Goal: Task Accomplishment & Management: Use online tool/utility

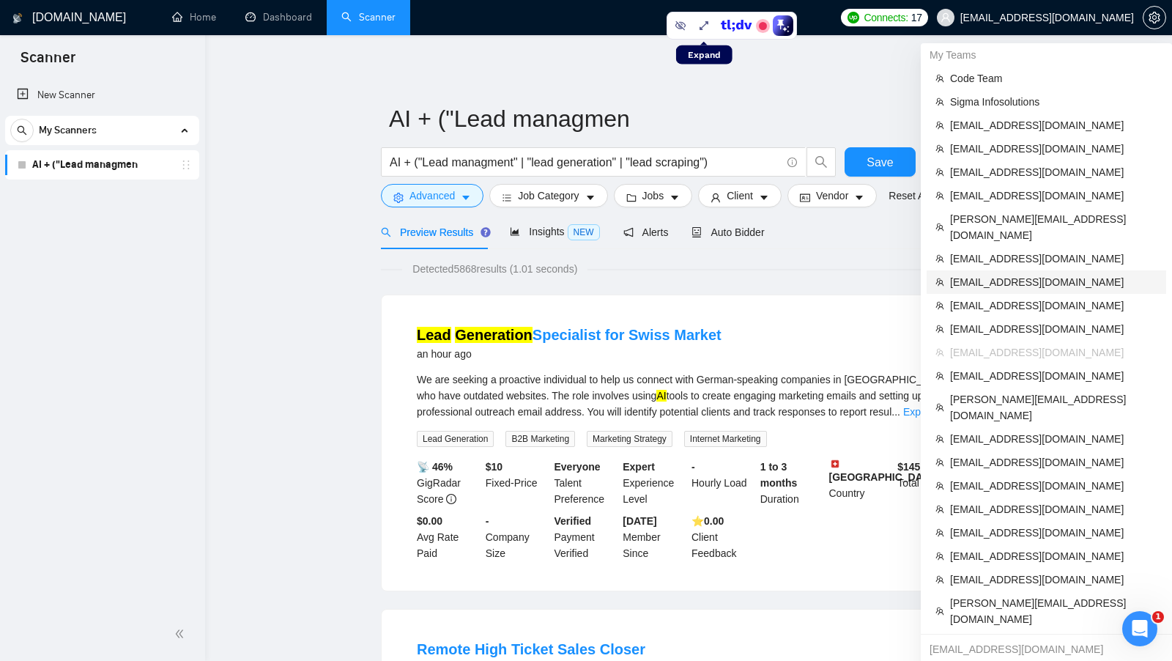
click at [1053, 270] on li "[EMAIL_ADDRESS][DOMAIN_NAME]" at bounding box center [1047, 281] width 240 height 23
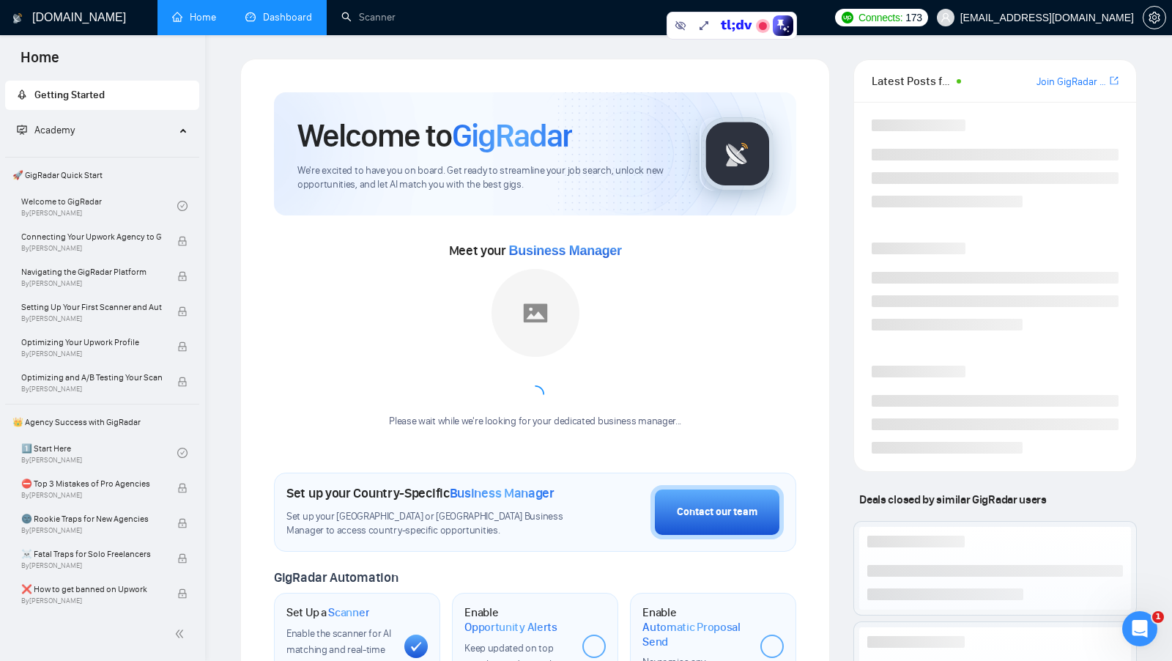
click at [276, 23] on link "Dashboard" at bounding box center [278, 17] width 67 height 12
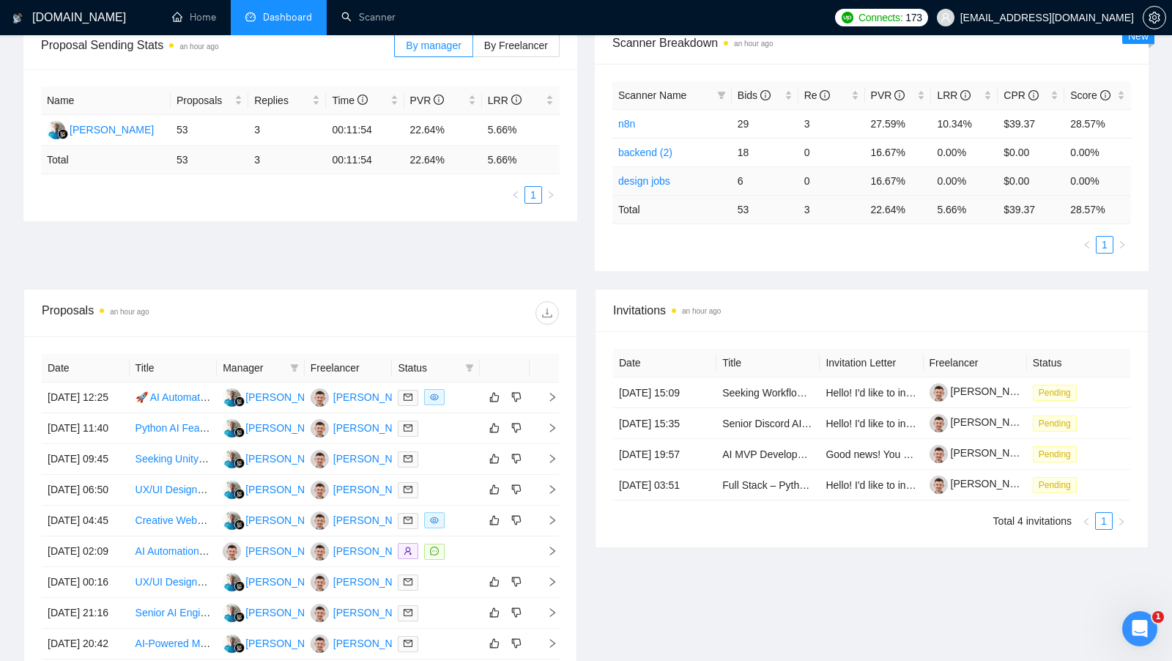
scroll to position [238, 0]
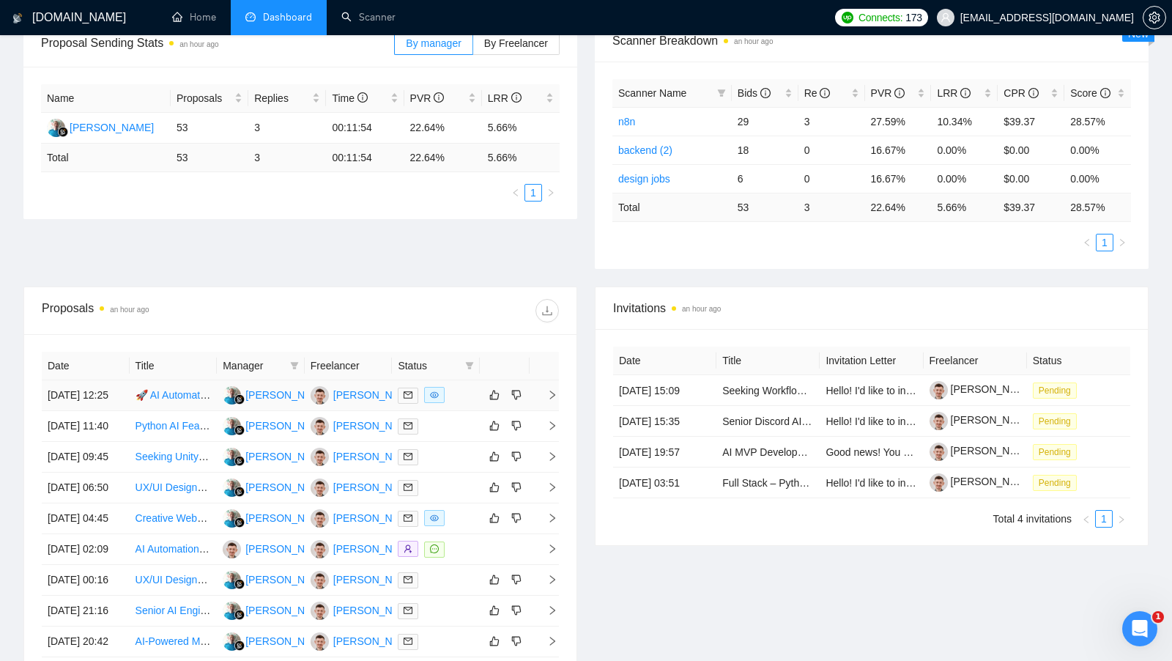
click at [461, 411] on td at bounding box center [436, 395] width 88 height 31
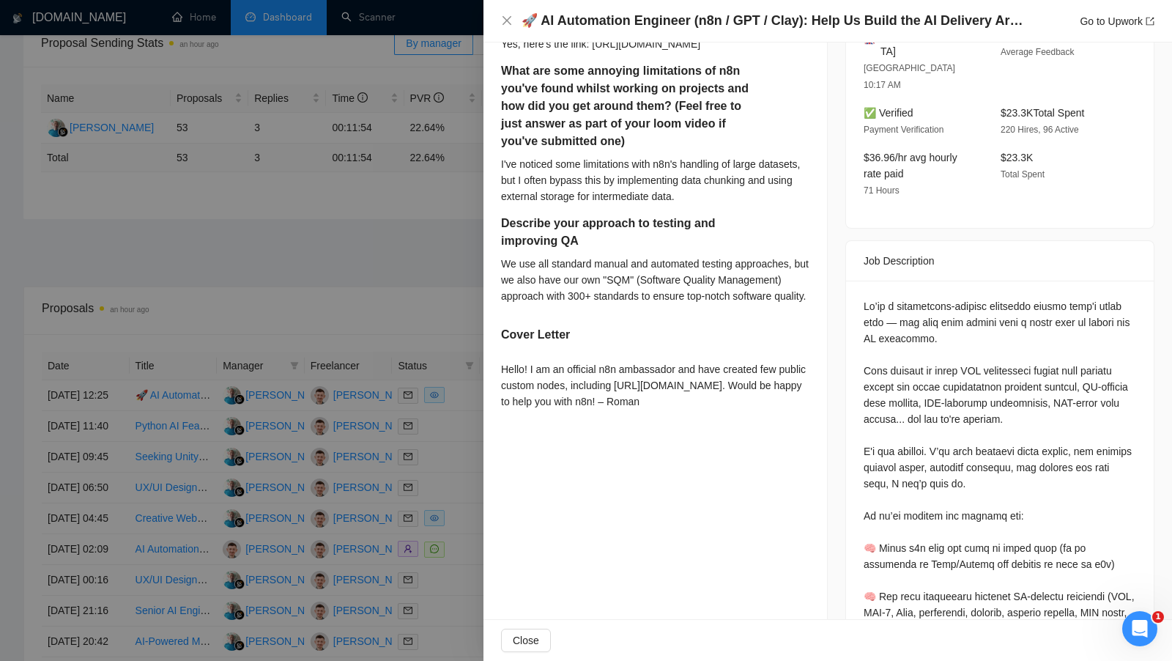
scroll to position [436, 0]
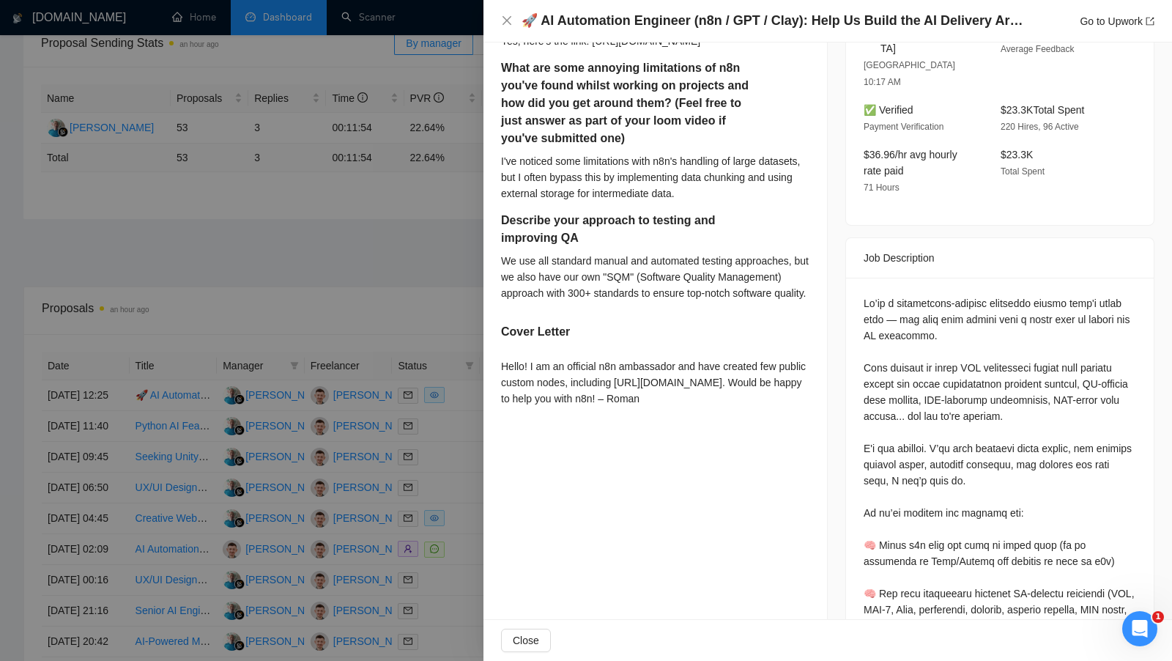
click at [435, 235] on div at bounding box center [586, 330] width 1172 height 661
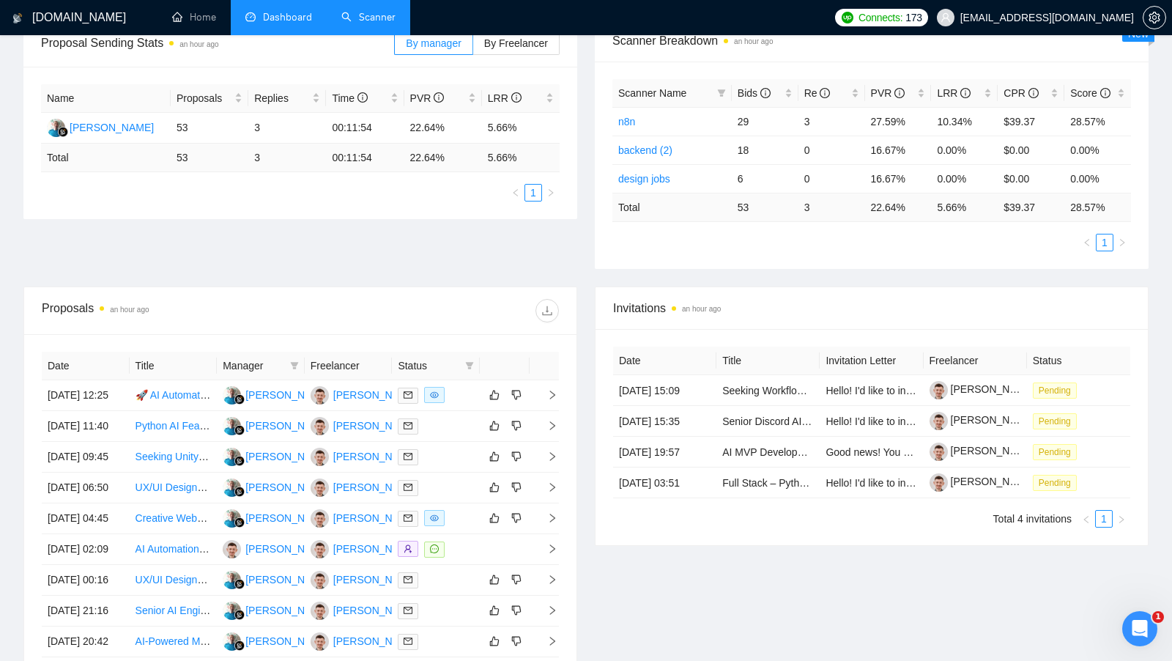
click at [375, 11] on link "Scanner" at bounding box center [368, 17] width 54 height 12
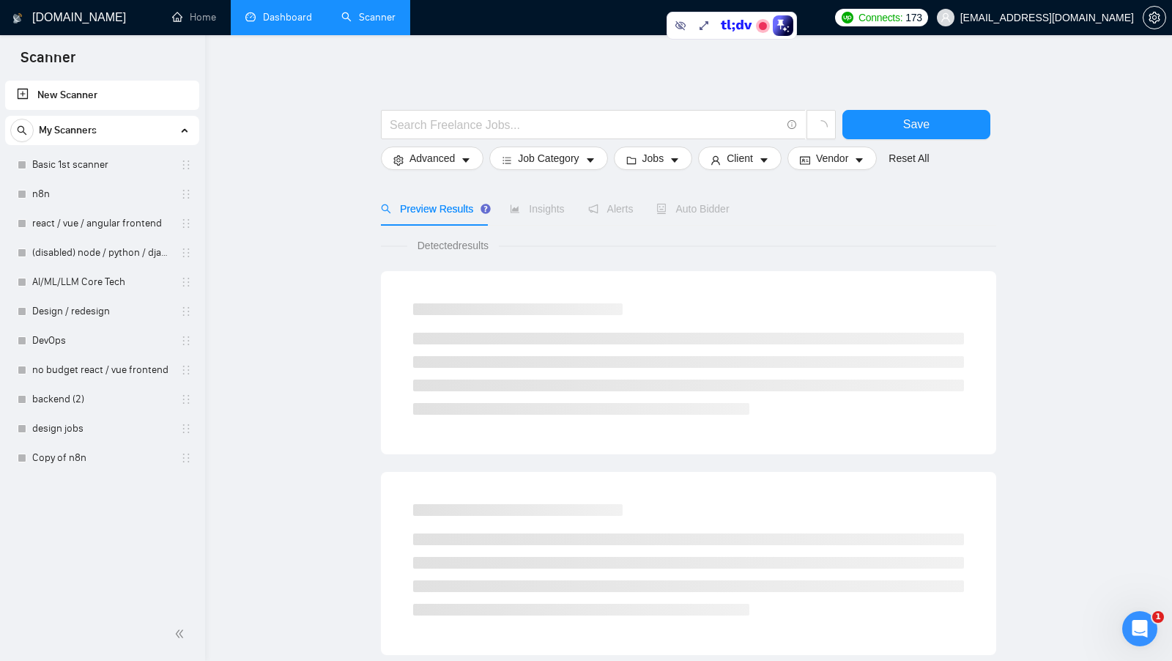
click at [276, 18] on link "Dashboard" at bounding box center [278, 17] width 67 height 12
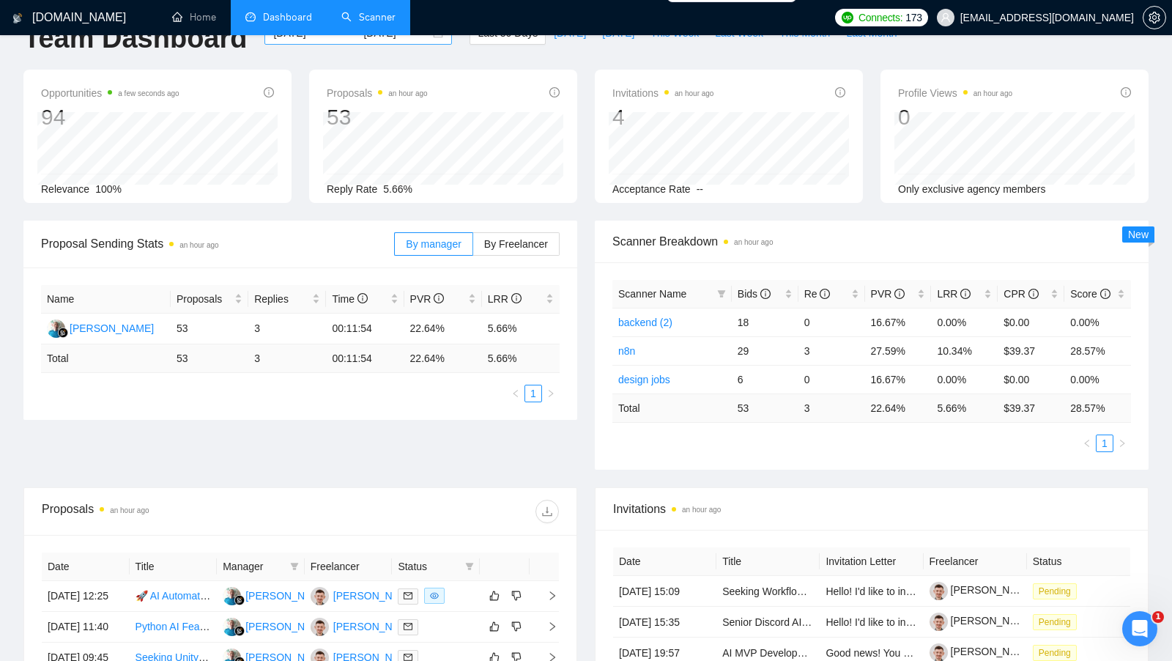
scroll to position [6, 0]
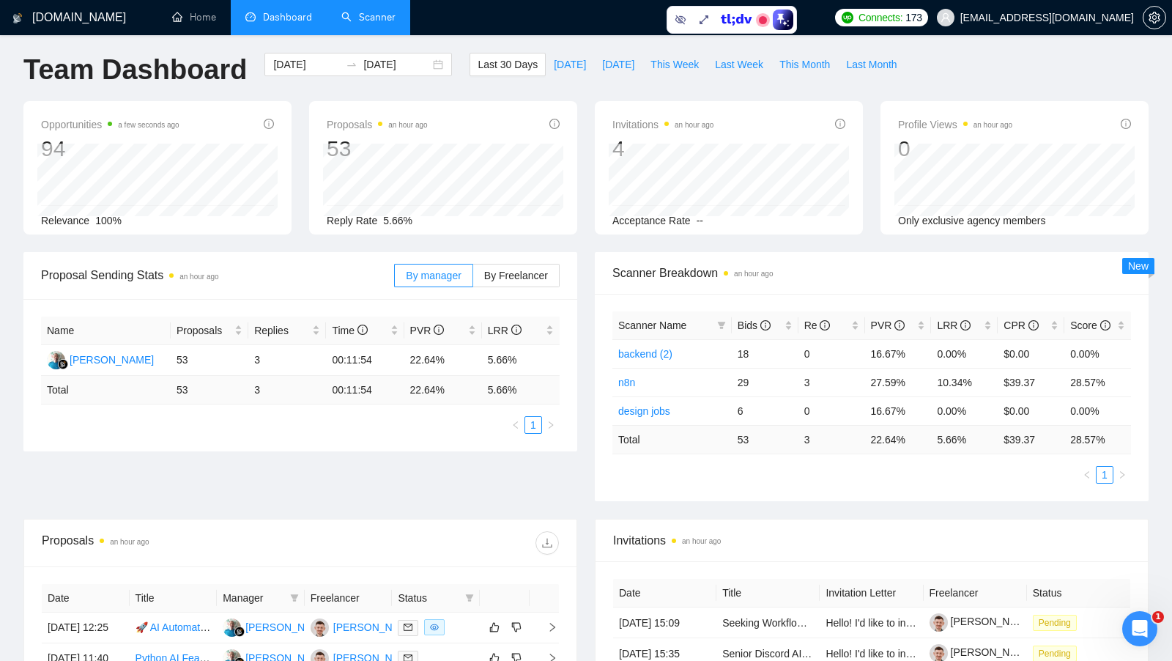
click at [390, 23] on link "Scanner" at bounding box center [368, 17] width 54 height 12
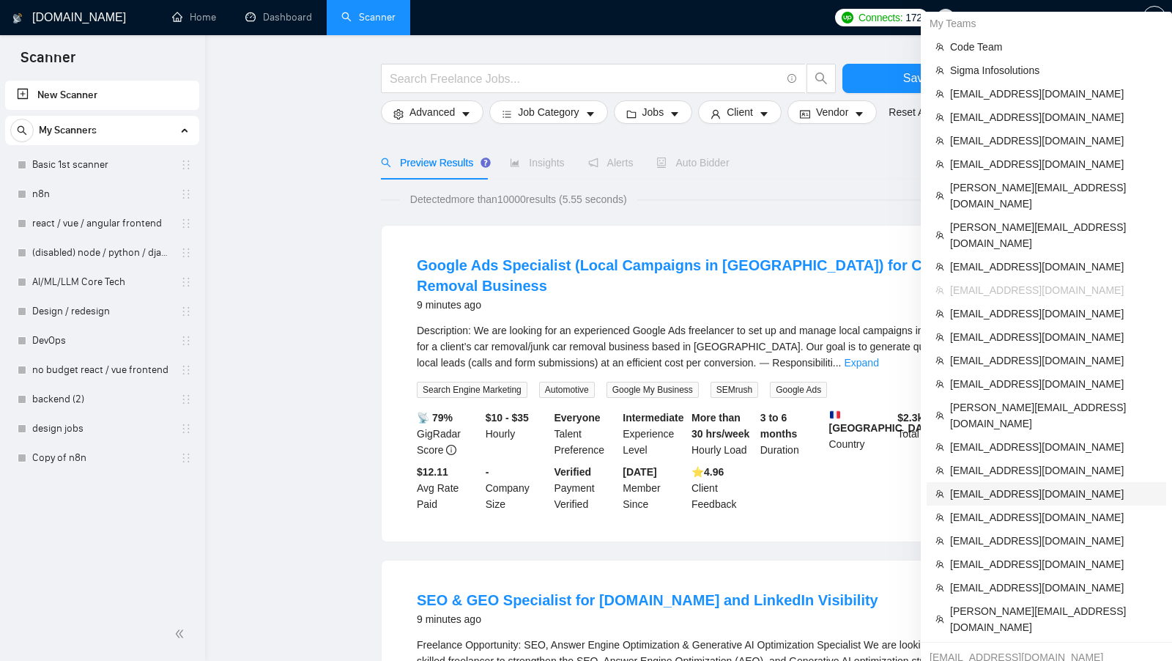
scroll to position [48, 0]
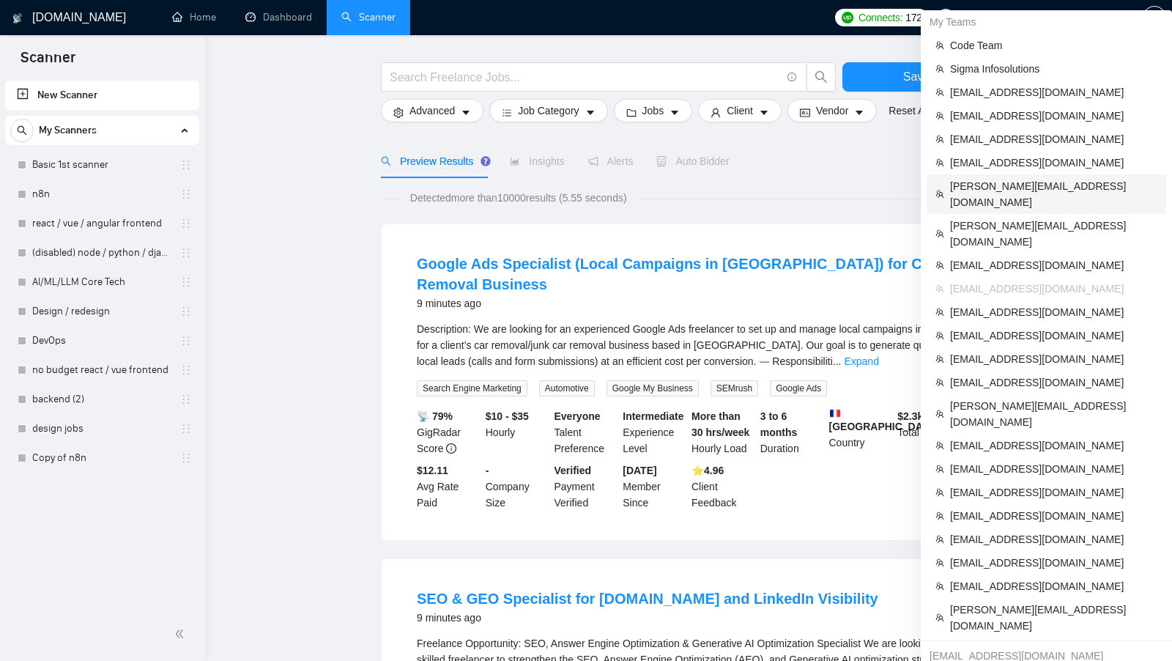
click at [1047, 185] on span "mary@konkmarketing.com" at bounding box center [1053, 194] width 207 height 32
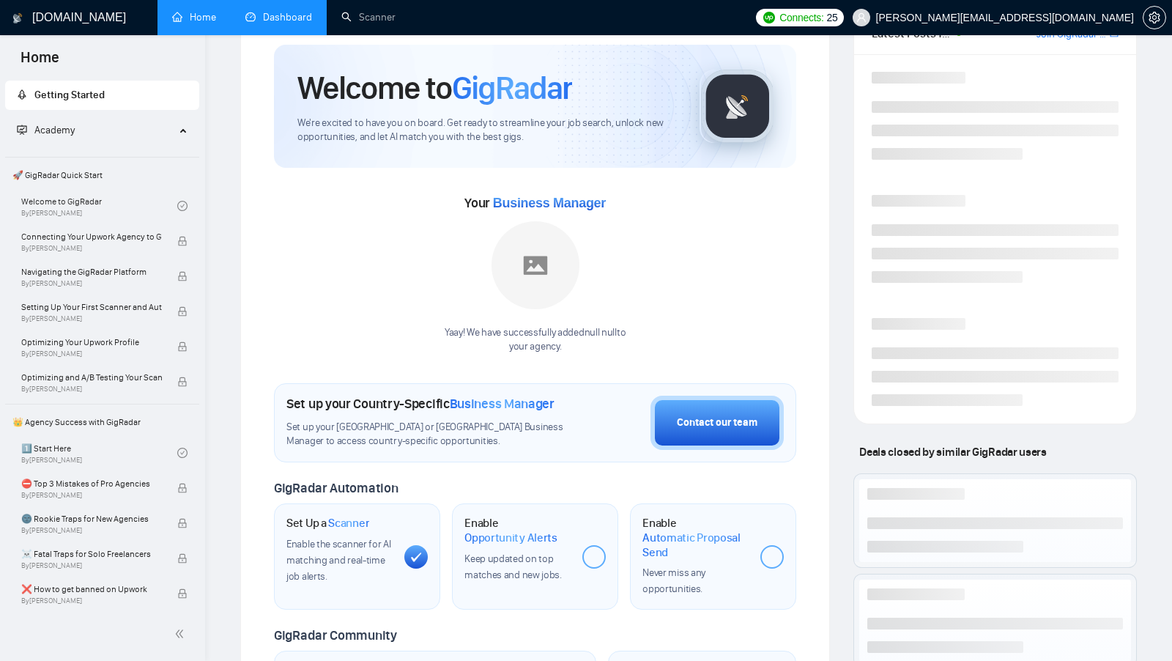
click at [289, 17] on link "Dashboard" at bounding box center [278, 17] width 67 height 12
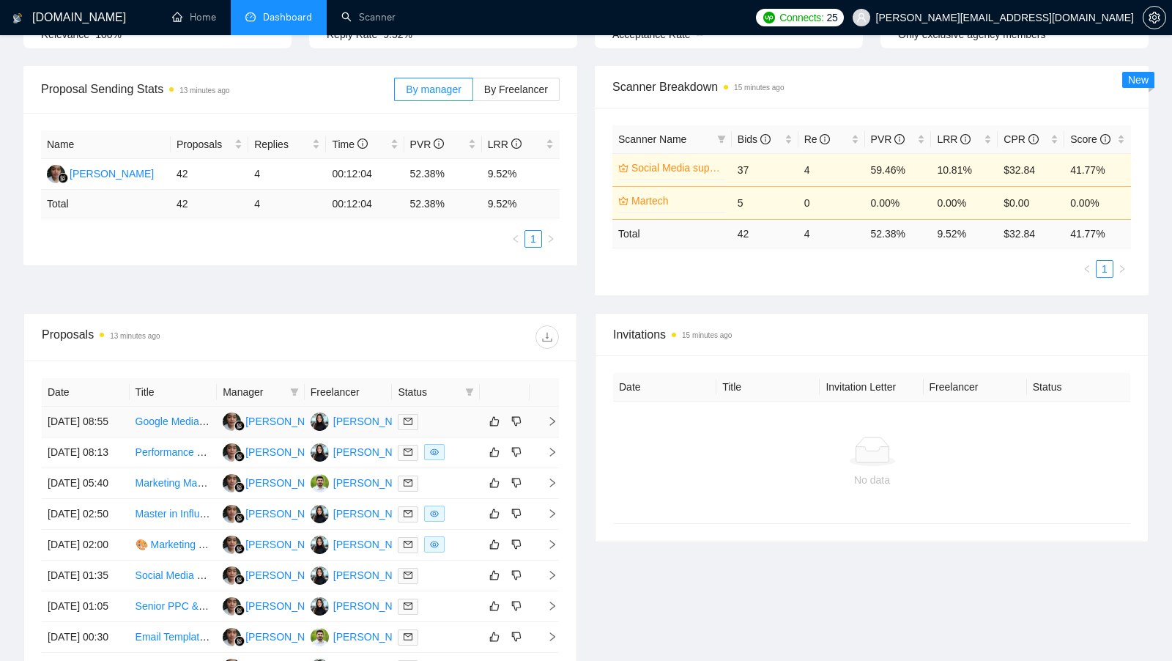
scroll to position [193, 0]
click at [464, 460] on div at bounding box center [436, 451] width 76 height 17
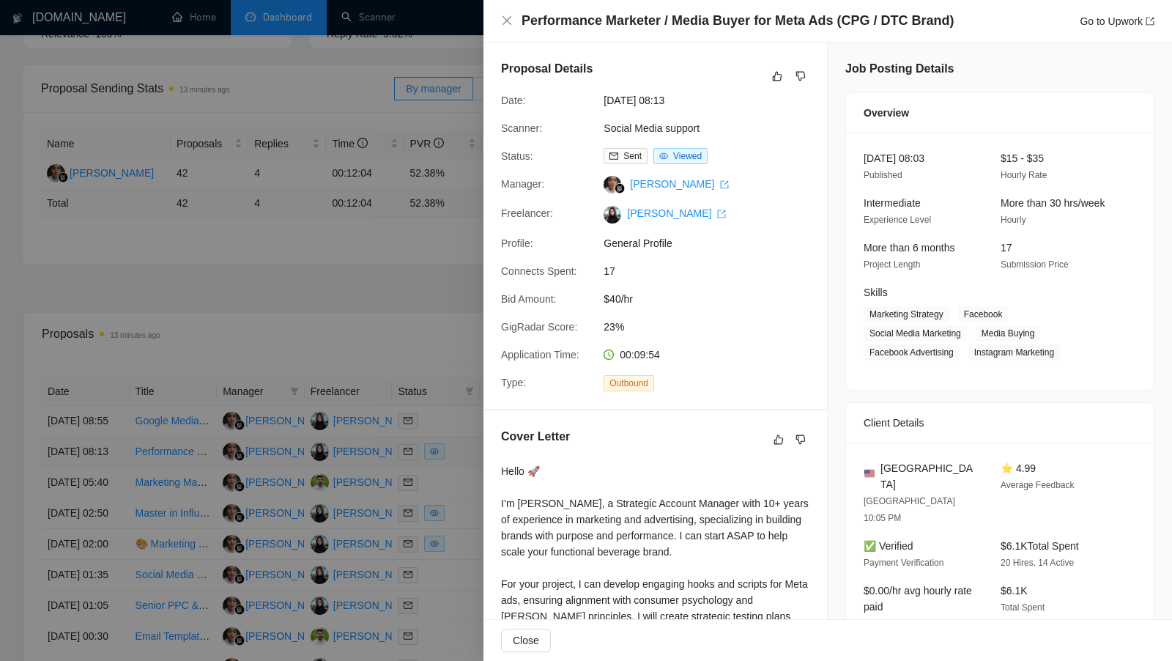
click at [464, 461] on div at bounding box center [586, 330] width 1172 height 661
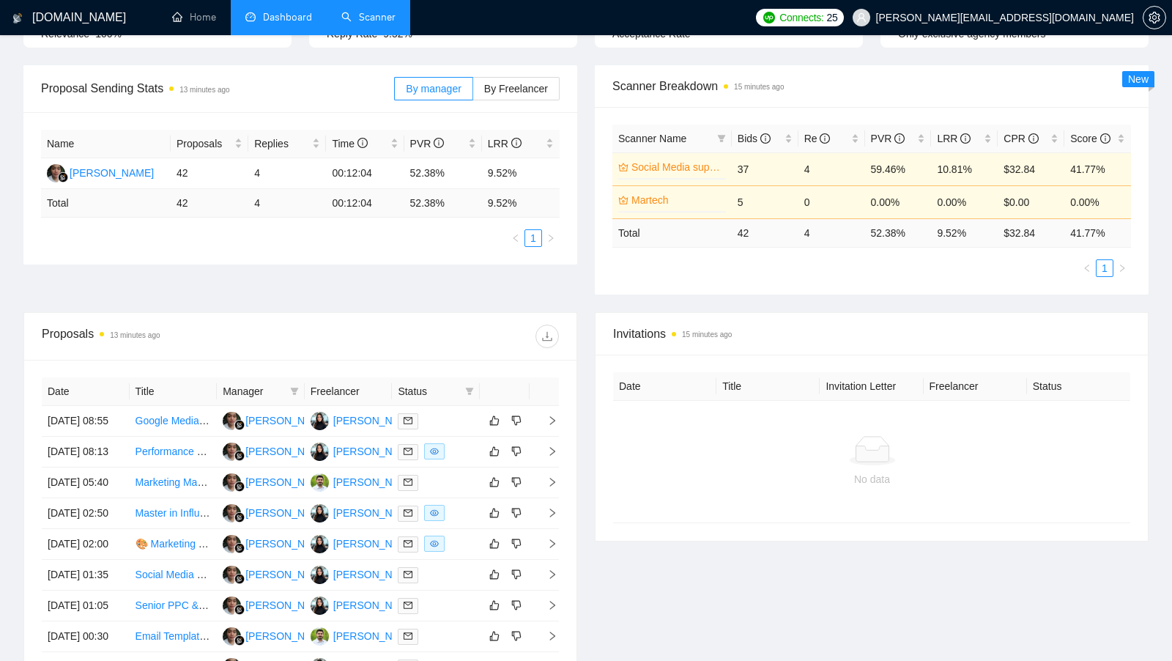
click at [374, 18] on link "Scanner" at bounding box center [368, 17] width 54 height 12
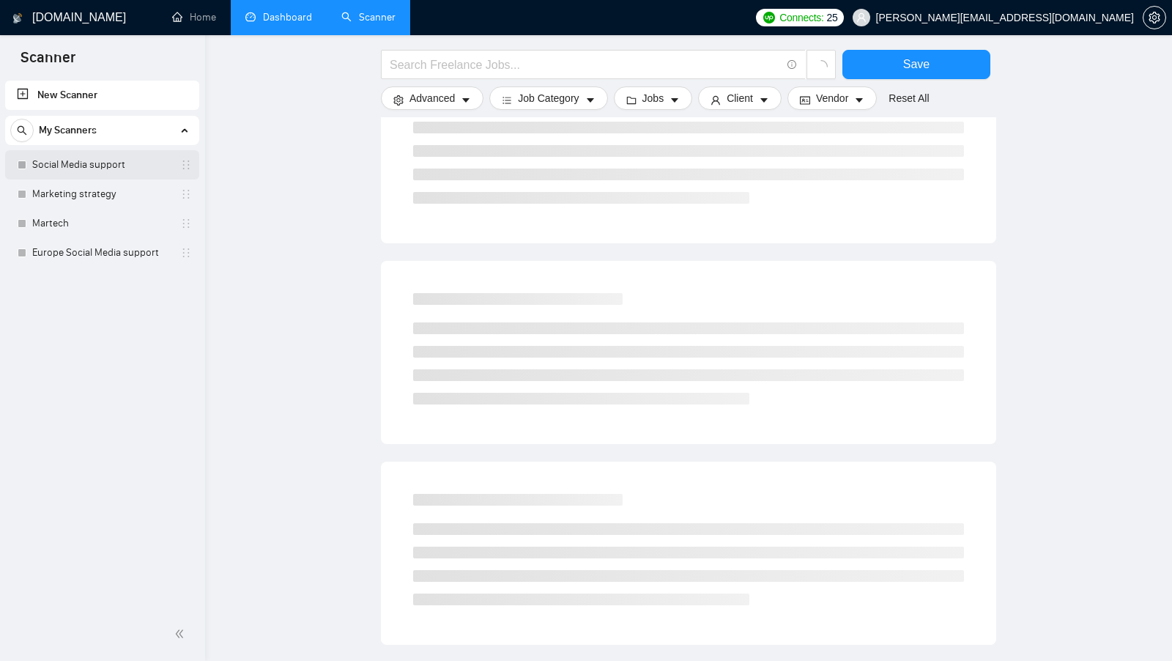
click at [94, 156] on link "Social Media support" at bounding box center [101, 164] width 139 height 29
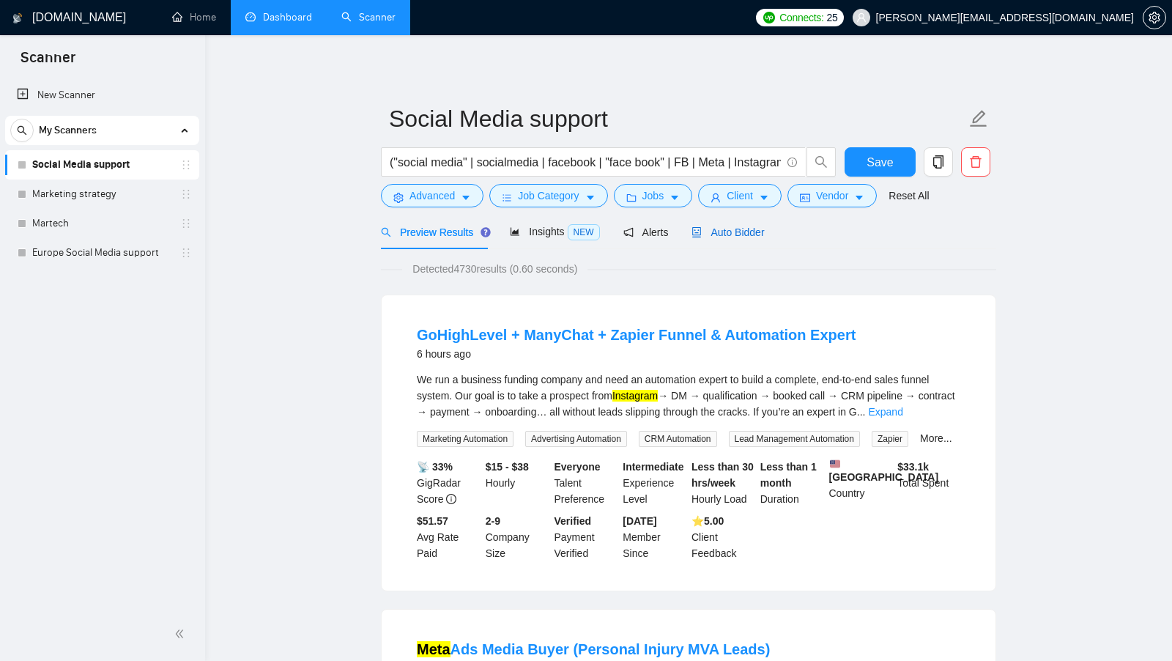
click at [739, 229] on span "Auto Bidder" at bounding box center [727, 232] width 73 height 12
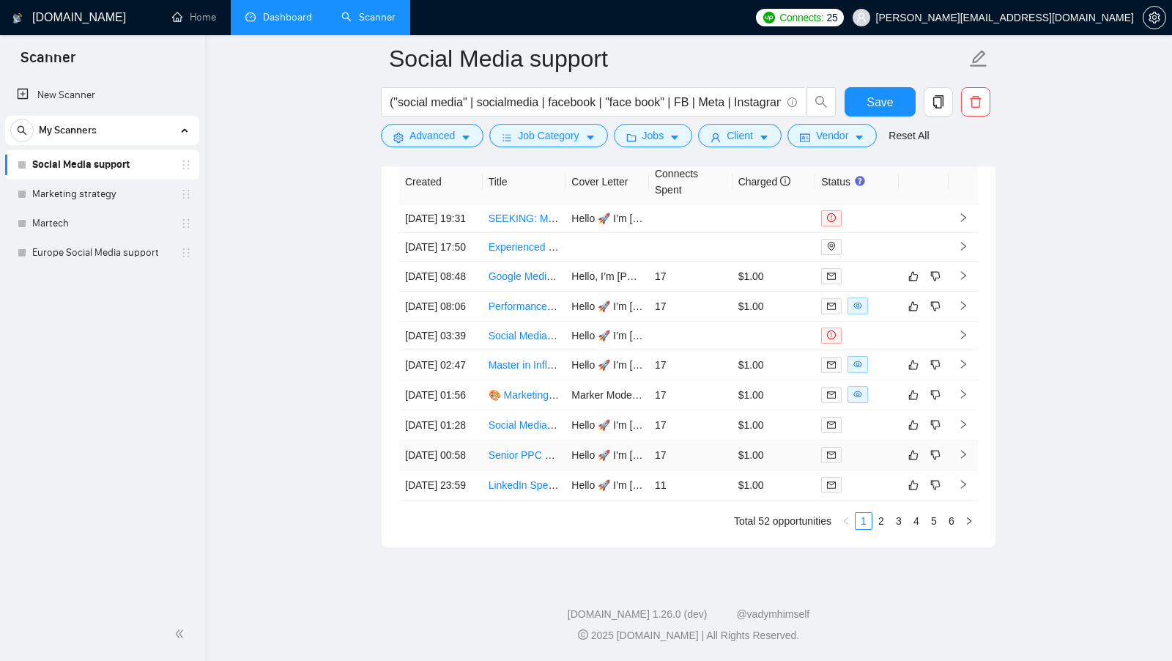
scroll to position [3652, 0]
click at [880, 297] on div at bounding box center [857, 305] width 72 height 17
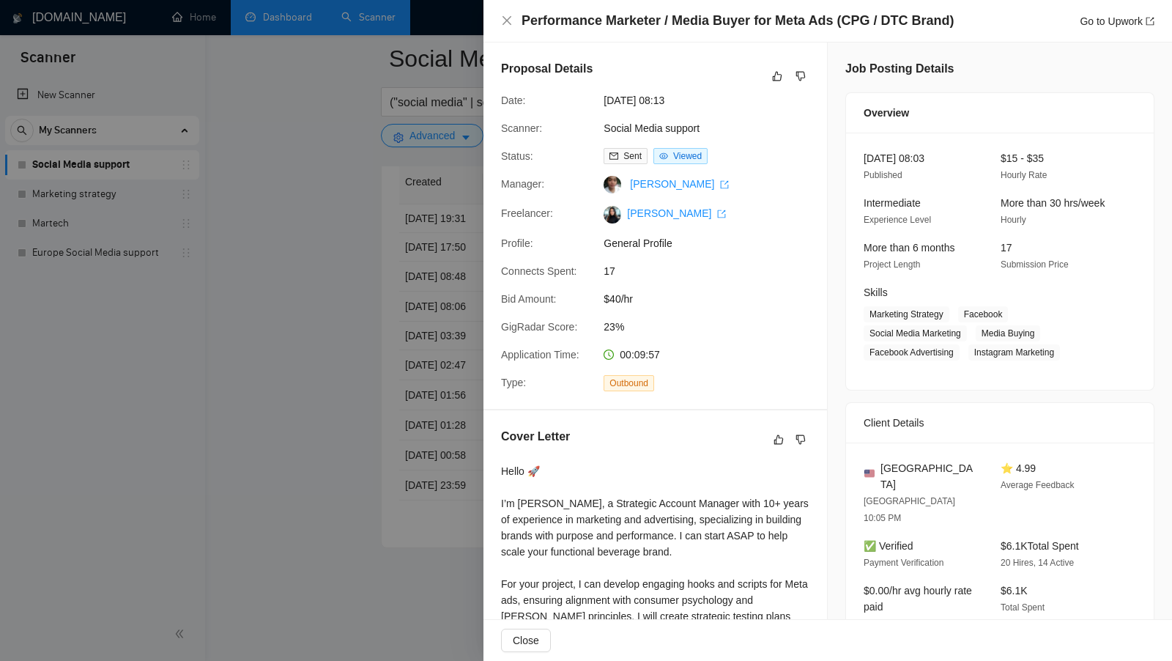
click at [399, 330] on div at bounding box center [586, 330] width 1172 height 661
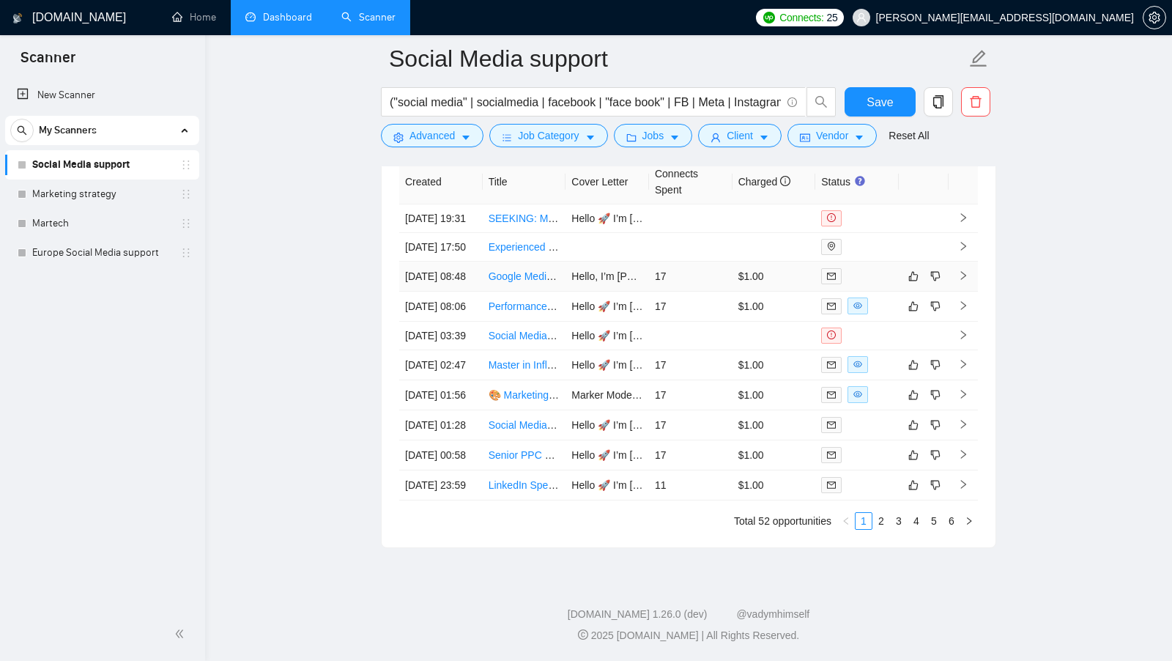
click at [867, 267] on div at bounding box center [857, 275] width 72 height 17
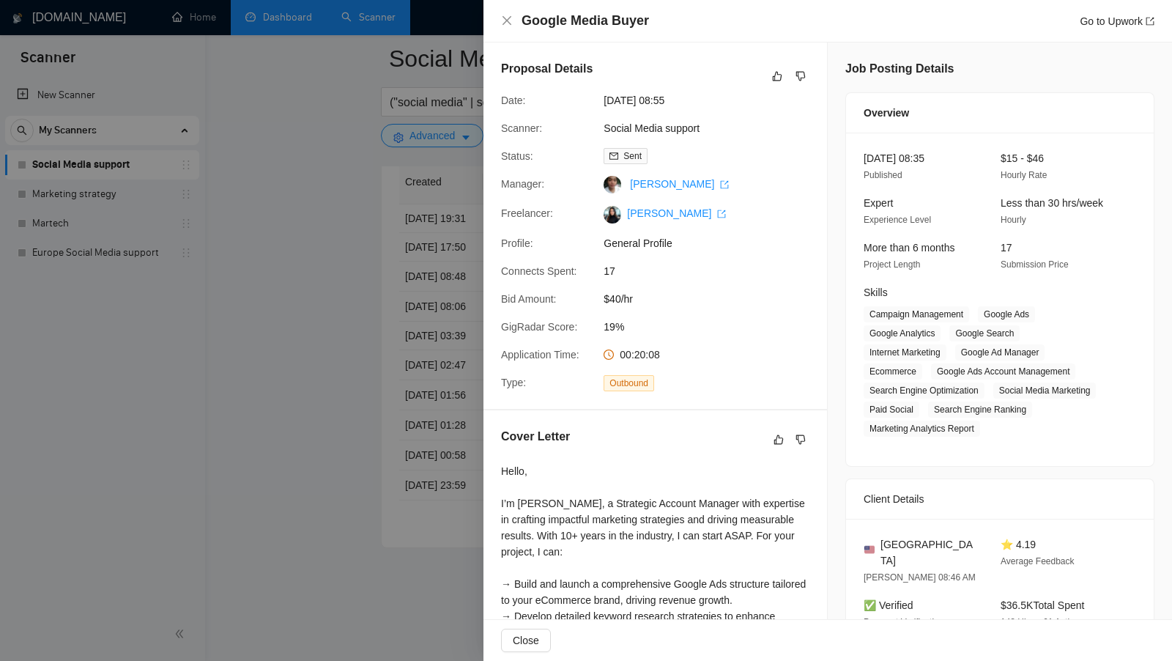
click at [410, 305] on div at bounding box center [586, 330] width 1172 height 661
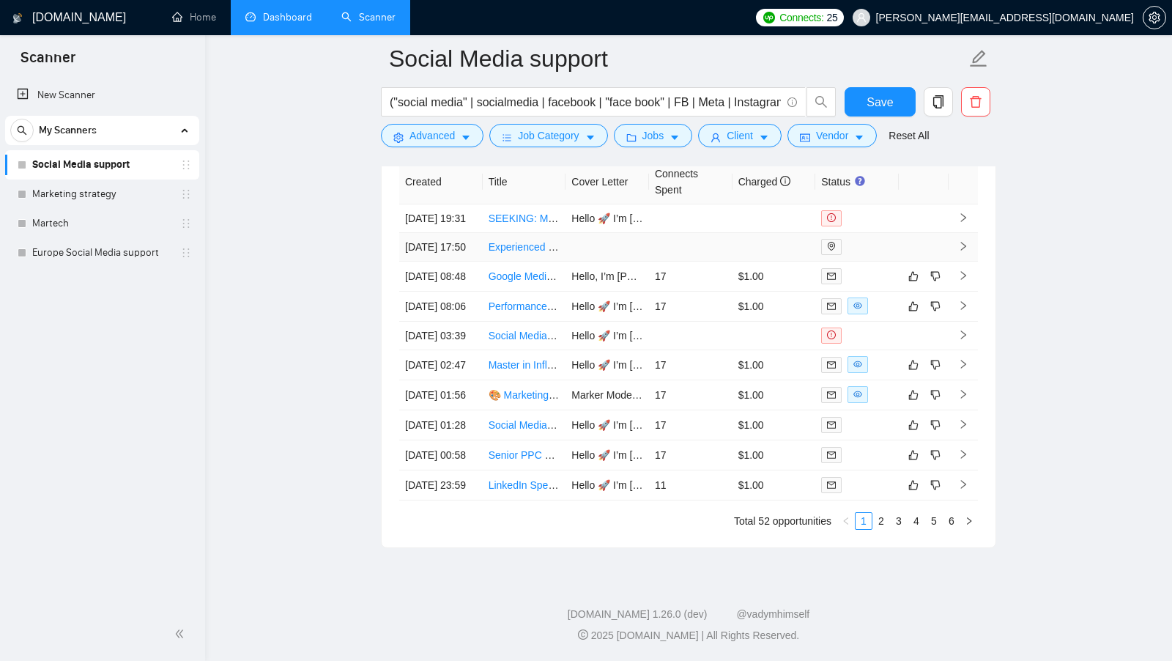
click at [865, 239] on div at bounding box center [857, 247] width 72 height 16
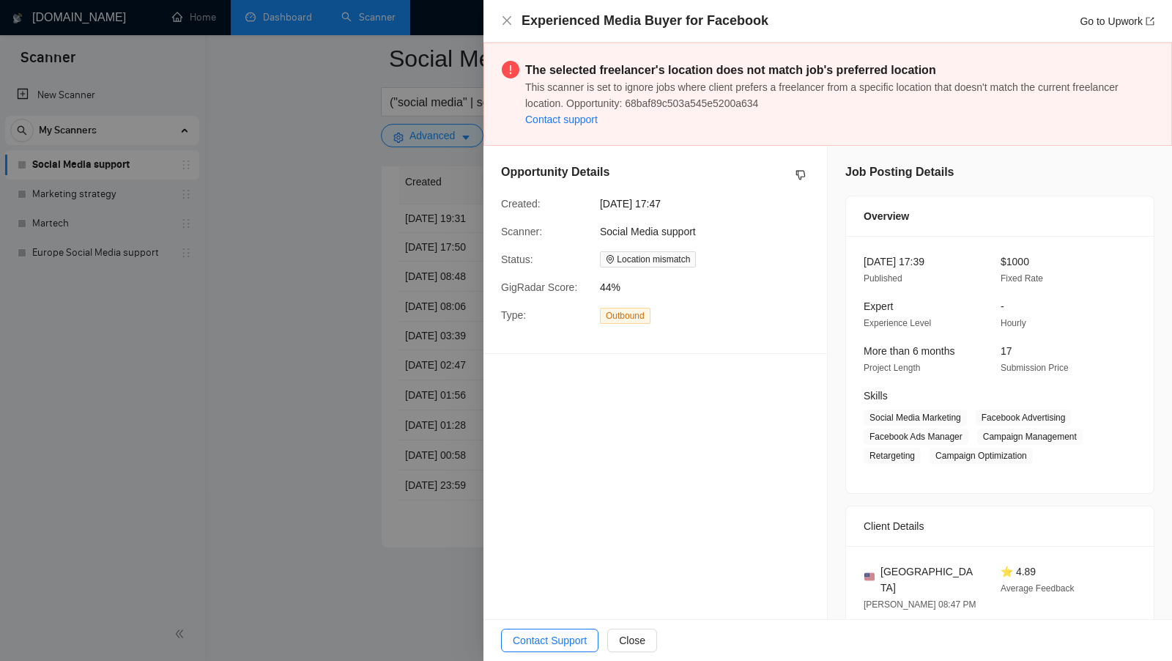
click at [445, 298] on div at bounding box center [586, 330] width 1172 height 661
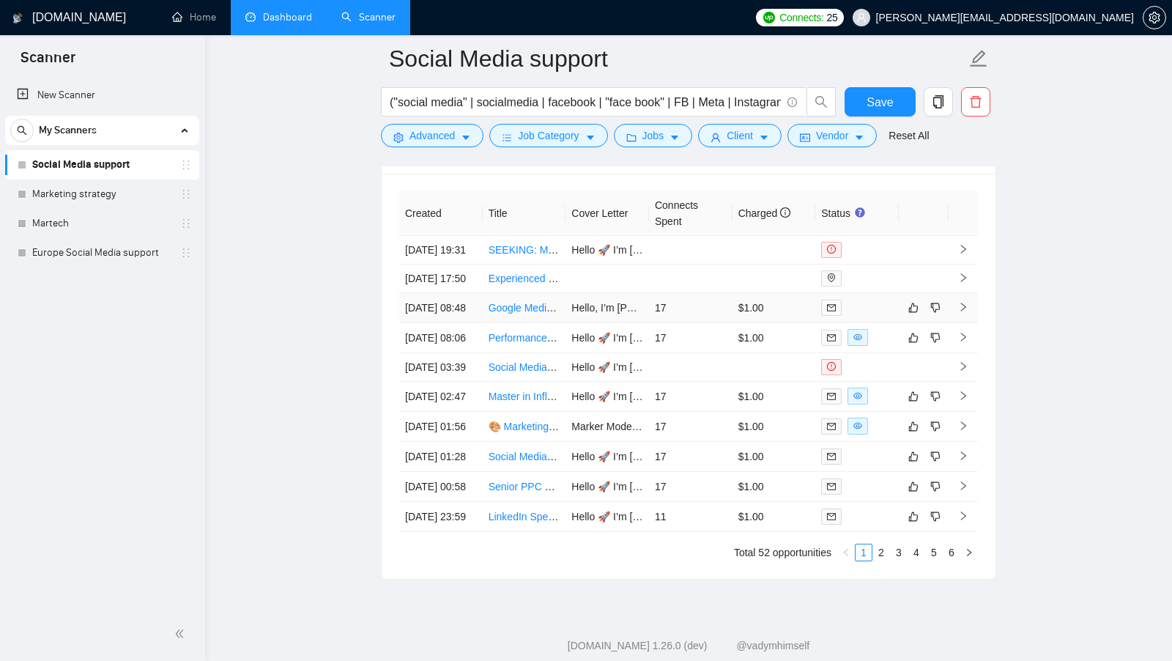
scroll to position [3564, 0]
click at [879, 413] on td at bounding box center [857, 398] width 84 height 30
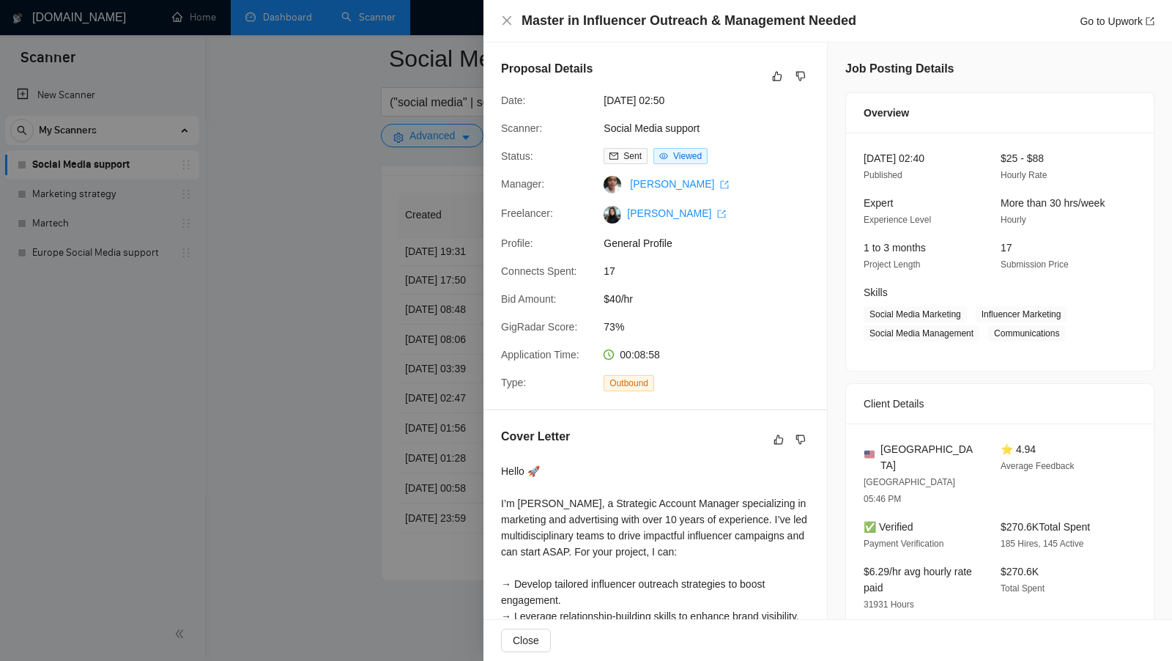
click at [415, 509] on div at bounding box center [586, 330] width 1172 height 661
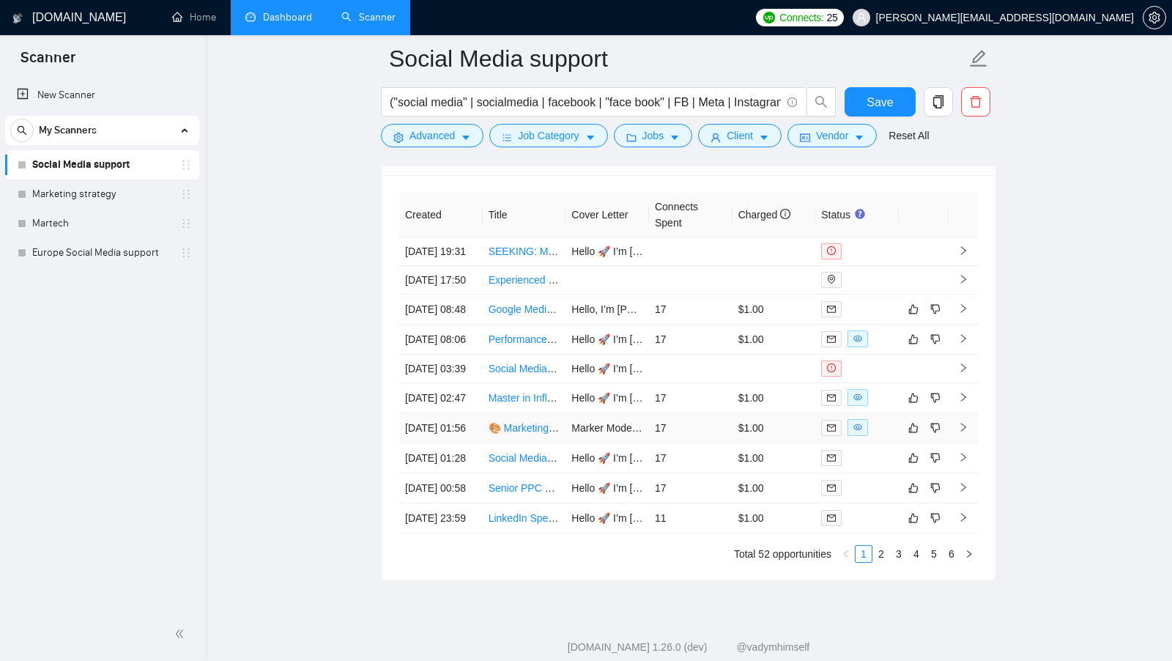
click at [889, 436] on div at bounding box center [857, 427] width 72 height 17
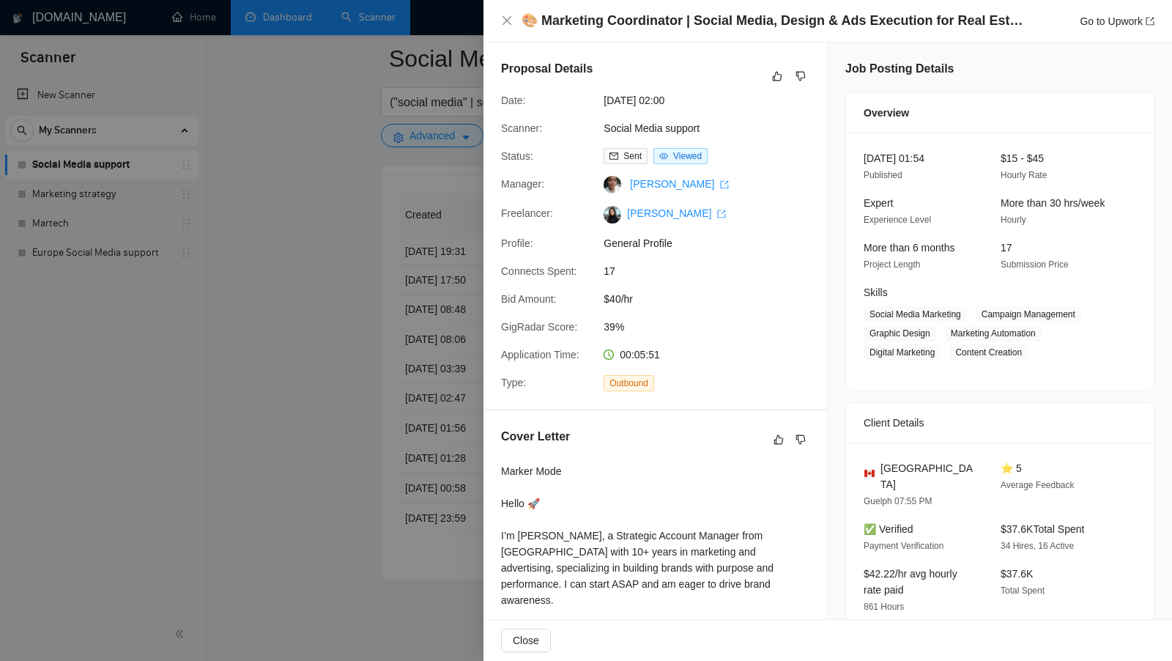
click at [440, 448] on div at bounding box center [586, 330] width 1172 height 661
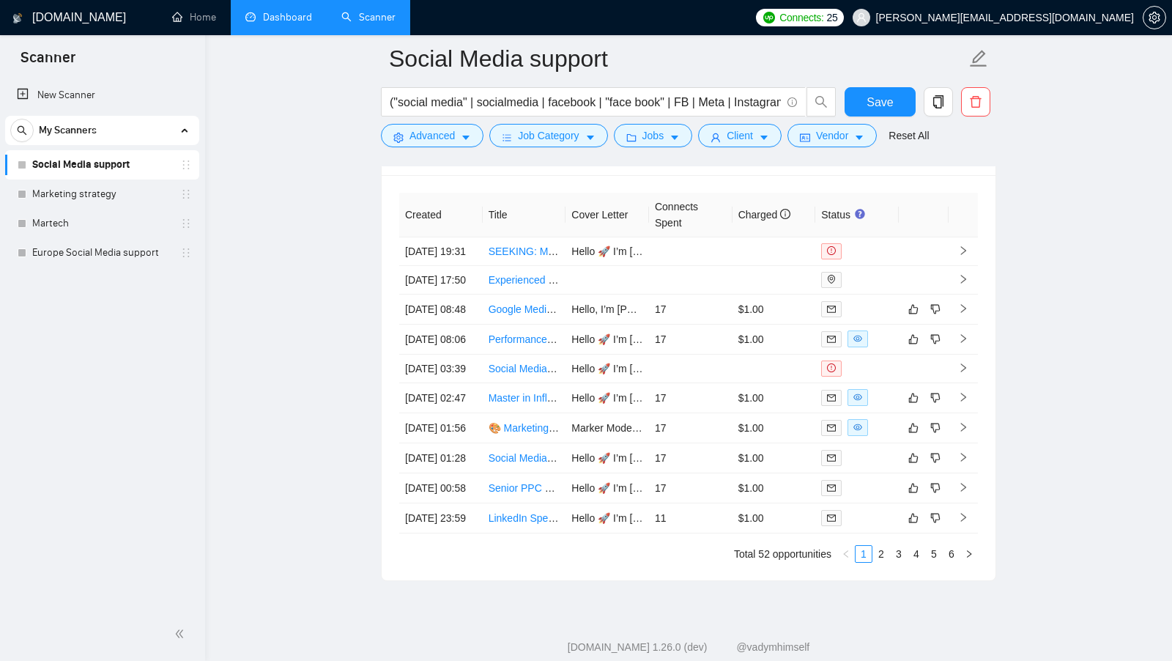
click at [276, 23] on link "Dashboard" at bounding box center [278, 17] width 67 height 12
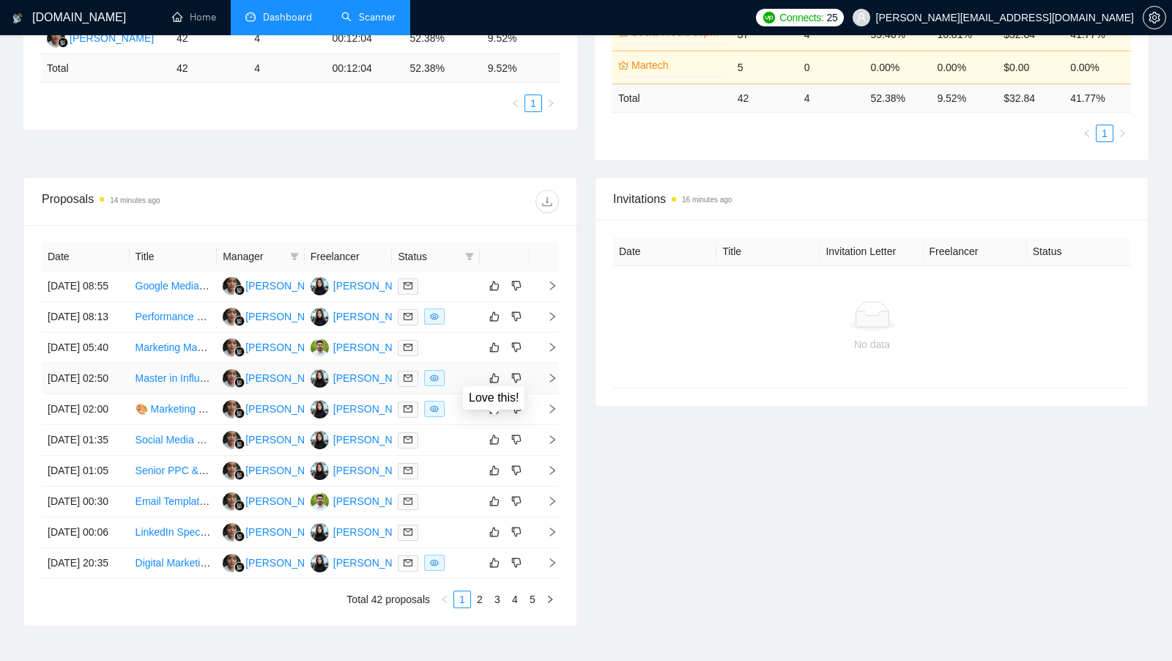
scroll to position [328, 0]
click at [463, 299] on td at bounding box center [436, 285] width 88 height 31
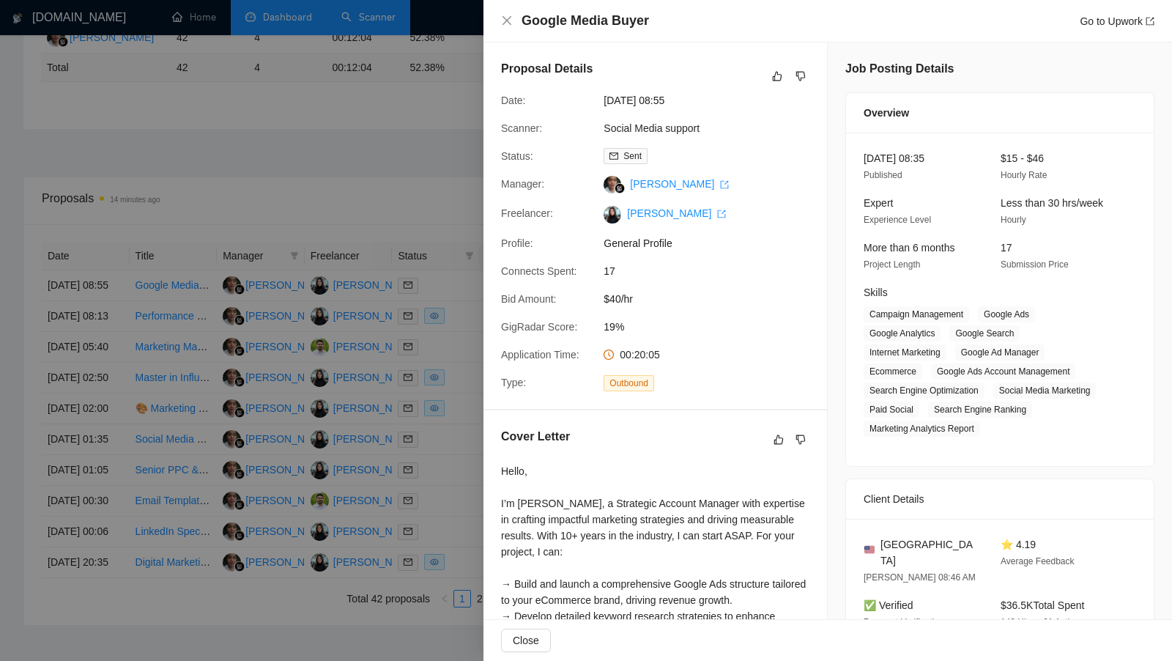
click at [442, 428] on div at bounding box center [586, 330] width 1172 height 661
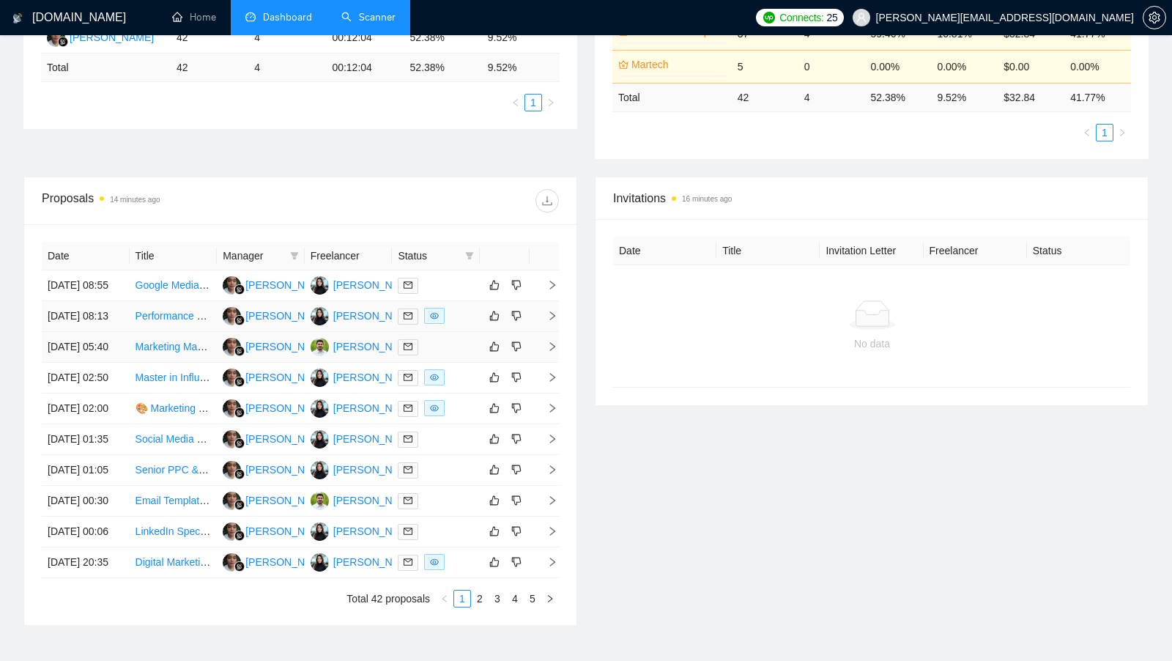
click at [453, 324] on div at bounding box center [436, 316] width 76 height 17
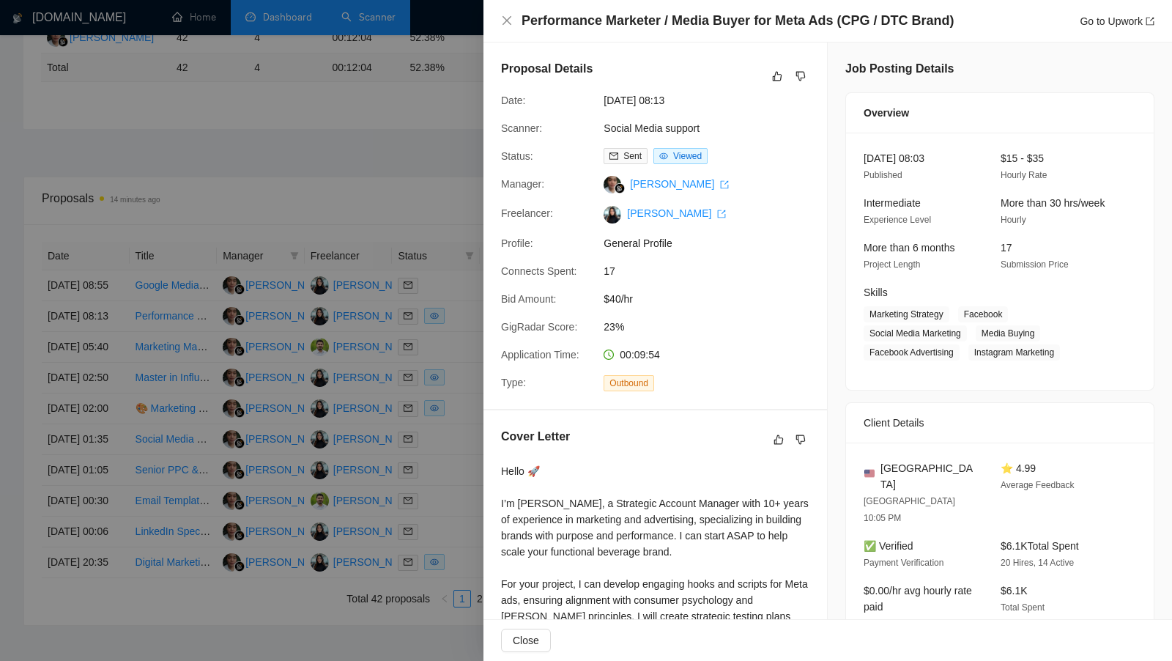
click at [420, 397] on div at bounding box center [586, 330] width 1172 height 661
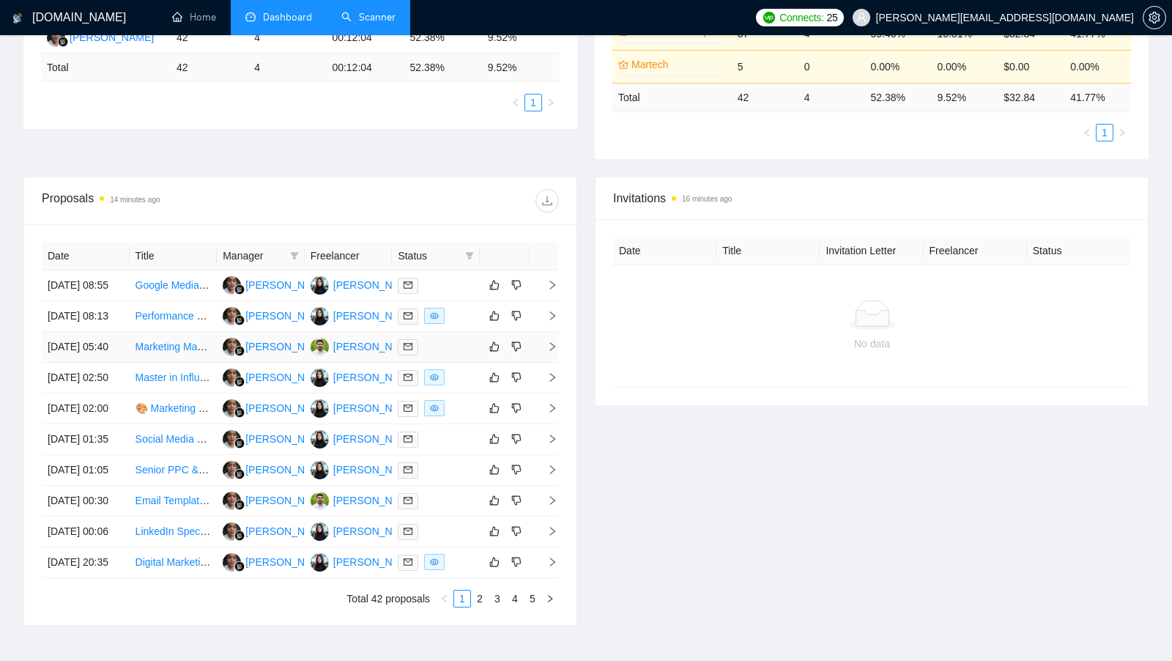
click at [459, 363] on td at bounding box center [436, 347] width 88 height 31
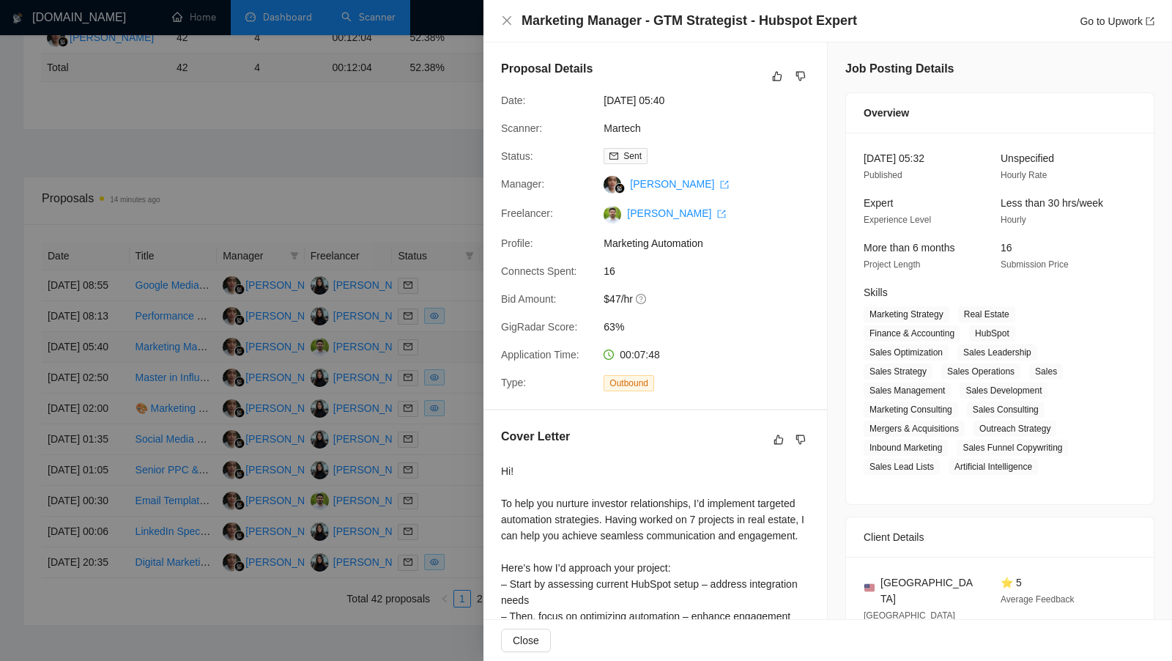
click at [459, 394] on div at bounding box center [586, 330] width 1172 height 661
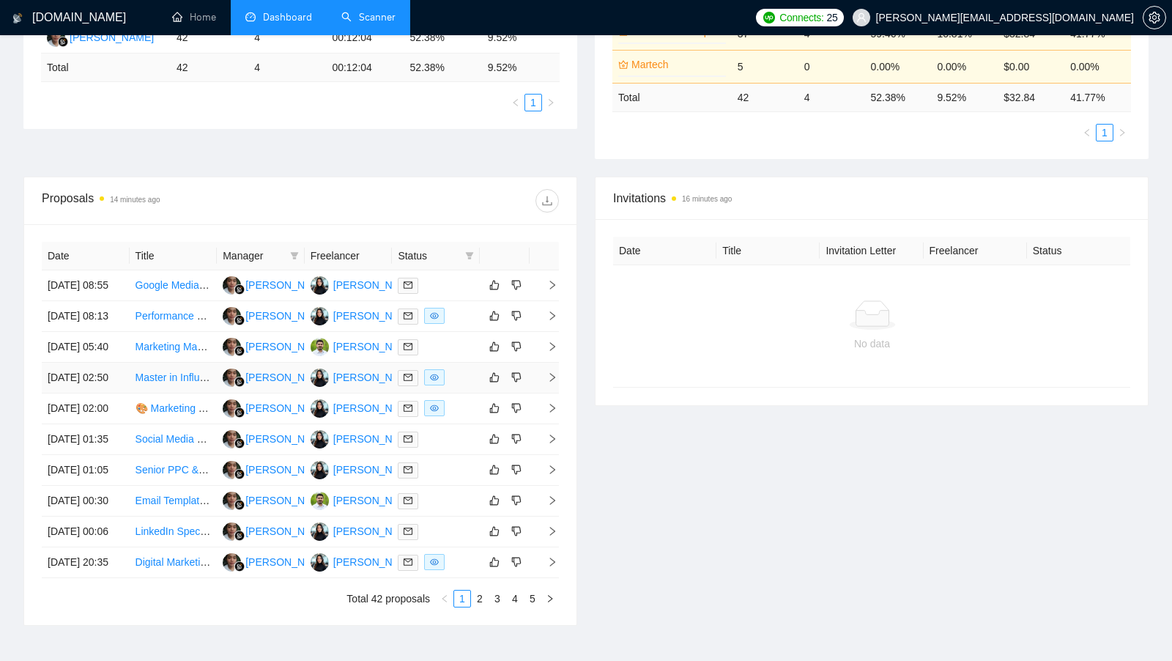
click at [459, 386] on div at bounding box center [436, 377] width 76 height 17
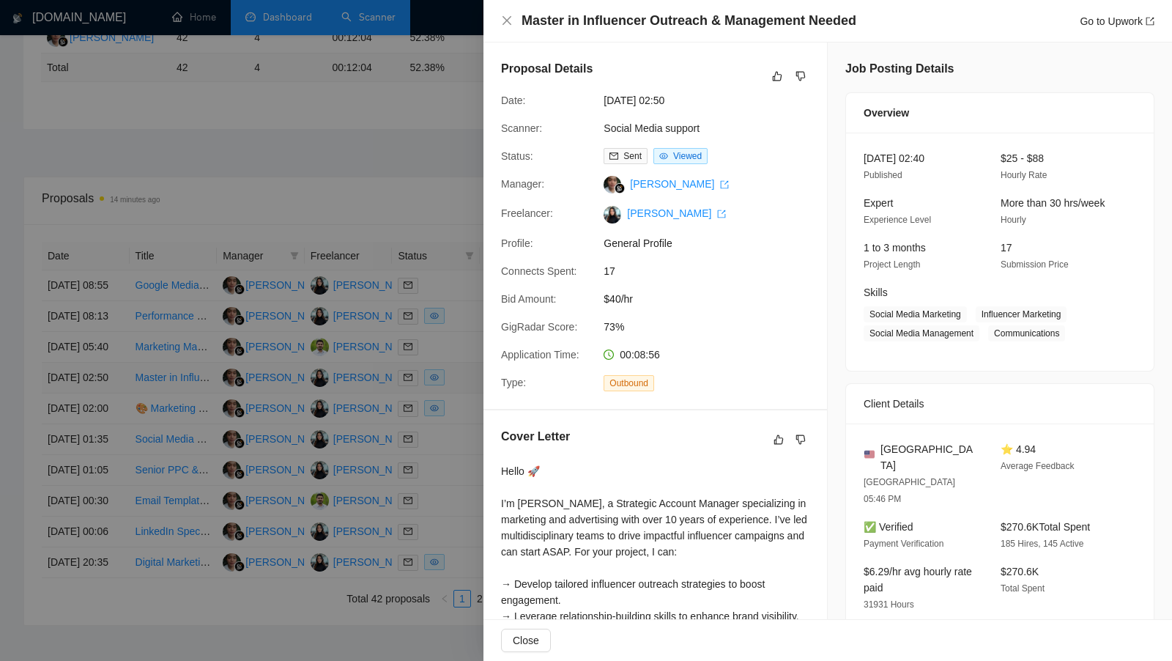
click at [459, 416] on div at bounding box center [586, 330] width 1172 height 661
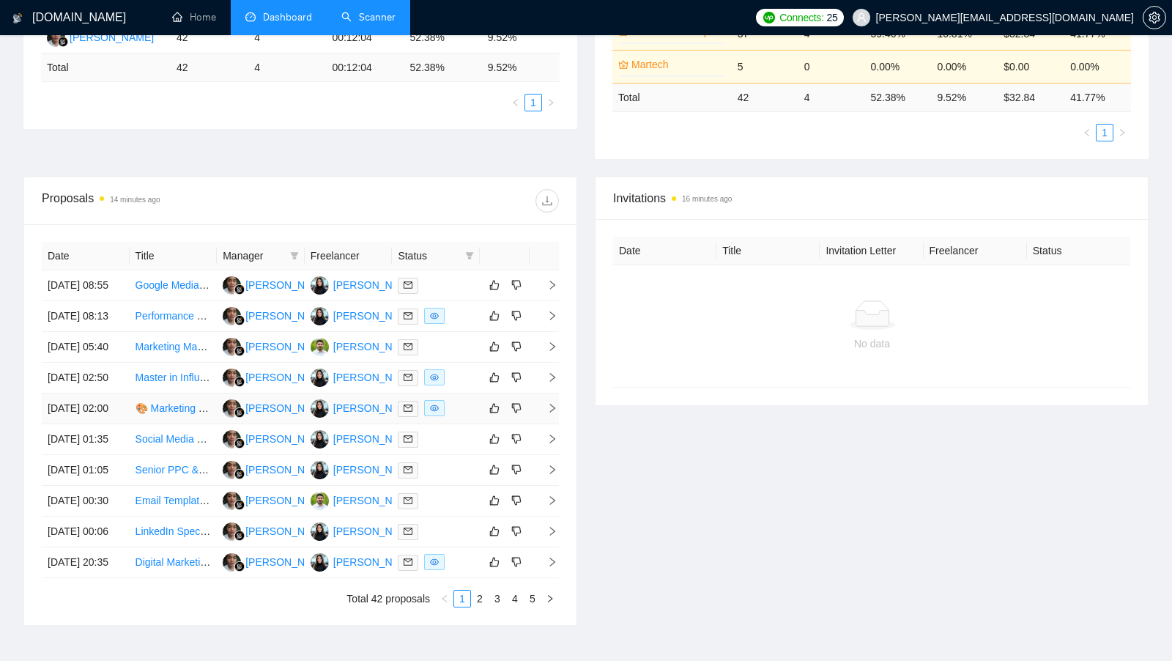
click at [459, 417] on div at bounding box center [436, 408] width 76 height 17
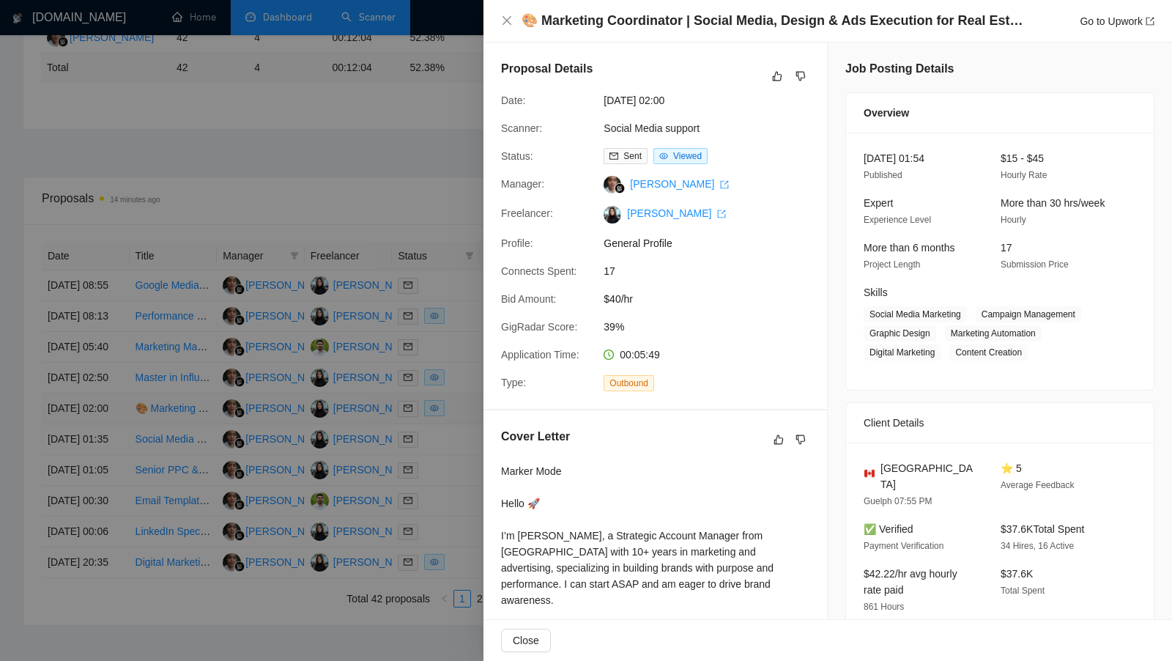
click at [459, 459] on div at bounding box center [586, 330] width 1172 height 661
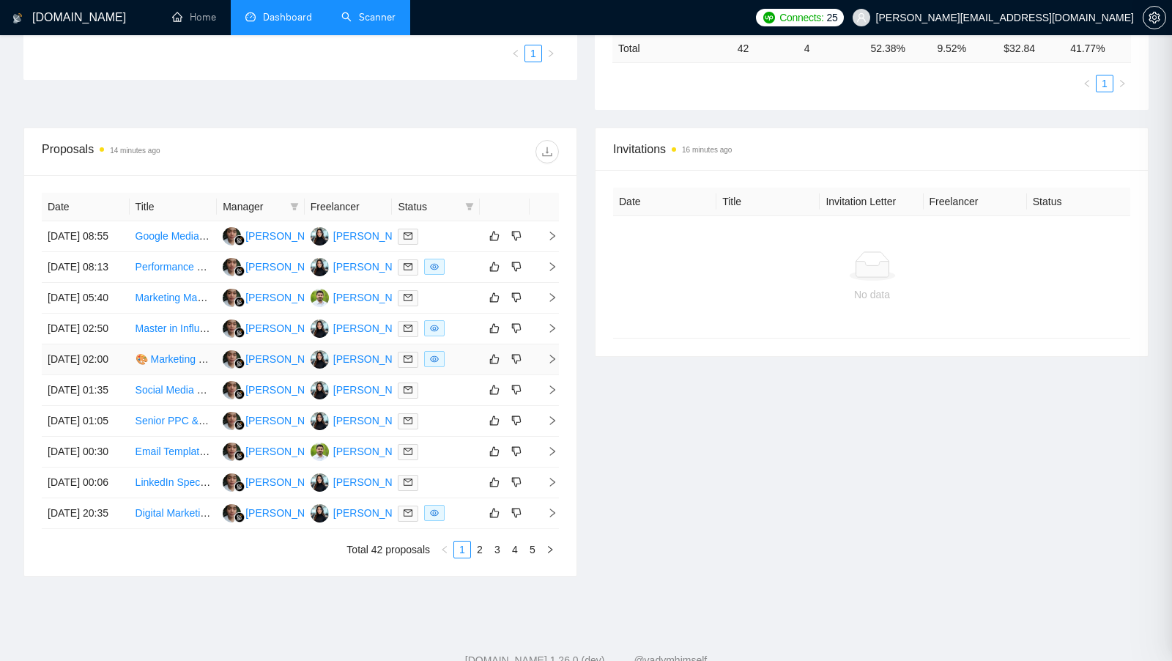
scroll to position [386, 0]
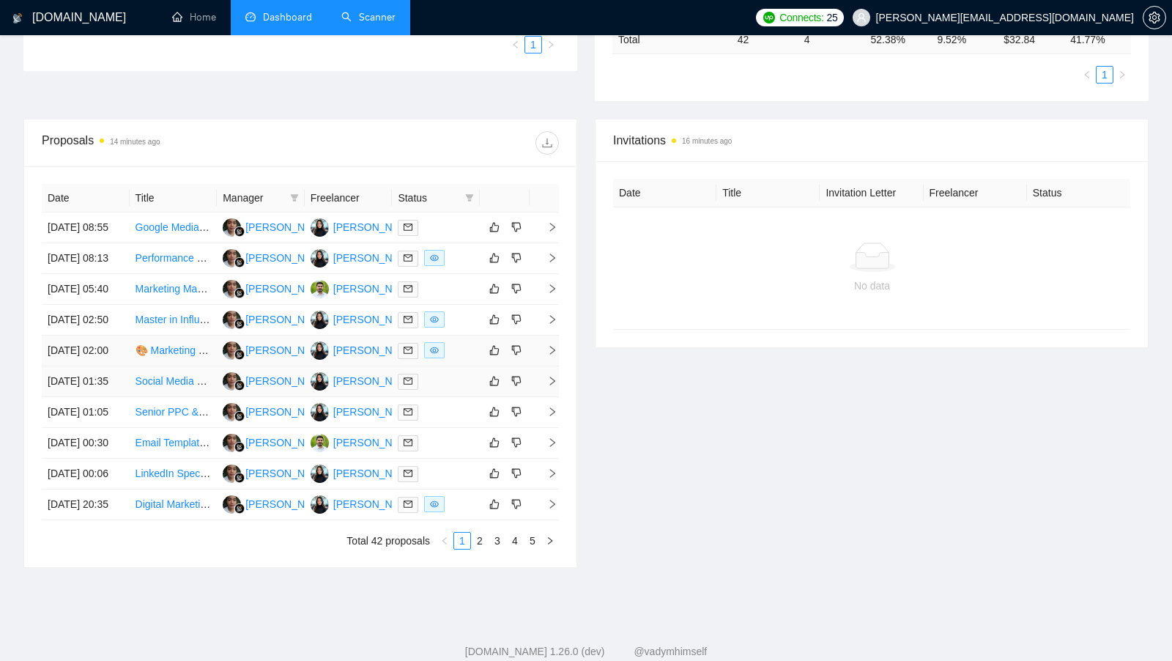
click at [459, 390] on div at bounding box center [436, 381] width 76 height 17
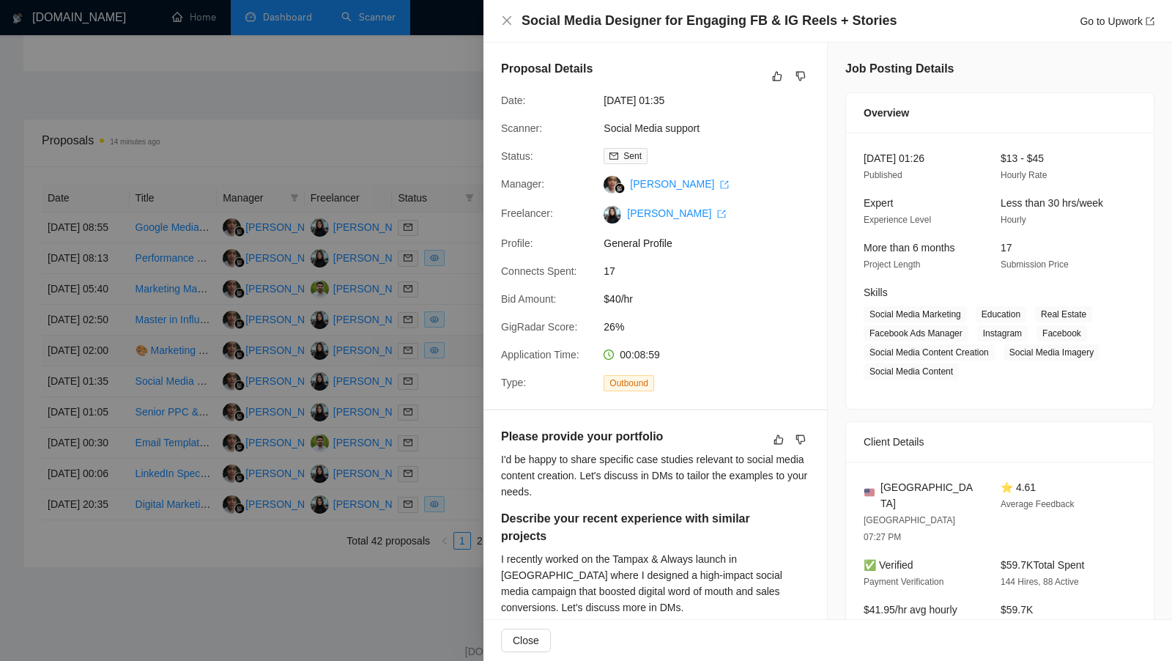
click at [459, 459] on div at bounding box center [586, 330] width 1172 height 661
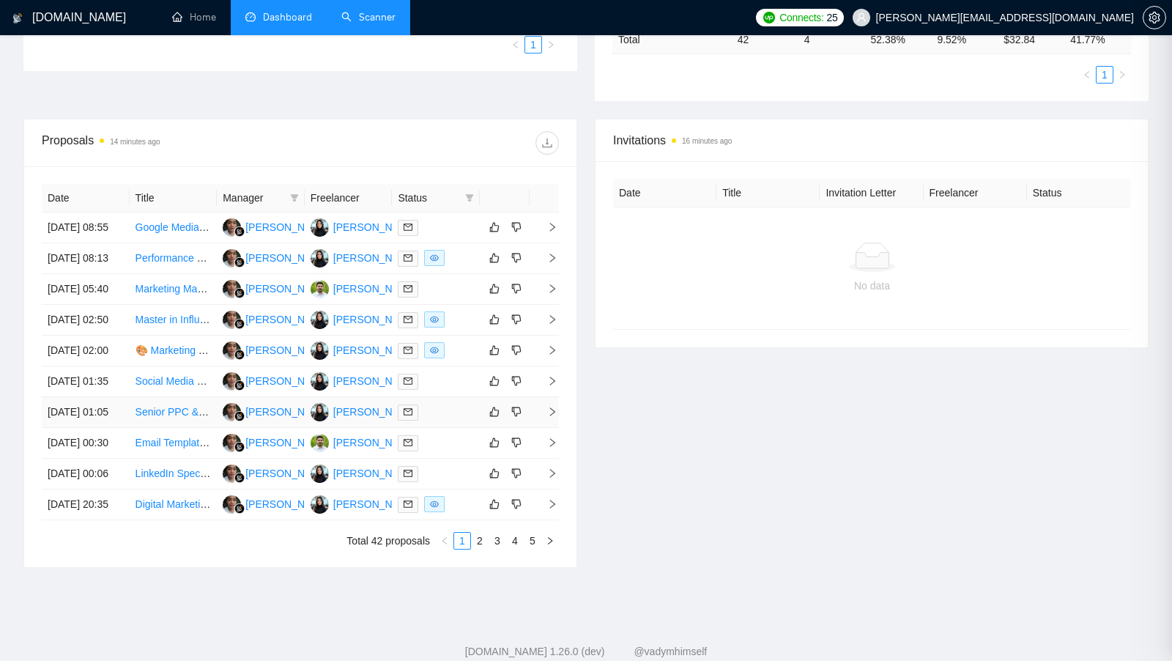
click at [459, 428] on td at bounding box center [436, 412] width 88 height 31
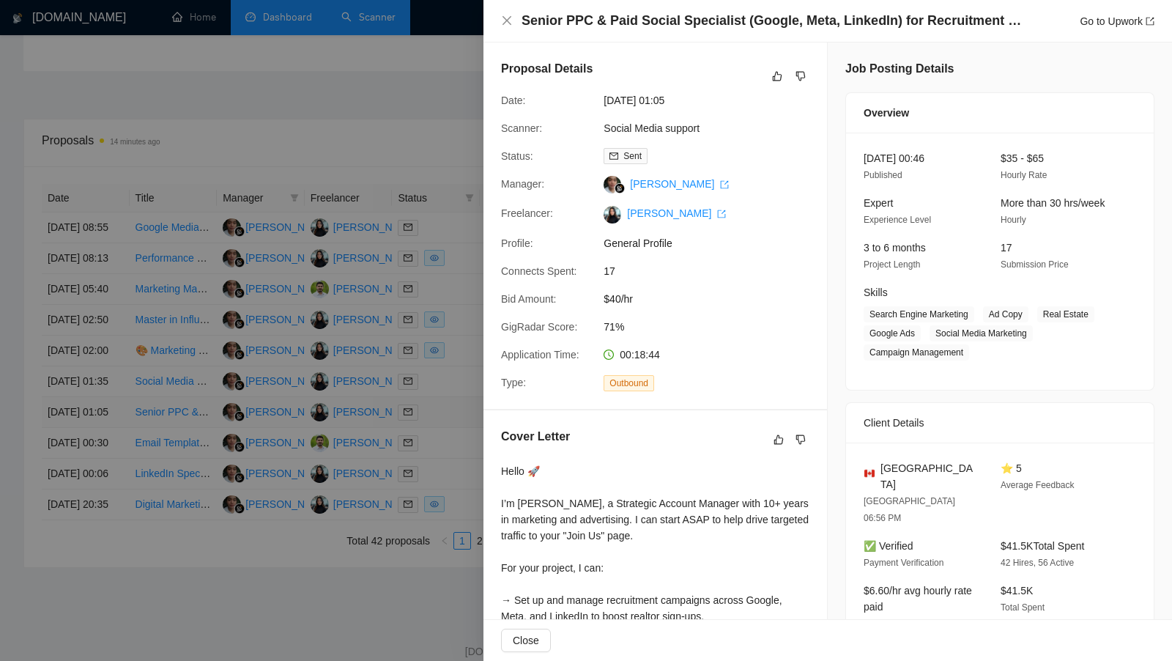
click at [459, 484] on div at bounding box center [586, 330] width 1172 height 661
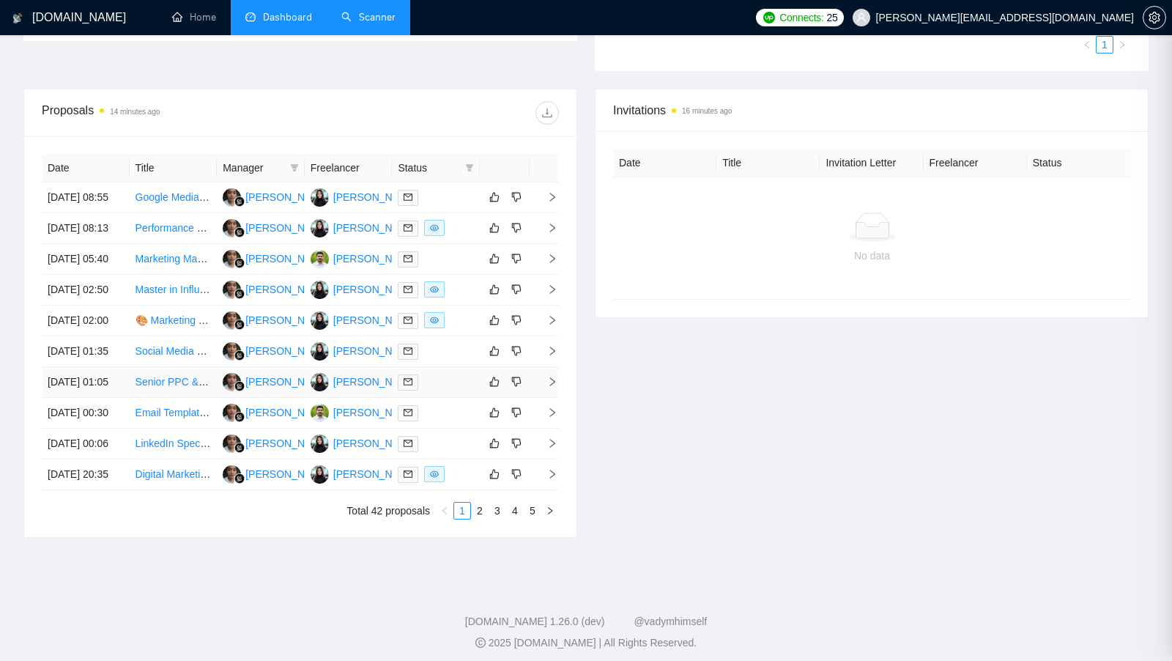
scroll to position [419, 0]
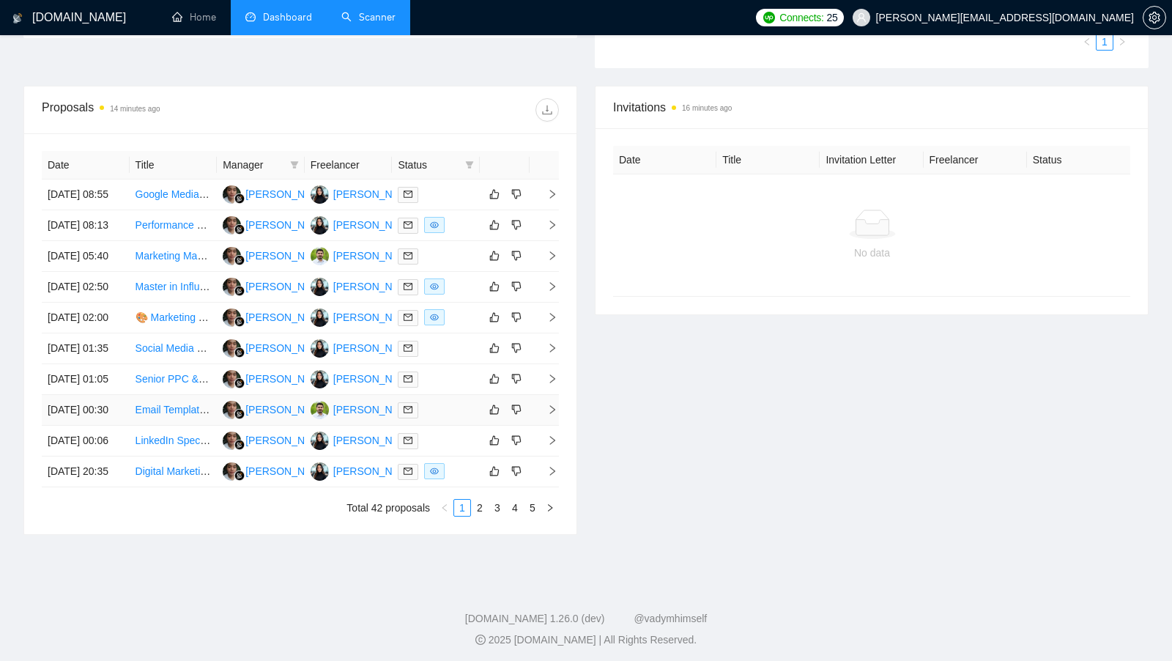
click at [454, 426] on td at bounding box center [436, 410] width 88 height 31
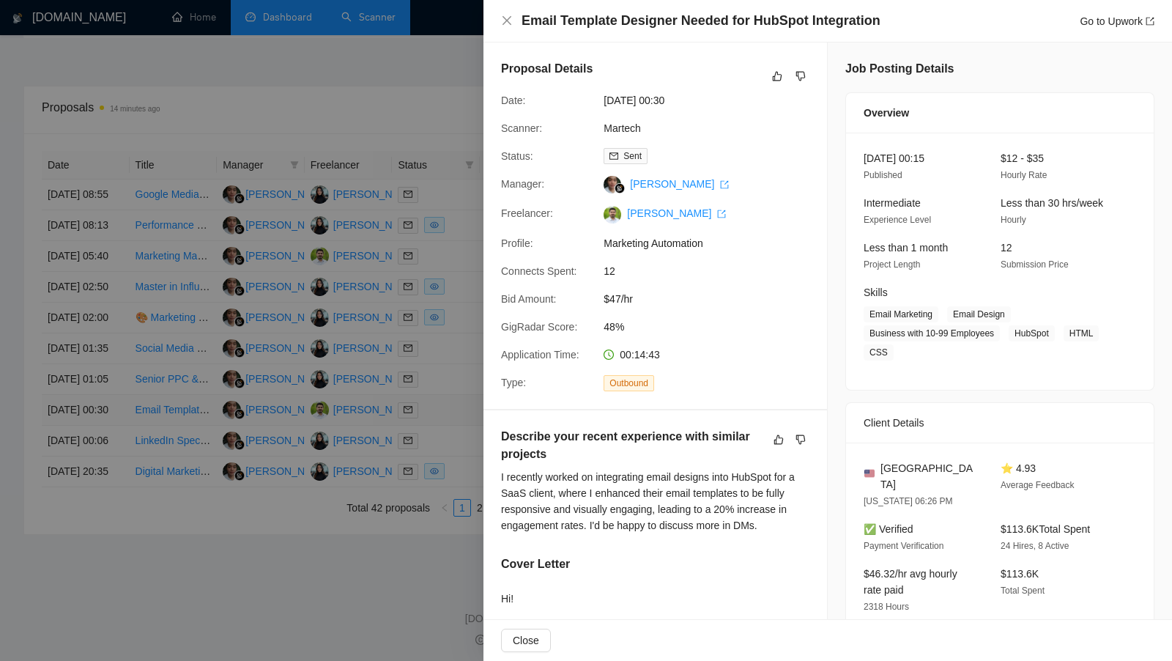
click at [453, 500] on div at bounding box center [586, 330] width 1172 height 661
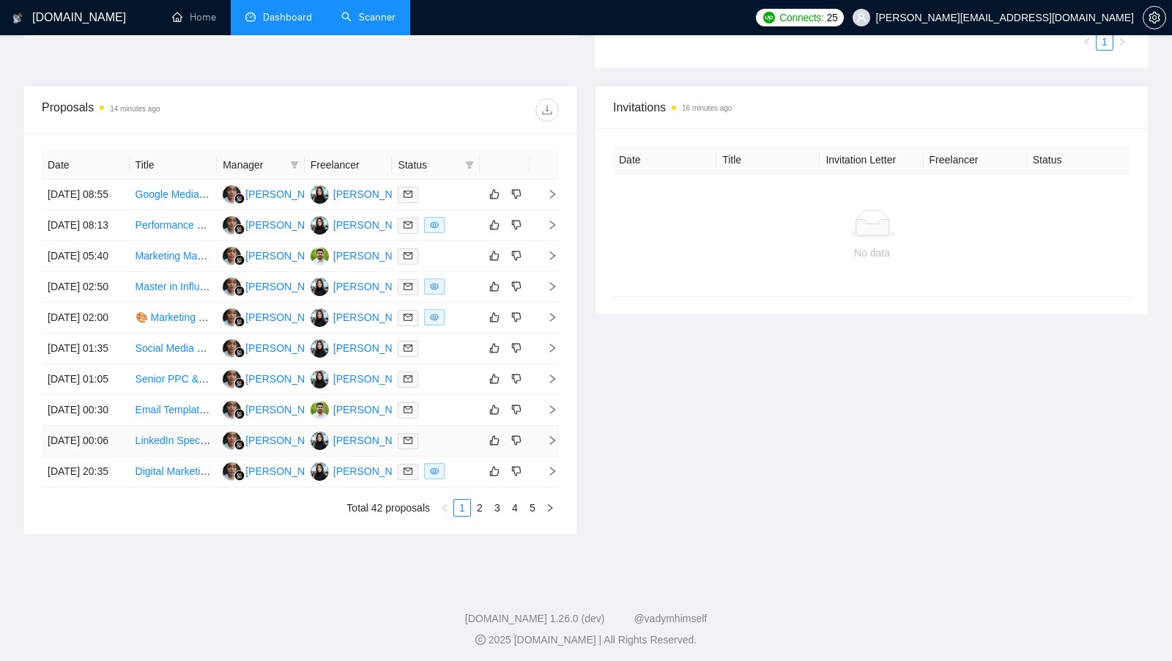
click at [457, 449] on div at bounding box center [436, 440] width 76 height 17
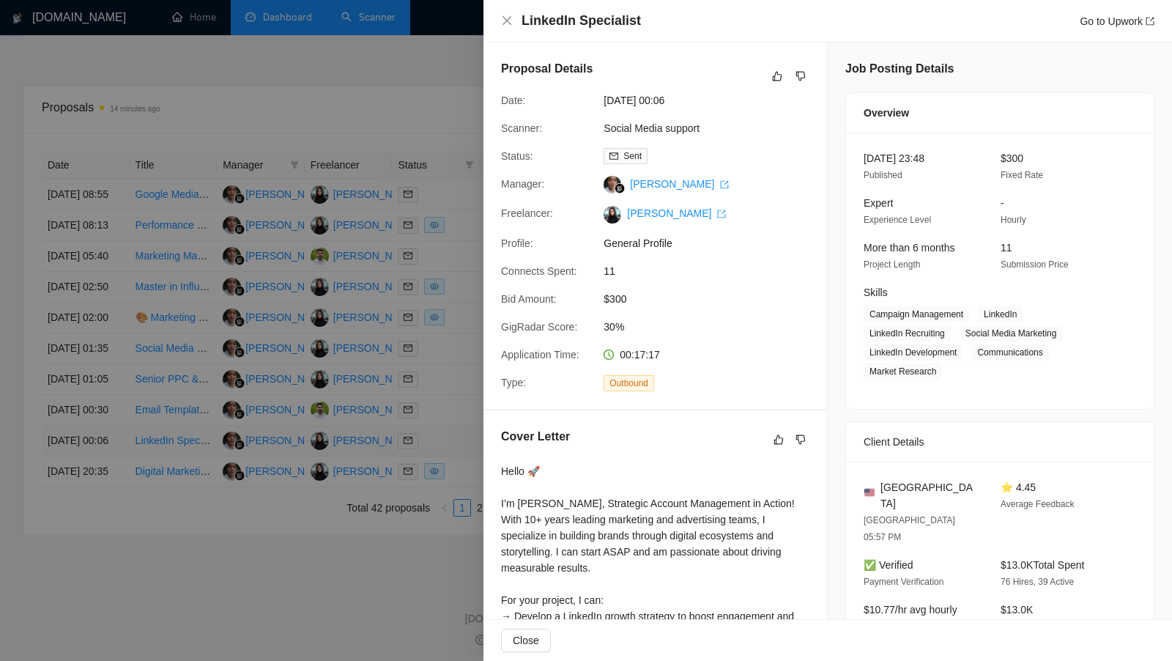
click at [457, 555] on div at bounding box center [586, 330] width 1172 height 661
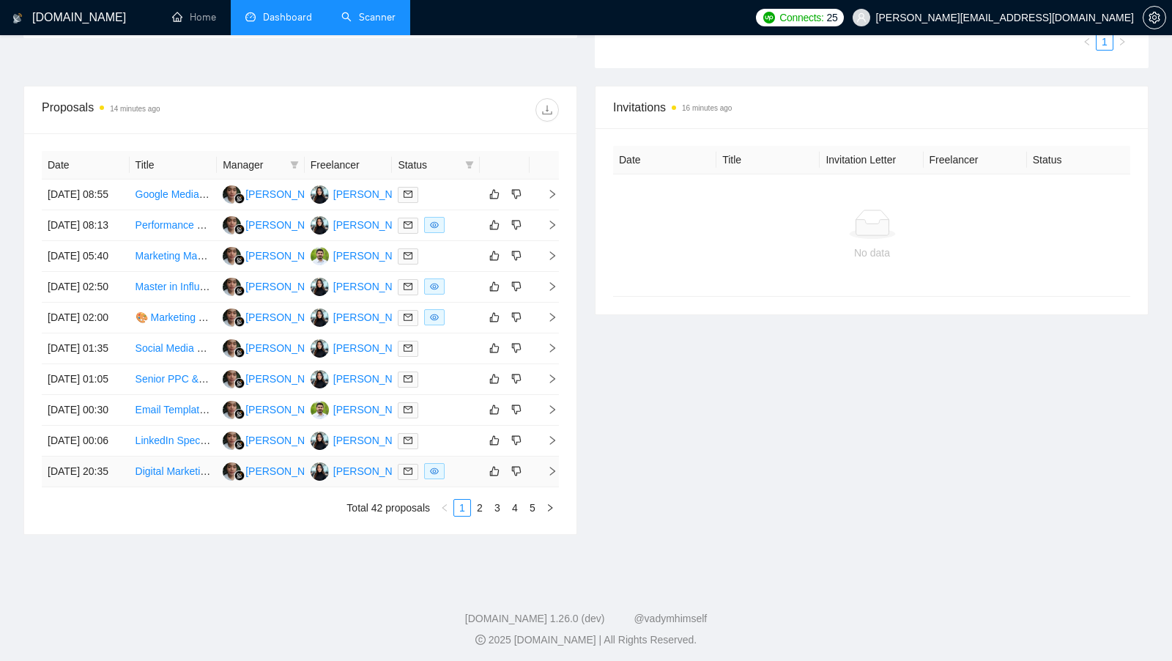
click at [457, 487] on td at bounding box center [436, 471] width 88 height 31
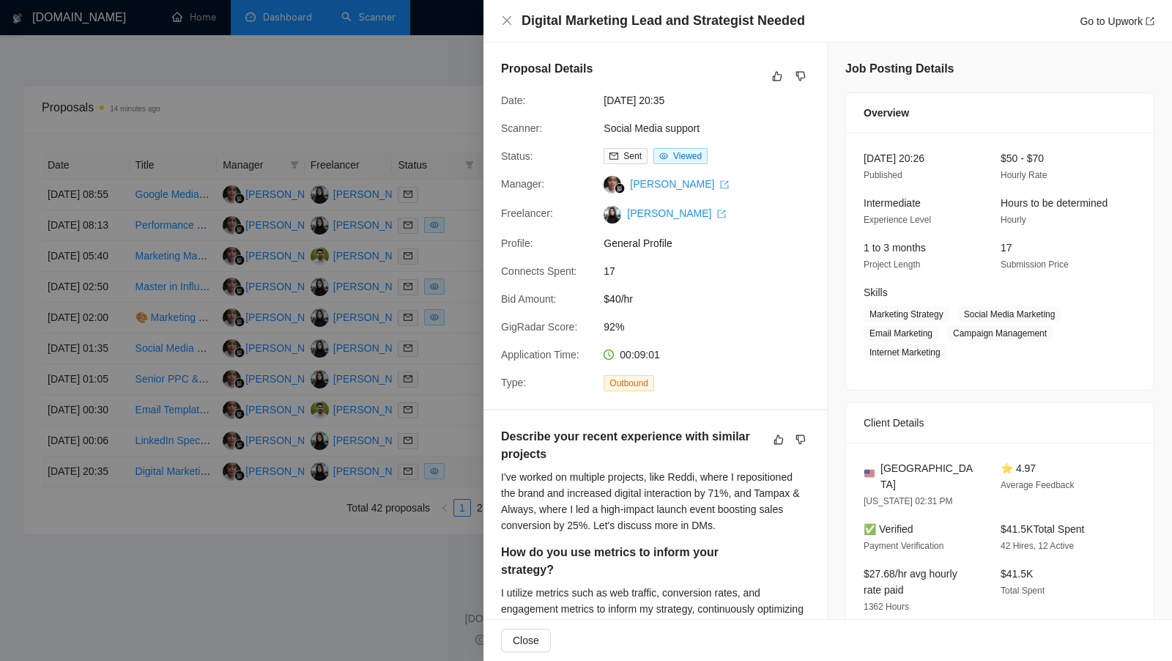
click at [457, 582] on div at bounding box center [586, 330] width 1172 height 661
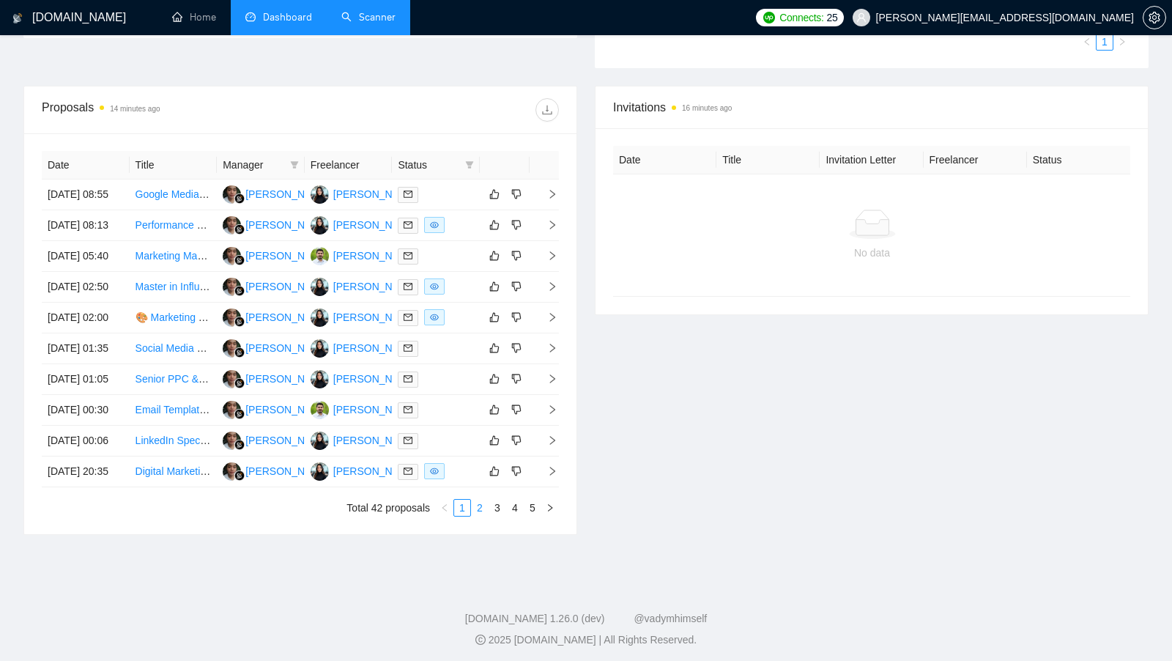
click at [478, 516] on link "2" at bounding box center [480, 508] width 16 height 16
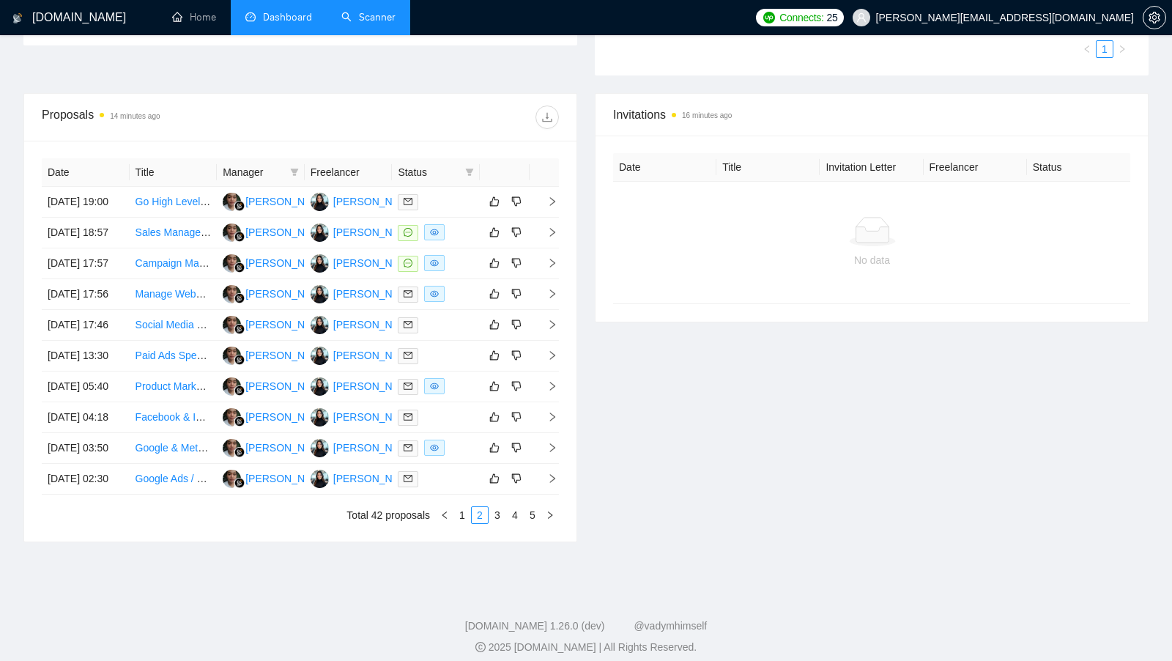
scroll to position [410, 0]
click at [467, 210] on div at bounding box center [436, 203] width 76 height 17
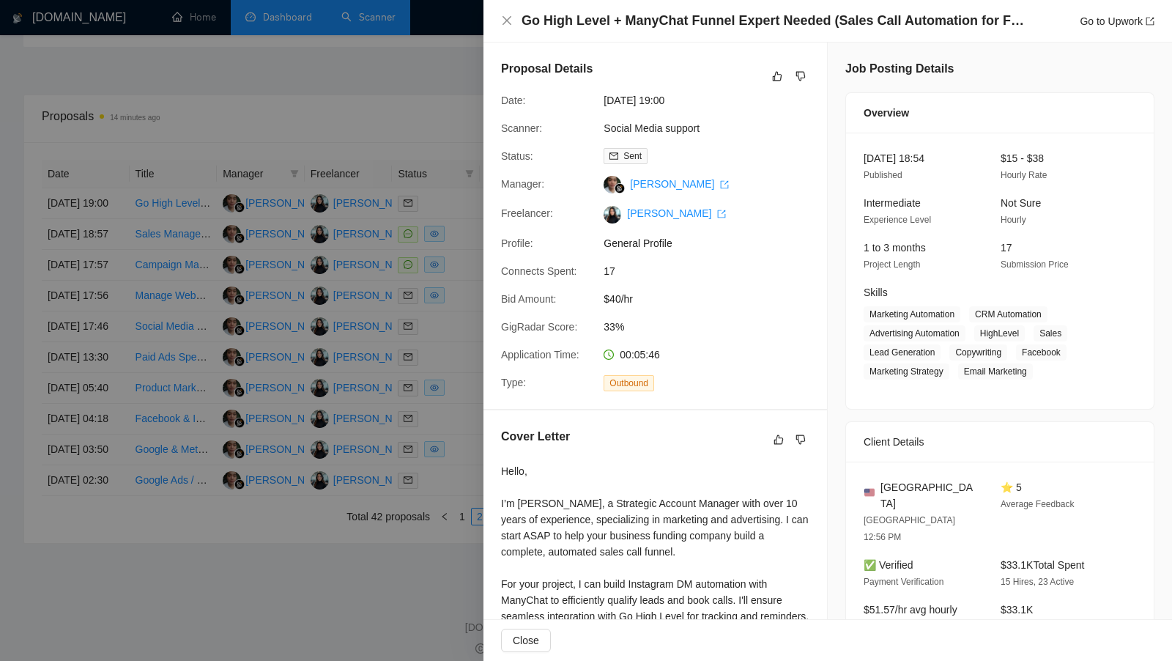
click at [451, 256] on div at bounding box center [586, 330] width 1172 height 661
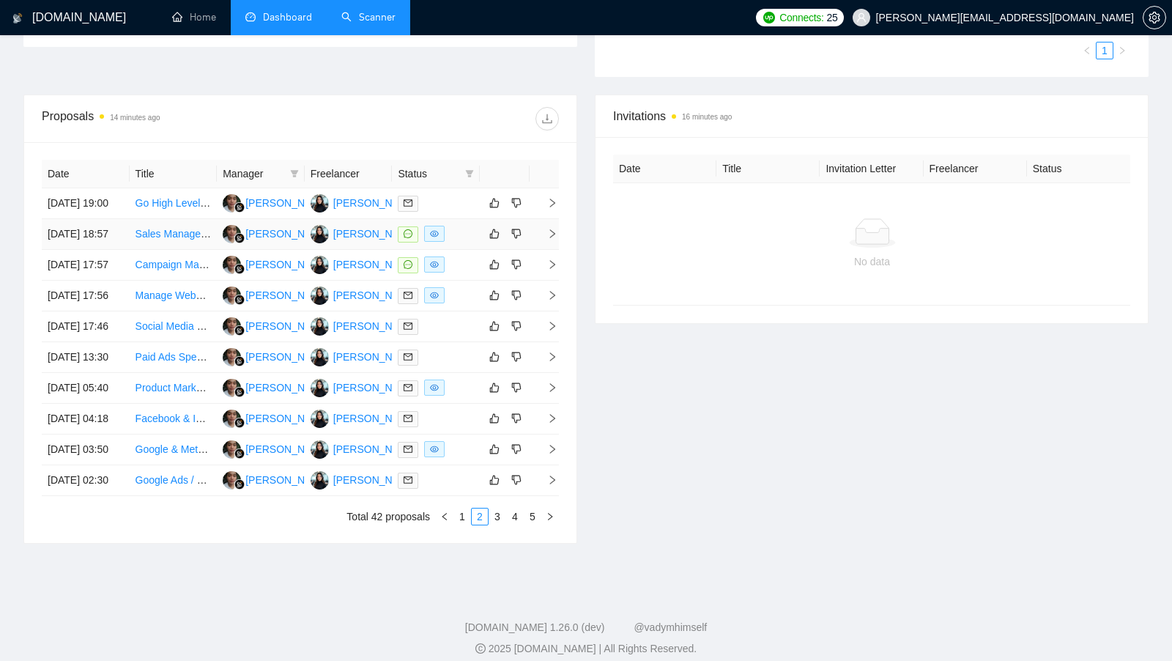
click at [452, 242] on div at bounding box center [436, 234] width 76 height 17
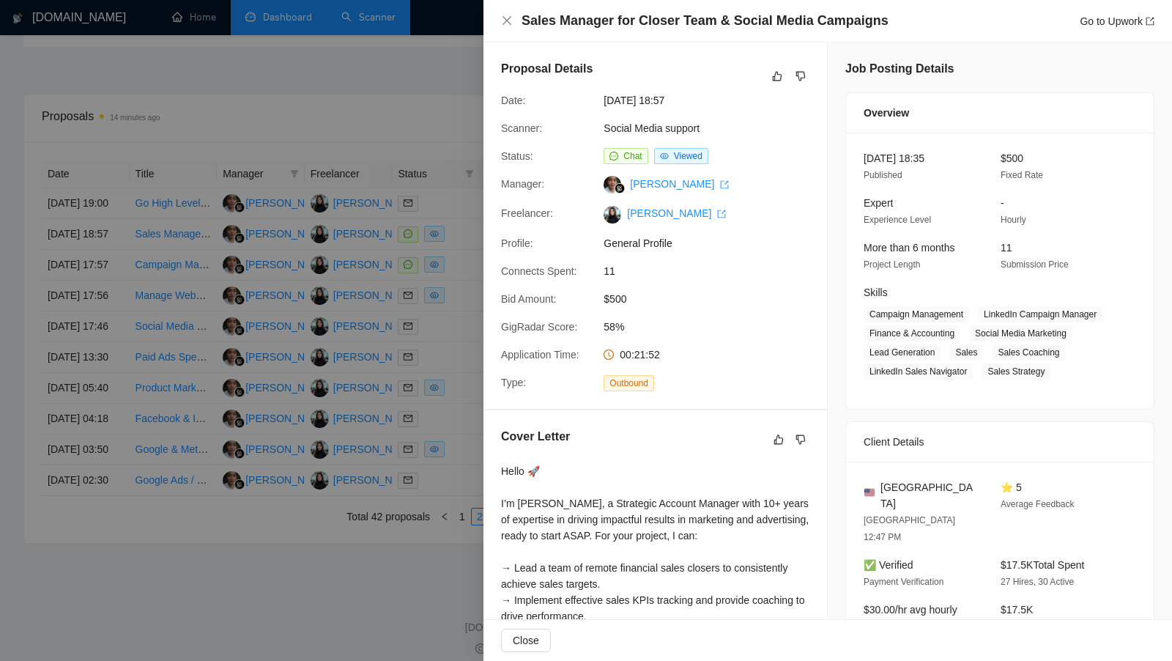
click at [456, 275] on div at bounding box center [586, 330] width 1172 height 661
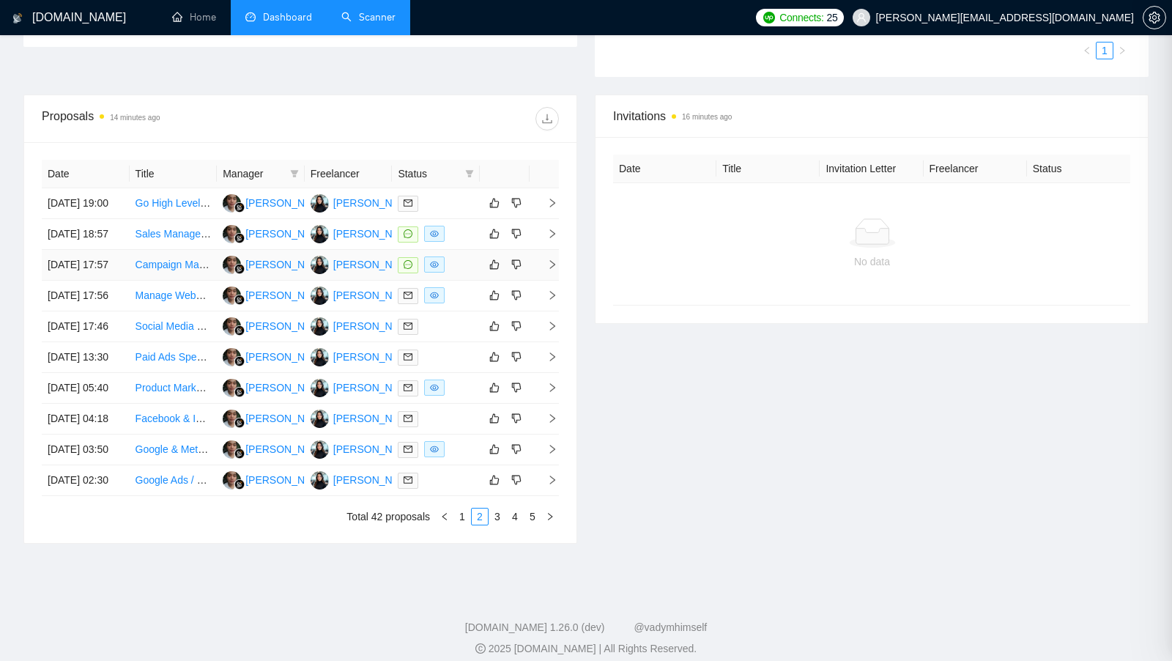
click at [456, 273] on div at bounding box center [436, 264] width 76 height 17
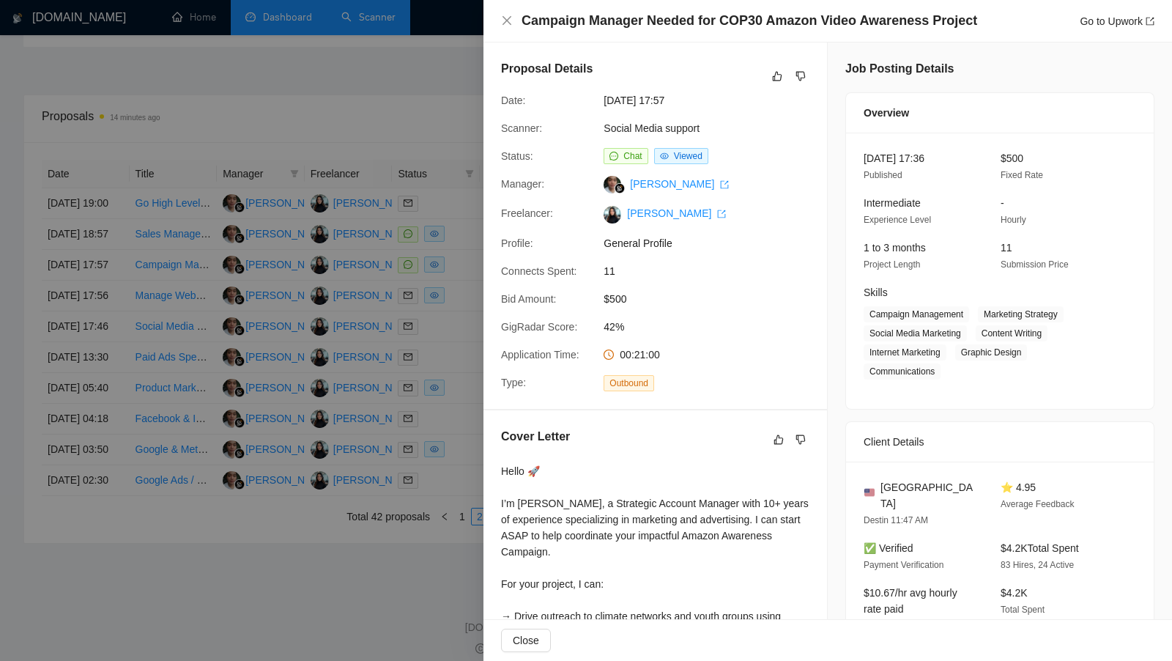
click at [456, 294] on div at bounding box center [586, 330] width 1172 height 661
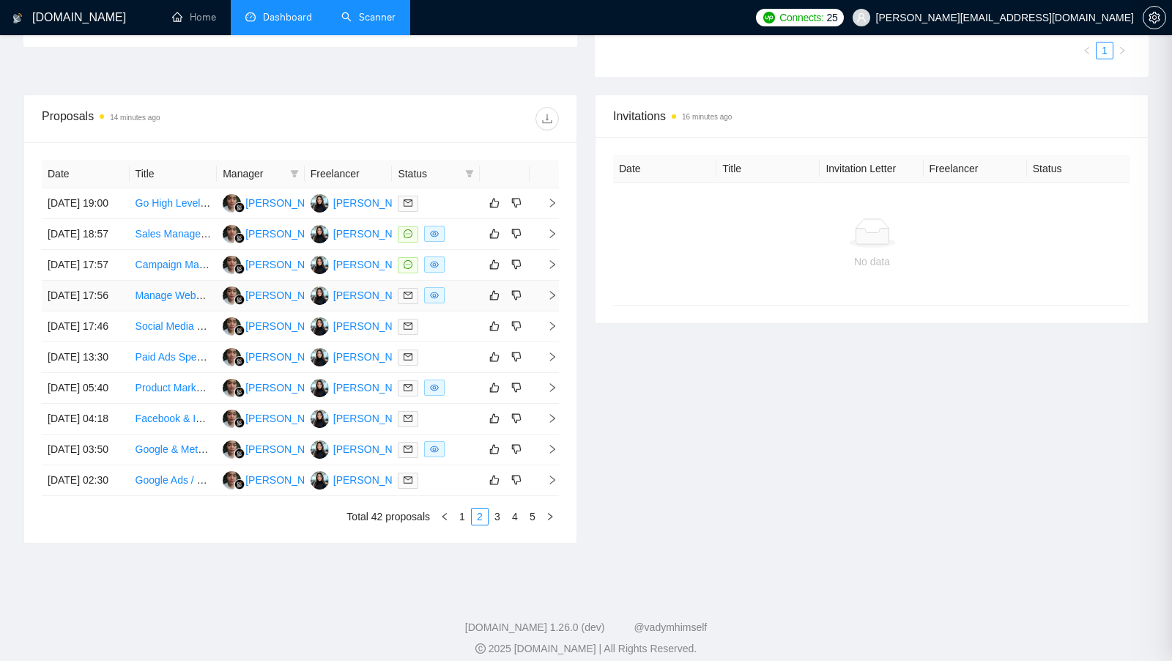
click at [456, 311] on td at bounding box center [436, 296] width 88 height 31
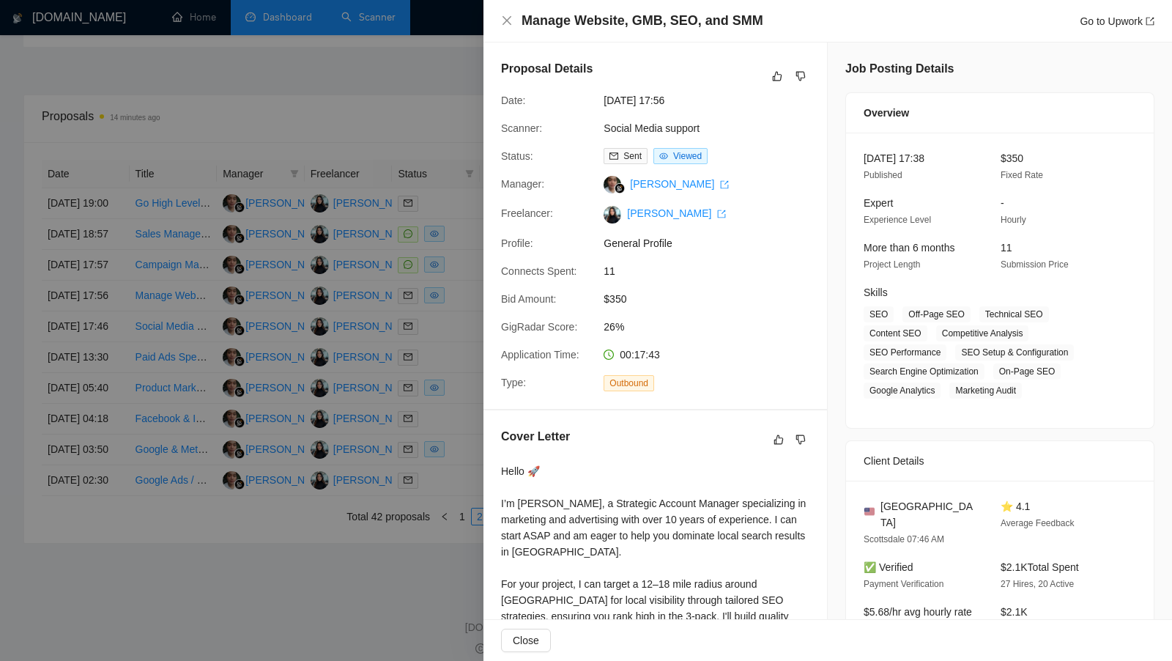
click at [456, 330] on div at bounding box center [586, 330] width 1172 height 661
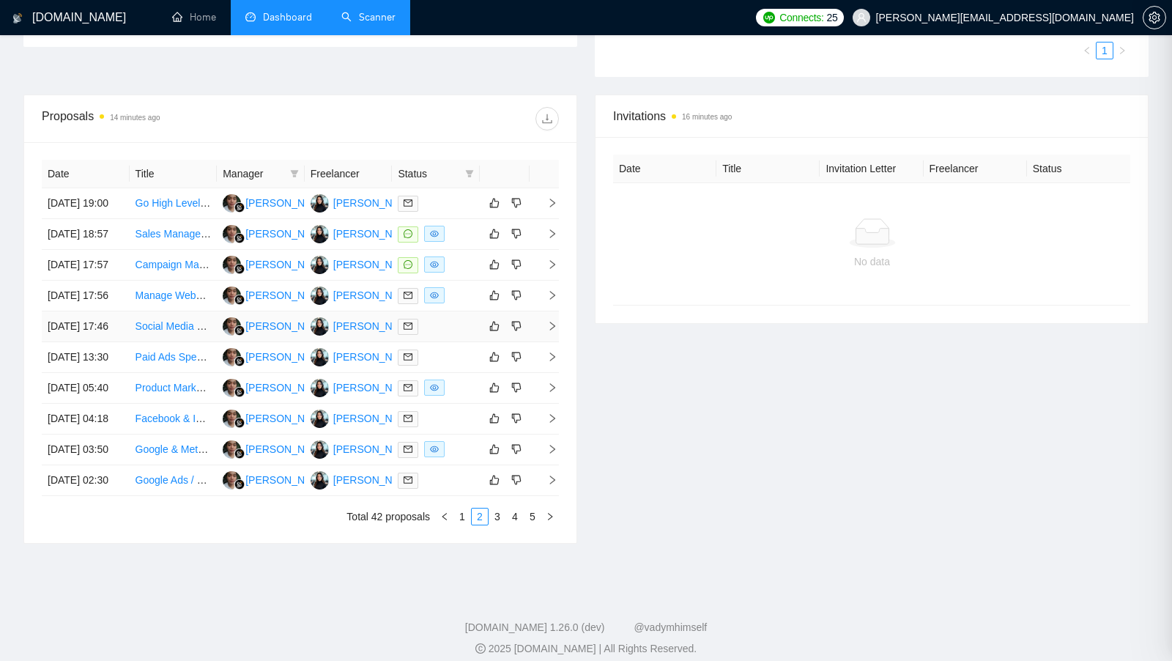
click at [456, 335] on div at bounding box center [436, 326] width 76 height 17
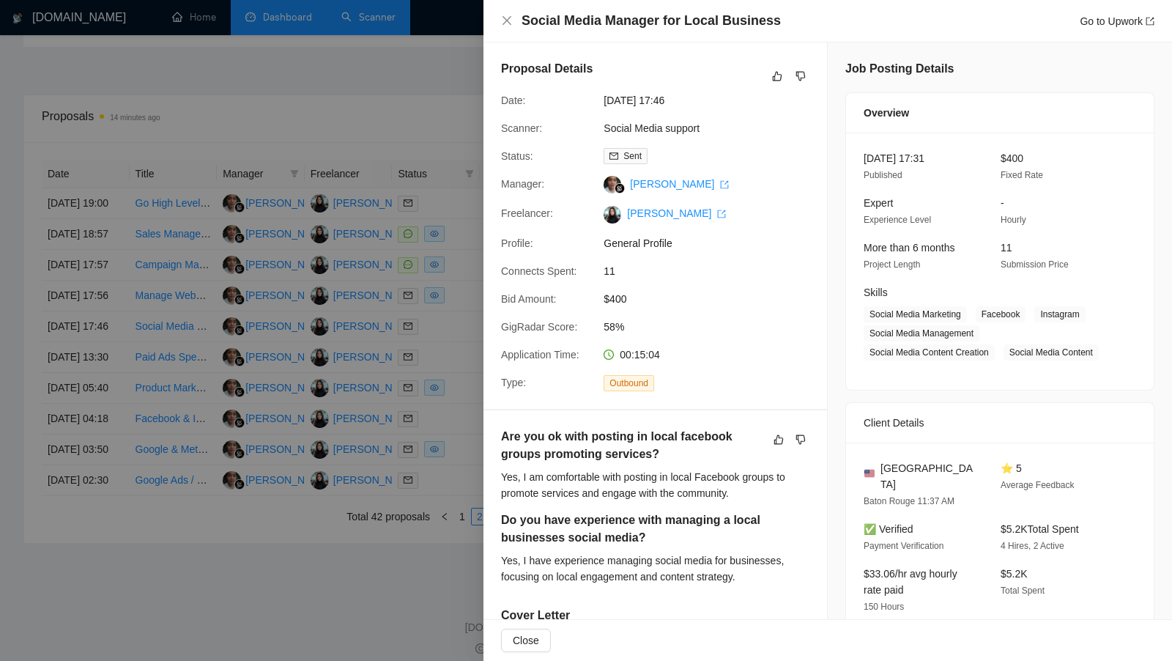
click at [456, 383] on div at bounding box center [586, 330] width 1172 height 661
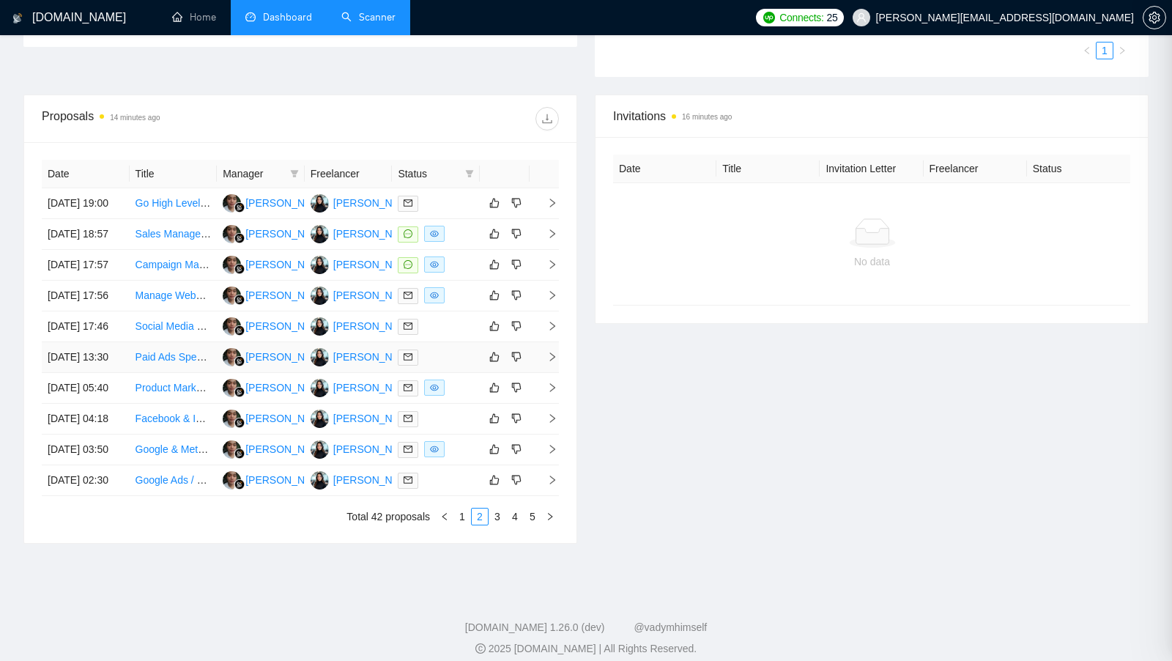
click at [456, 366] on div at bounding box center [436, 357] width 76 height 17
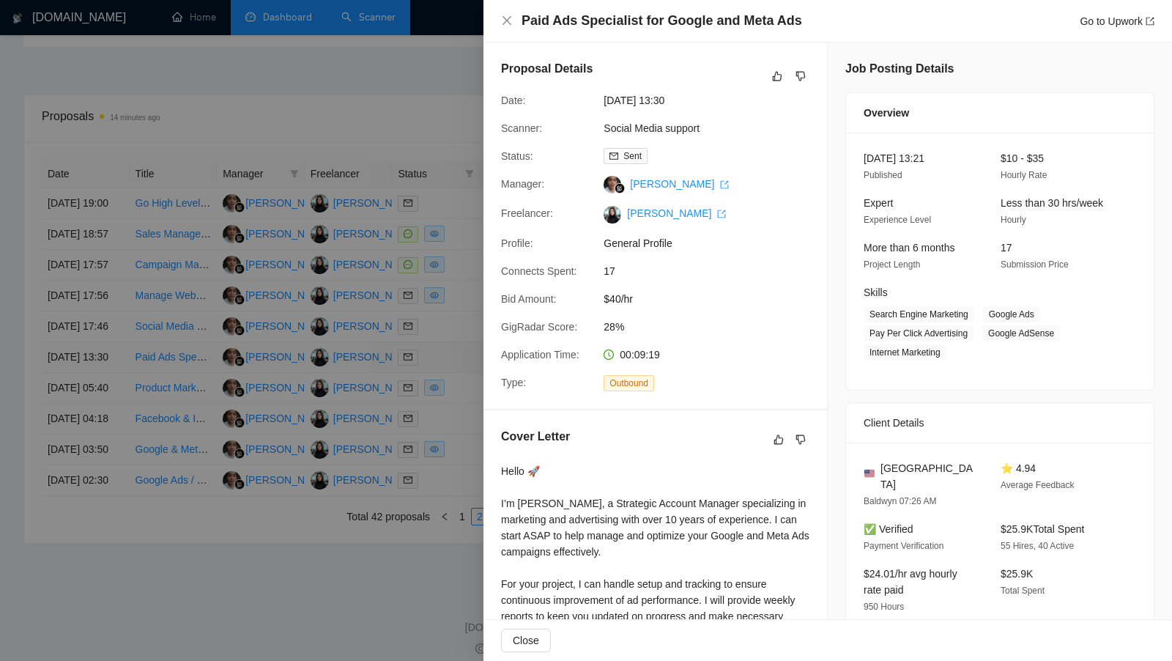
click at [456, 433] on div at bounding box center [586, 330] width 1172 height 661
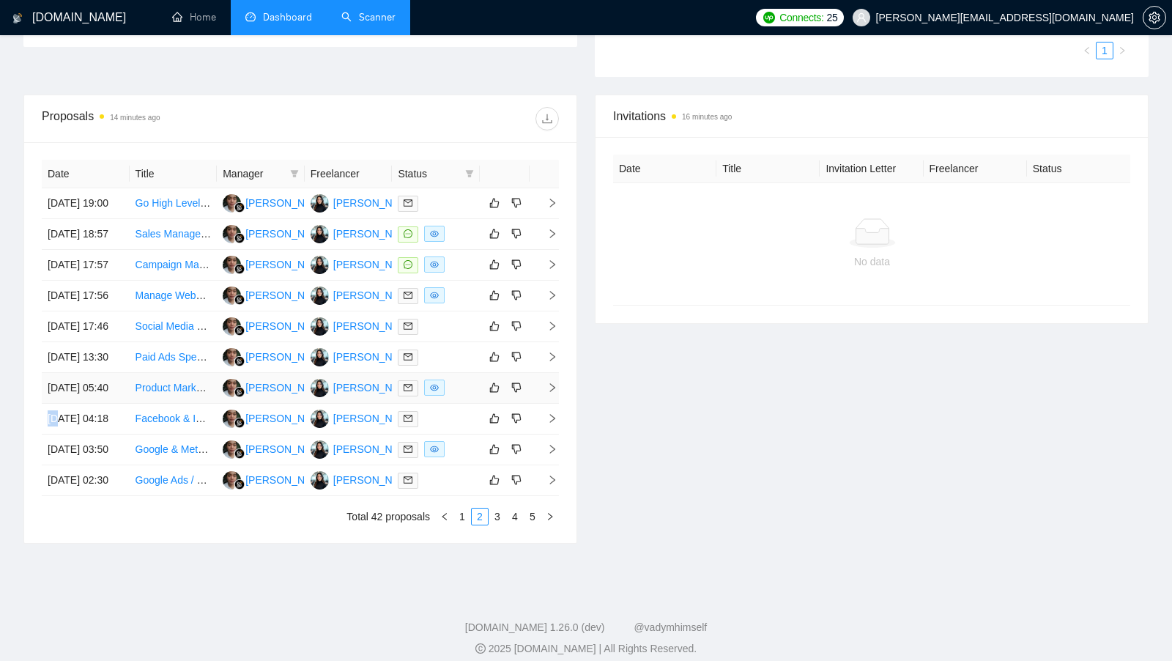
click at [456, 396] on div at bounding box center [436, 387] width 76 height 17
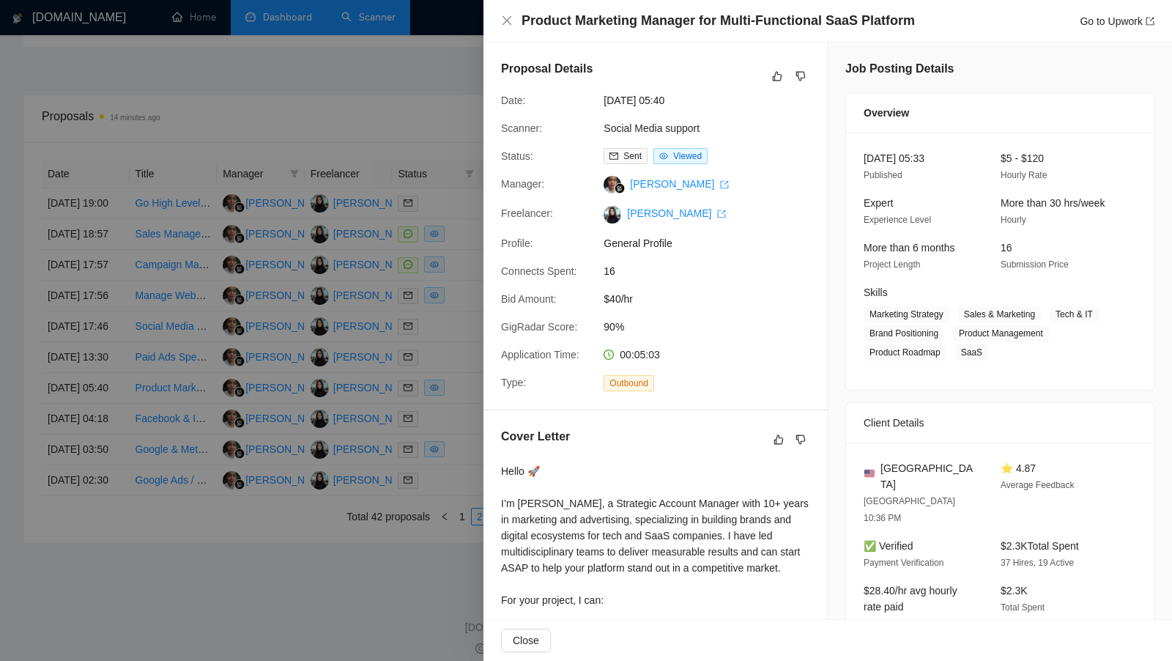
click at [456, 474] on div at bounding box center [586, 330] width 1172 height 661
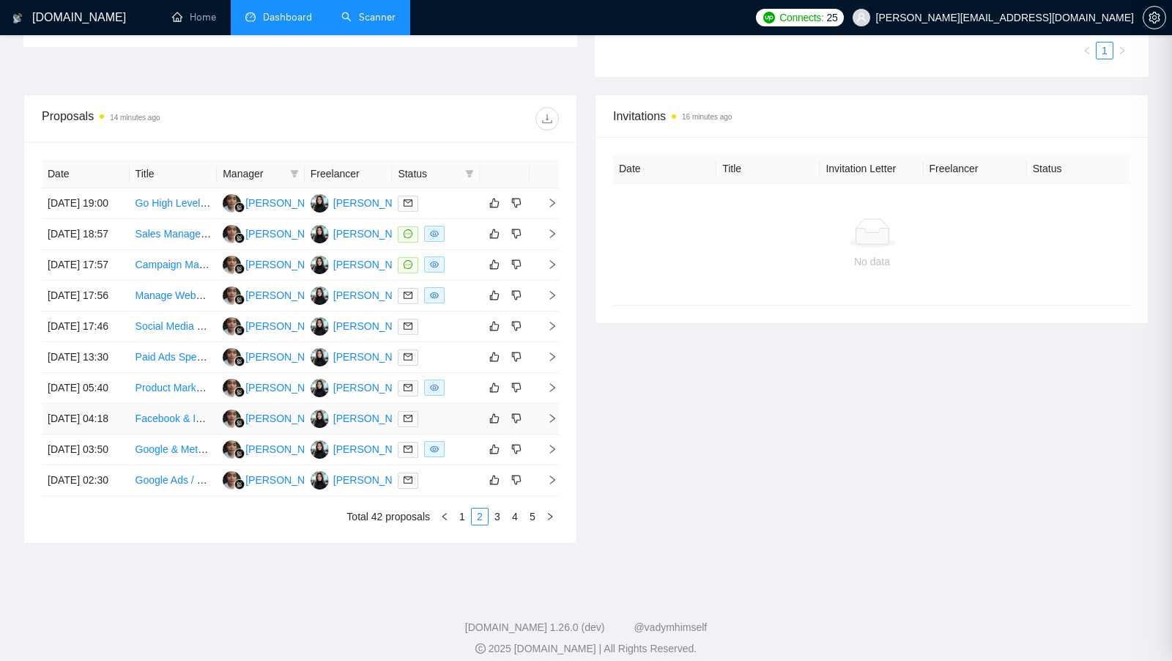
click at [456, 434] on td at bounding box center [436, 419] width 88 height 31
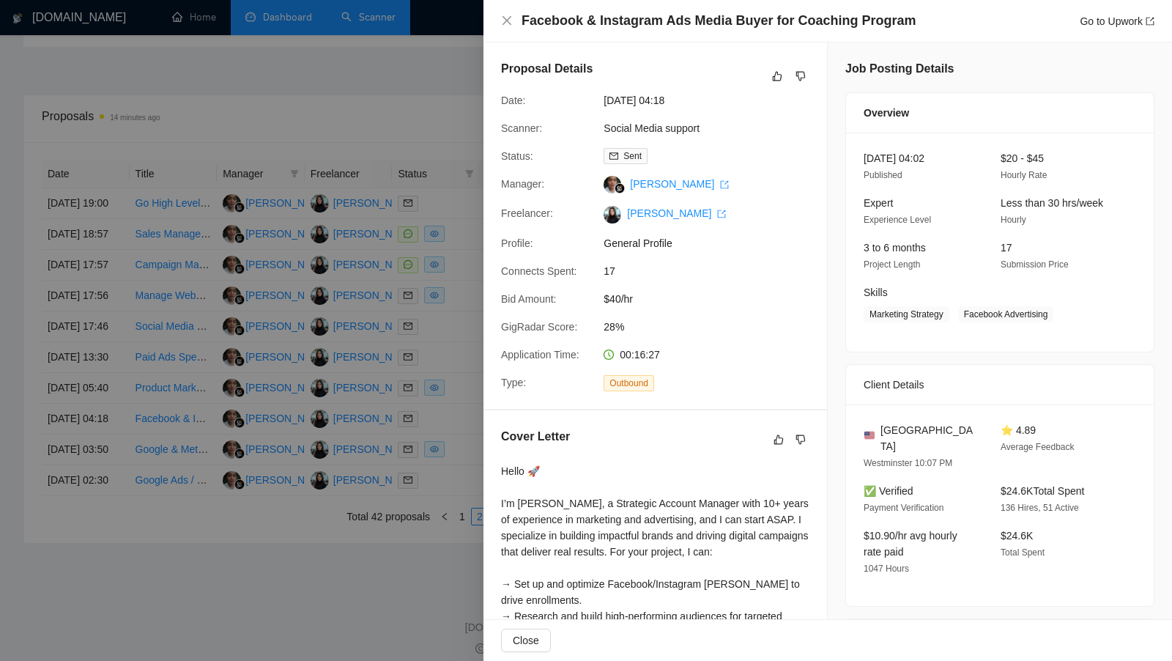
click at [456, 535] on div at bounding box center [586, 330] width 1172 height 661
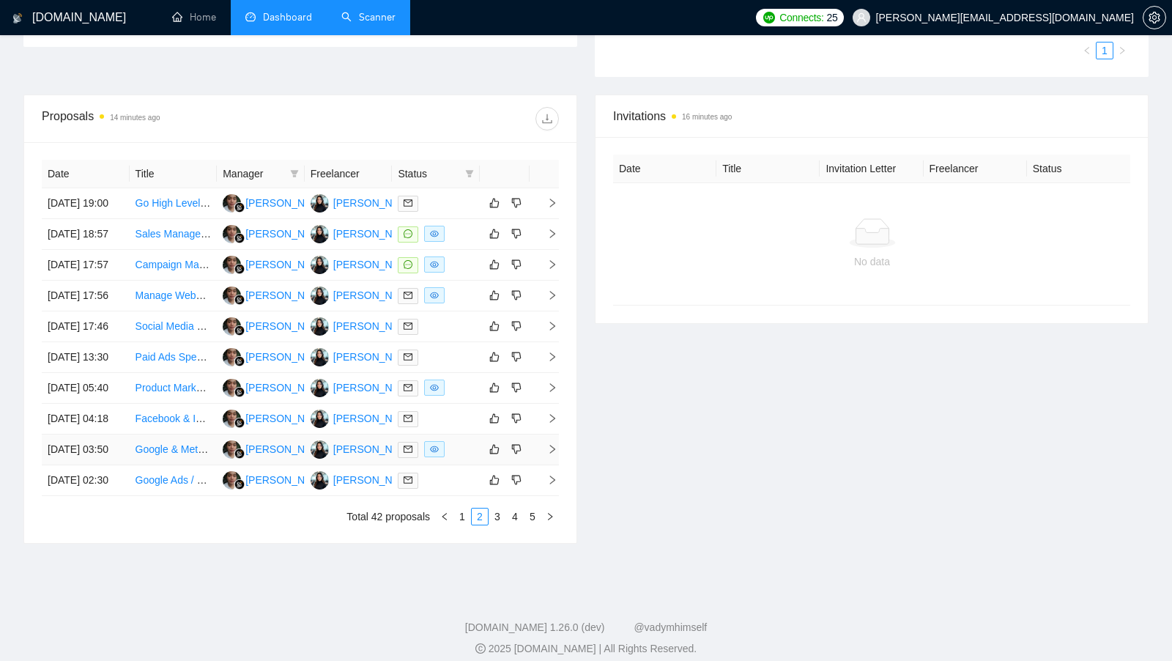
click at [456, 458] on div at bounding box center [436, 449] width 76 height 17
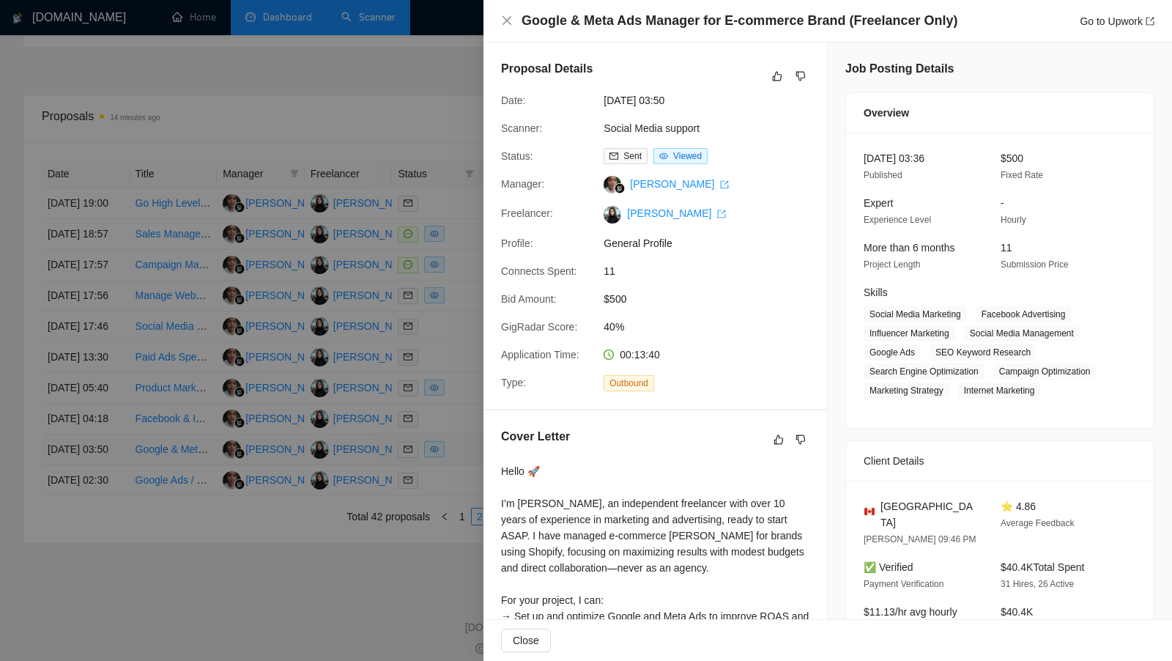
click at [456, 555] on div at bounding box center [586, 330] width 1172 height 661
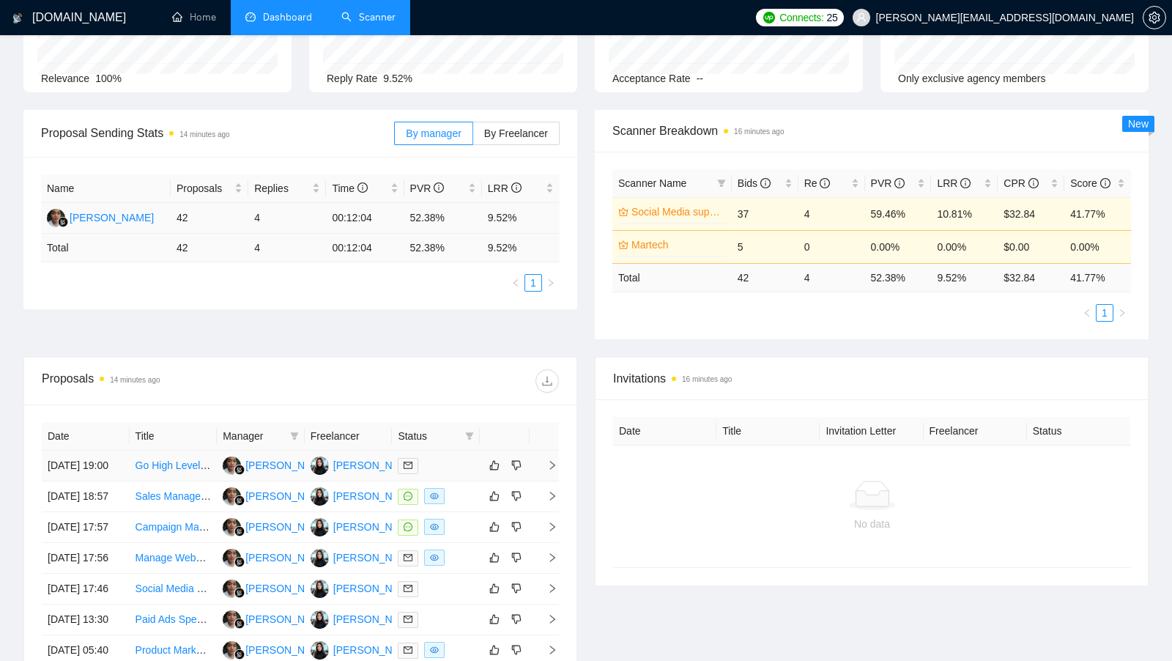
scroll to position [555, 0]
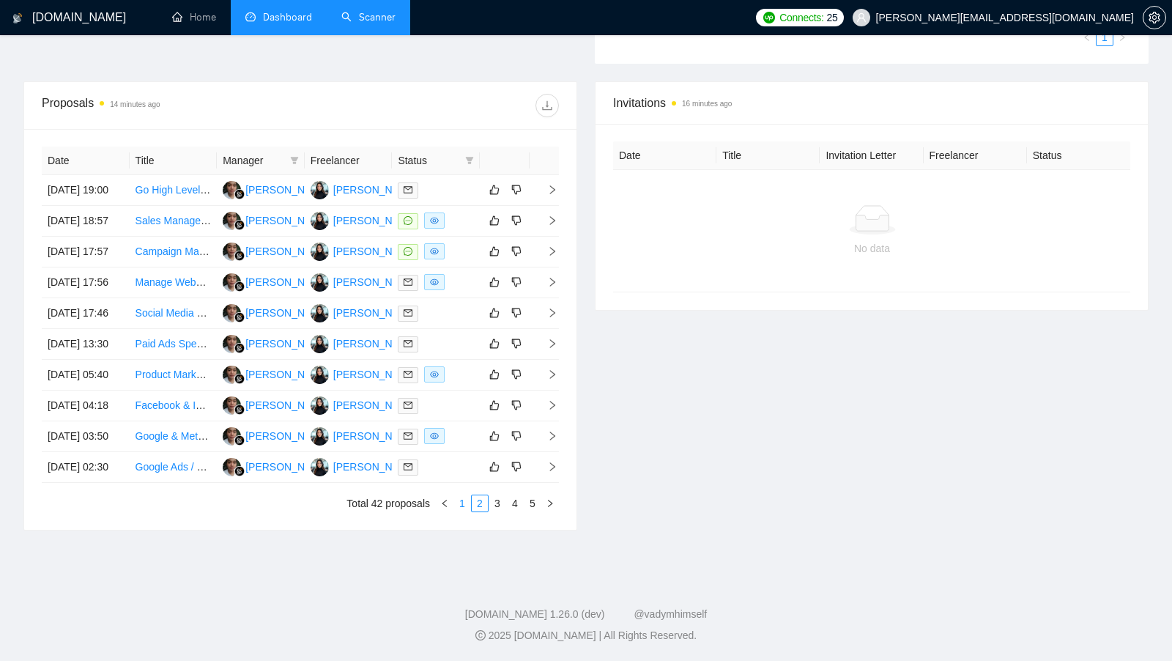
click at [466, 498] on link "1" at bounding box center [462, 503] width 16 height 16
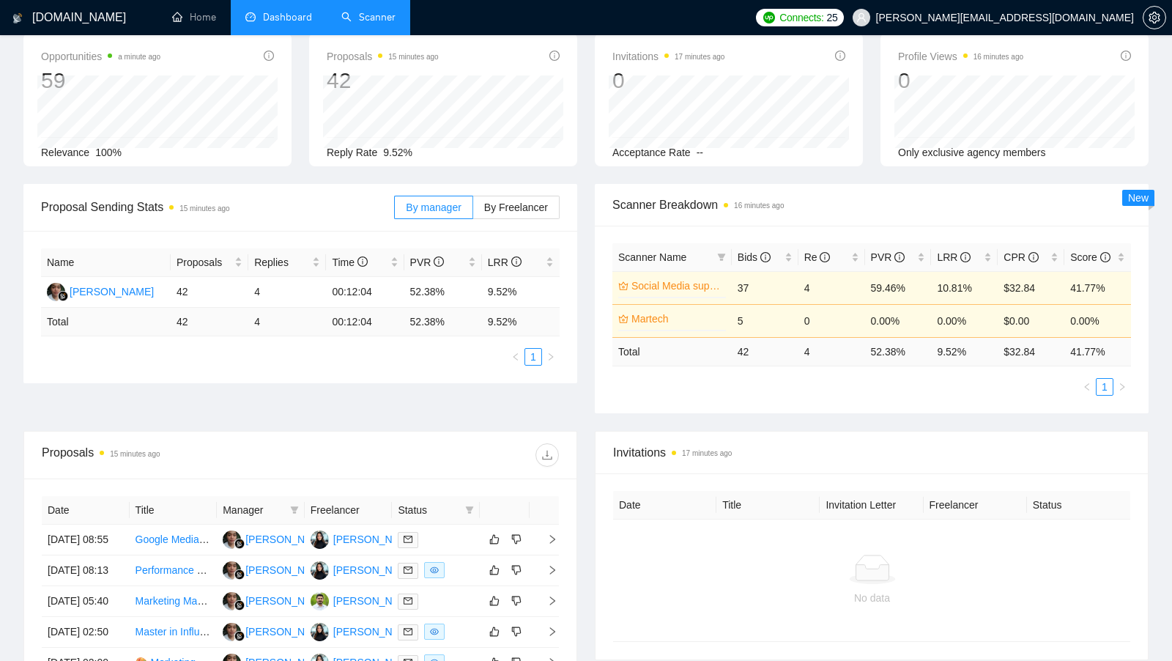
scroll to position [0, 0]
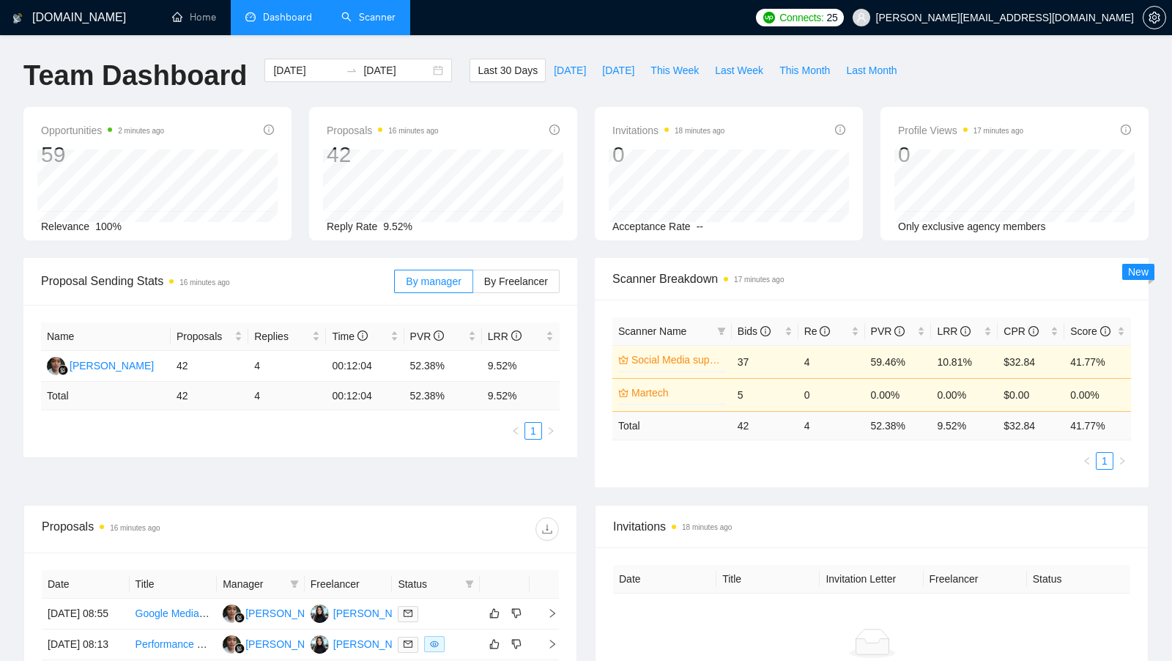
click at [382, 14] on link "Scanner" at bounding box center [368, 17] width 54 height 12
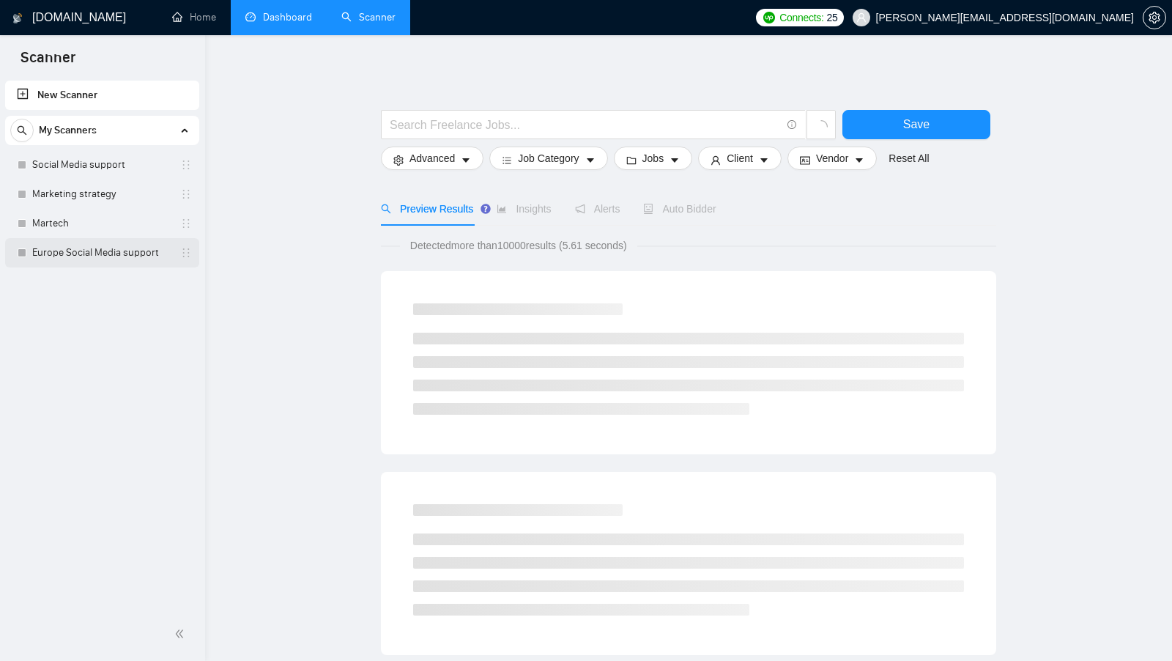
click at [124, 249] on link "Europe Social Media support" at bounding box center [101, 252] width 139 height 29
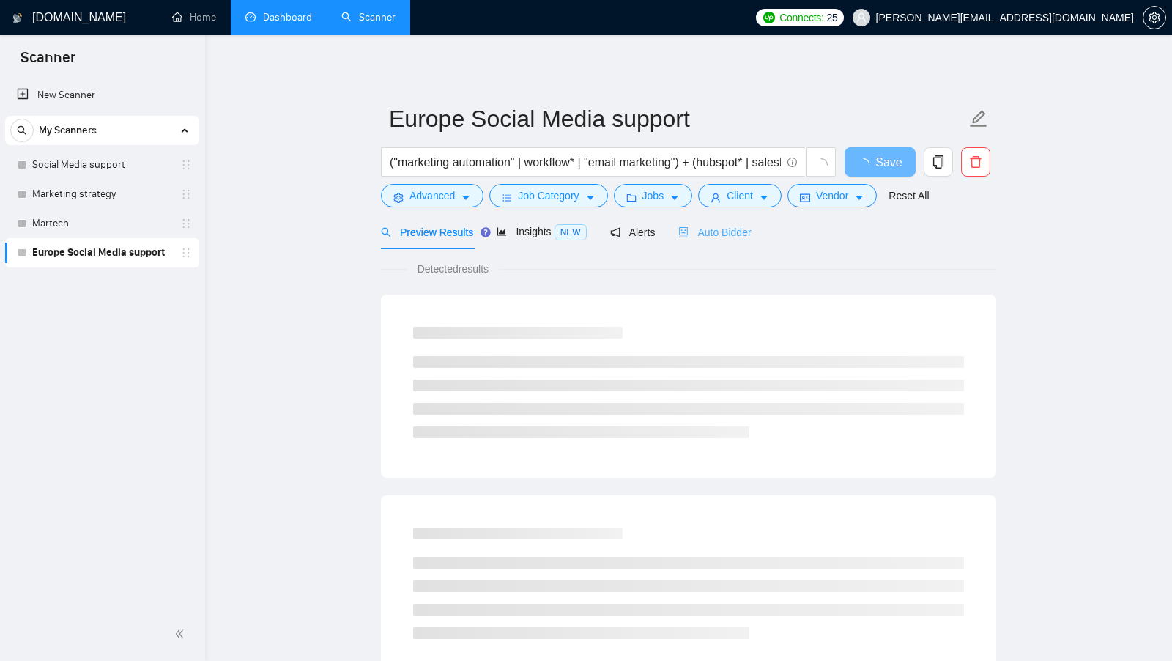
click at [745, 241] on div "Auto Bidder" at bounding box center [714, 232] width 73 height 34
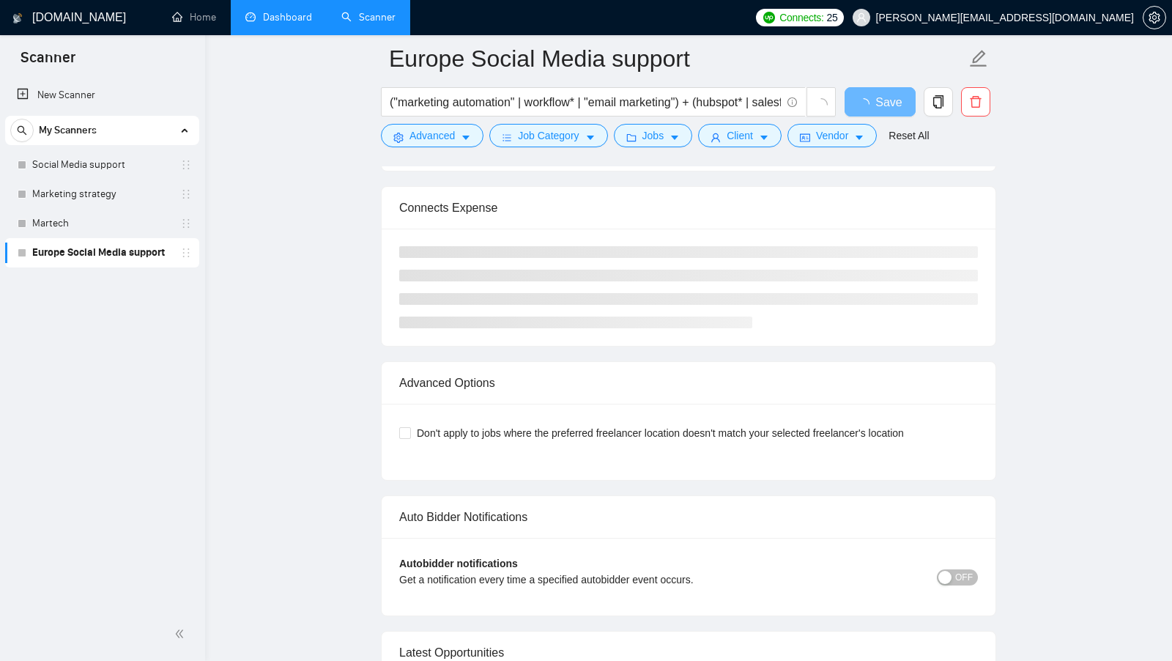
scroll to position [3254, 0]
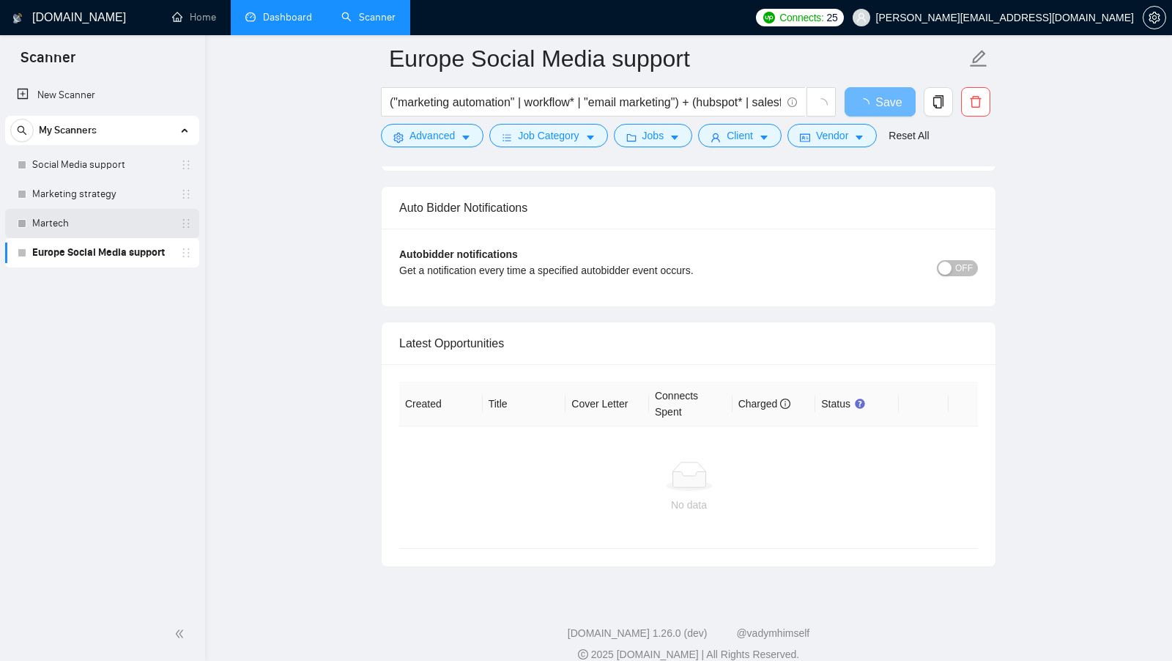
click at [141, 229] on link "Martech" at bounding box center [101, 223] width 139 height 29
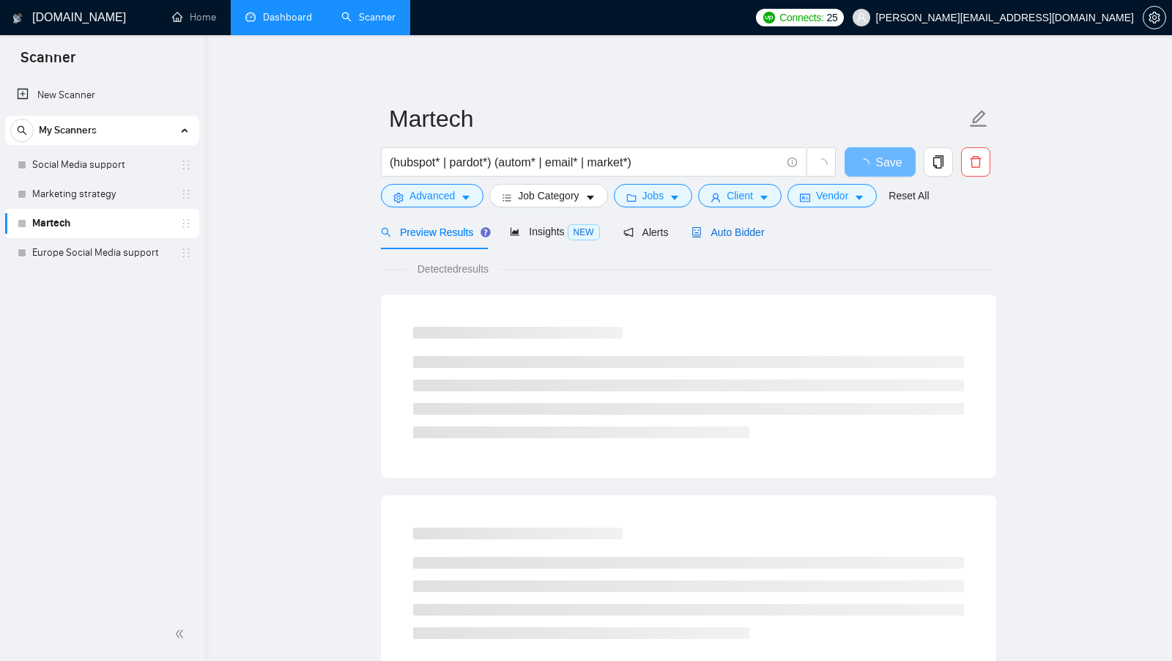
click at [752, 231] on span "Auto Bidder" at bounding box center [727, 232] width 73 height 12
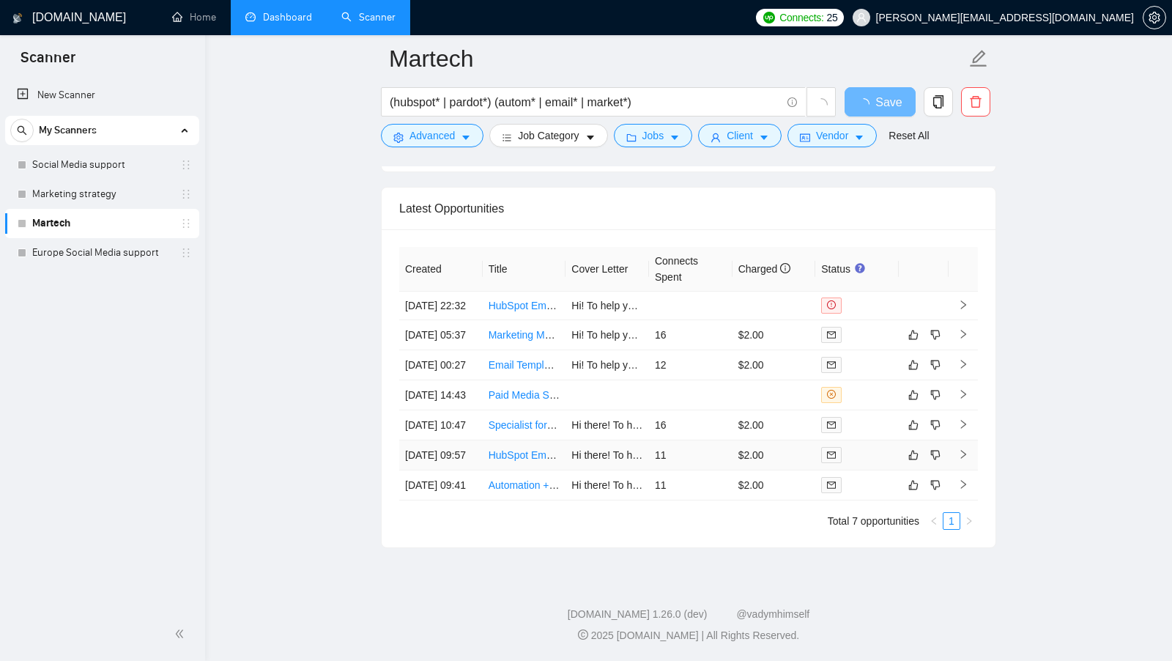
scroll to position [3427, 0]
click at [862, 320] on td at bounding box center [857, 335] width 84 height 30
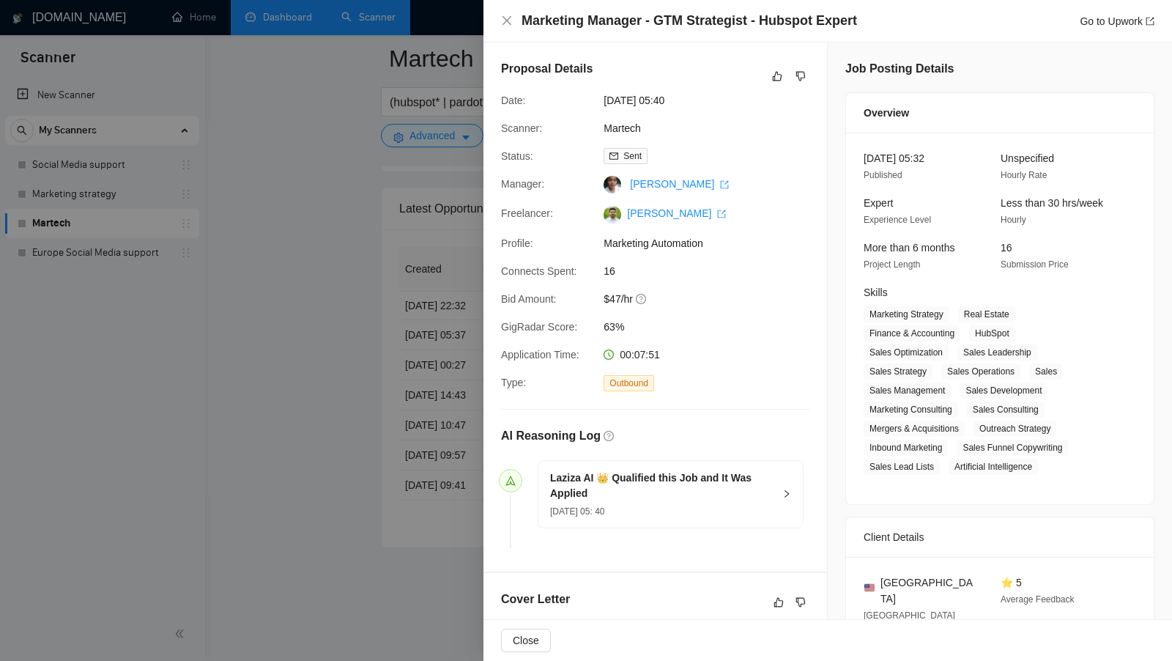
click at [412, 371] on div at bounding box center [586, 330] width 1172 height 661
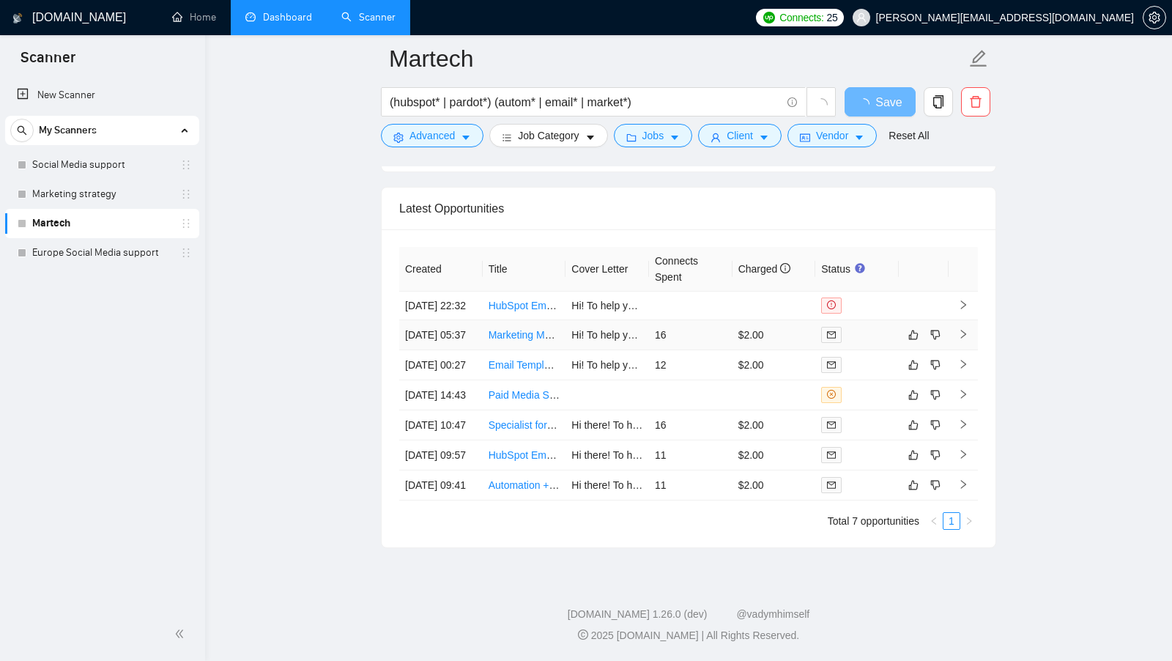
click at [880, 320] on td at bounding box center [857, 335] width 84 height 30
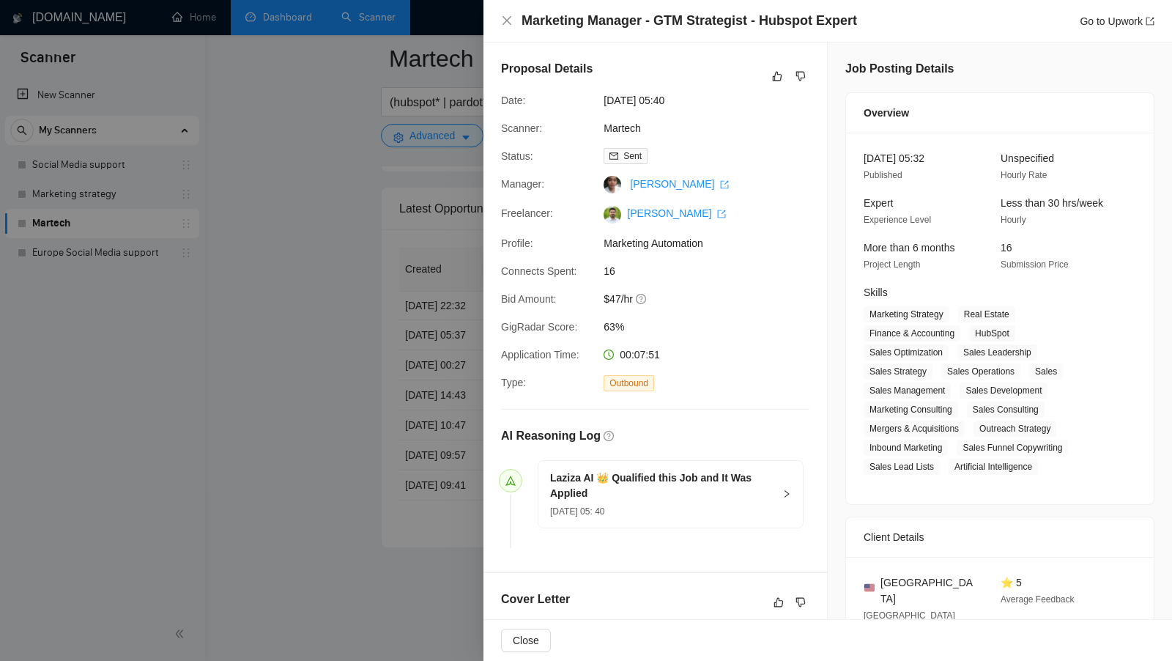
click at [447, 349] on div at bounding box center [586, 330] width 1172 height 661
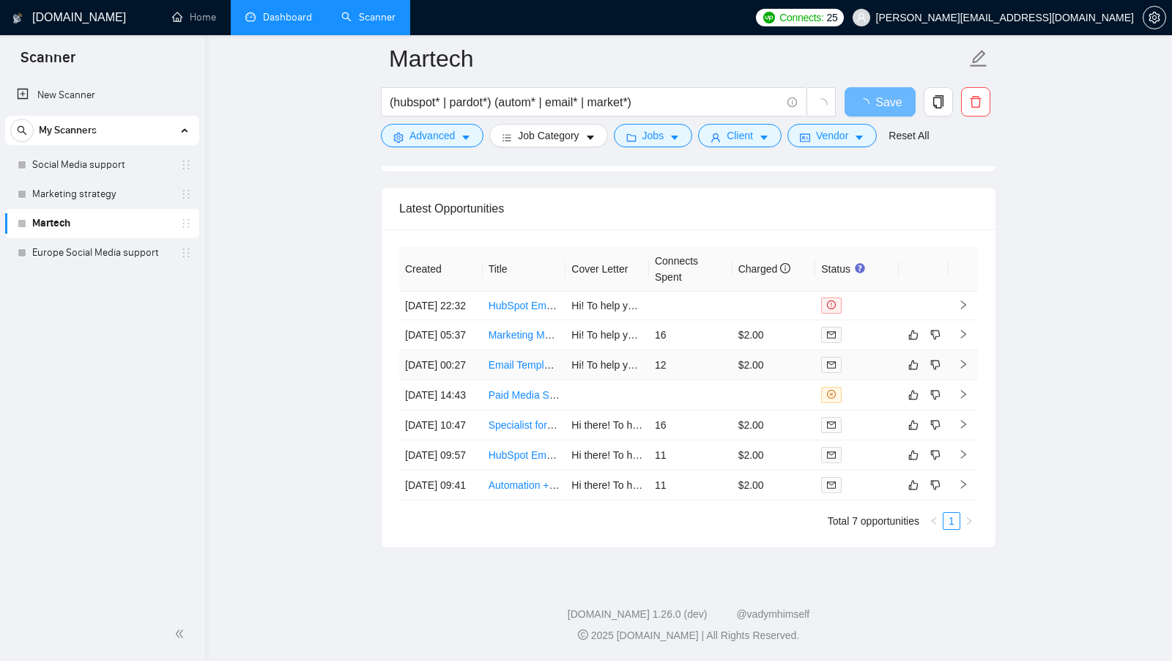
click at [848, 356] on div at bounding box center [857, 364] width 72 height 17
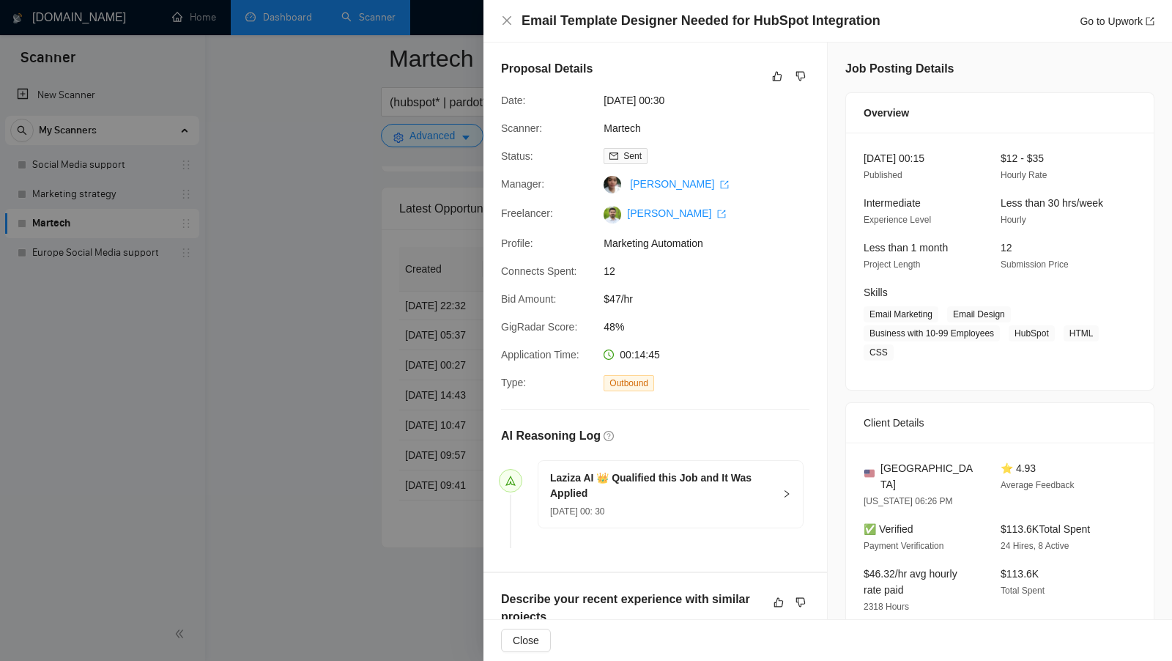
click at [423, 360] on div at bounding box center [586, 330] width 1172 height 661
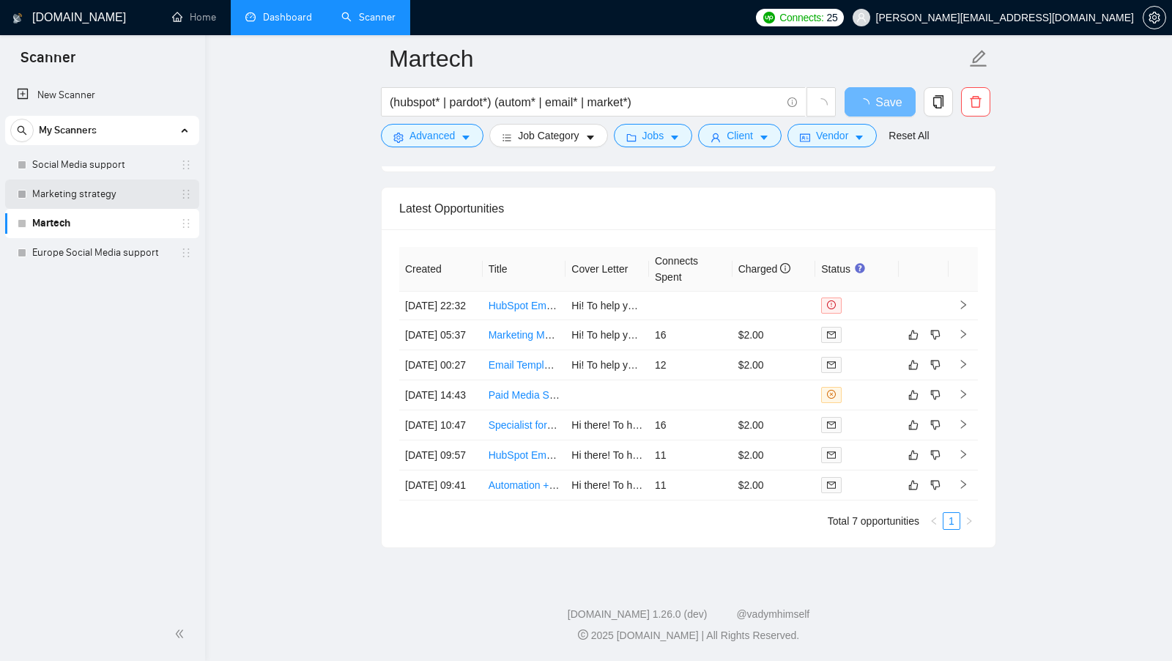
click at [133, 188] on link "Marketing strategy" at bounding box center [101, 193] width 139 height 29
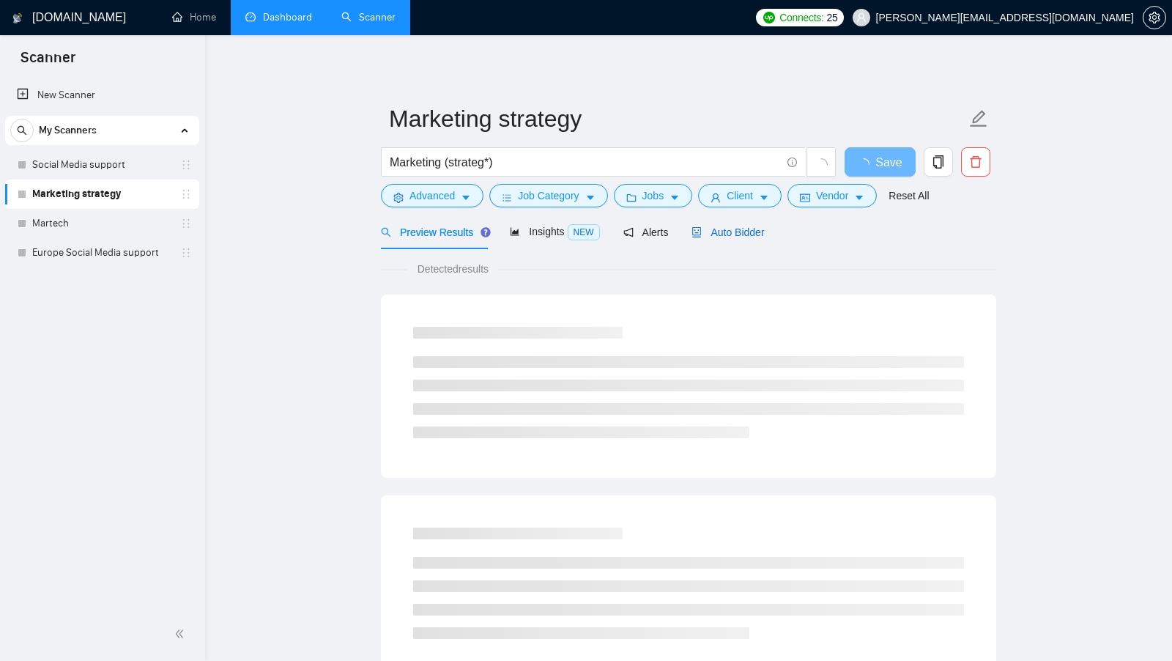
click at [724, 229] on span "Auto Bidder" at bounding box center [727, 232] width 73 height 12
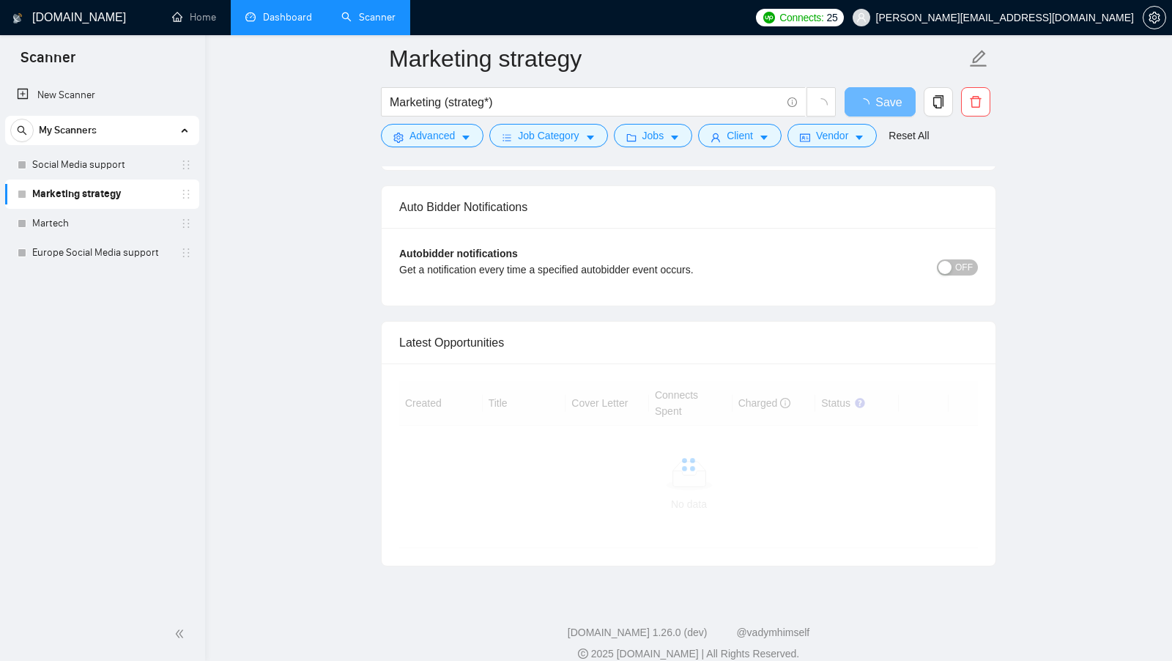
scroll to position [3254, 0]
click at [37, 161] on link "Social Media support" at bounding box center [101, 164] width 139 height 29
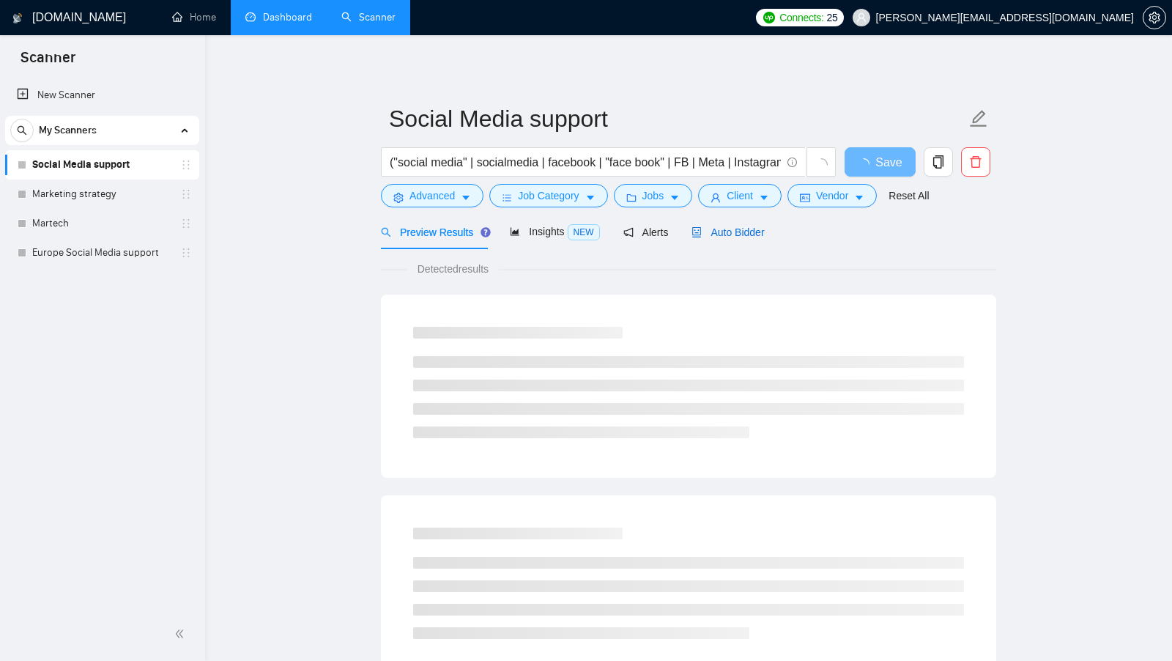
click at [745, 234] on span "Auto Bidder" at bounding box center [727, 232] width 73 height 12
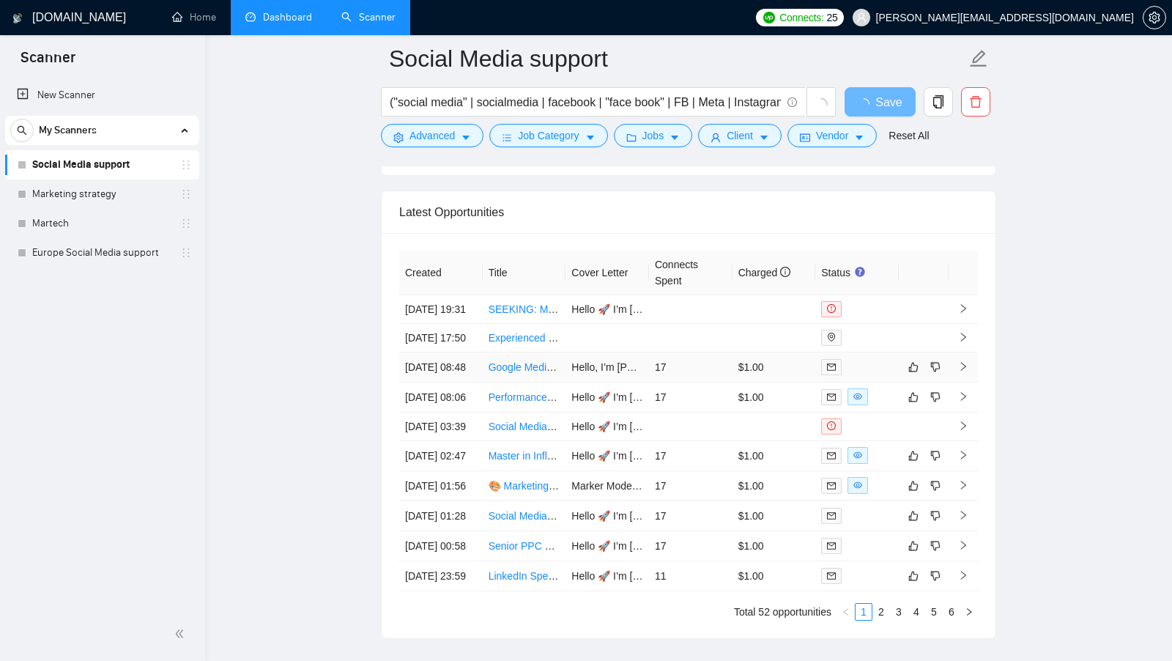
scroll to position [3374, 0]
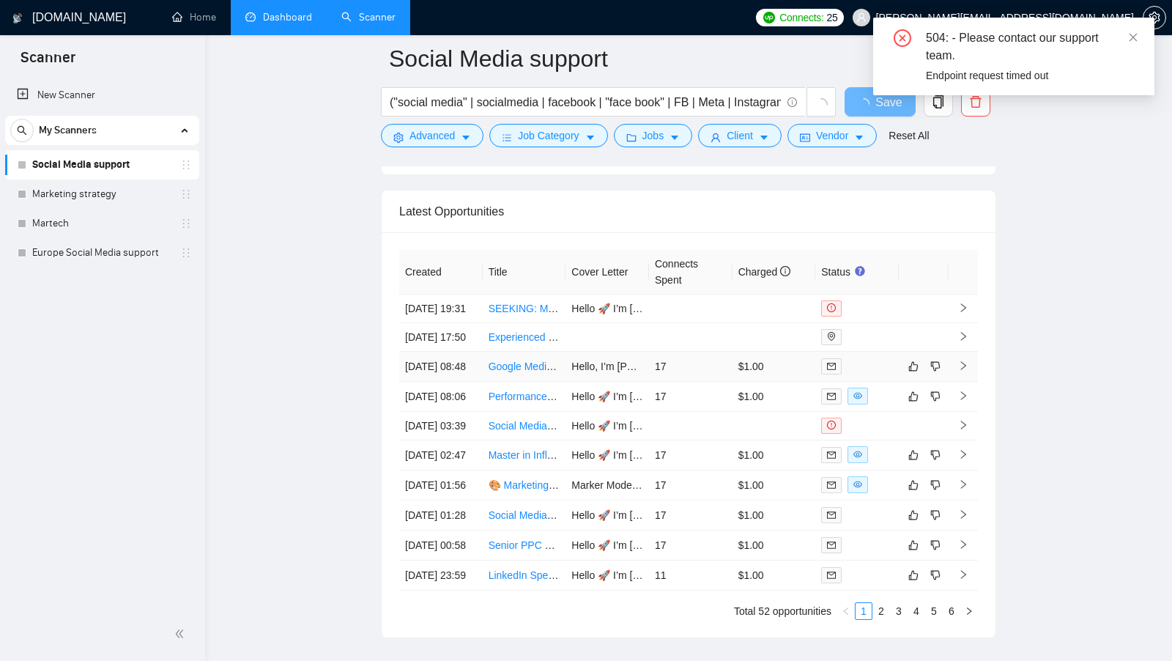
click at [880, 375] on td at bounding box center [857, 367] width 84 height 30
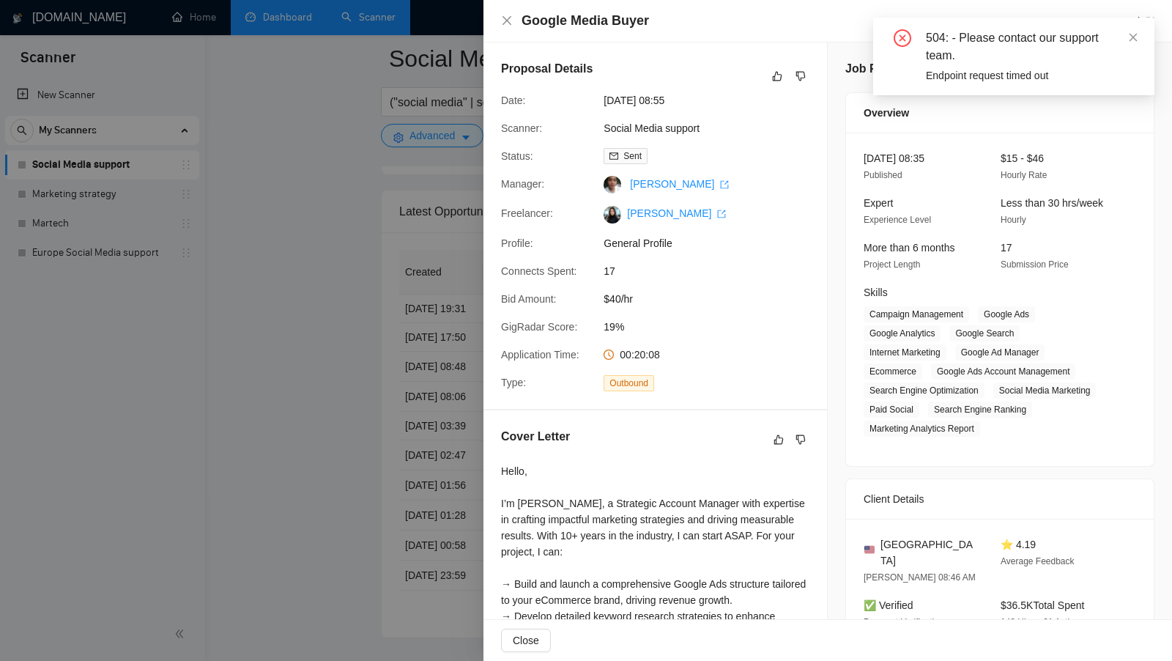
click at [361, 442] on div at bounding box center [586, 330] width 1172 height 661
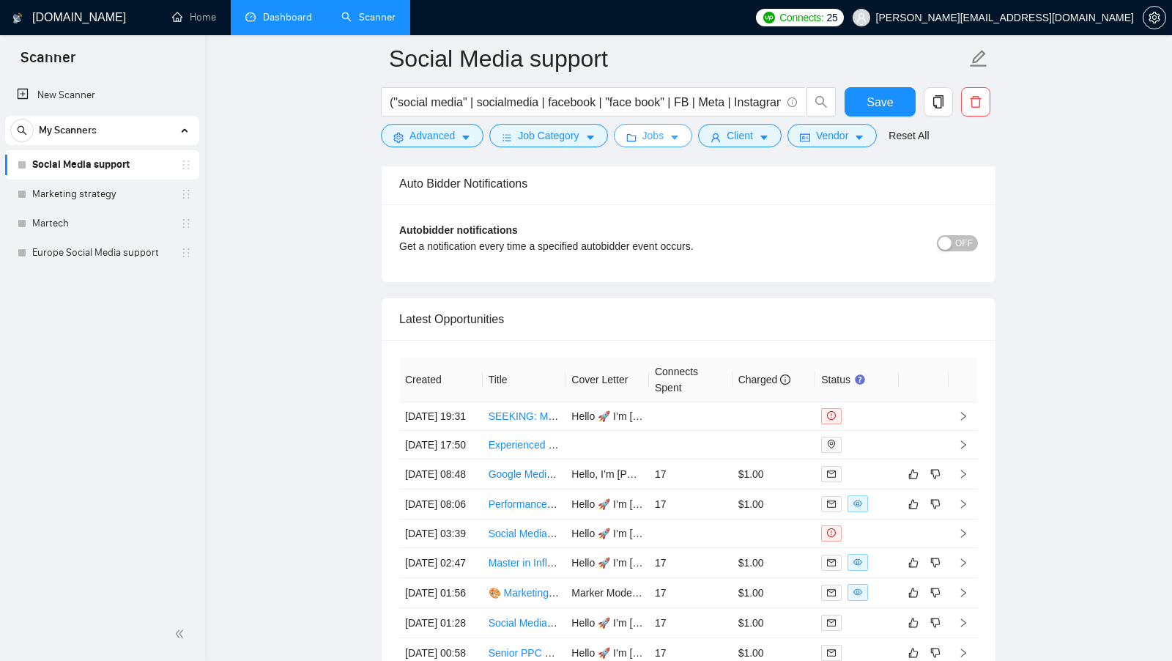
click at [680, 144] on button "Jobs" at bounding box center [653, 135] width 79 height 23
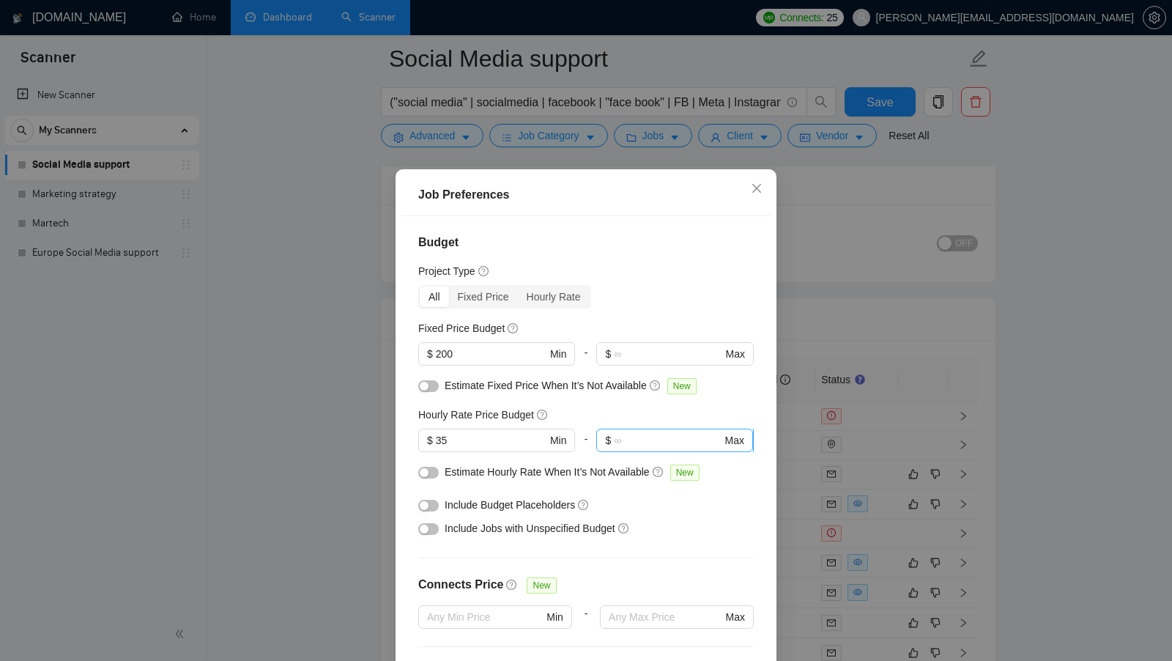
scroll to position [70, 0]
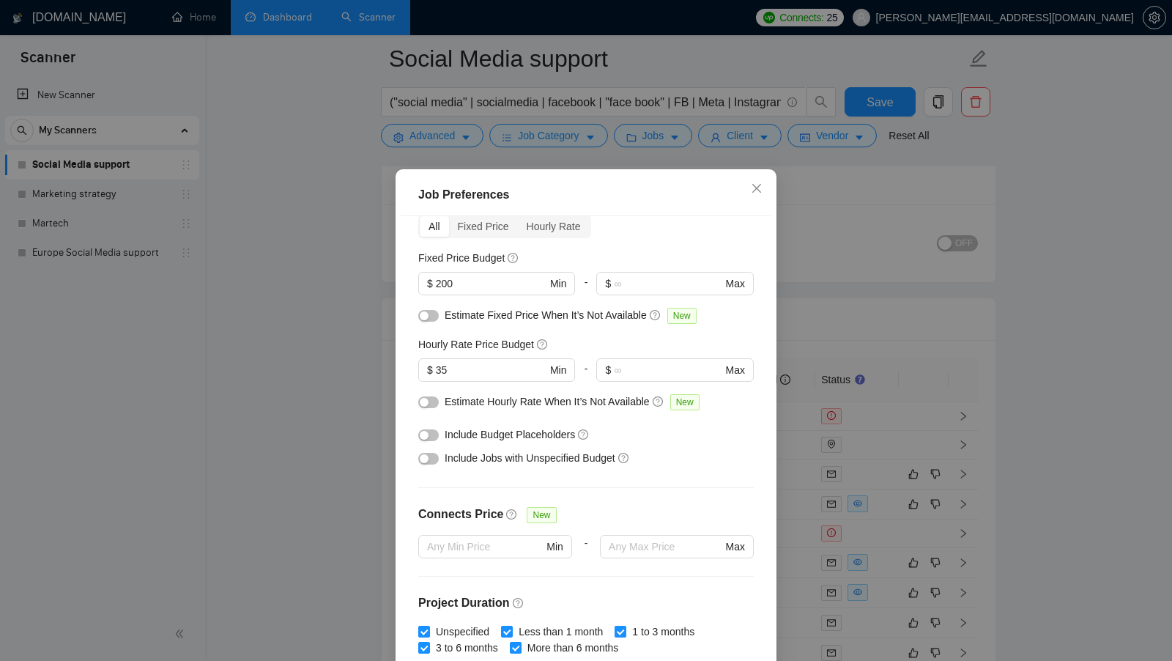
click at [486, 518] on h4 "Connects Price" at bounding box center [460, 514] width 85 height 18
copy div "Connects Price"
click at [740, 135] on div "Job Preferences Budget Project Type All Fixed Price Hourly Rate Fixed Price Bud…" at bounding box center [586, 330] width 1172 height 661
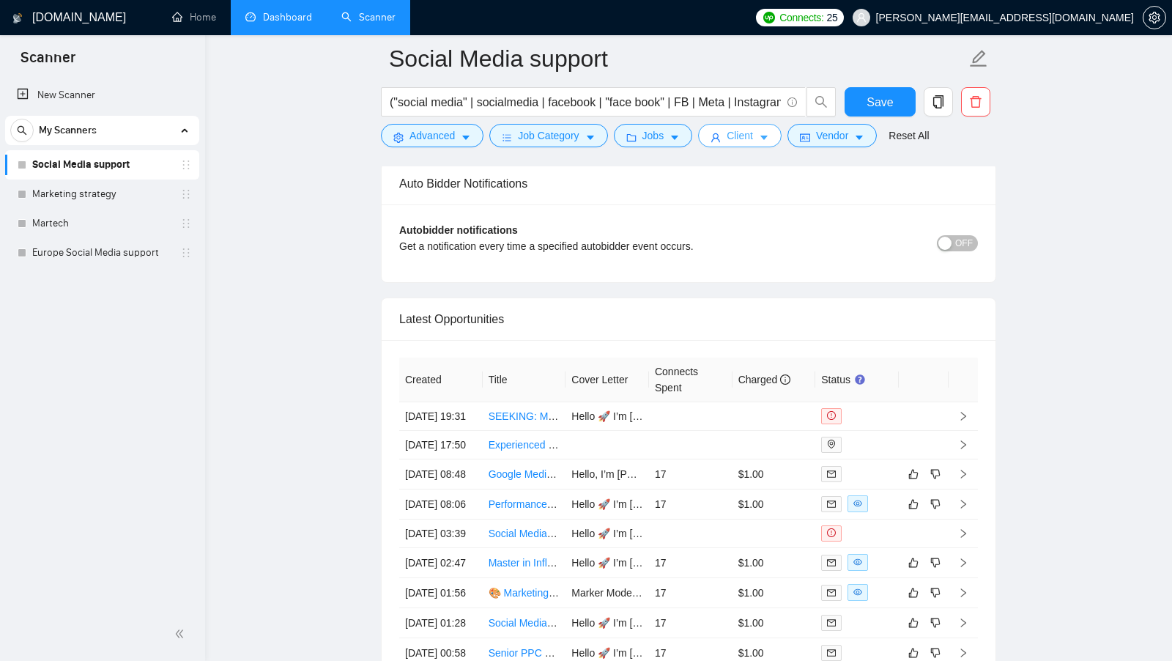
click at [738, 136] on span "Client" at bounding box center [740, 135] width 26 height 16
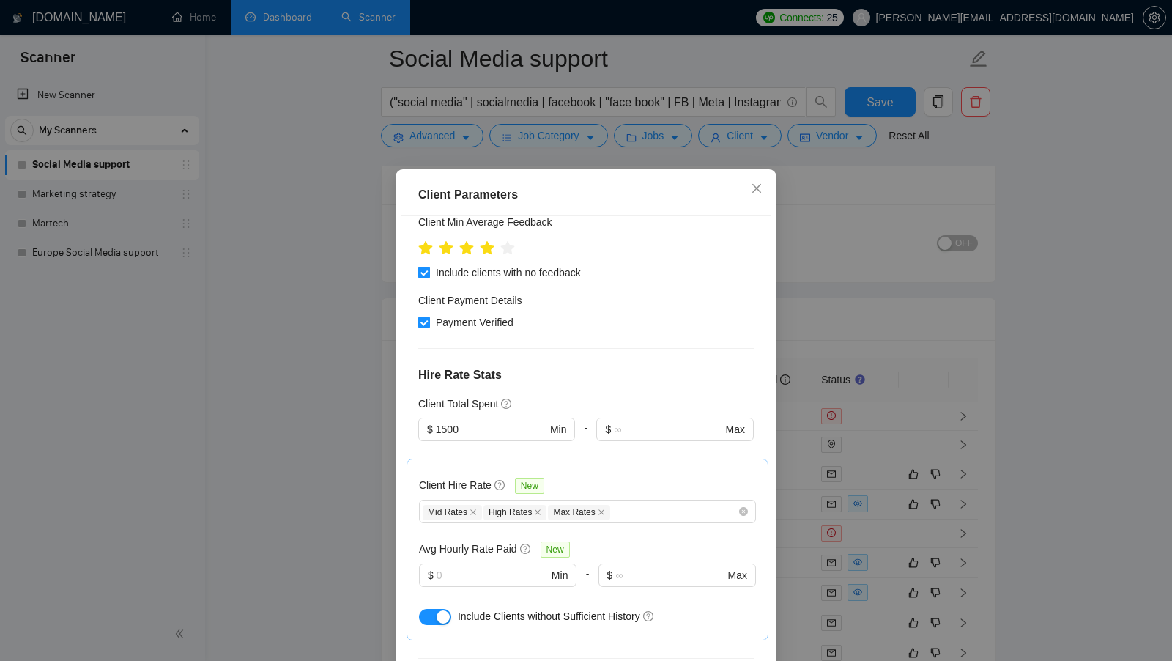
scroll to position [242, 0]
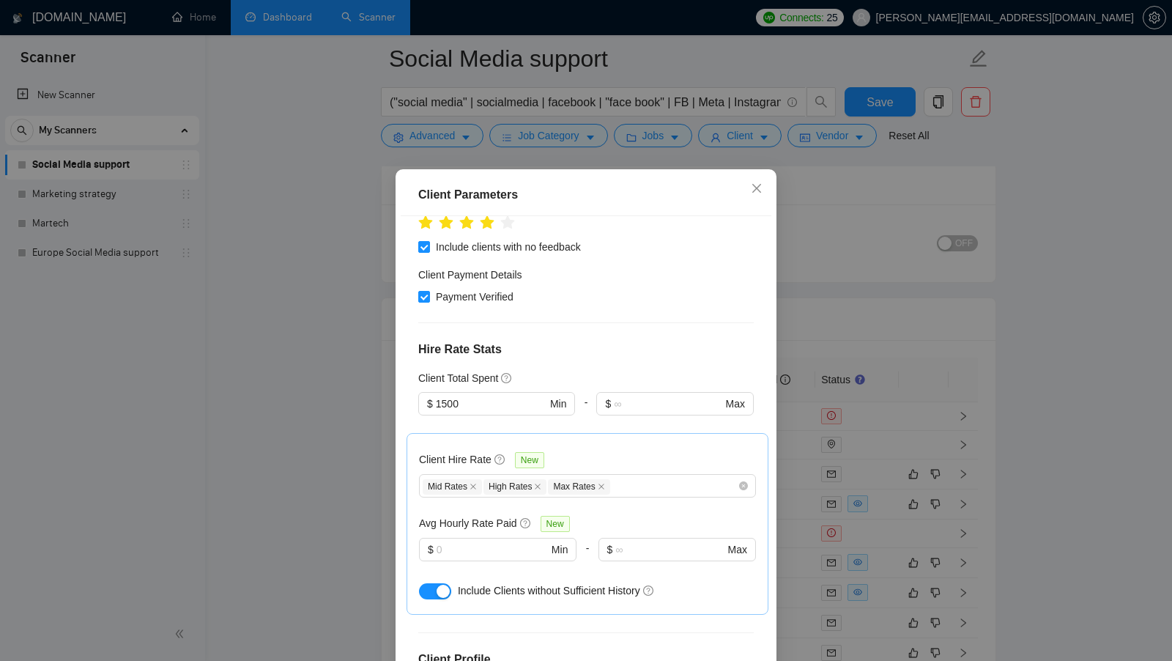
click at [469, 526] on h5 "Avg Hourly Rate Paid" at bounding box center [468, 523] width 98 height 16
copy div "Avg Hourly Rate Paid"
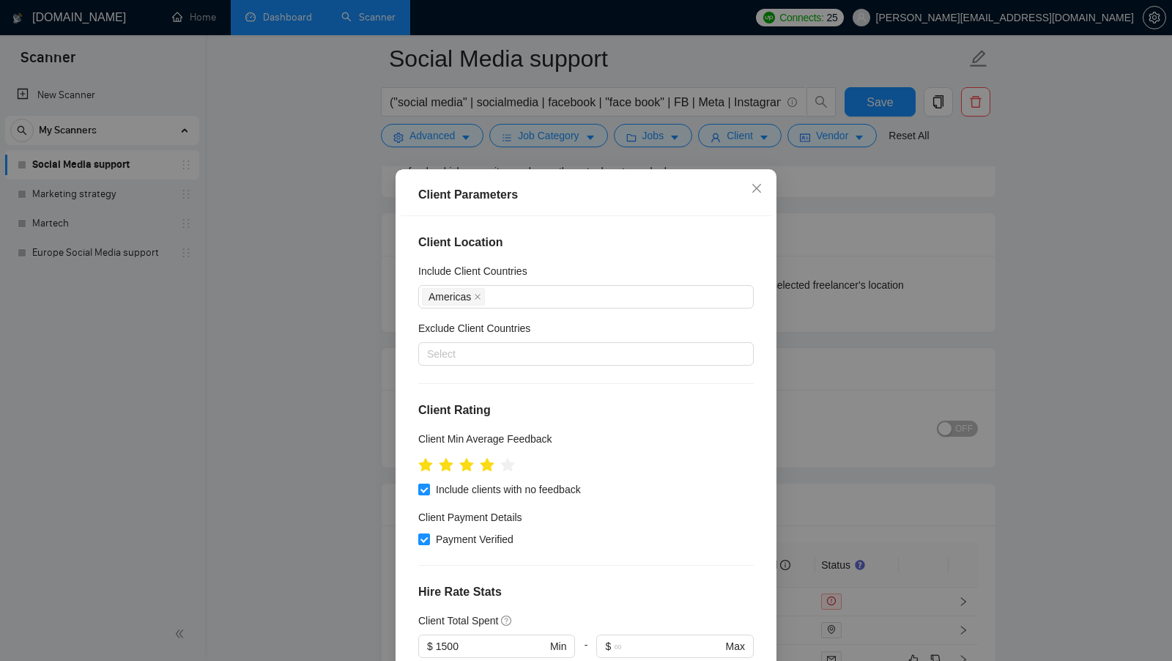
scroll to position [3172, 0]
click at [831, 373] on div "Client Parameters Client Location Include Client Countries Americas Exclude Cli…" at bounding box center [586, 330] width 1172 height 661
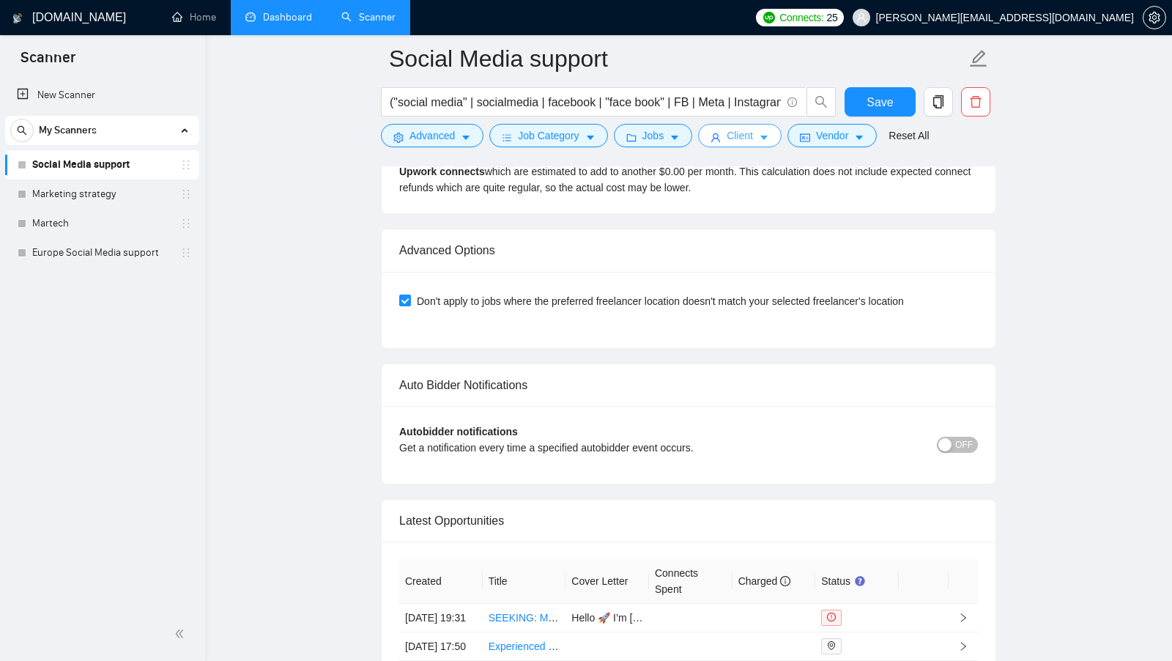
click at [752, 135] on span "Client" at bounding box center [740, 135] width 26 height 16
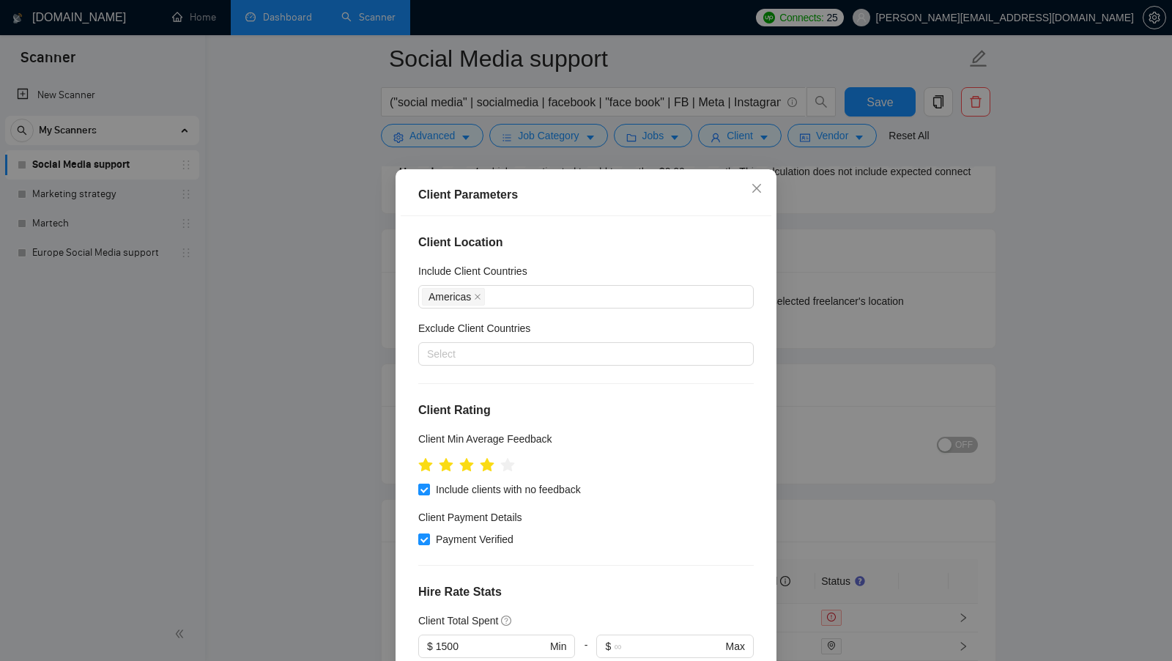
scroll to position [274, 0]
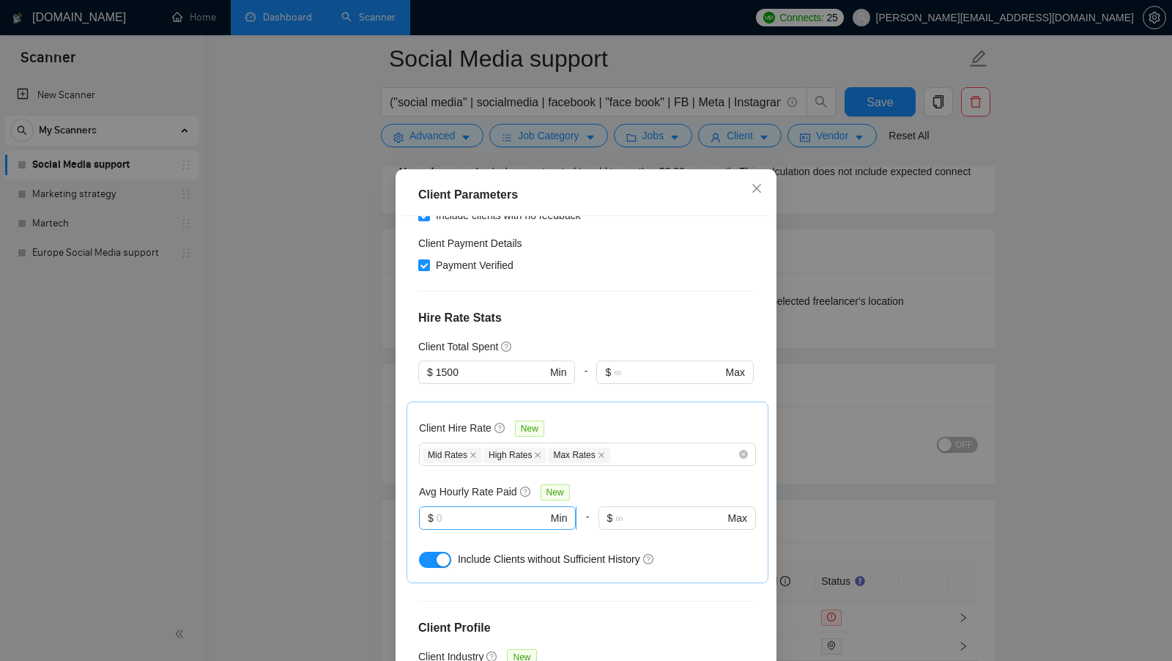
click at [471, 510] on input "text" at bounding box center [492, 518] width 111 height 16
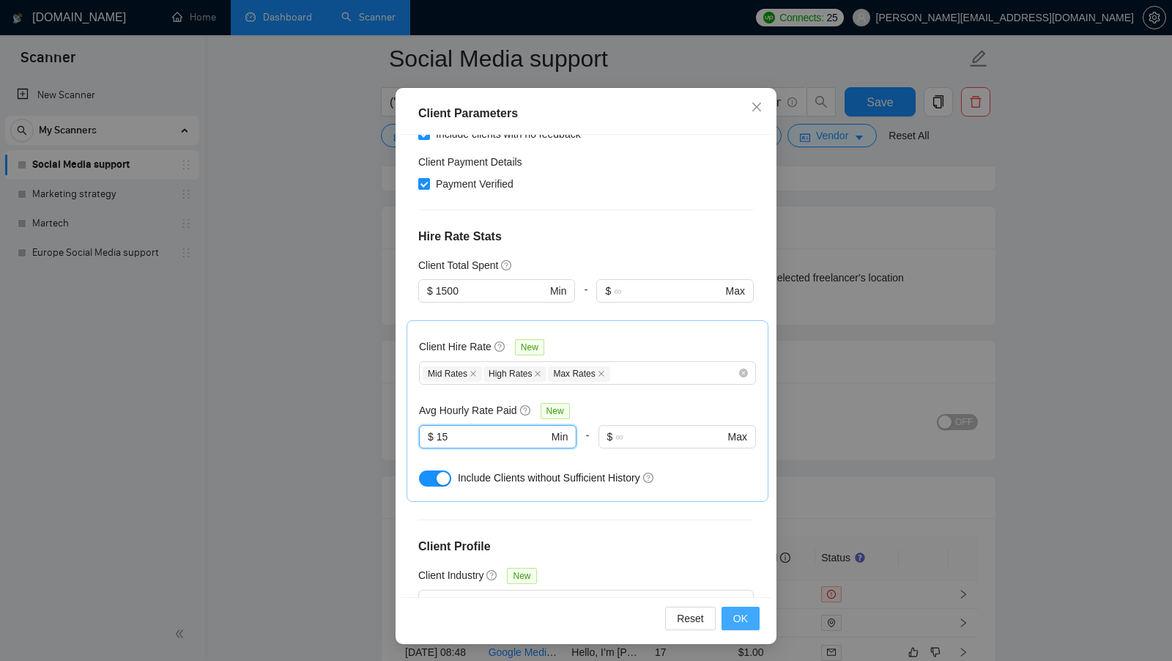
type input "15"
click at [736, 622] on span "OK" at bounding box center [740, 618] width 15 height 16
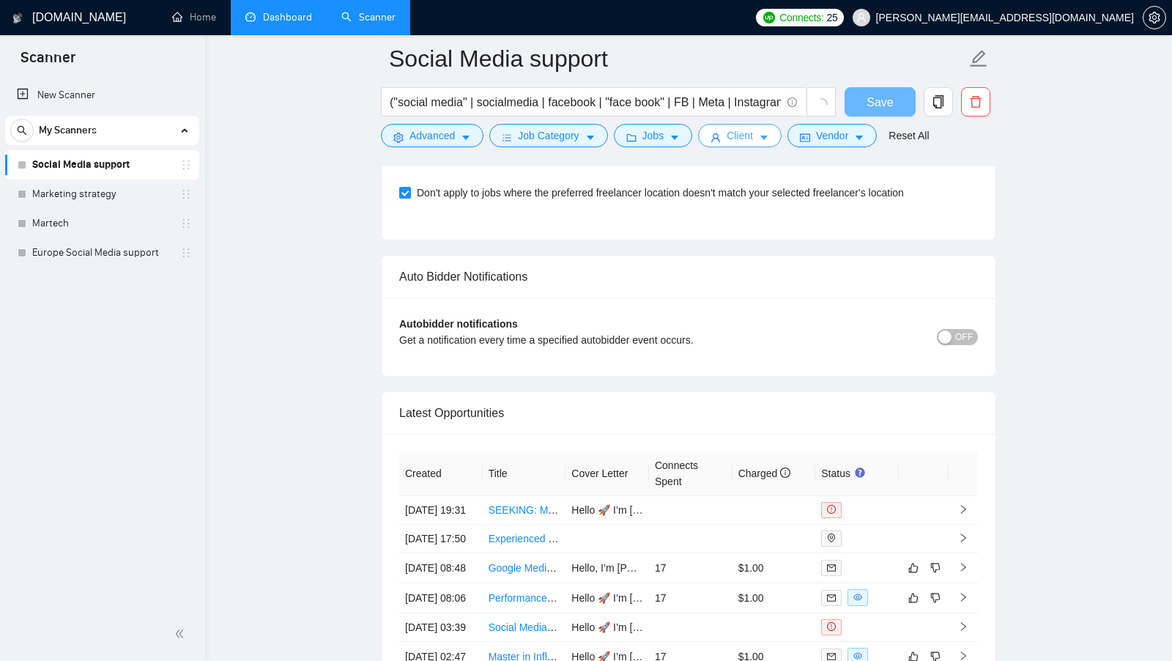
scroll to position [0, 0]
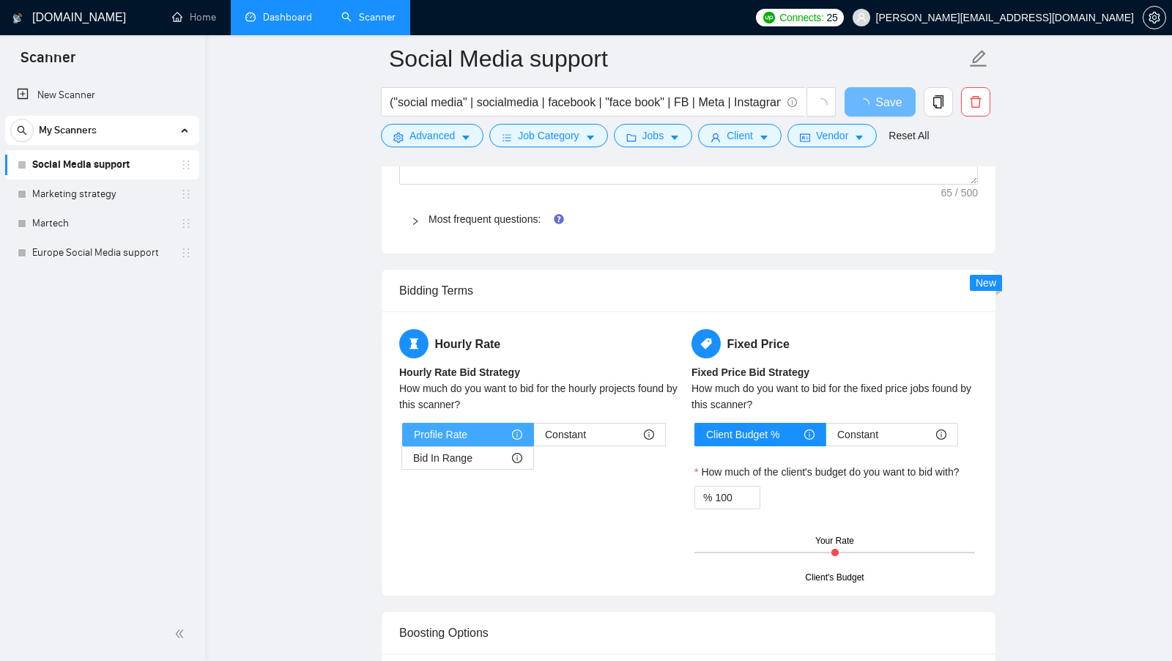
drag, startPoint x: 489, startPoint y: 242, endPoint x: 489, endPoint y: 431, distance: 189.7
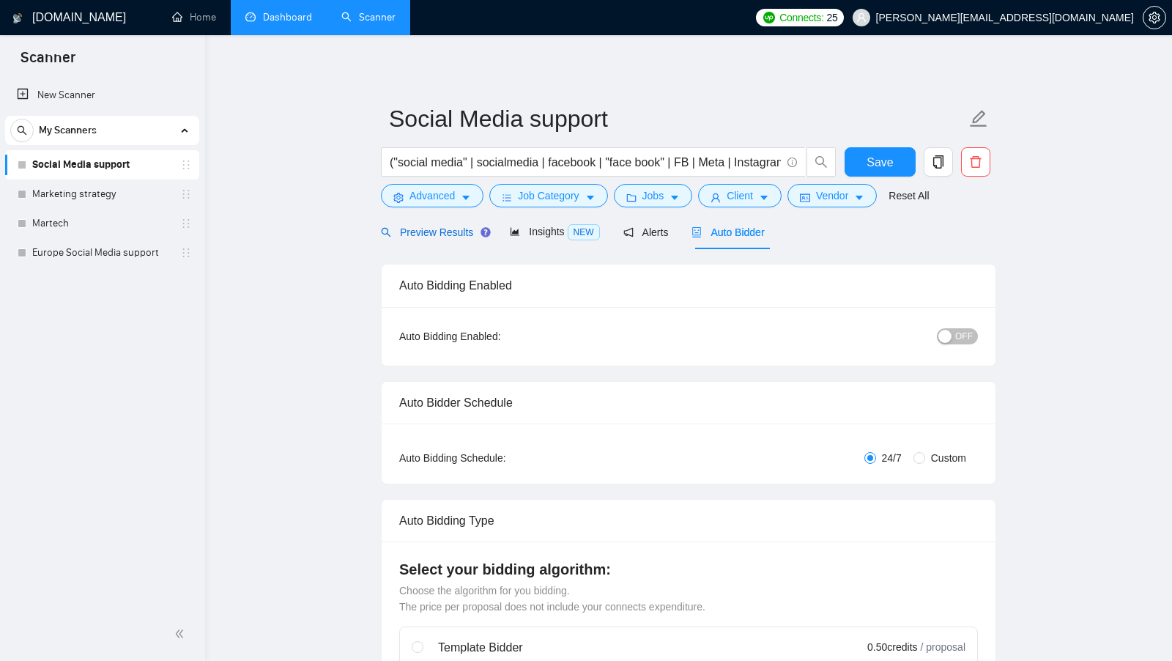
click at [439, 230] on span "Preview Results" at bounding box center [433, 232] width 105 height 12
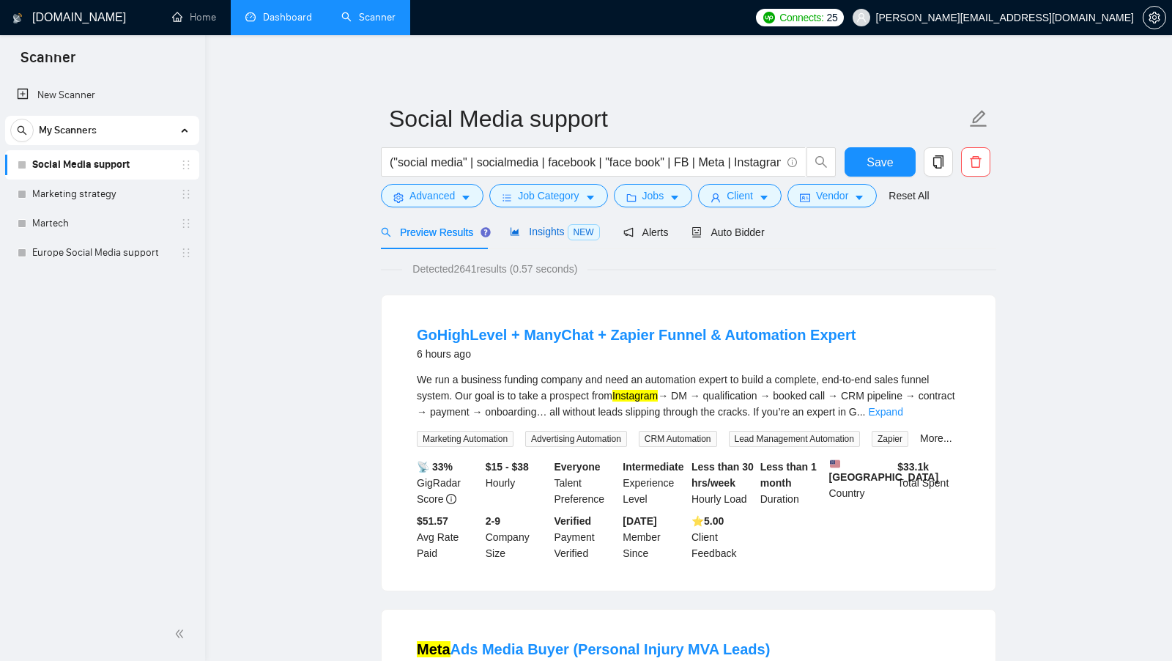
click at [533, 236] on span "Insights NEW" at bounding box center [554, 232] width 89 height 12
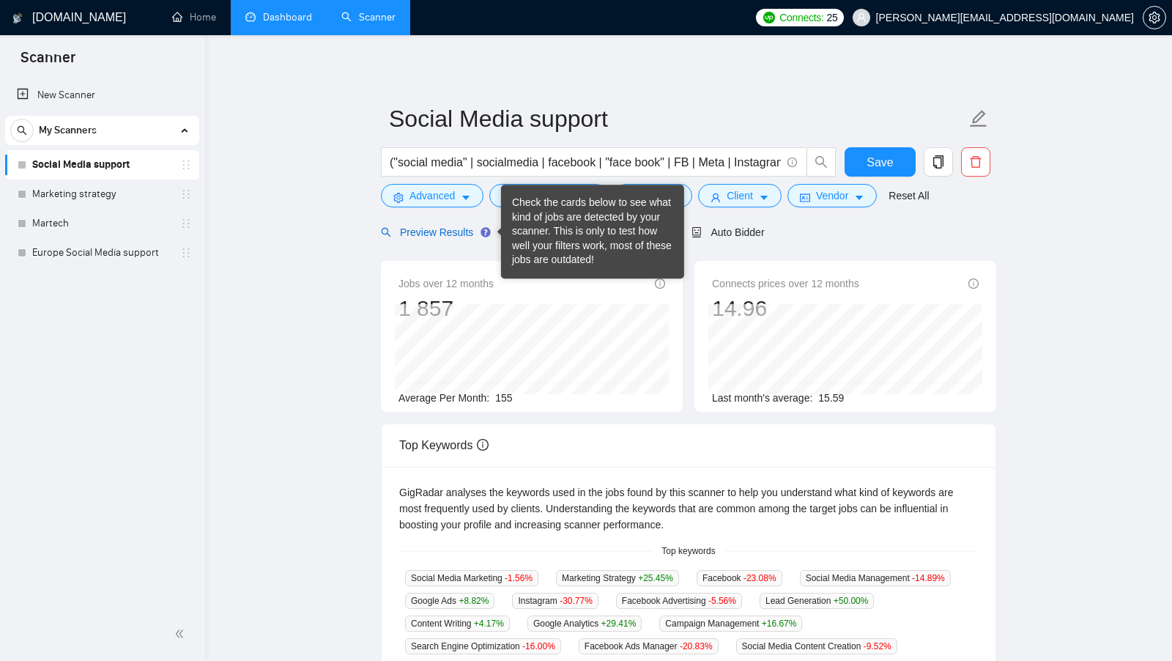
click at [441, 235] on span "Preview Results" at bounding box center [433, 232] width 105 height 12
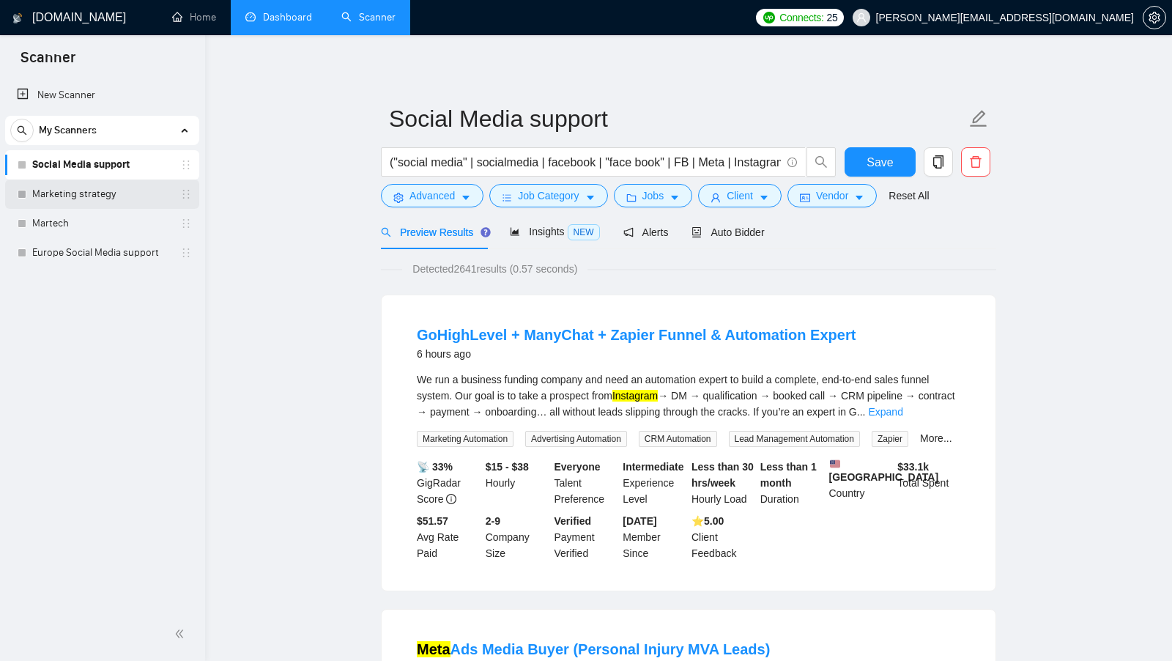
click at [141, 191] on link "Marketing strategy" at bounding box center [101, 193] width 139 height 29
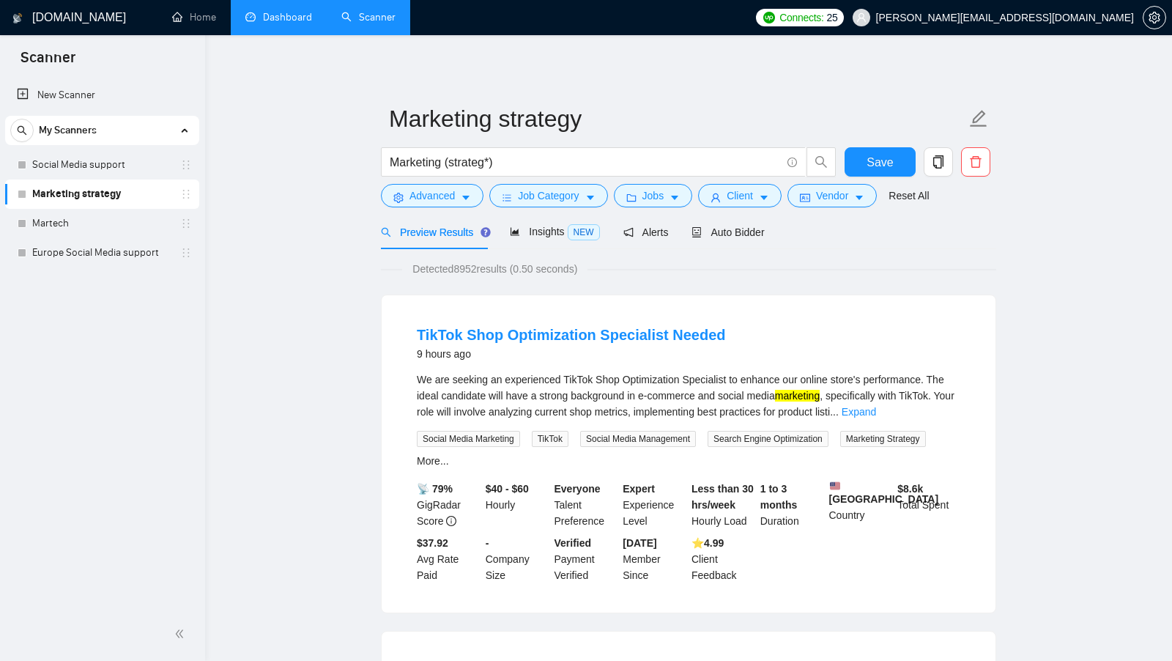
click at [251, 19] on link "Dashboard" at bounding box center [278, 17] width 67 height 12
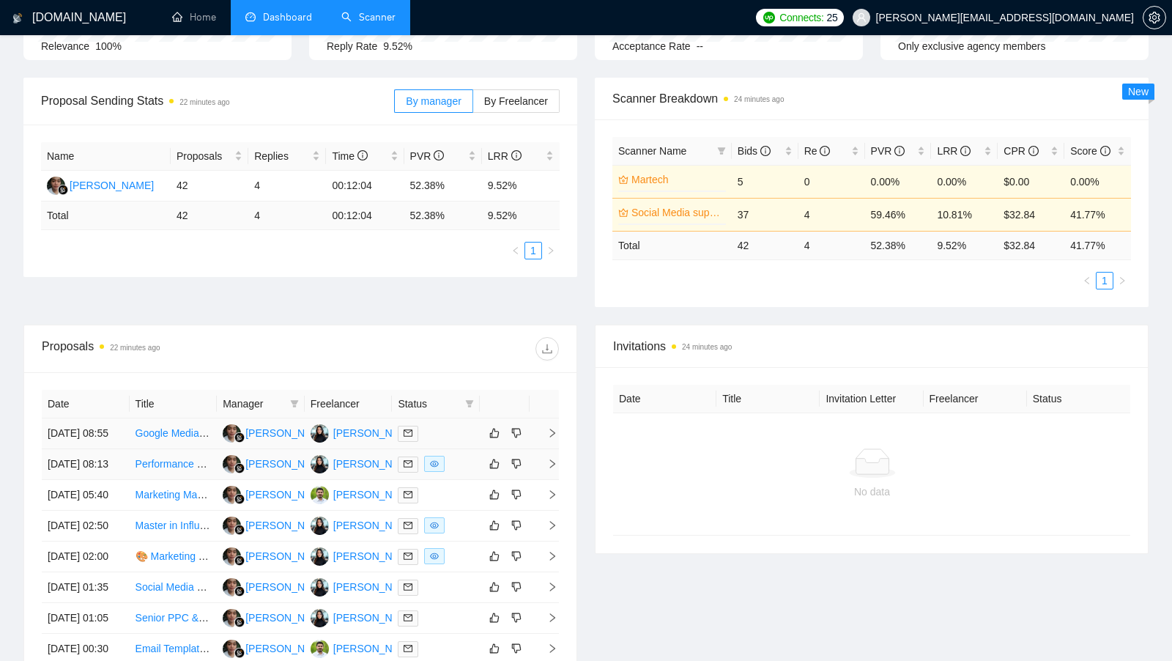
scroll to position [181, 0]
click at [462, 472] on div at bounding box center [436, 463] width 76 height 17
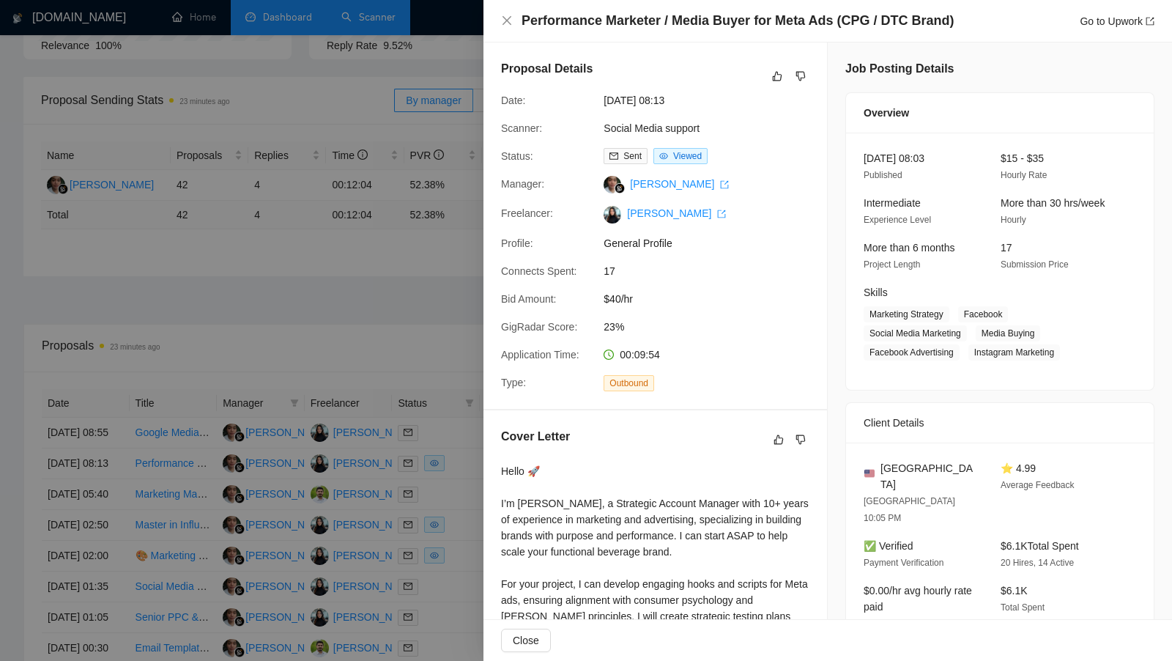
click at [445, 102] on div at bounding box center [586, 330] width 1172 height 661
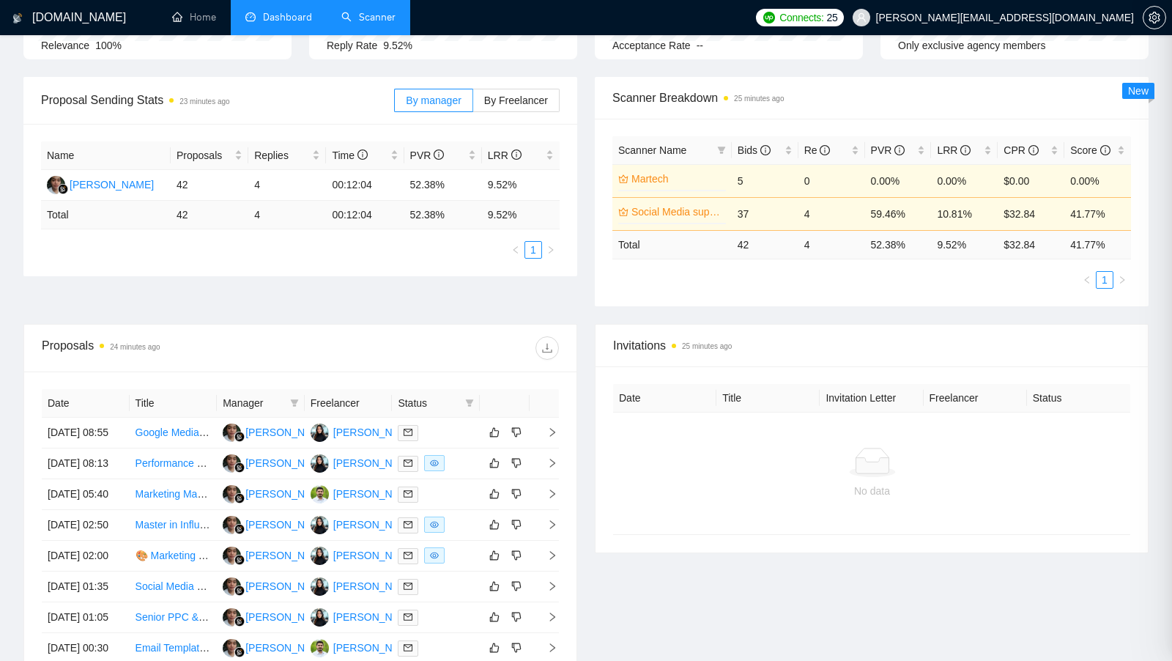
click at [363, 22] on link "Scanner" at bounding box center [368, 17] width 54 height 12
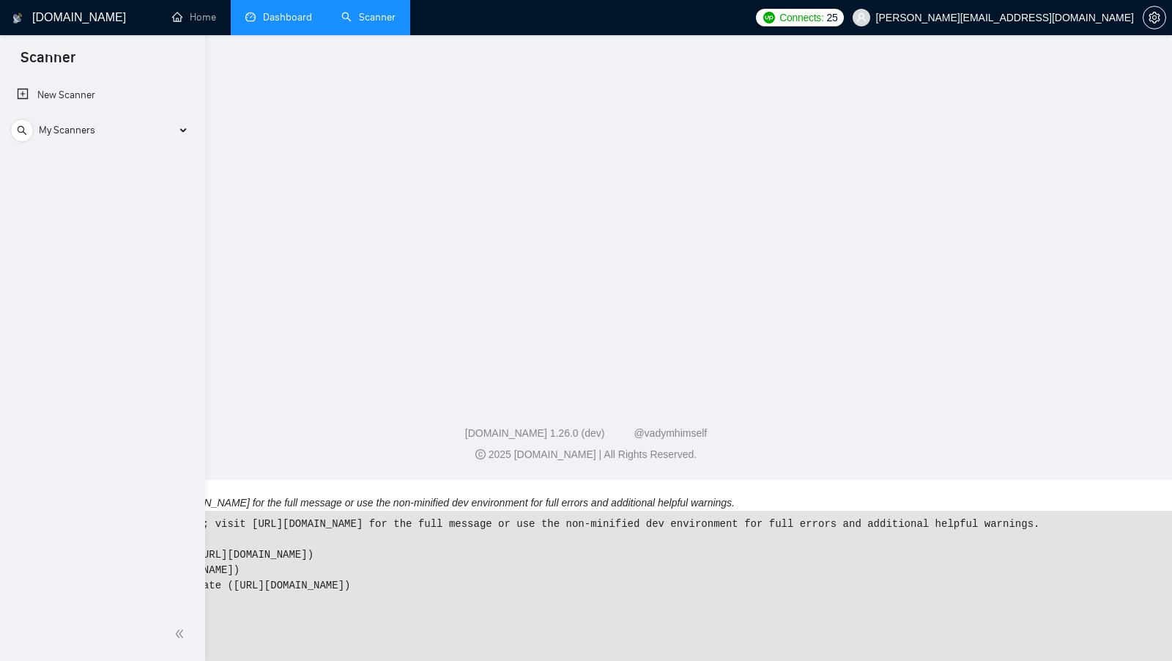
scroll to position [211, 0]
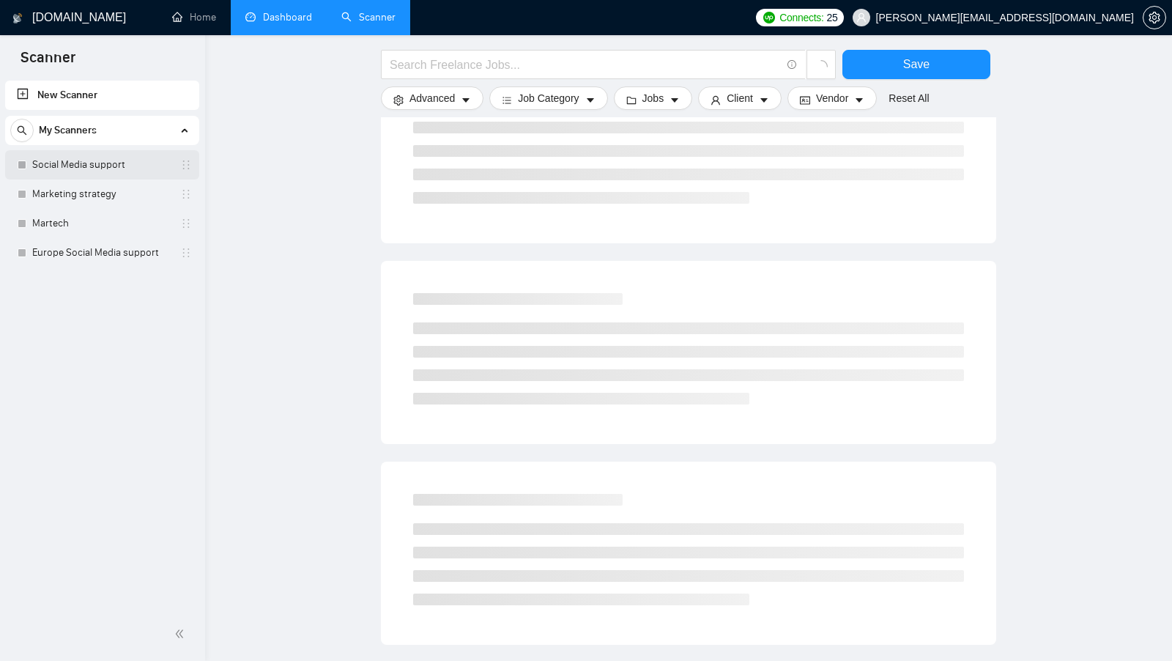
click at [108, 160] on link "Social Media support" at bounding box center [101, 164] width 139 height 29
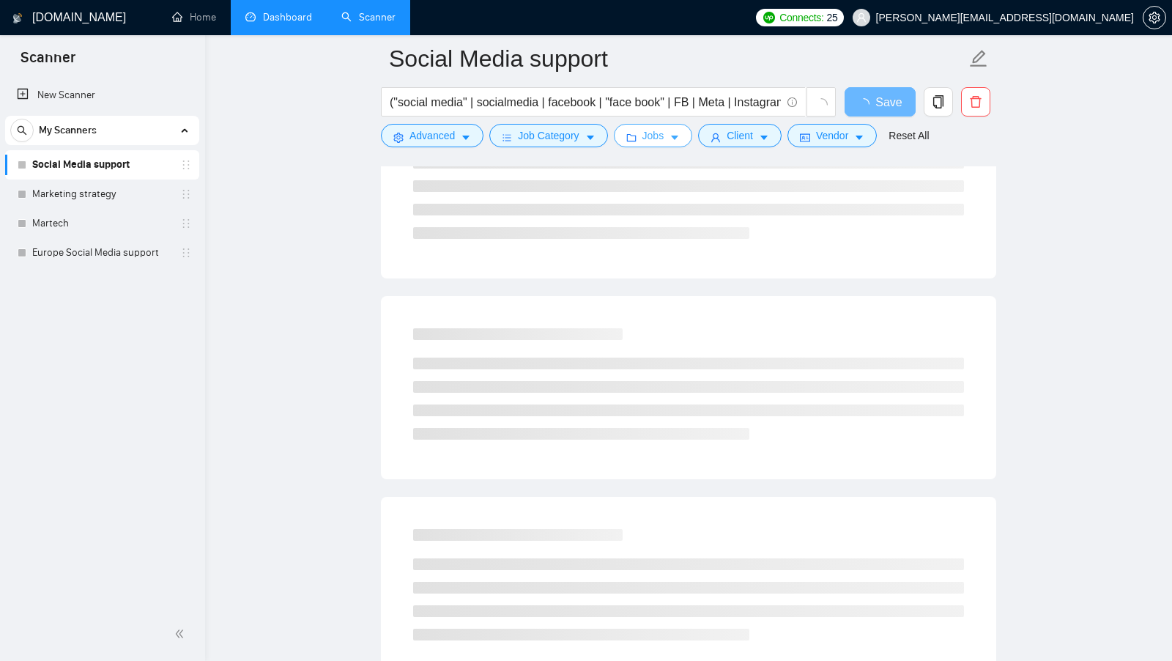
click at [673, 127] on button "Jobs" at bounding box center [653, 135] width 79 height 23
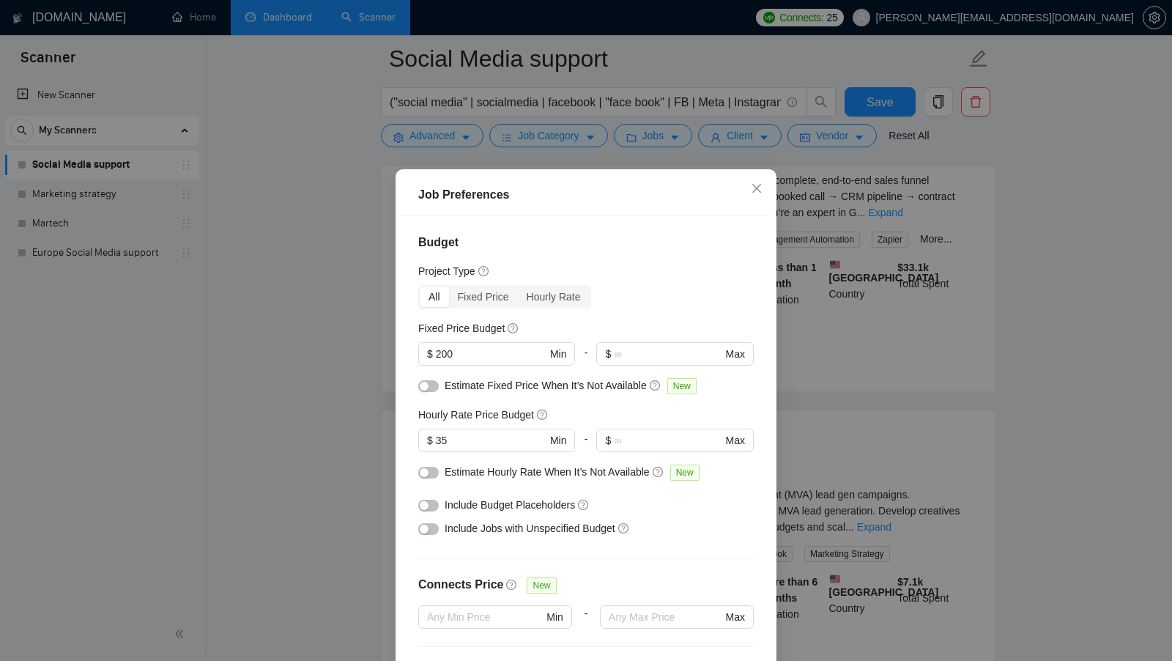
click at [675, 170] on div "Job Preferences Budget Project Type All Fixed Price Hourly Rate Fixed Price Bud…" at bounding box center [586, 447] width 381 height 556
click at [731, 144] on div "Job Preferences Budget Project Type All Fixed Price Hourly Rate Fixed Price Bud…" at bounding box center [586, 330] width 1172 height 661
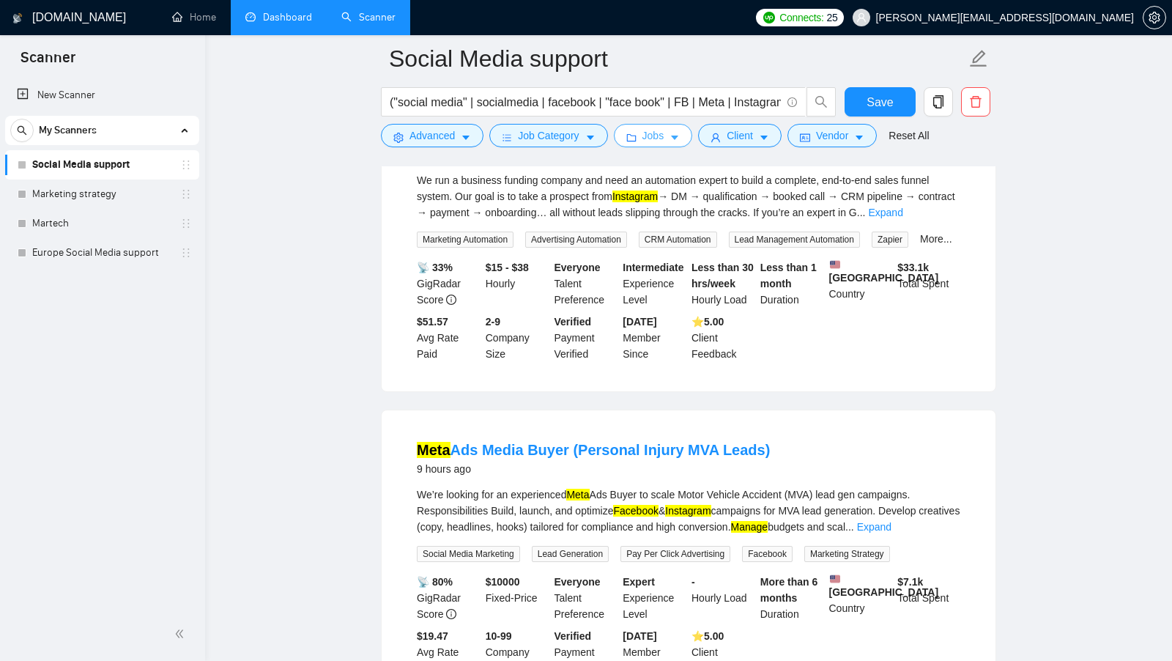
click at [735, 144] on body "Scanner New Scanner My Scanners Social Media support Marketing strategy Martech…" at bounding box center [586, 119] width 1172 height 661
click at [735, 144] on button "Client" at bounding box center [740, 135] width 84 height 23
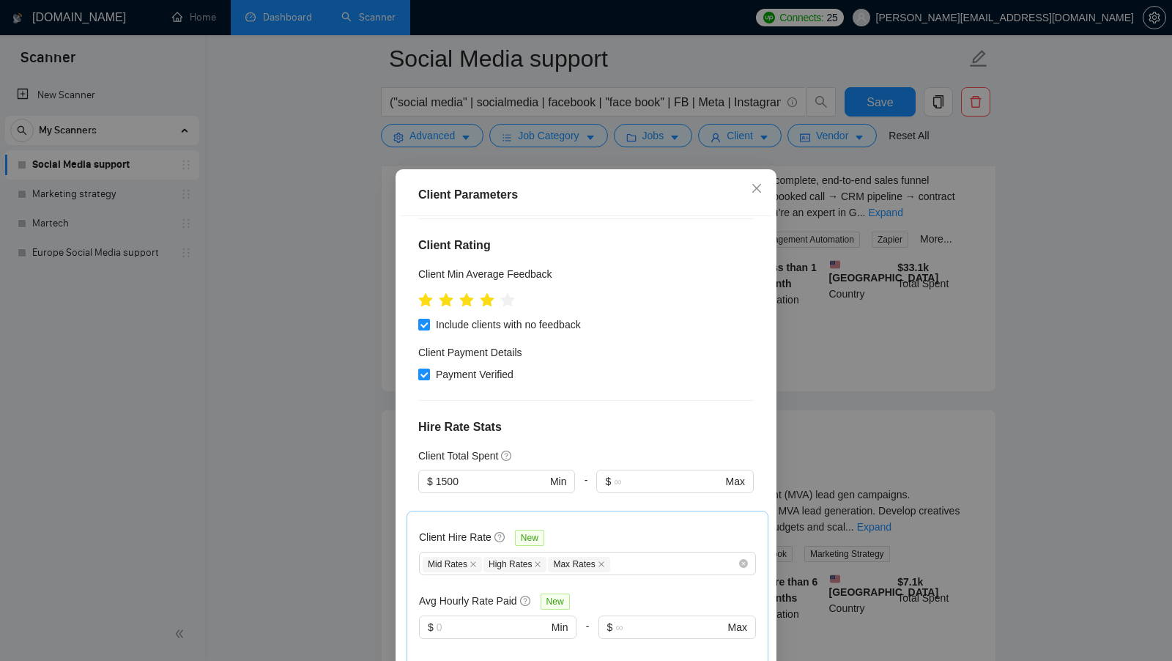
scroll to position [159, 0]
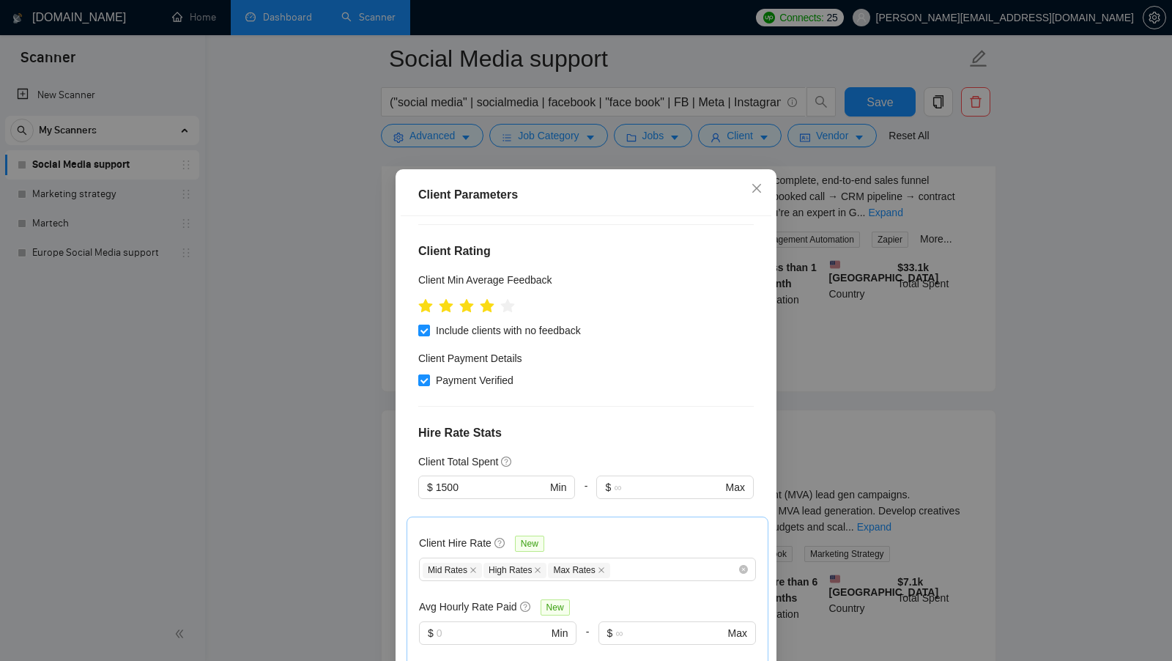
click at [398, 143] on div "Client Parameters Client Location Include Client Countries Americas Exclude Cli…" at bounding box center [586, 330] width 1172 height 661
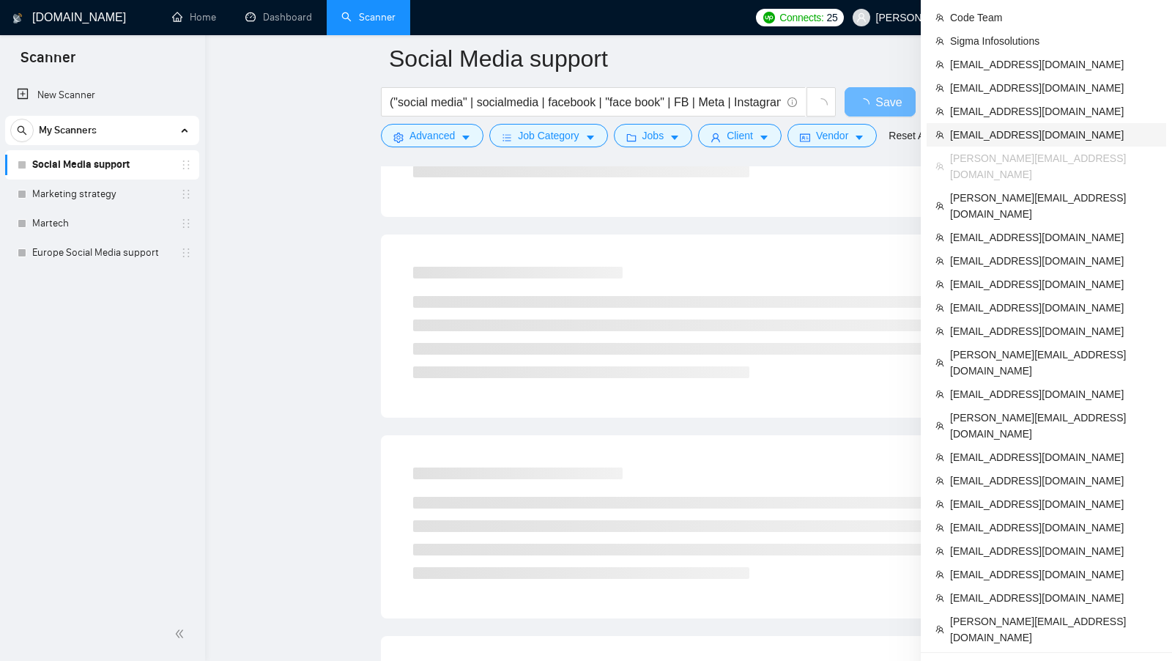
scroll to position [273, 0]
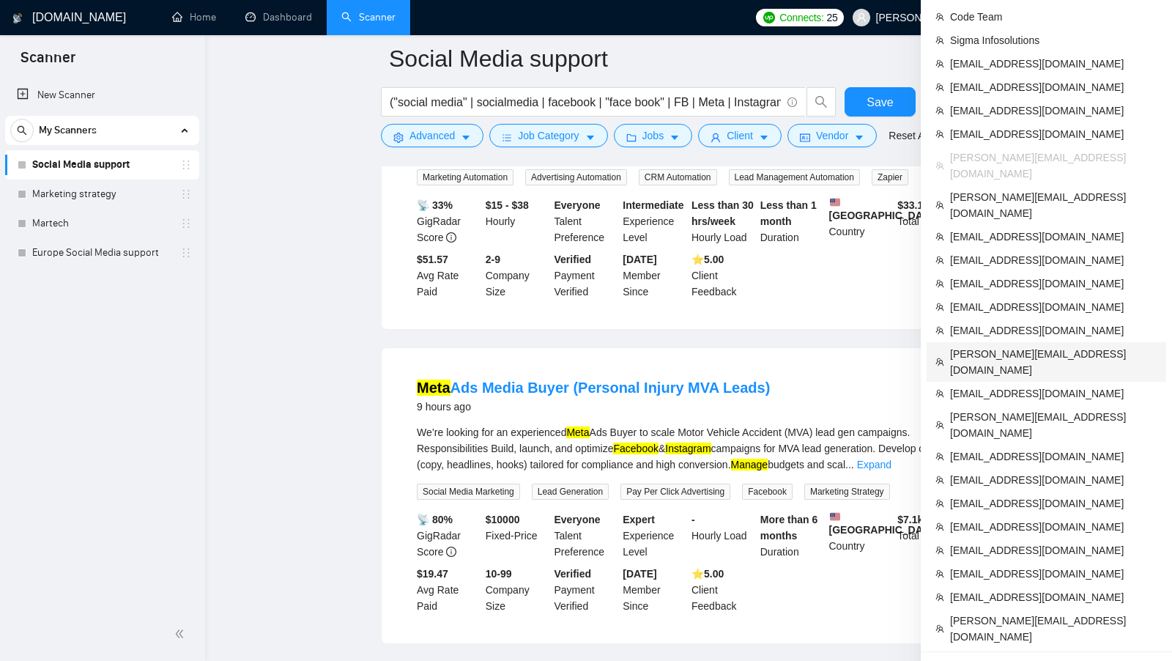
click at [1037, 346] on span "[PERSON_NAME][EMAIL_ADDRESS][DOMAIN_NAME]" at bounding box center [1053, 362] width 207 height 32
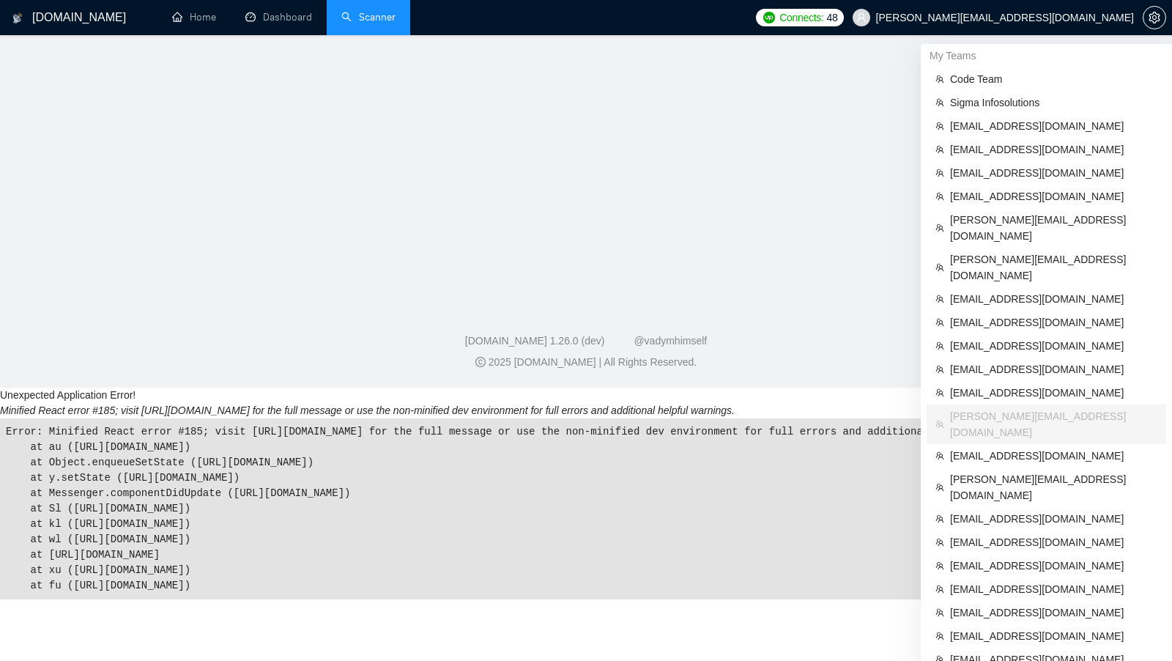
scroll to position [211, 0]
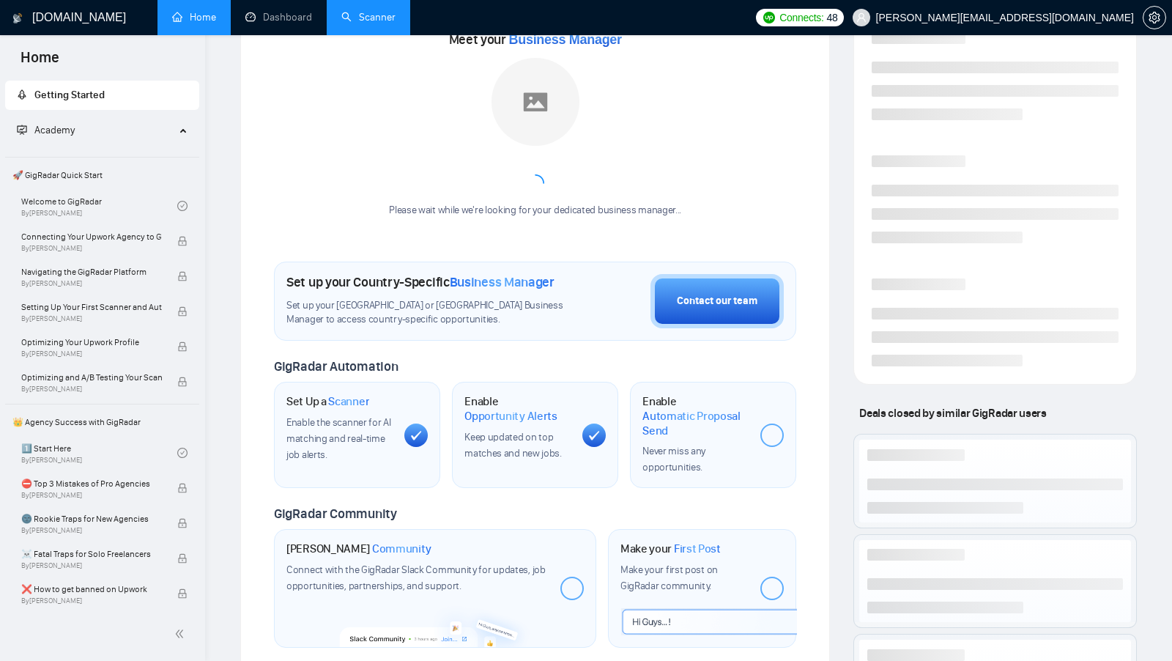
click at [377, 23] on link "Scanner" at bounding box center [368, 17] width 54 height 12
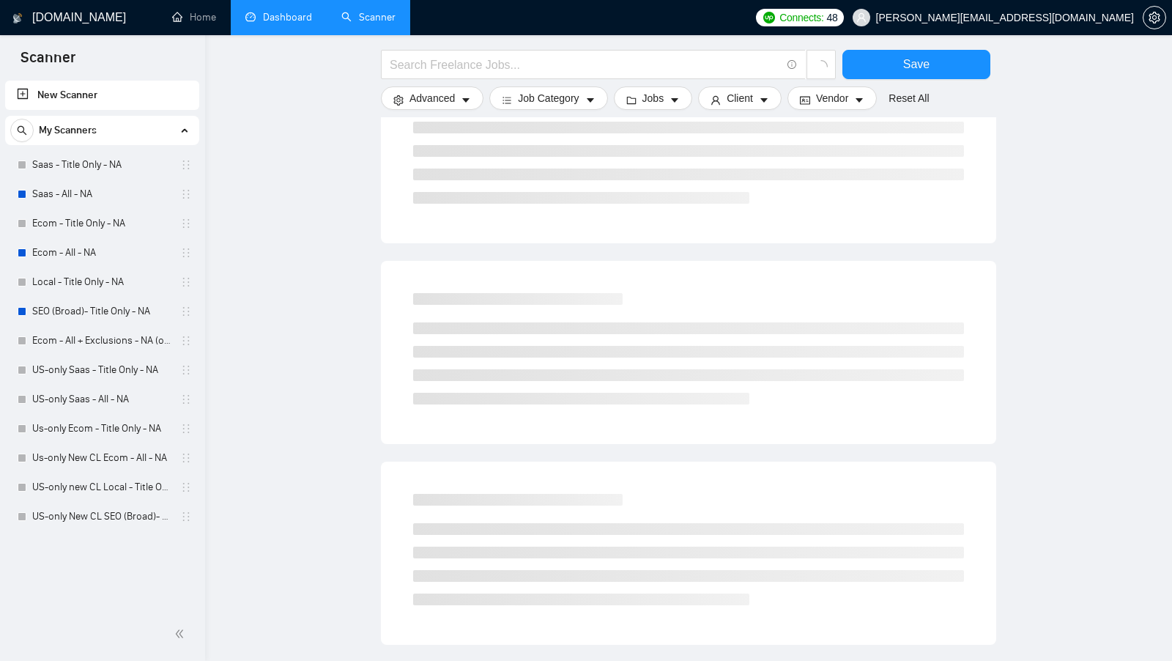
click at [305, 23] on link "Dashboard" at bounding box center [278, 17] width 67 height 12
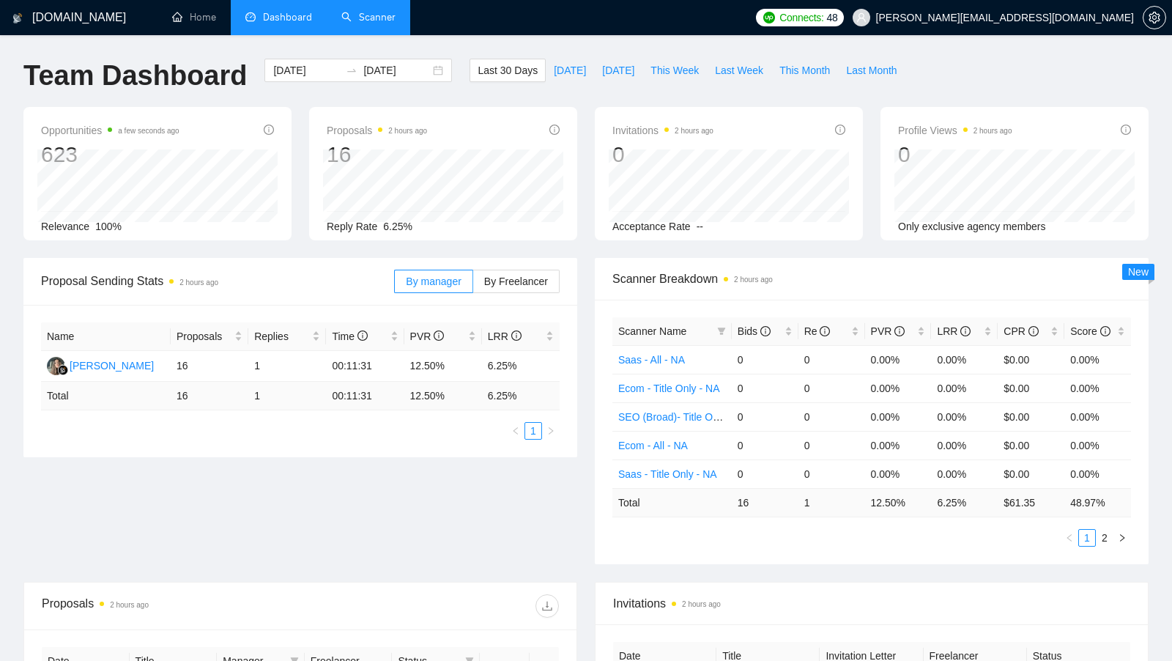
click at [365, 18] on link "Scanner" at bounding box center [368, 17] width 54 height 12
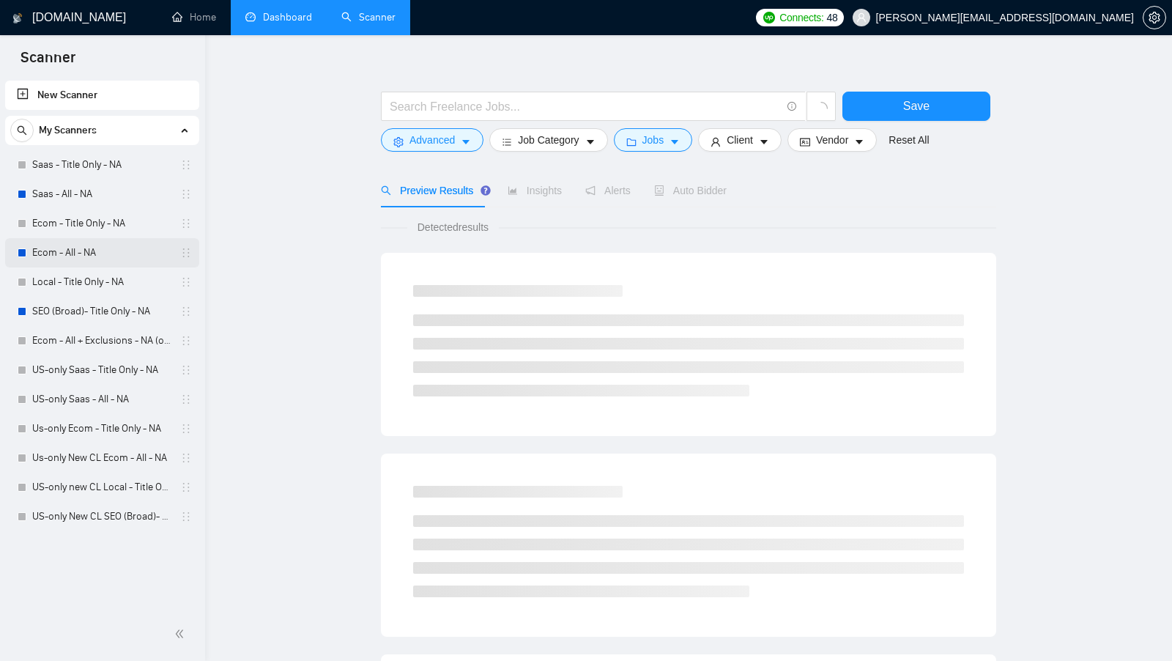
scroll to position [1, 0]
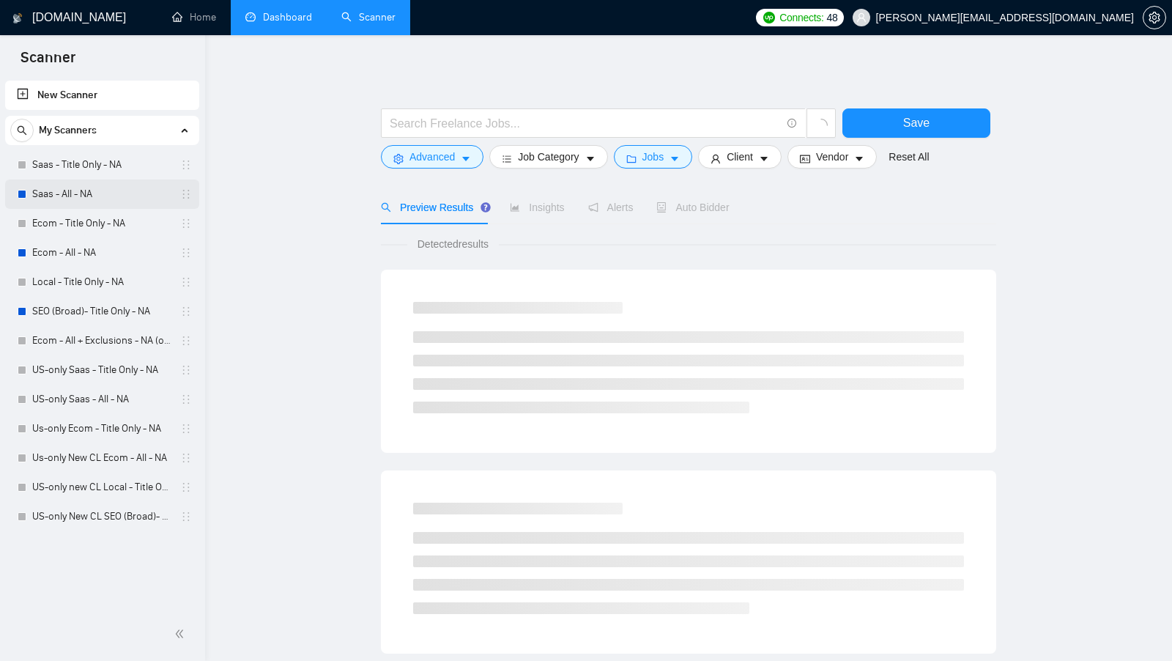
click at [115, 195] on link "Saas - All - NA" at bounding box center [101, 193] width 139 height 29
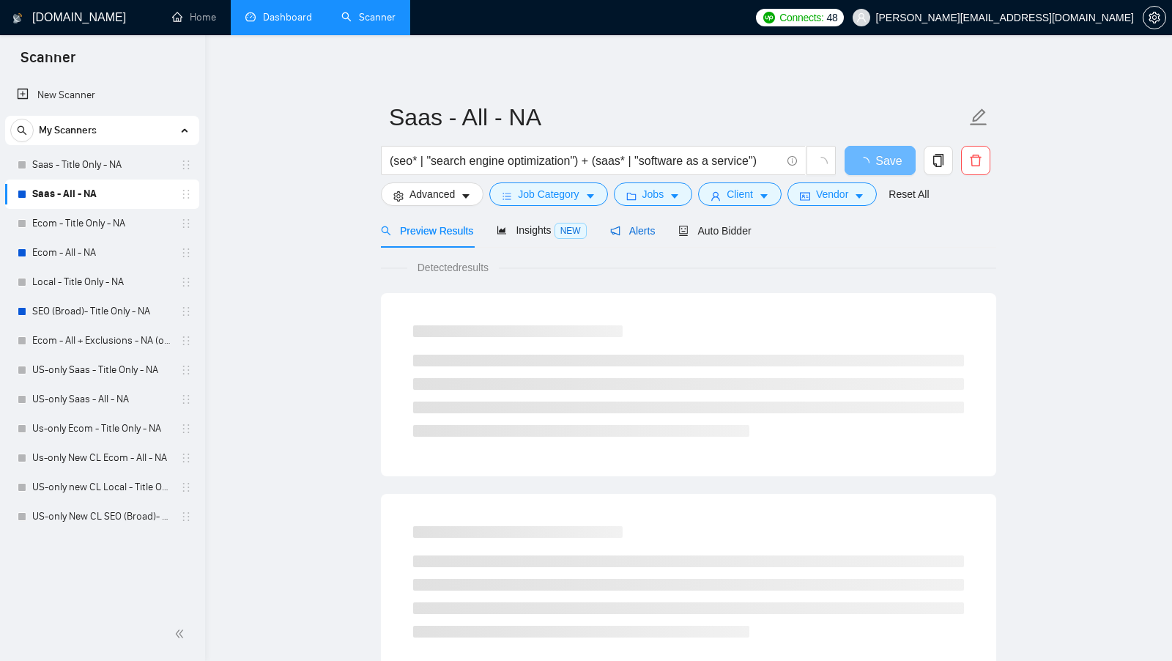
click at [620, 226] on icon "notification" at bounding box center [615, 231] width 10 height 10
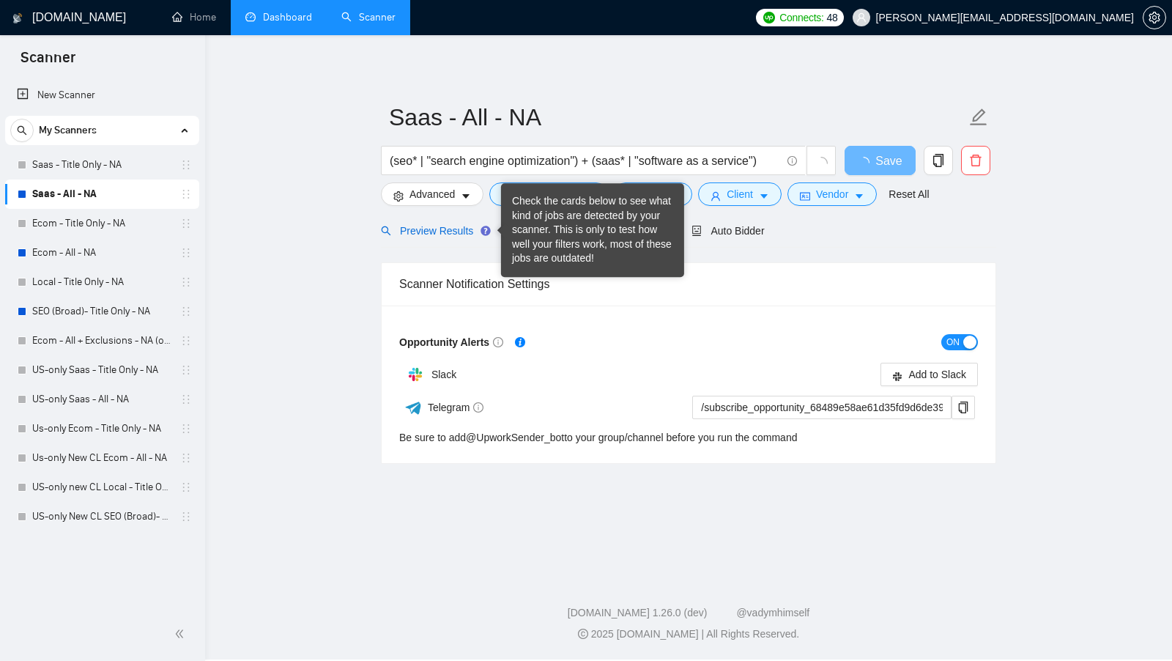
click at [464, 231] on span "Preview Results" at bounding box center [433, 231] width 105 height 12
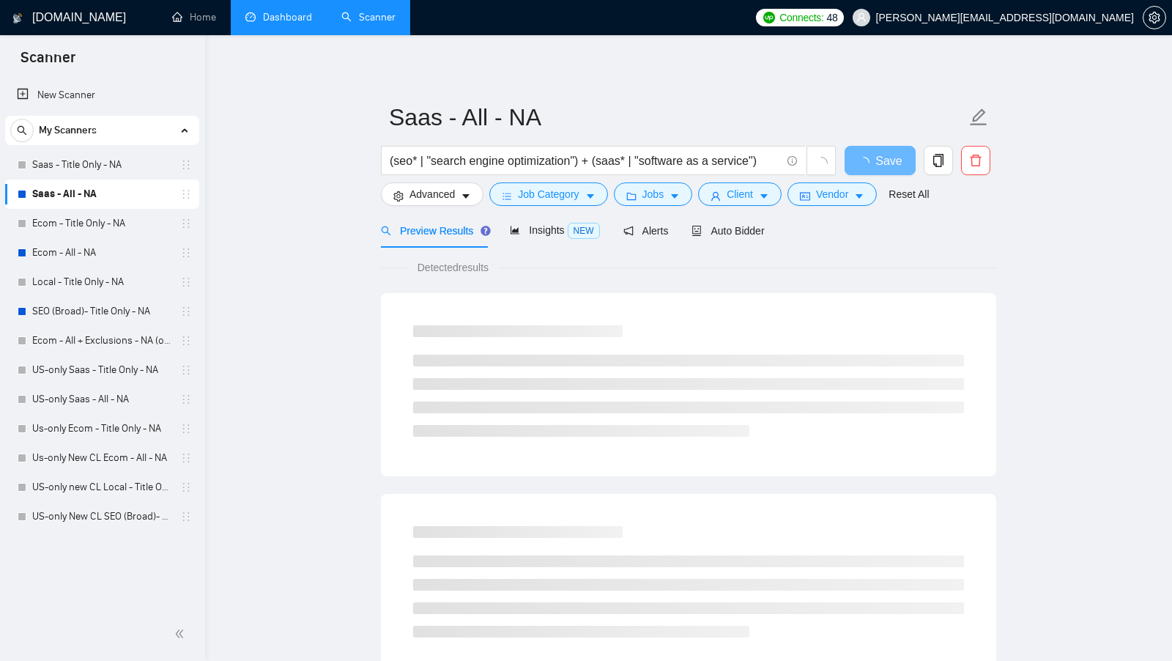
click at [319, 249] on main "Saas - All - NA (seo* | "search engine optimization") + (saas* | "software as a…" at bounding box center [689, 668] width 920 height 1222
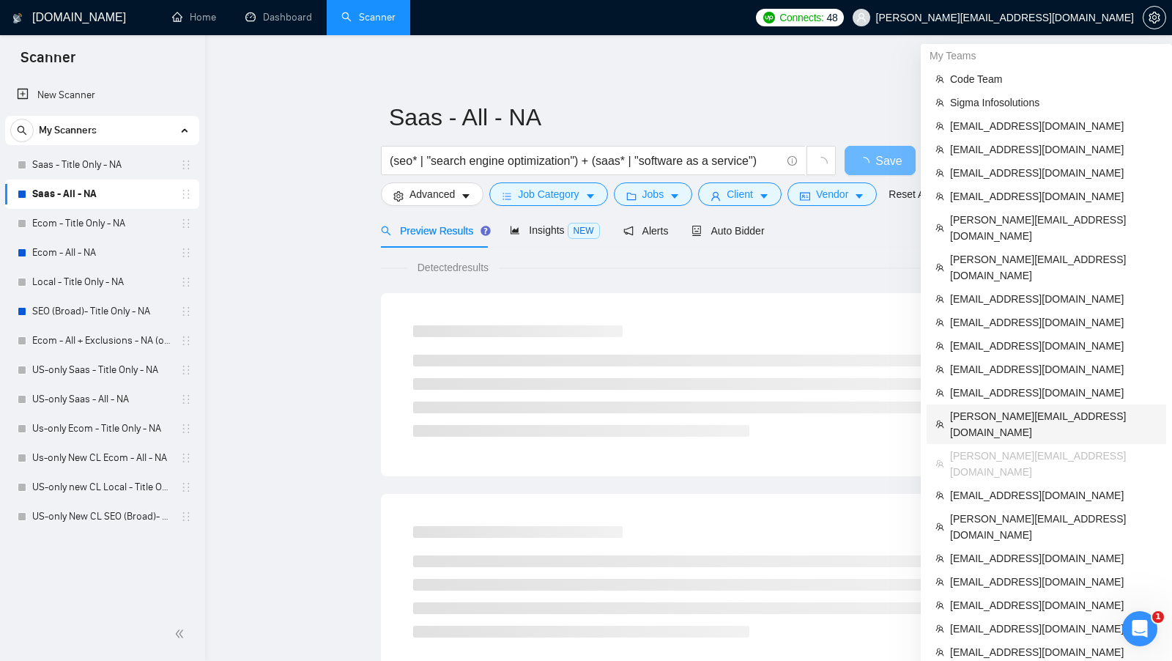
click at [1042, 408] on span "[PERSON_NAME][EMAIL_ADDRESS][DOMAIN_NAME]" at bounding box center [1053, 424] width 207 height 32
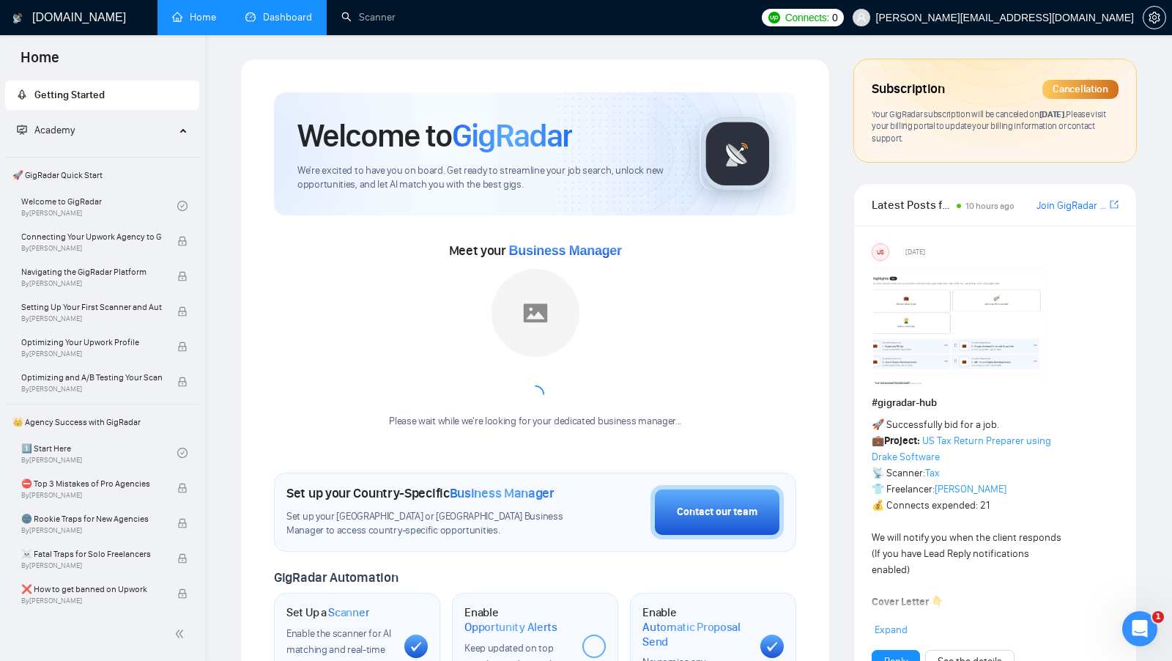
click at [310, 23] on link "Dashboard" at bounding box center [278, 17] width 67 height 12
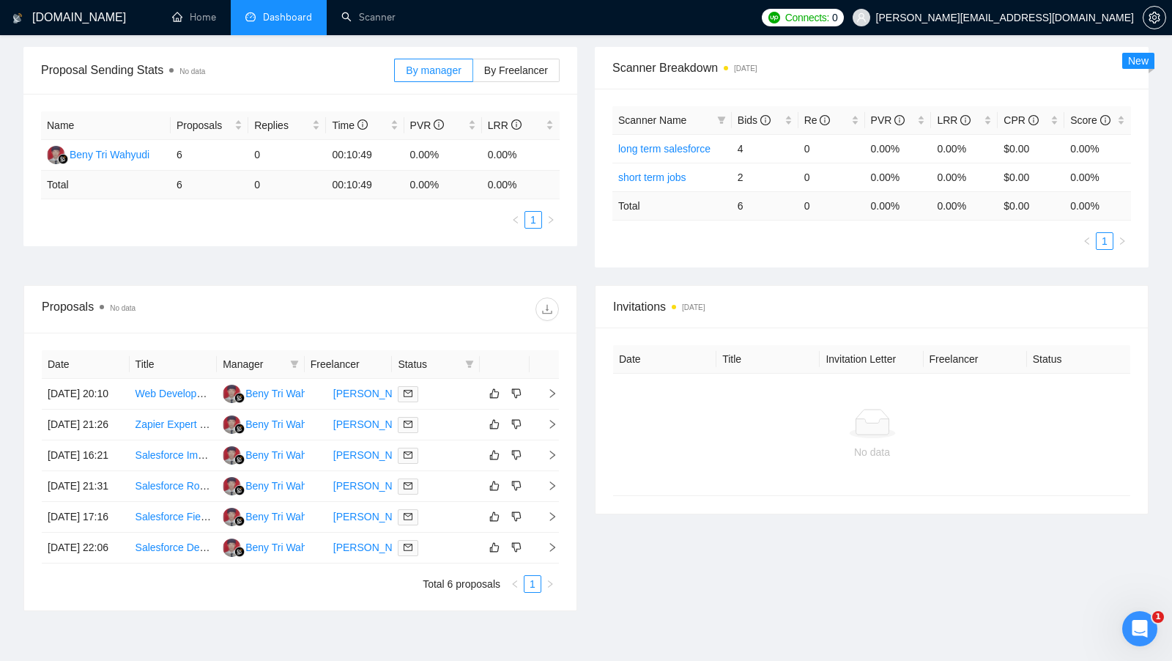
scroll to position [207, 0]
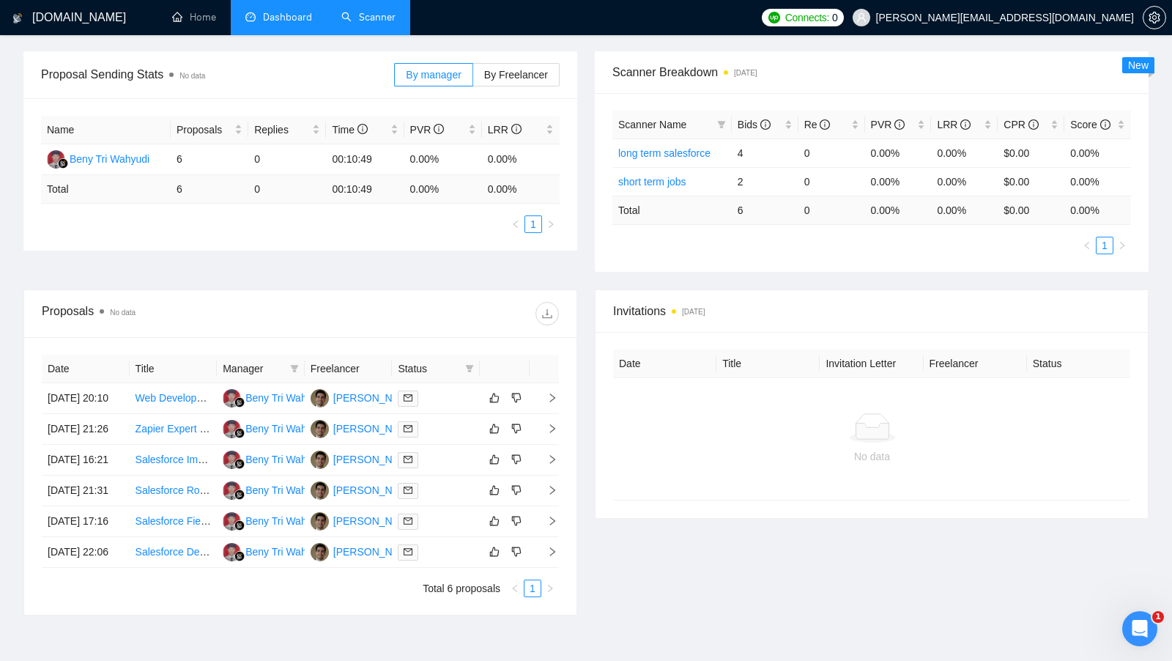
click at [361, 13] on link "Scanner" at bounding box center [368, 17] width 54 height 12
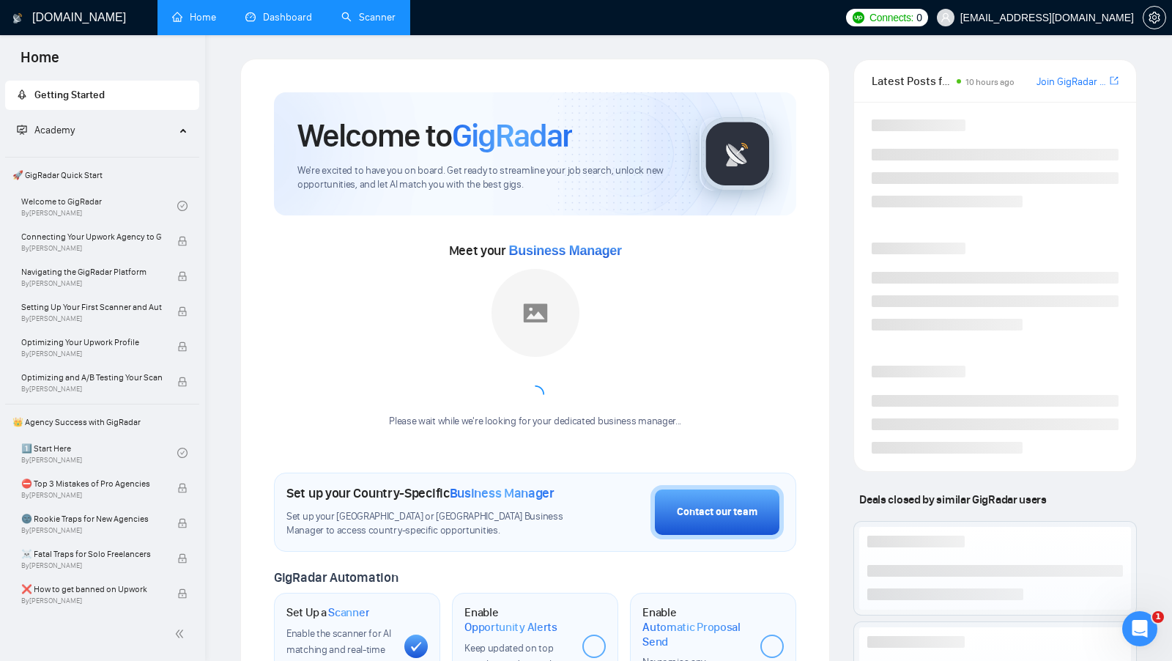
click at [385, 37] on div "GigRadar.io Home Dashboard Scanner Connects: 0 ratechagency@gmail.com Welcome t…" at bounding box center [688, 577] width 967 height 1154
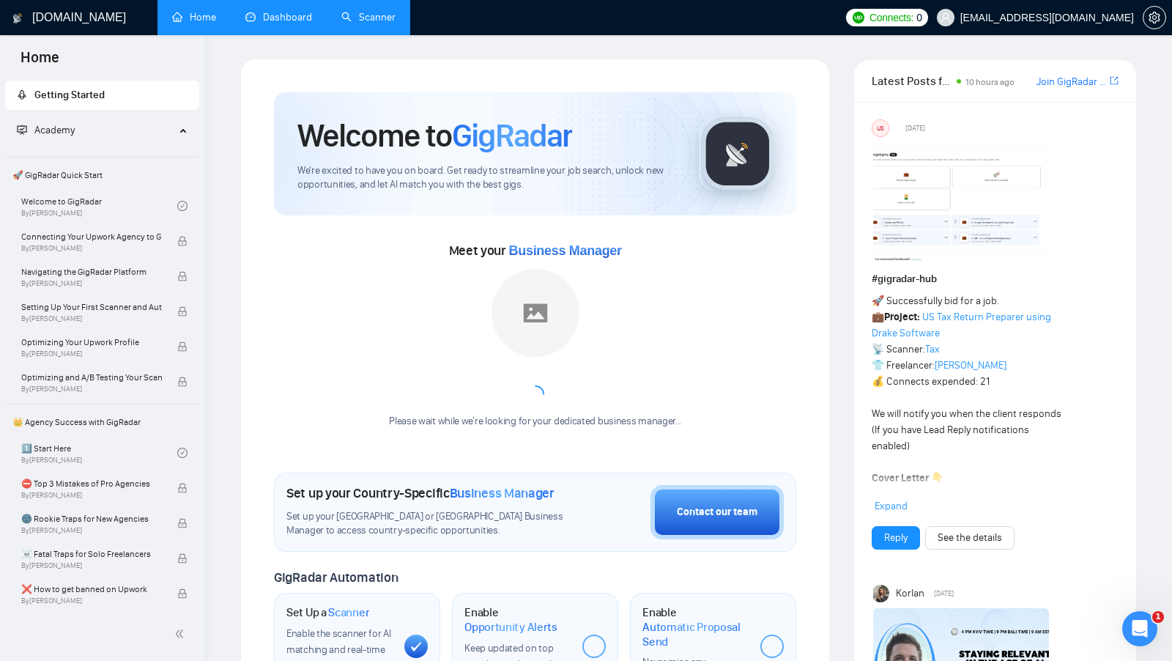
click at [381, 23] on link "Scanner" at bounding box center [368, 17] width 54 height 12
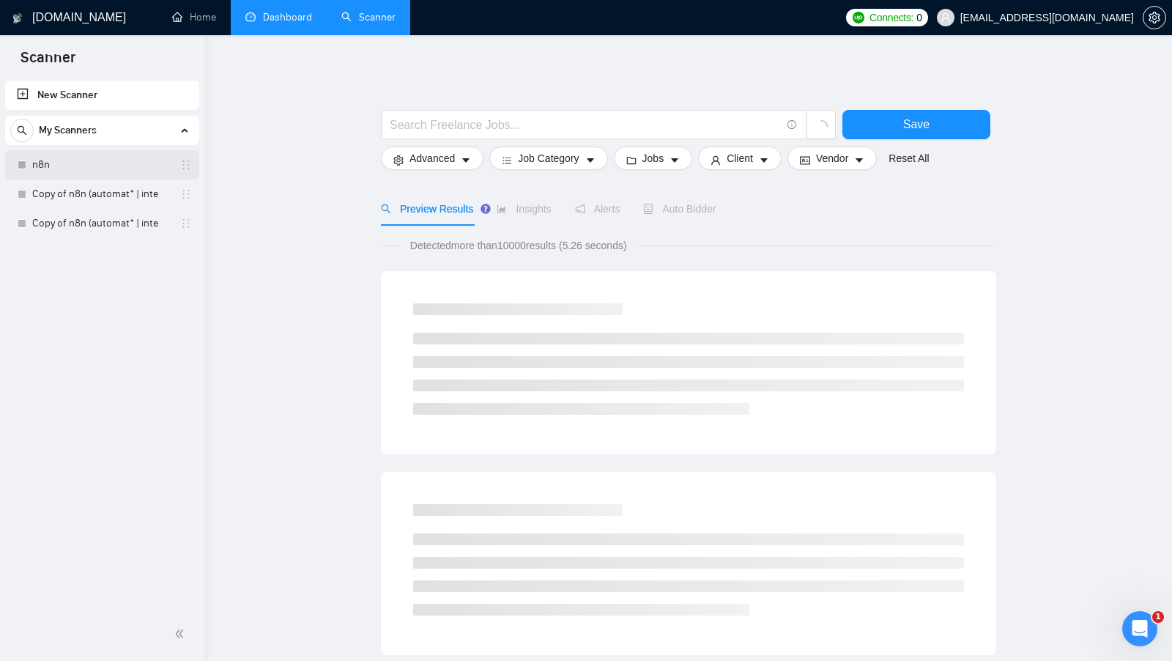
click at [116, 165] on link "n8n" at bounding box center [101, 164] width 139 height 29
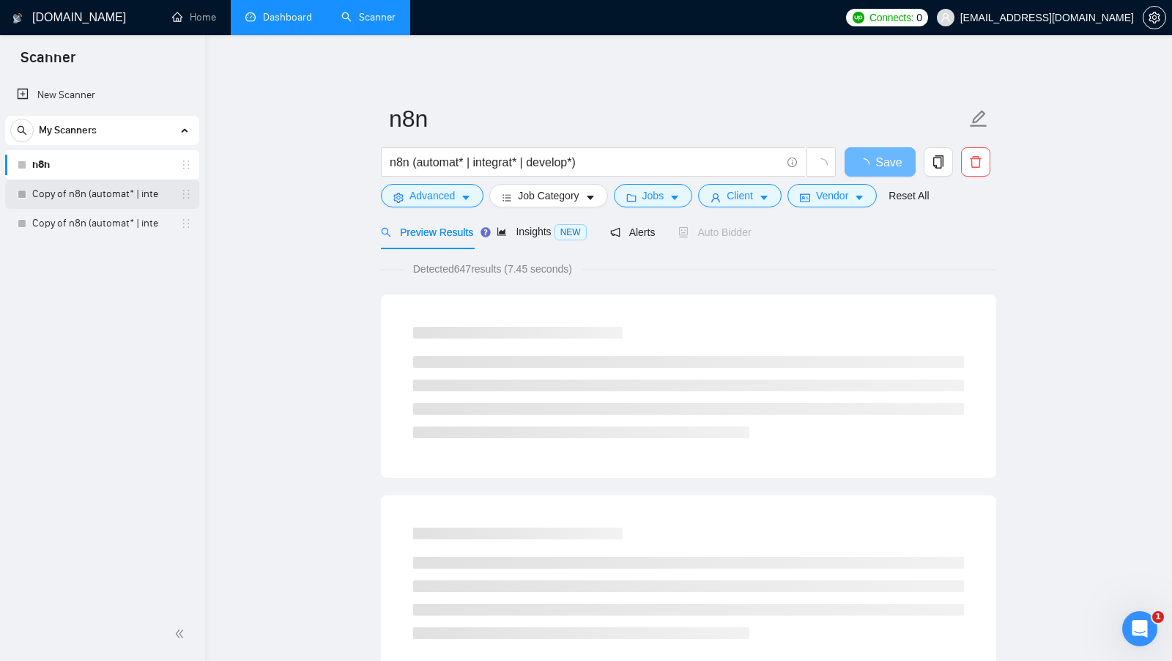
click at [122, 191] on link "Copy of n8n (automat* | inte" at bounding box center [101, 193] width 139 height 29
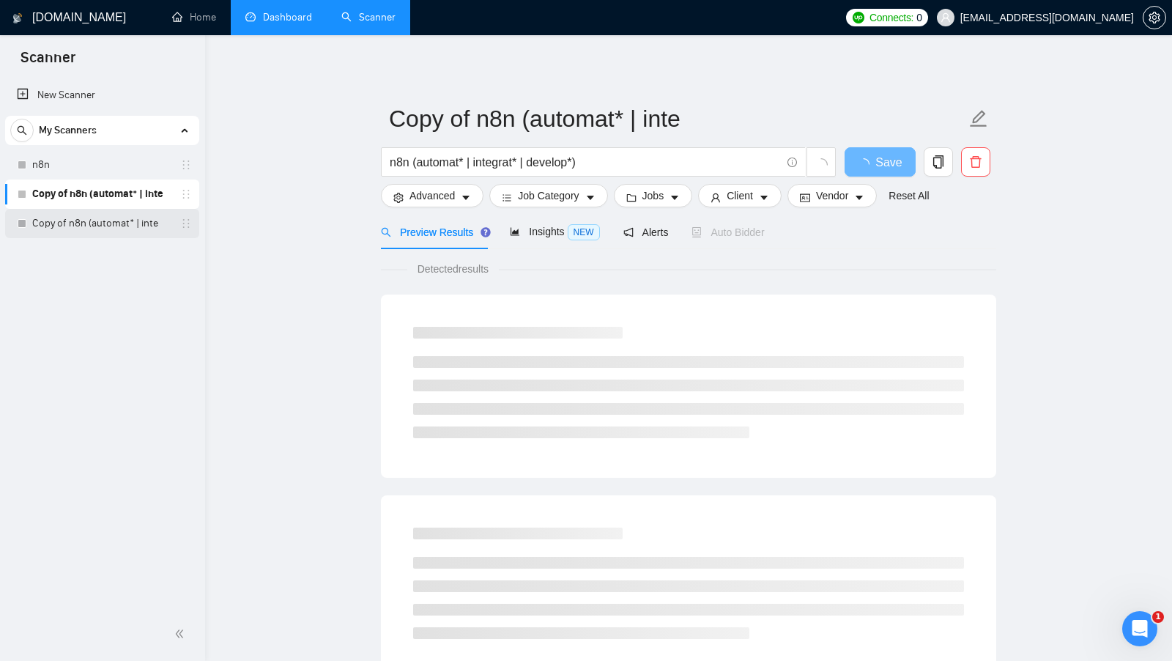
click at [119, 218] on link "Copy of n8n (automat* | inte" at bounding box center [101, 223] width 139 height 29
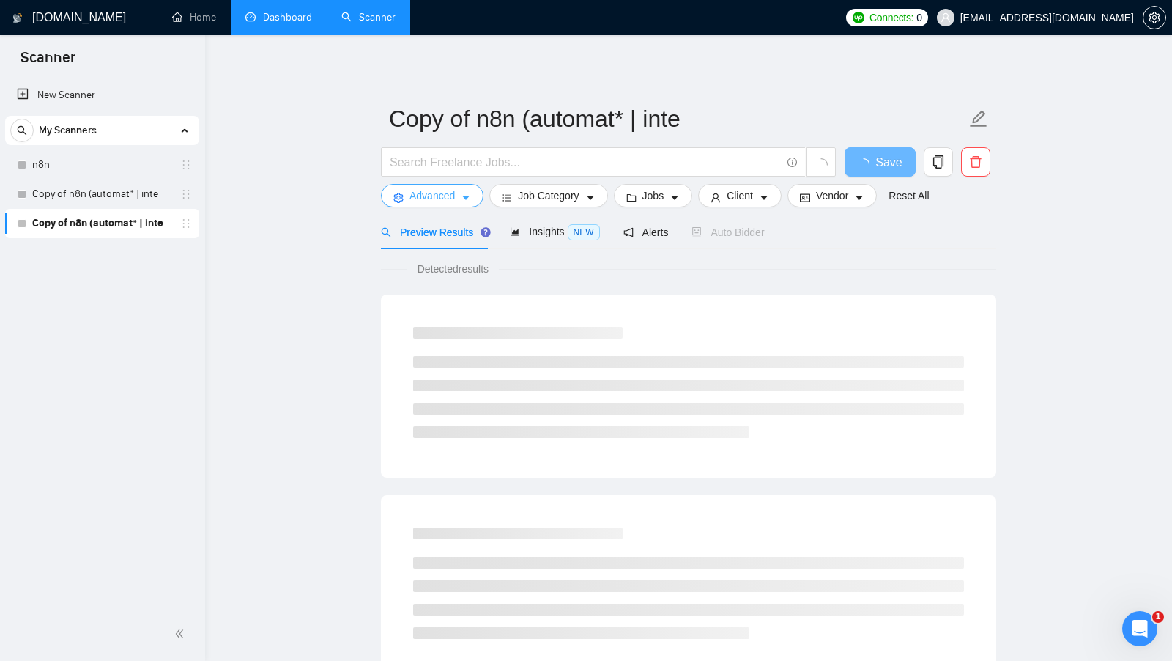
click at [435, 193] on span "Advanced" at bounding box center [431, 196] width 45 height 16
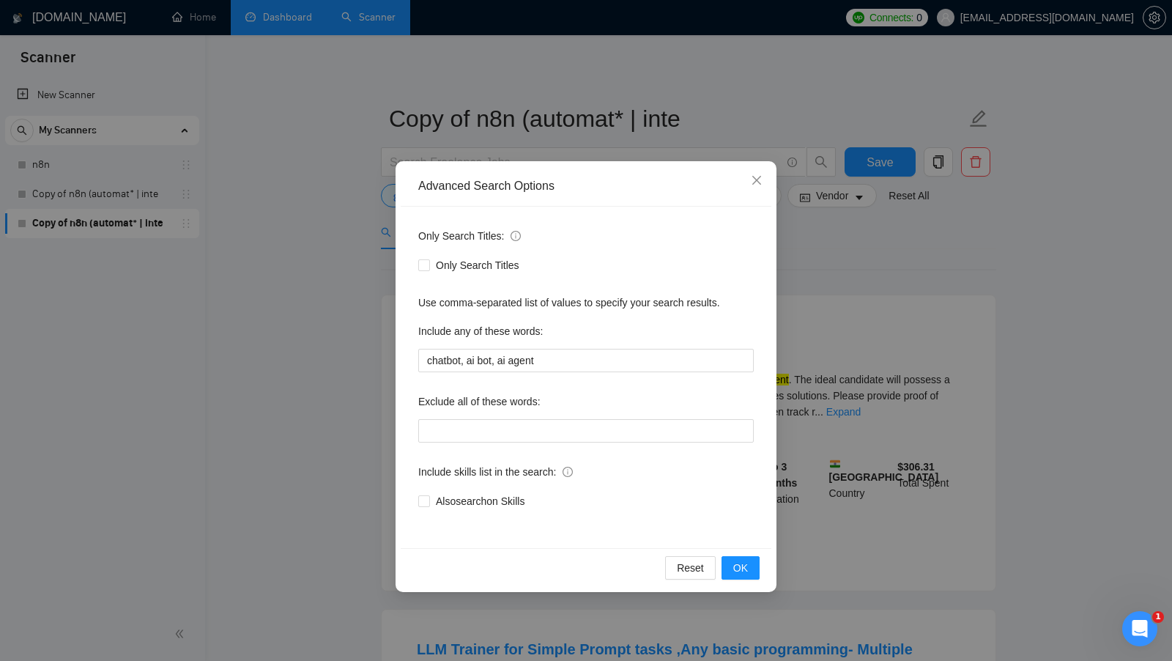
click at [344, 260] on div "Advanced Search Options Only Search Titles: Only Search Titles Use comma-separa…" at bounding box center [586, 330] width 1172 height 661
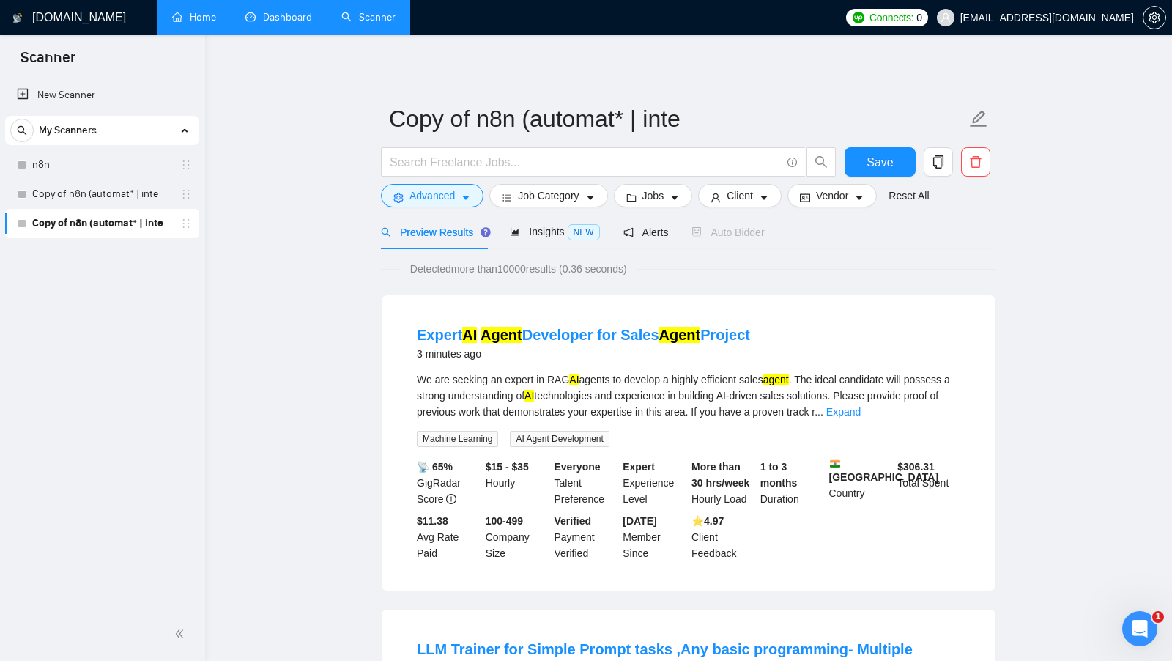
click at [193, 14] on link "Home" at bounding box center [194, 17] width 44 height 12
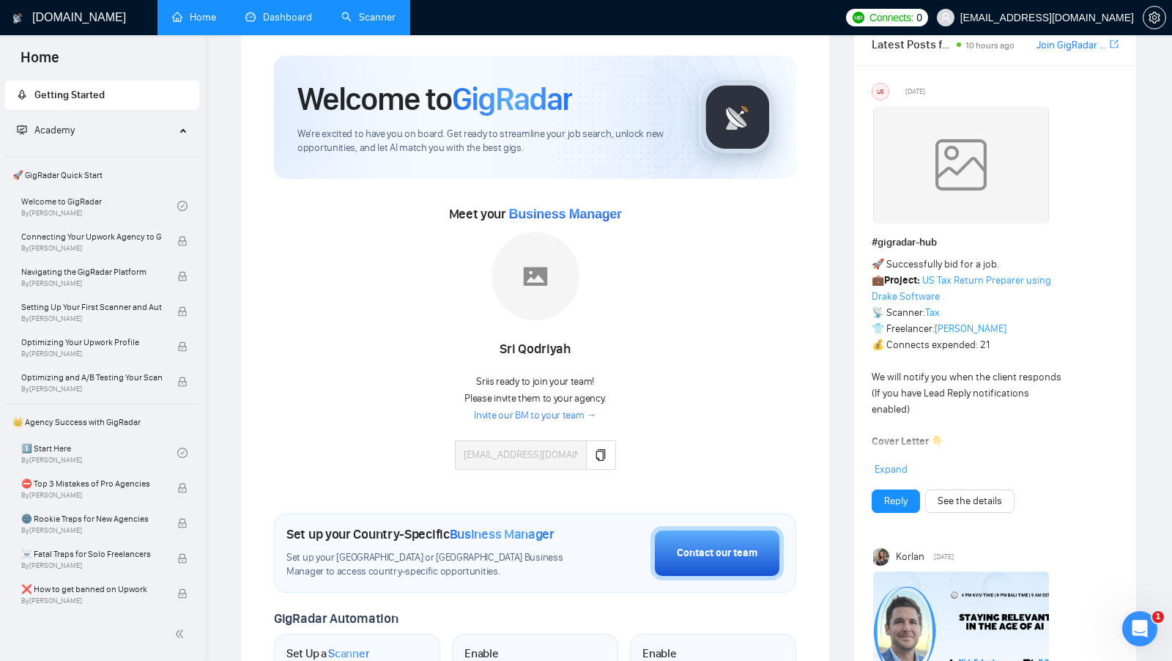
scroll to position [39, 0]
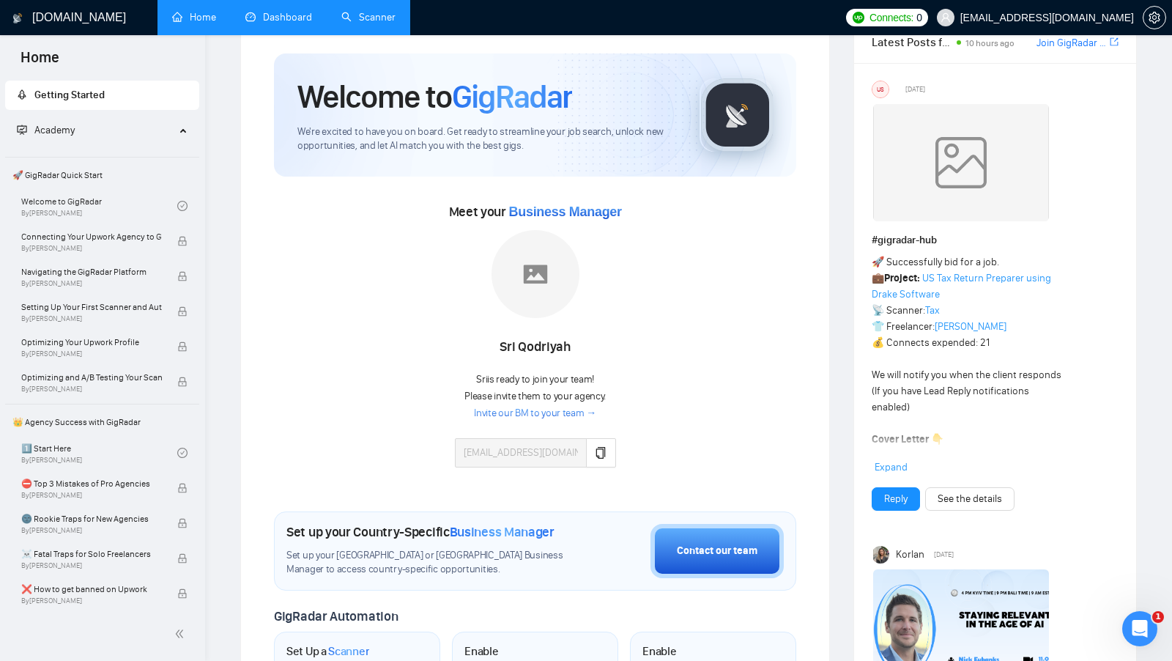
click at [293, 23] on link "Dashboard" at bounding box center [278, 17] width 67 height 12
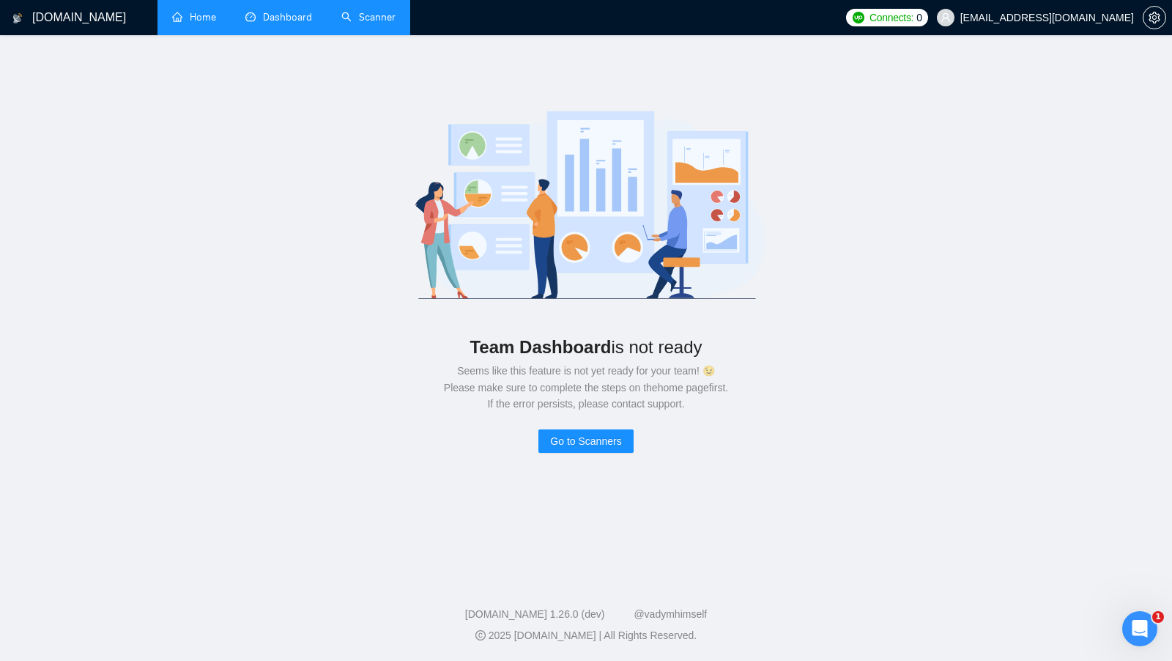
click at [341, 23] on link "Scanner" at bounding box center [368, 17] width 54 height 12
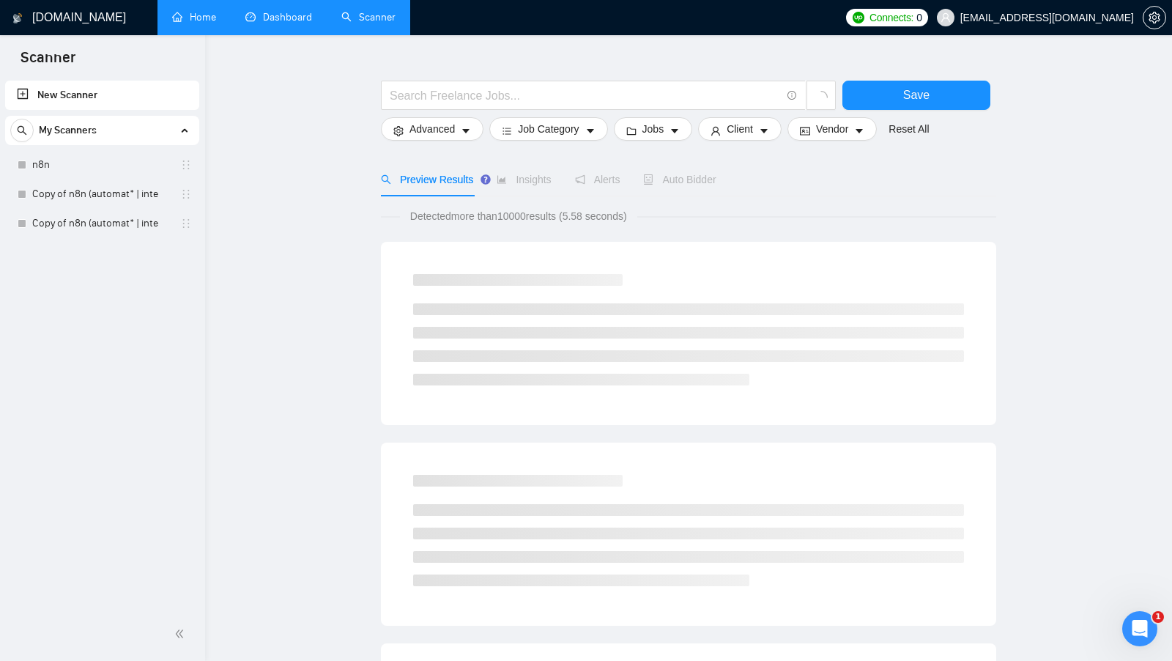
scroll to position [18, 0]
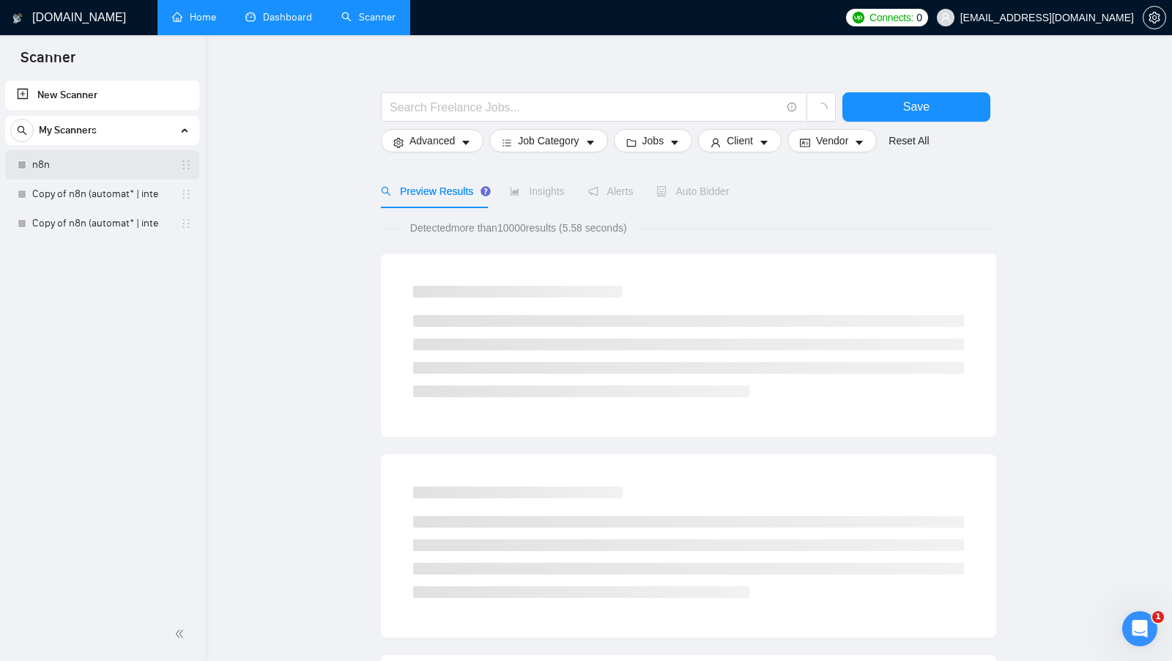
click at [108, 170] on link "n8n" at bounding box center [101, 164] width 139 height 29
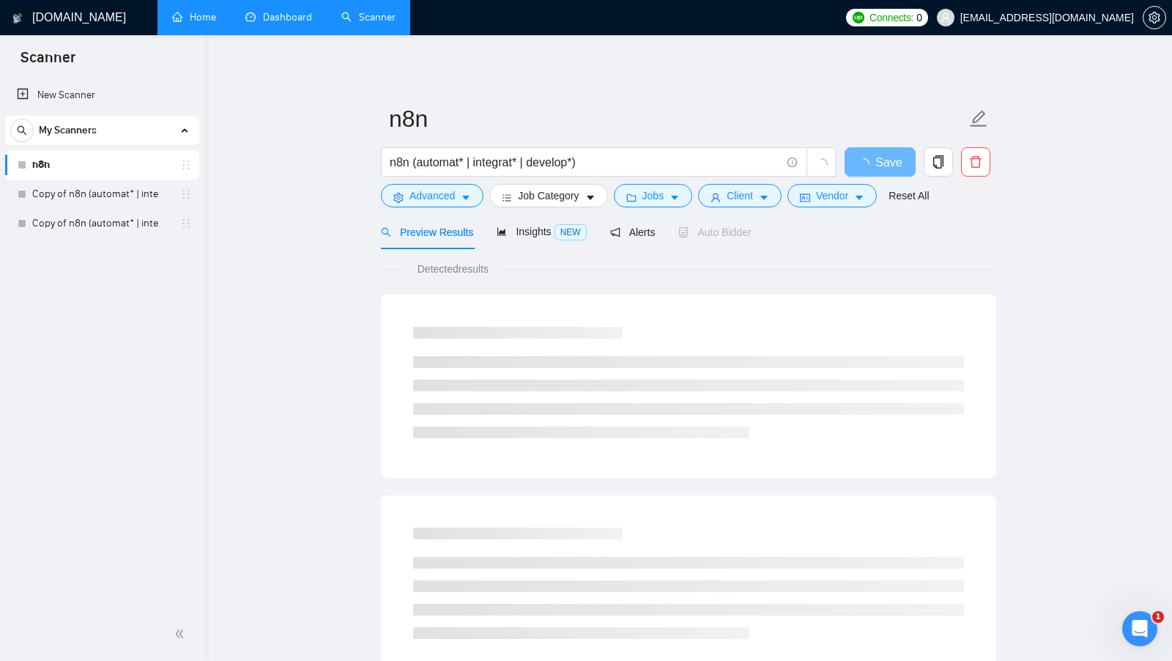
click at [190, 23] on link "Home" at bounding box center [194, 17] width 44 height 12
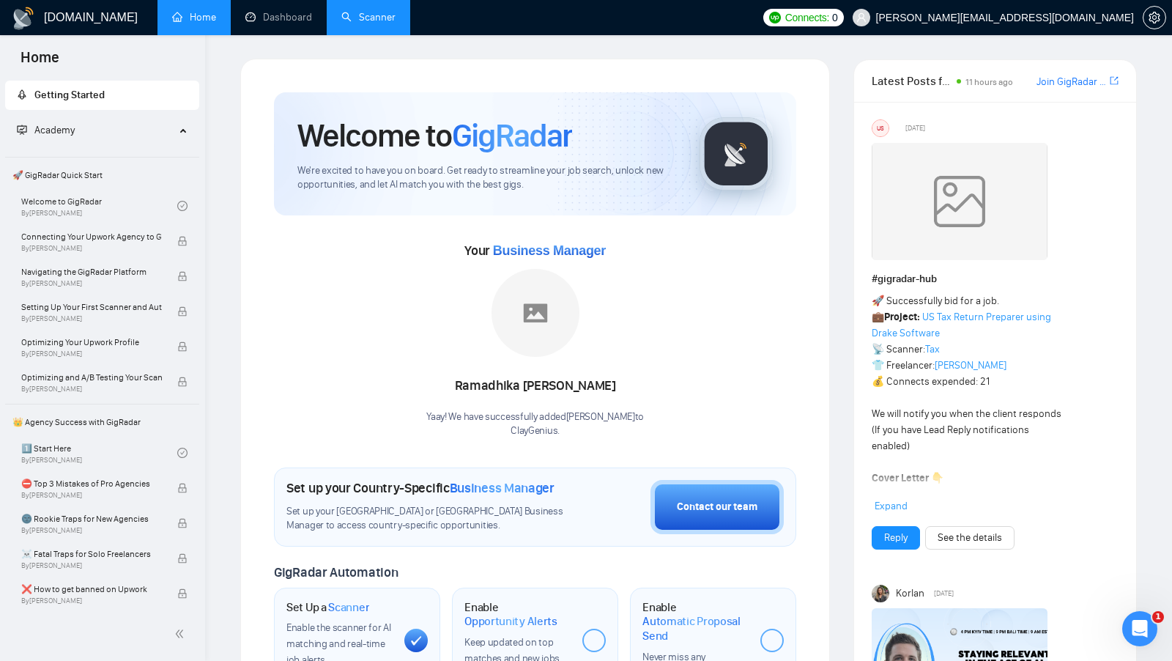
click at [363, 14] on link "Scanner" at bounding box center [368, 17] width 54 height 12
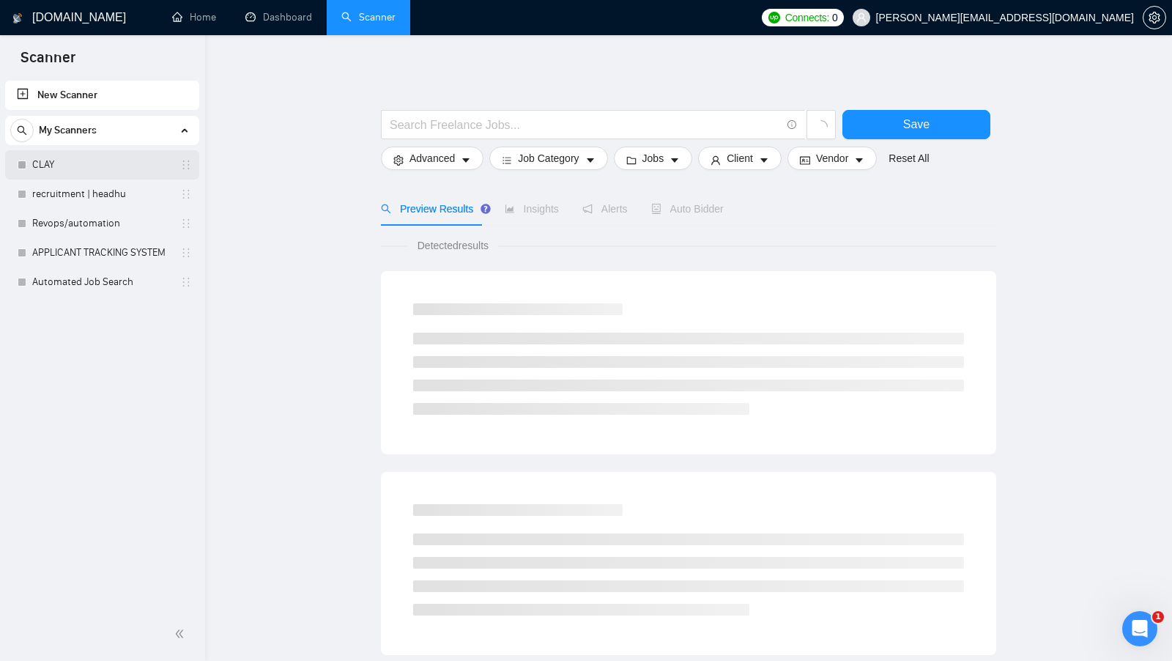
click at [144, 158] on link "CLAY" at bounding box center [101, 164] width 139 height 29
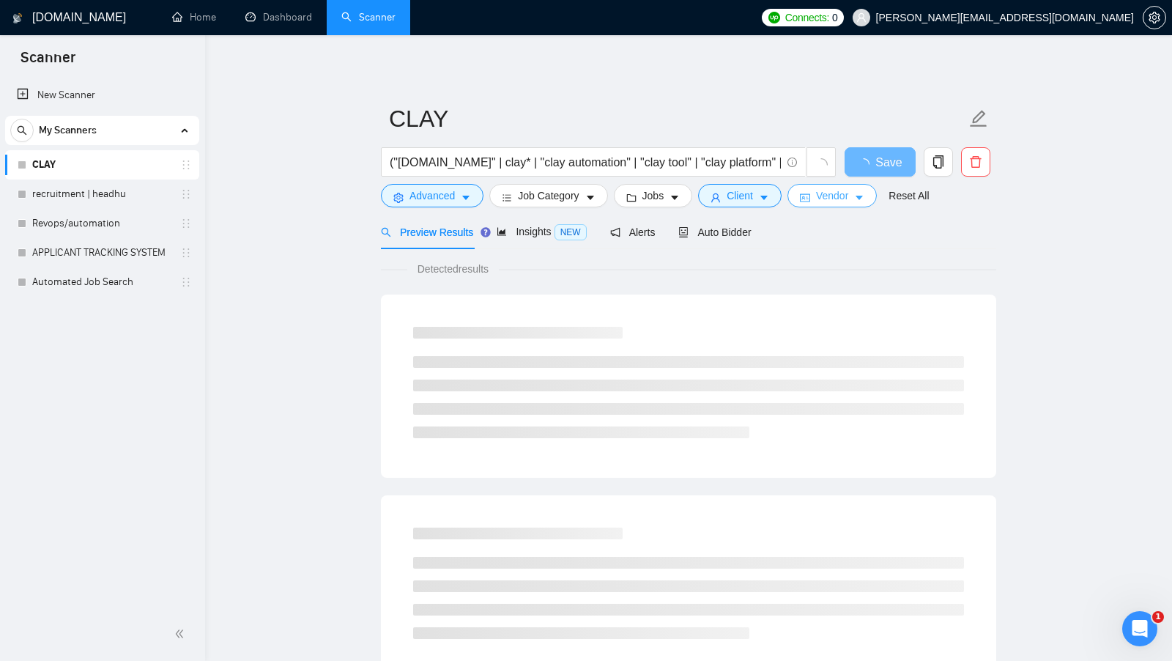
click at [799, 196] on button "Vendor" at bounding box center [831, 195] width 89 height 23
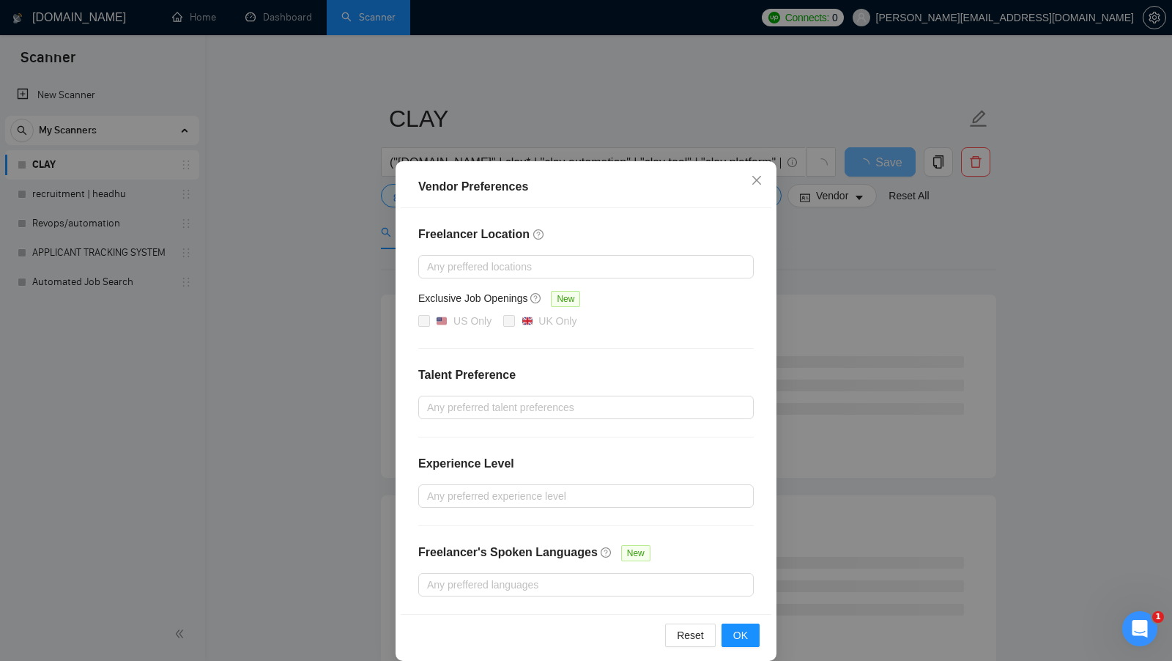
click at [833, 260] on div "Vendor Preferences Freelancer Location Any preffered locations Exclusive Job Op…" at bounding box center [586, 330] width 1172 height 661
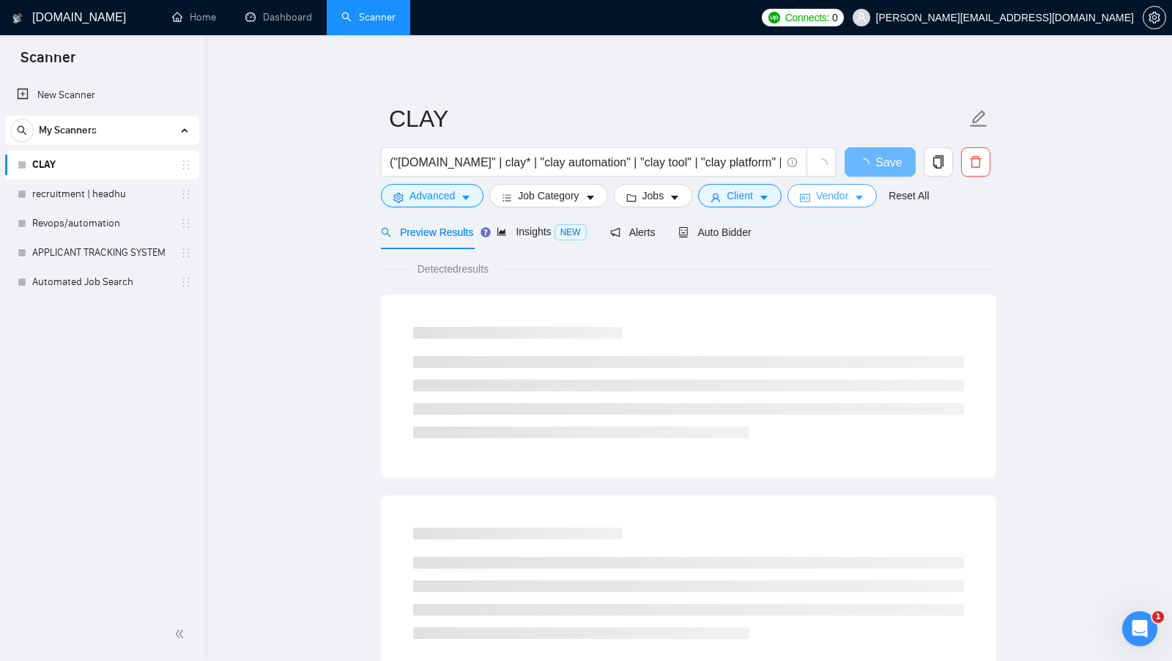
click at [819, 194] on span "Vendor" at bounding box center [832, 196] width 32 height 16
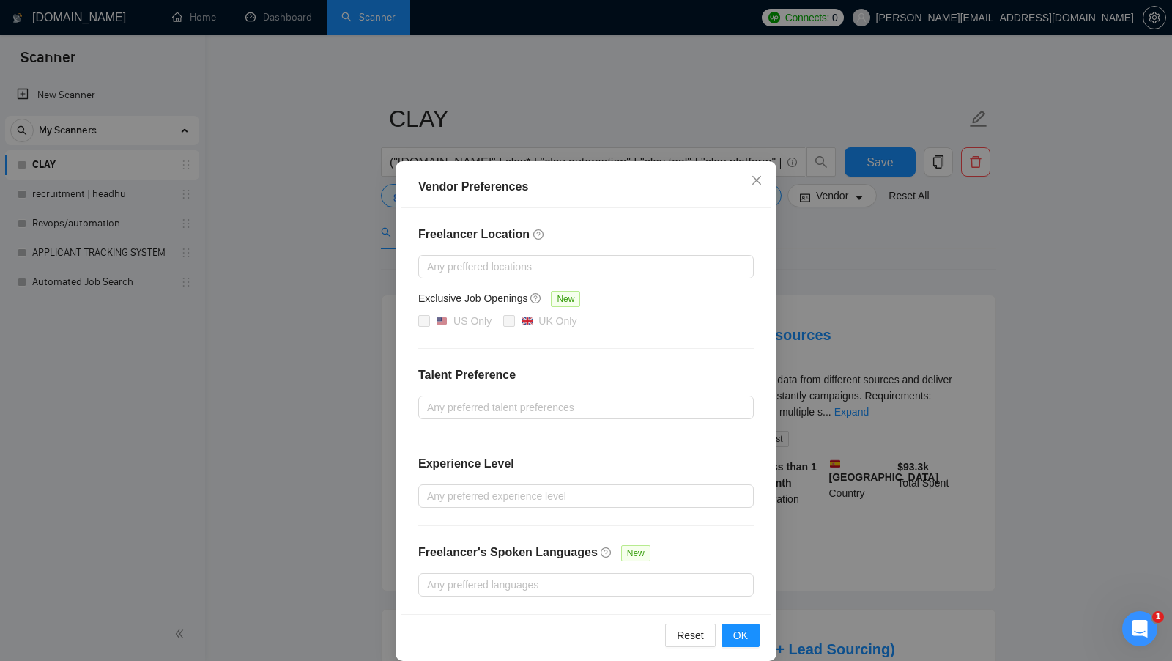
click at [858, 256] on div "Vendor Preferences Freelancer Location Any preffered locations Exclusive Job Op…" at bounding box center [586, 330] width 1172 height 661
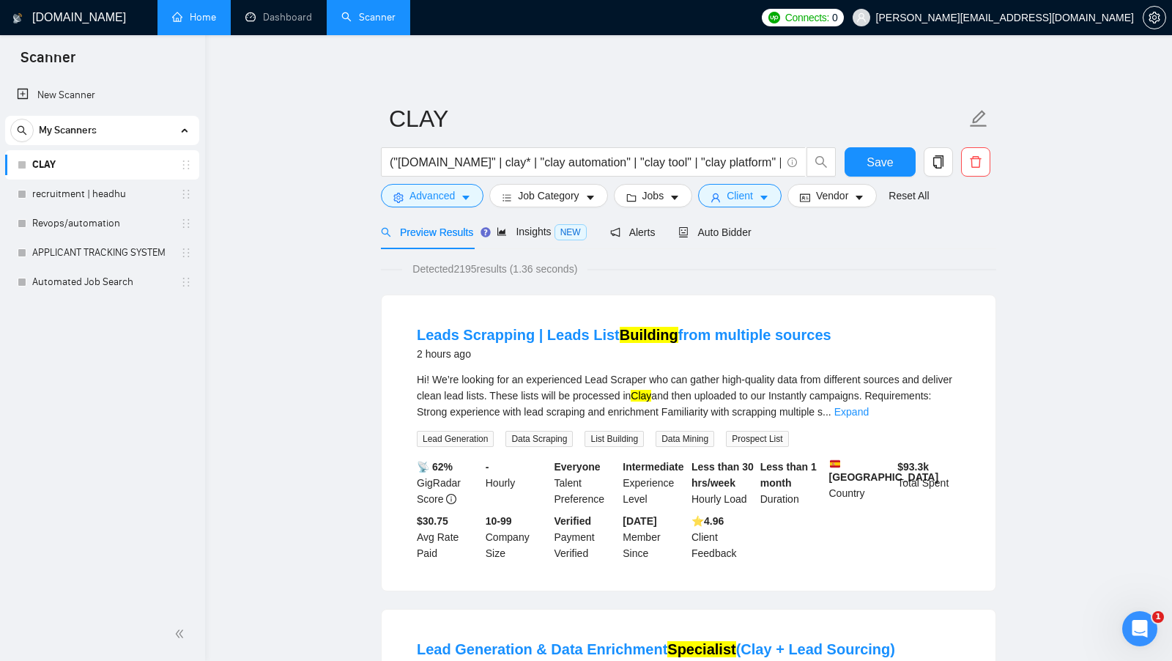
click at [197, 20] on link "Home" at bounding box center [194, 17] width 44 height 12
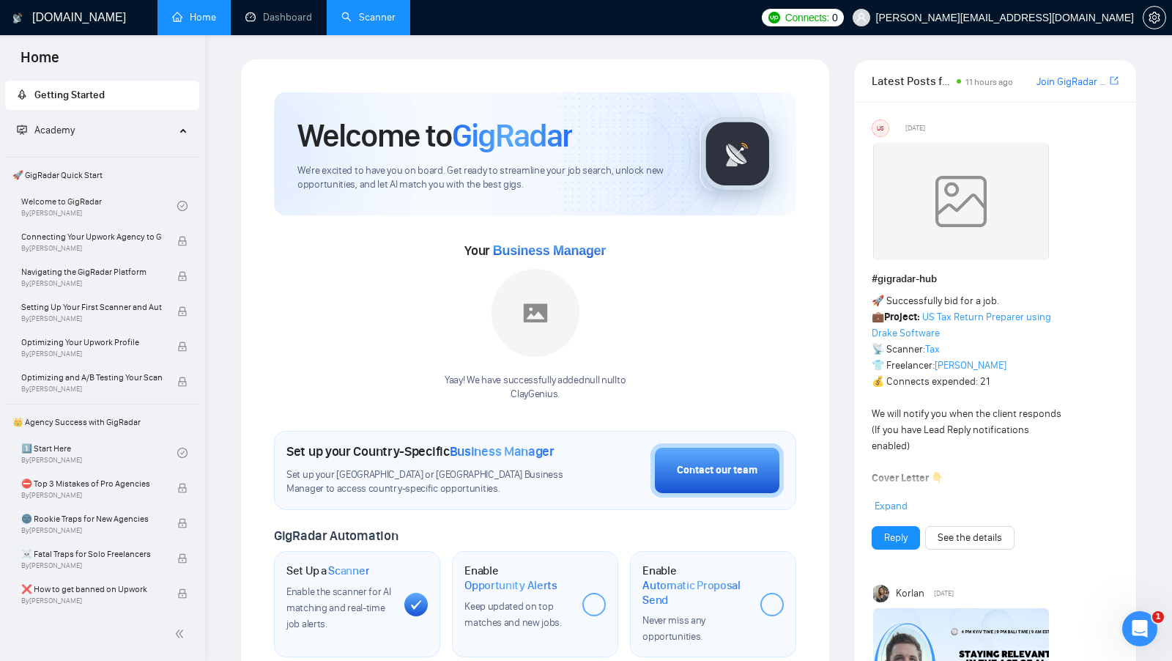
click at [360, 19] on link "Scanner" at bounding box center [368, 17] width 54 height 12
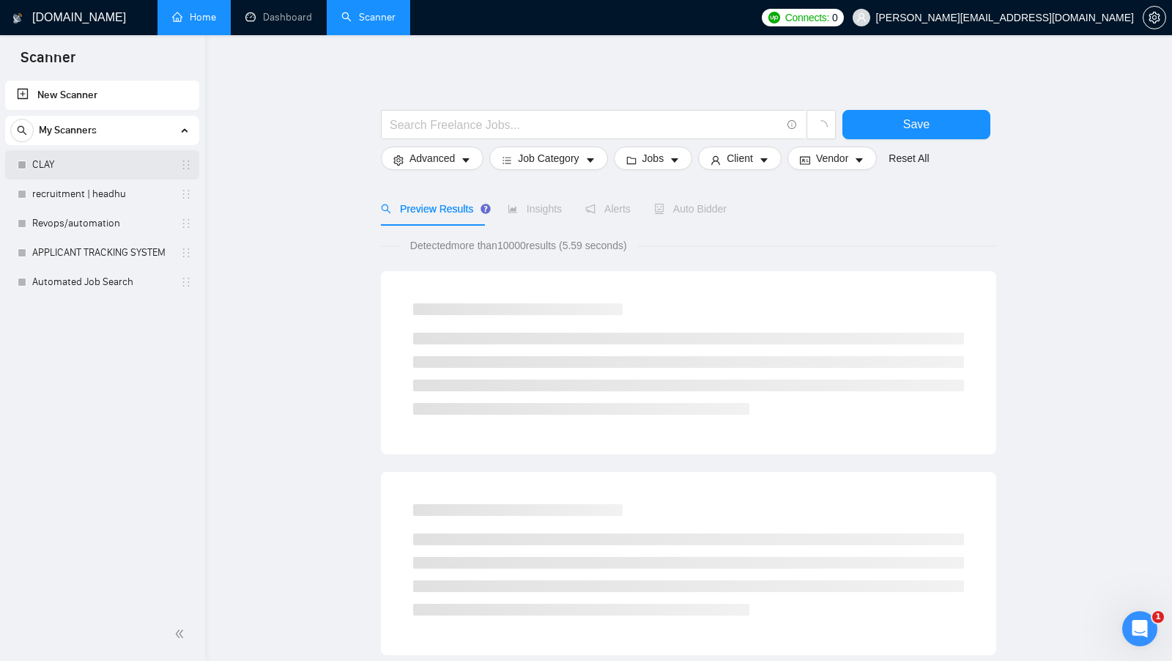
click at [104, 167] on link "CLAY" at bounding box center [101, 164] width 139 height 29
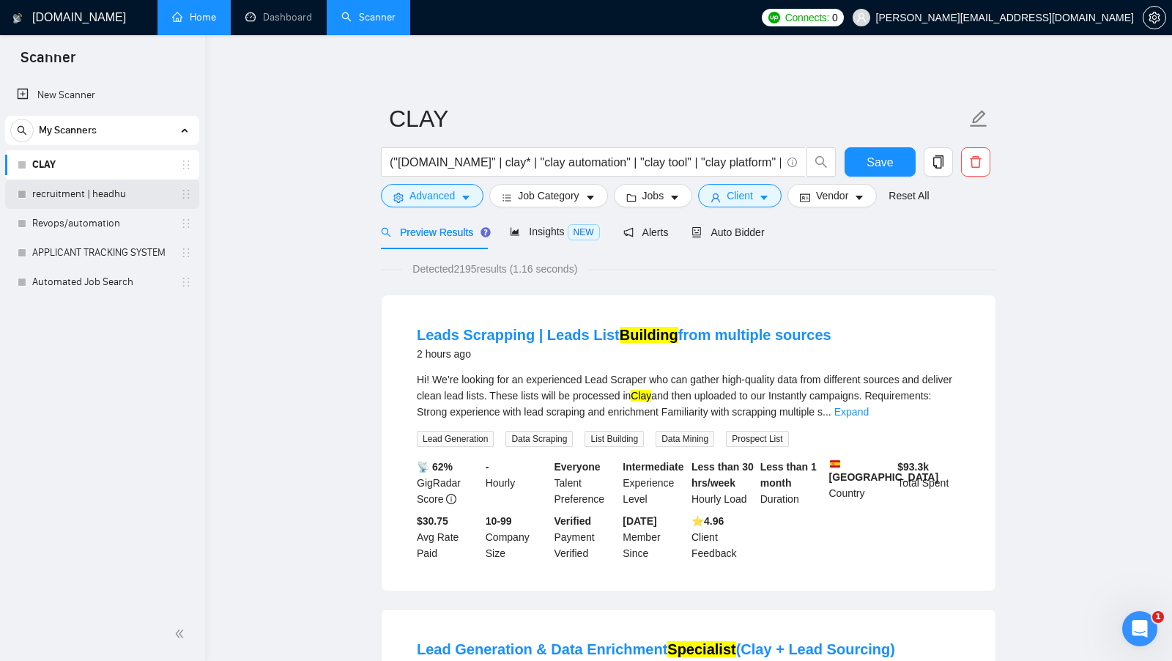
click at [110, 187] on link "recruitment | headhu" at bounding box center [101, 193] width 139 height 29
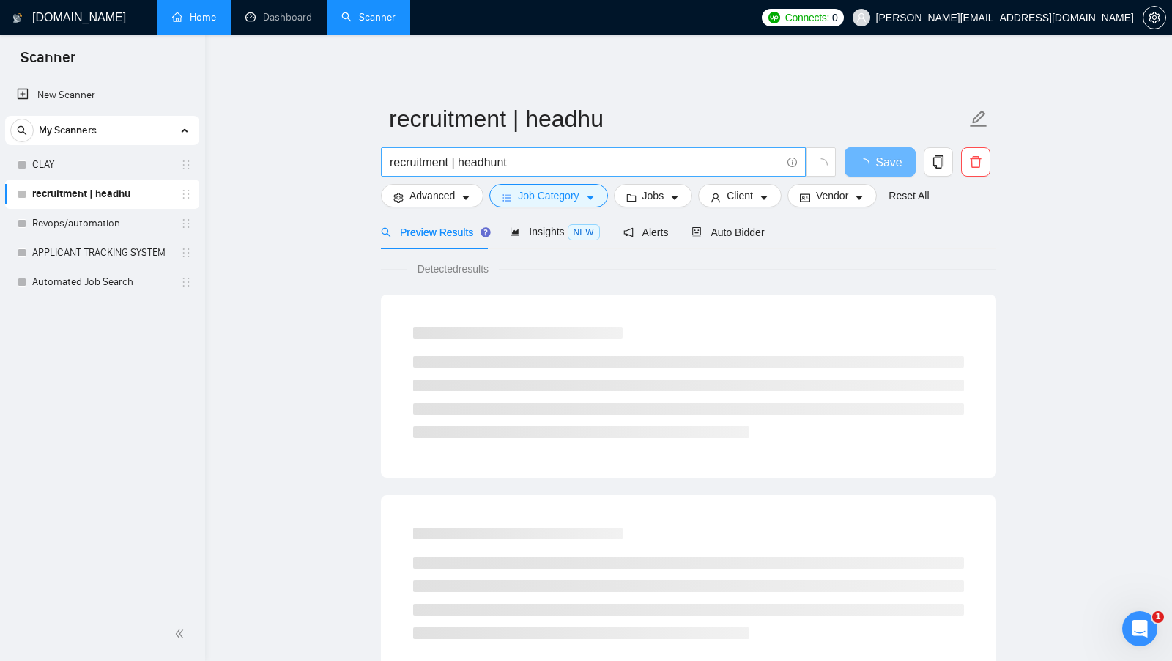
click at [524, 163] on input "recruitment | headhunt" at bounding box center [585, 162] width 391 height 18
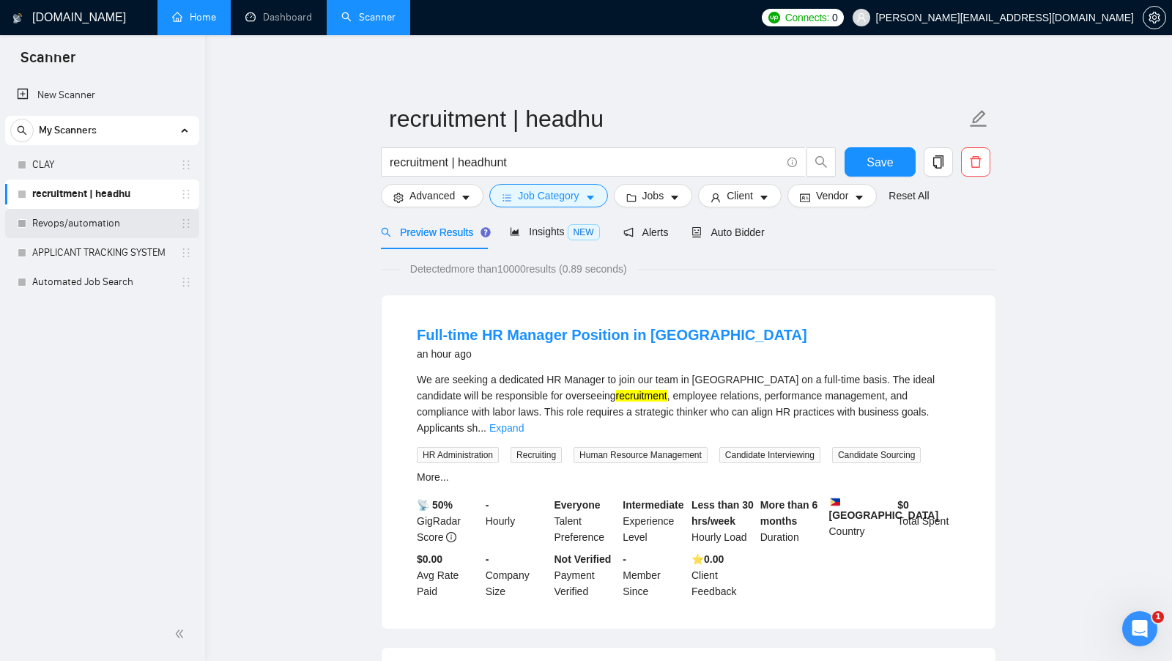
click at [95, 213] on link "Revops/automation" at bounding box center [101, 223] width 139 height 29
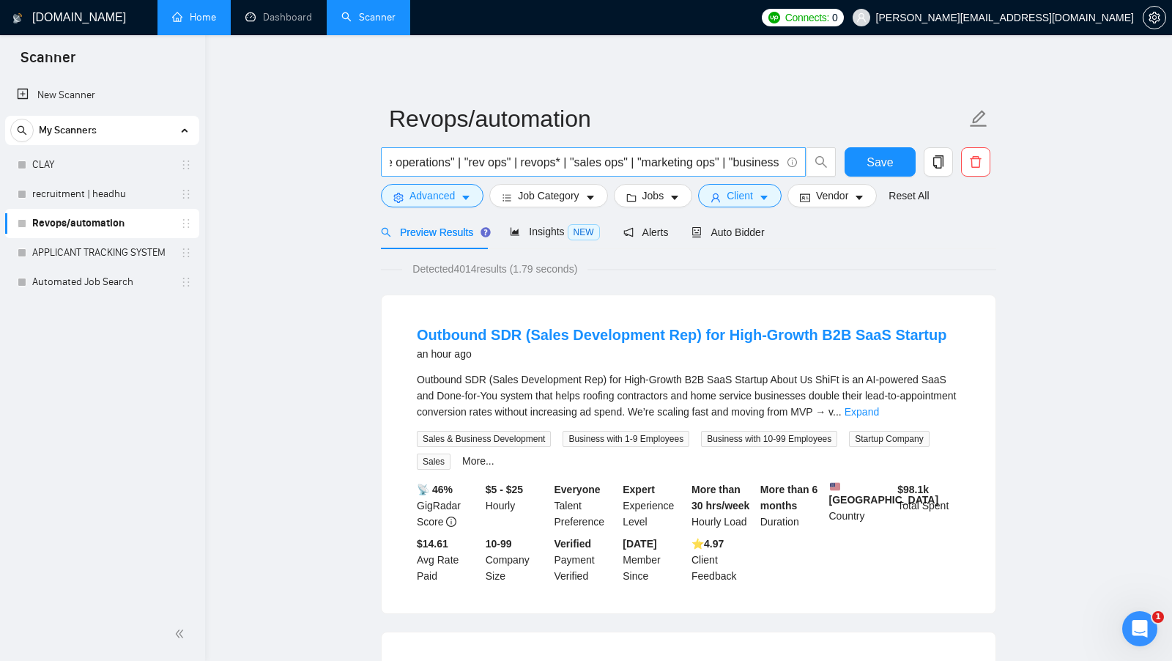
scroll to position [0, 133]
click at [52, 163] on link "CLAY" at bounding box center [101, 164] width 139 height 29
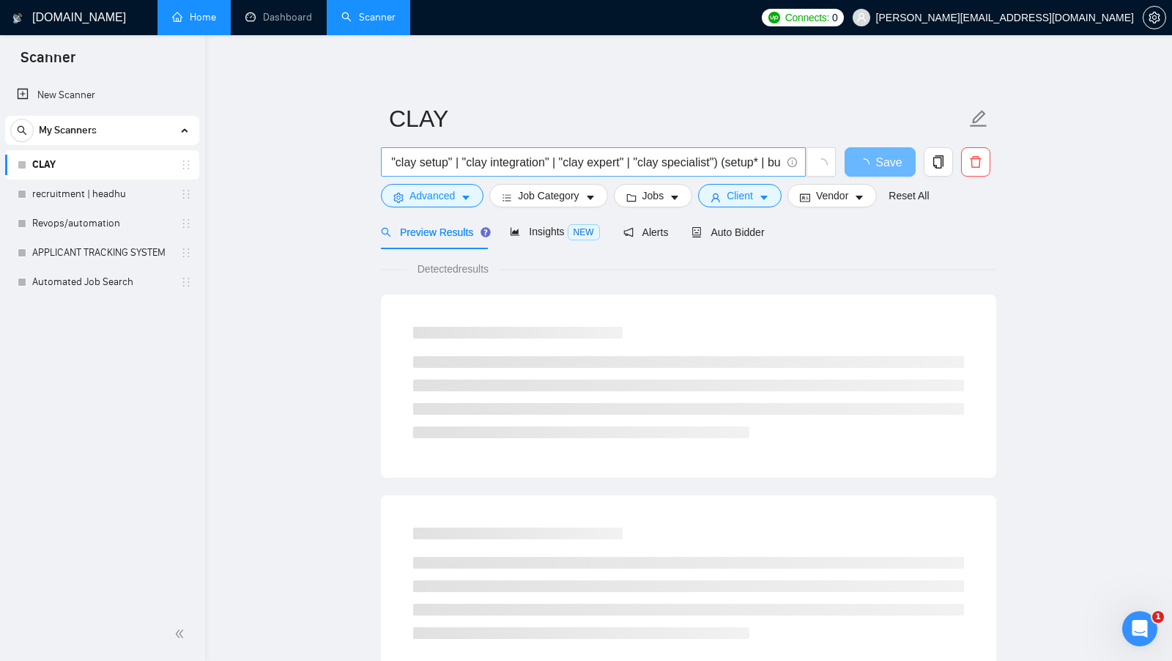
scroll to position [0, 397]
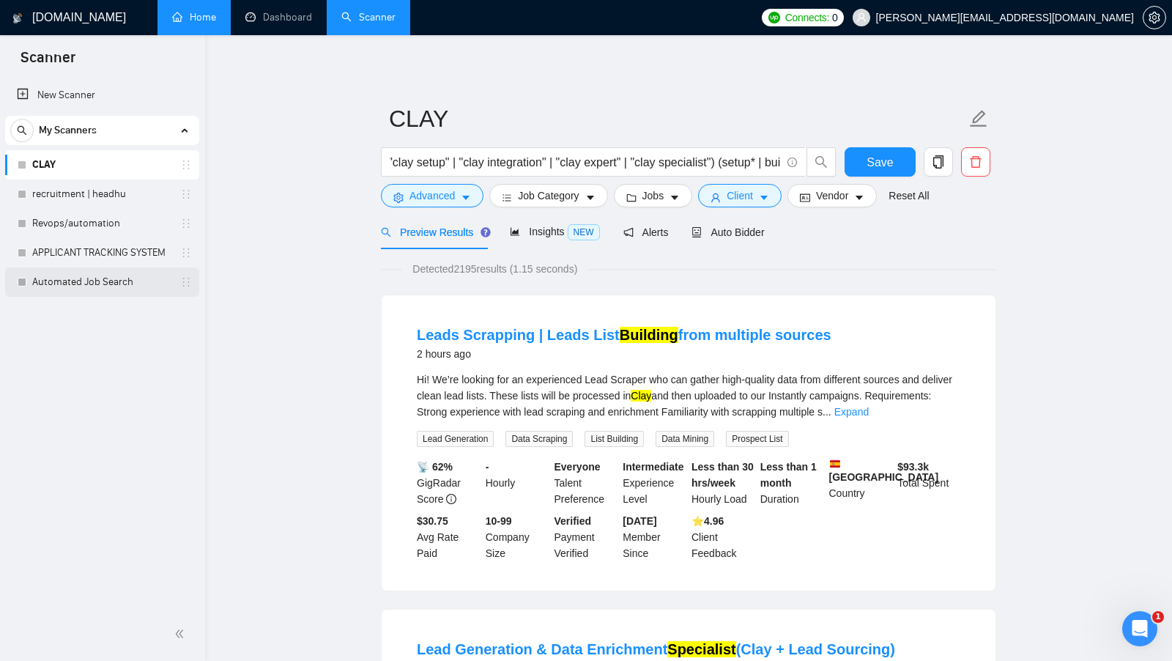
click at [136, 275] on link "Automated Job Search" at bounding box center [101, 281] width 139 height 29
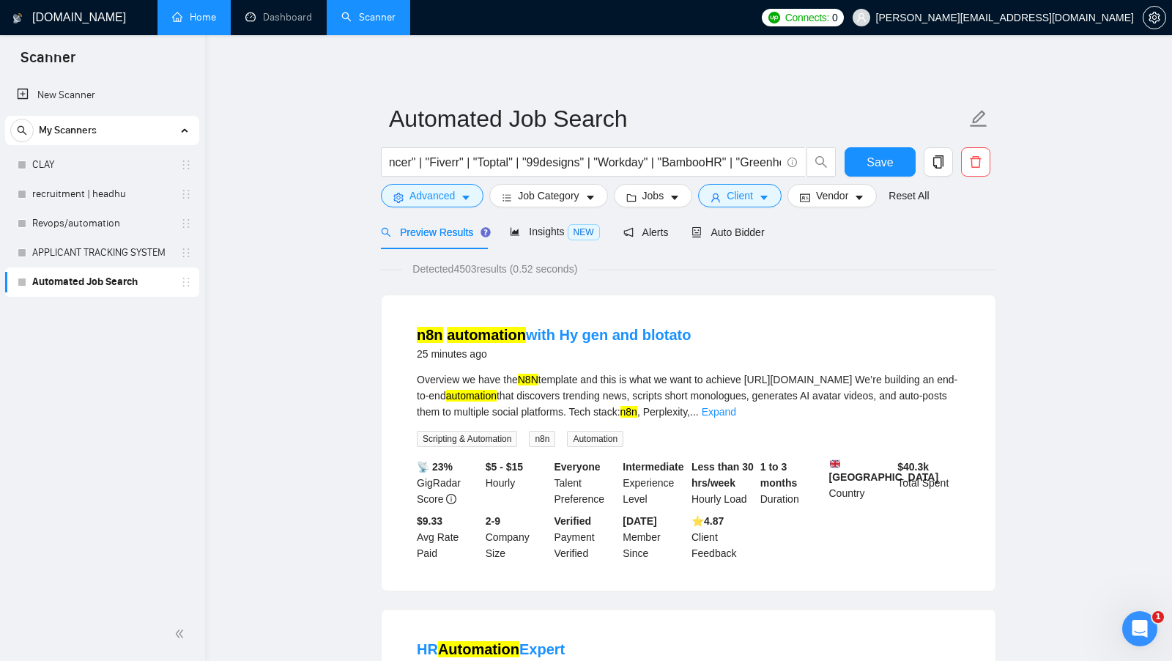
scroll to position [0, 2178]
click at [111, 169] on link "CLAY" at bounding box center [101, 164] width 139 height 29
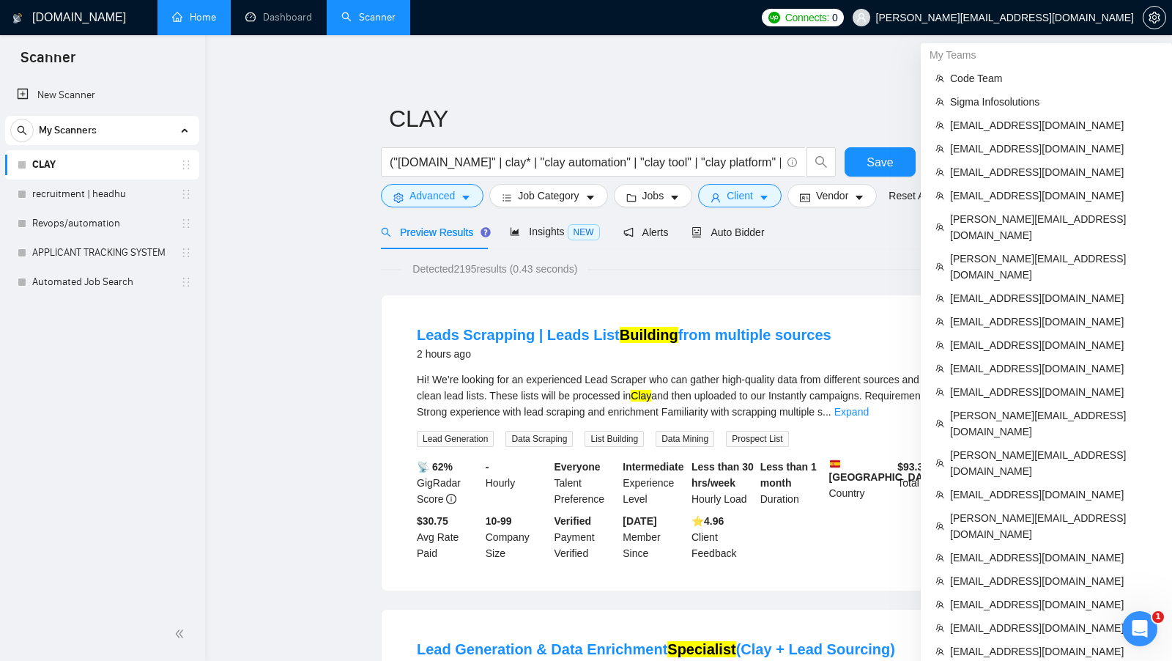
click at [1110, 18] on span "[PERSON_NAME][EMAIL_ADDRESS][DOMAIN_NAME]" at bounding box center [1005, 18] width 258 height 0
copy div "[PERSON_NAME][EMAIL_ADDRESS][DOMAIN_NAME]"
click at [1041, 105] on span "Sigma Infosolutions" at bounding box center [1053, 102] width 207 height 16
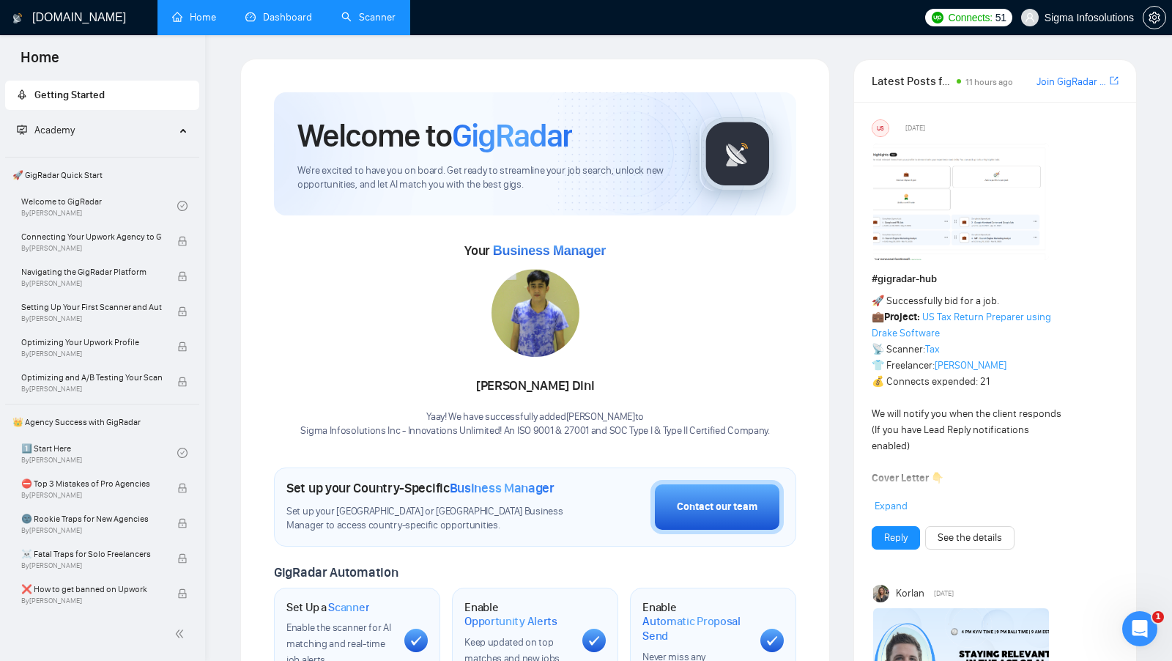
click at [312, 12] on link "Dashboard" at bounding box center [278, 17] width 67 height 12
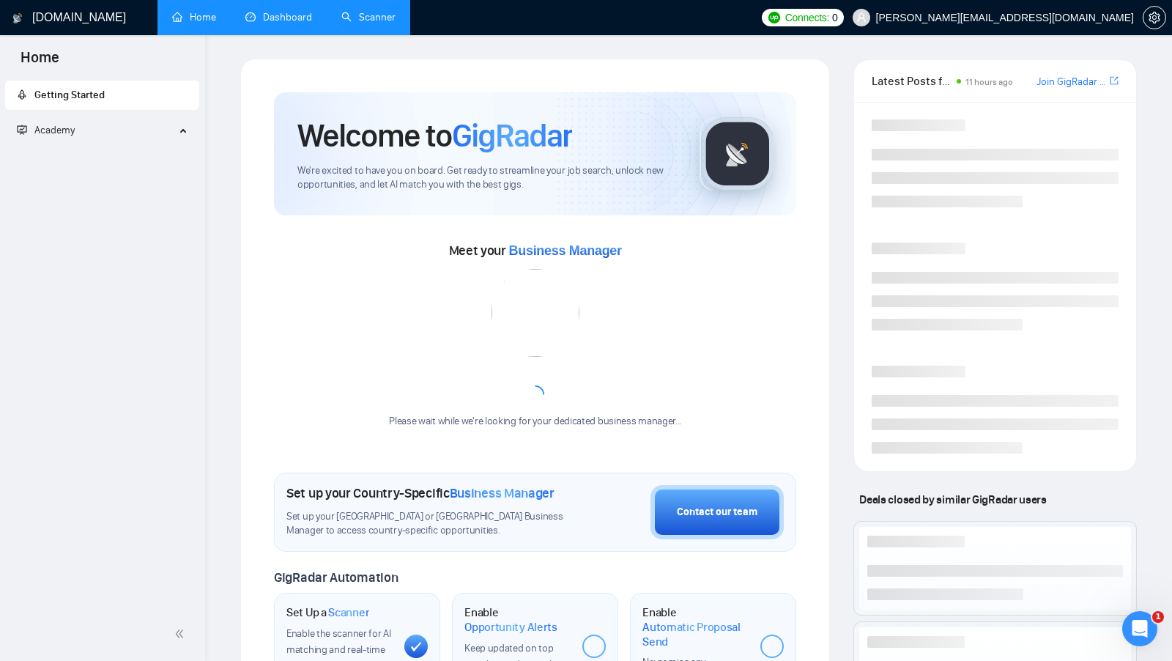
click at [357, 23] on link "Scanner" at bounding box center [368, 17] width 54 height 12
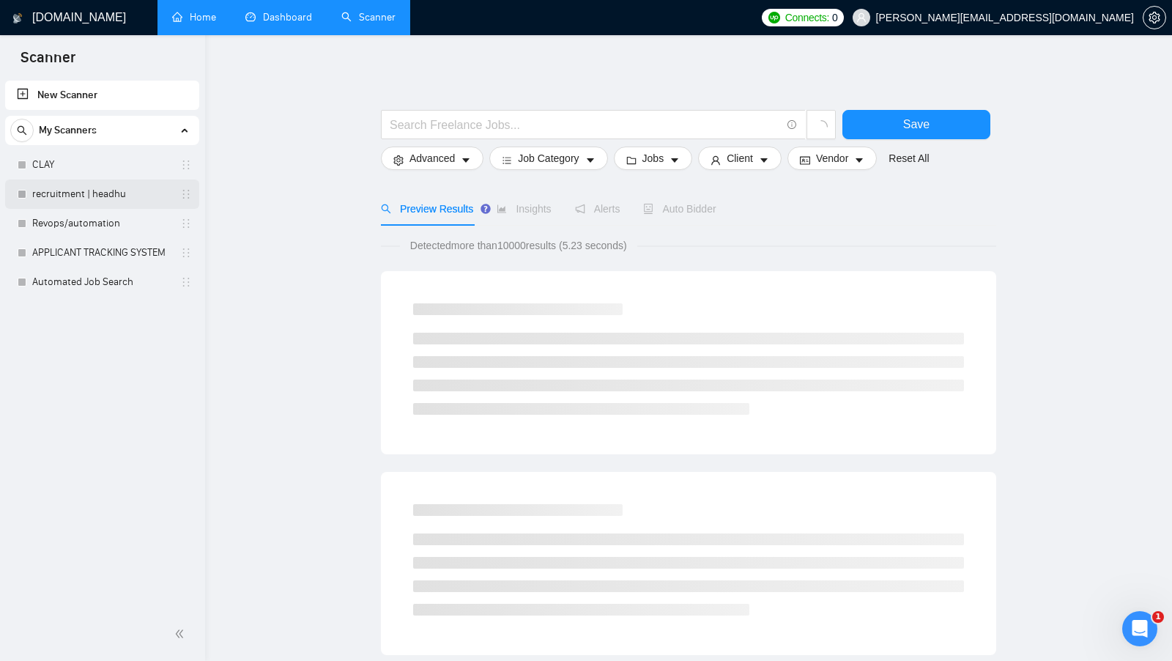
click at [99, 199] on link "recruitment | headhu" at bounding box center [101, 193] width 139 height 29
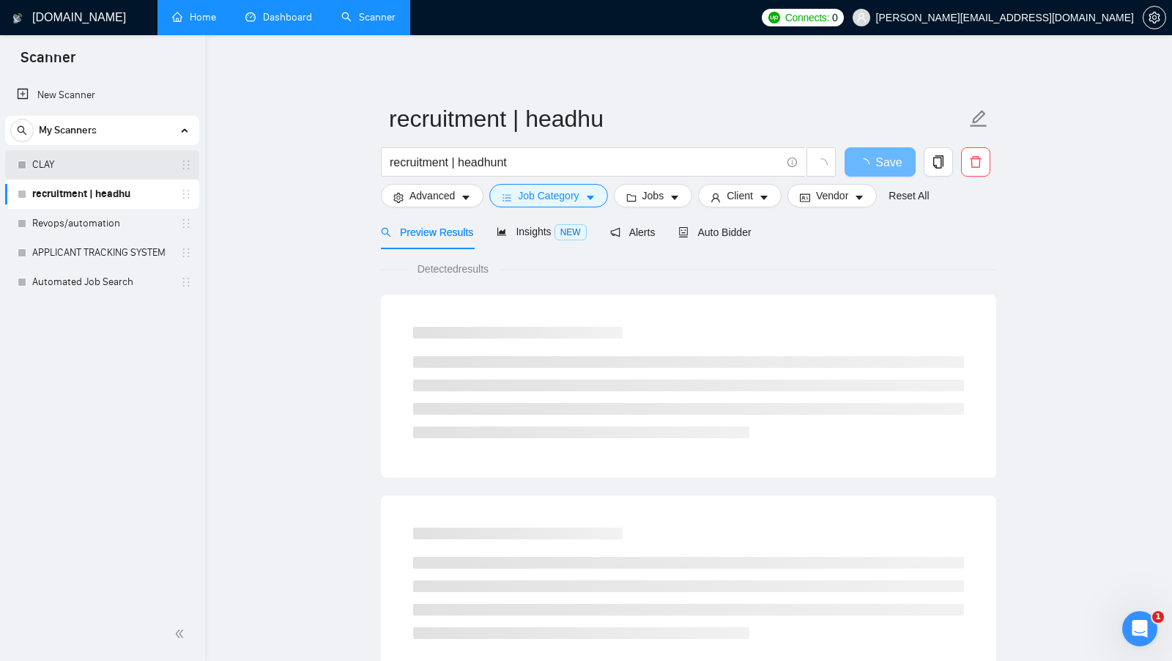
click at [129, 152] on link "CLAY" at bounding box center [101, 164] width 139 height 29
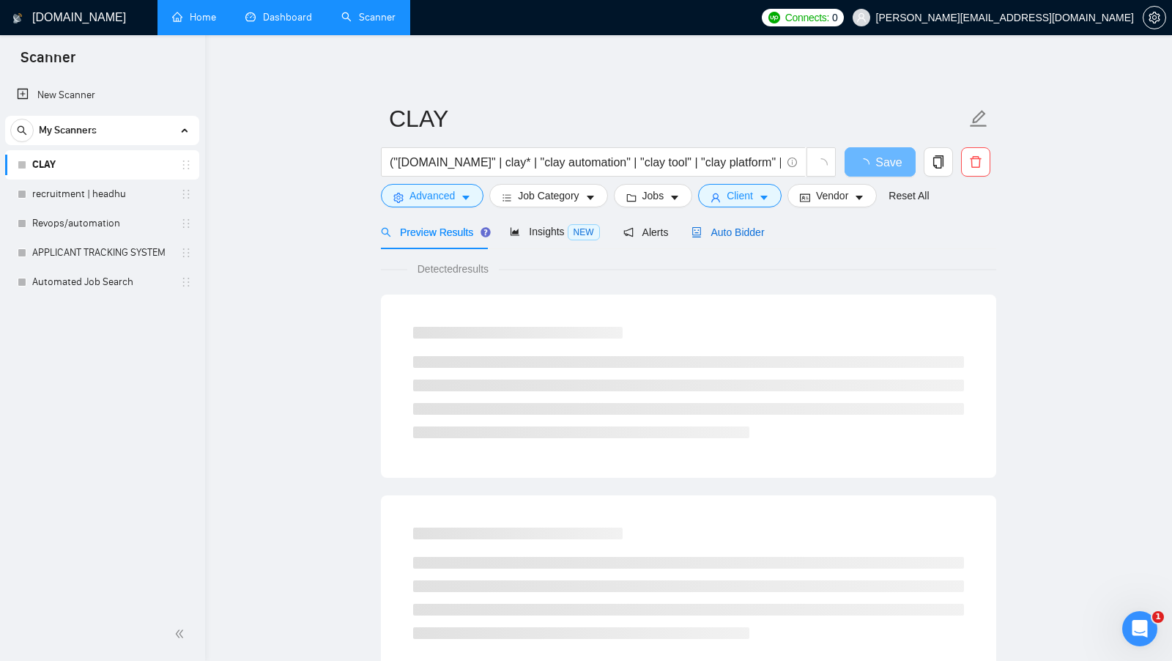
click at [757, 226] on span "Auto Bidder" at bounding box center [727, 232] width 73 height 12
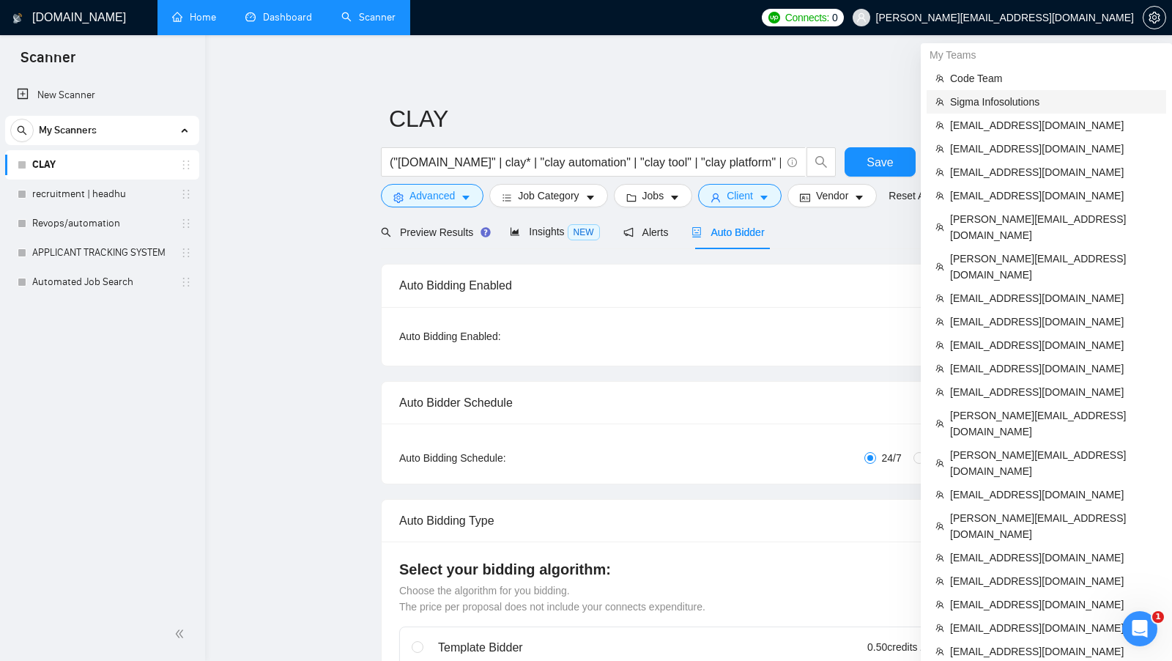
click at [1021, 103] on span "Sigma Infosolutions" at bounding box center [1053, 102] width 207 height 16
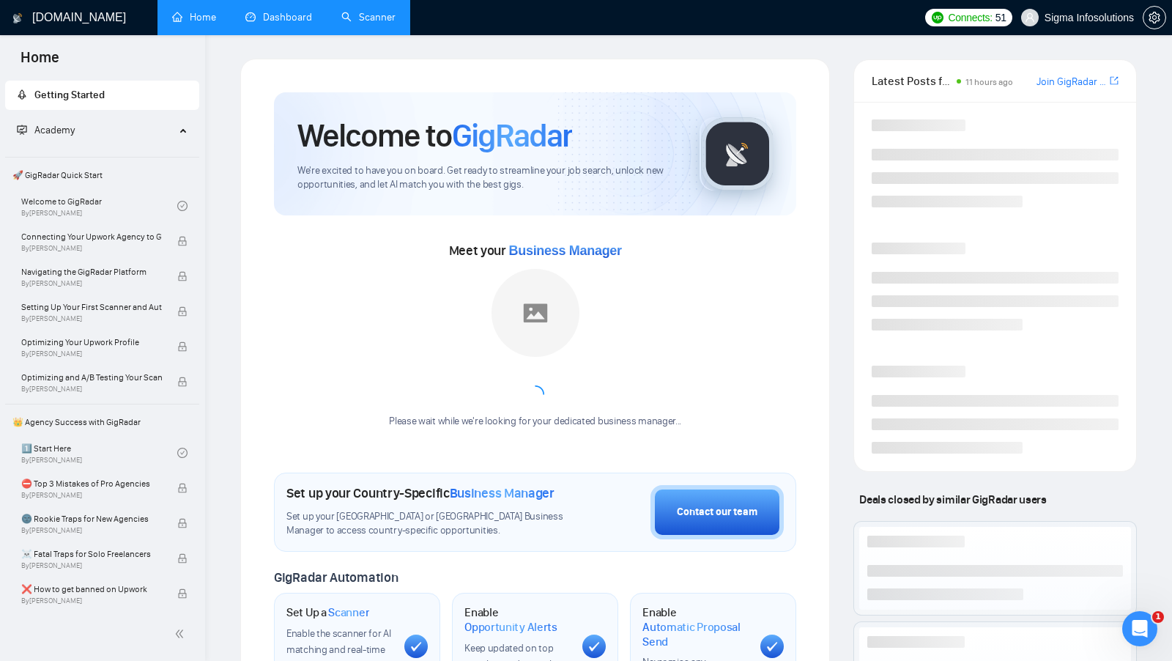
click at [360, 23] on link "Scanner" at bounding box center [368, 17] width 54 height 12
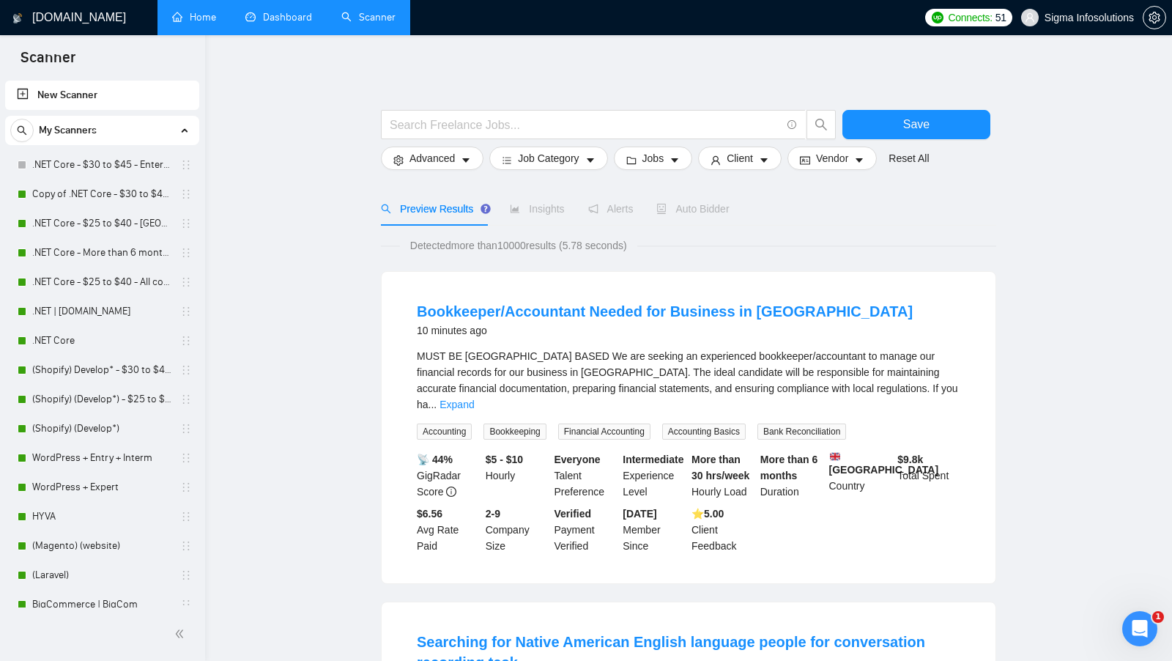
click at [274, 15] on link "Dashboard" at bounding box center [278, 17] width 67 height 12
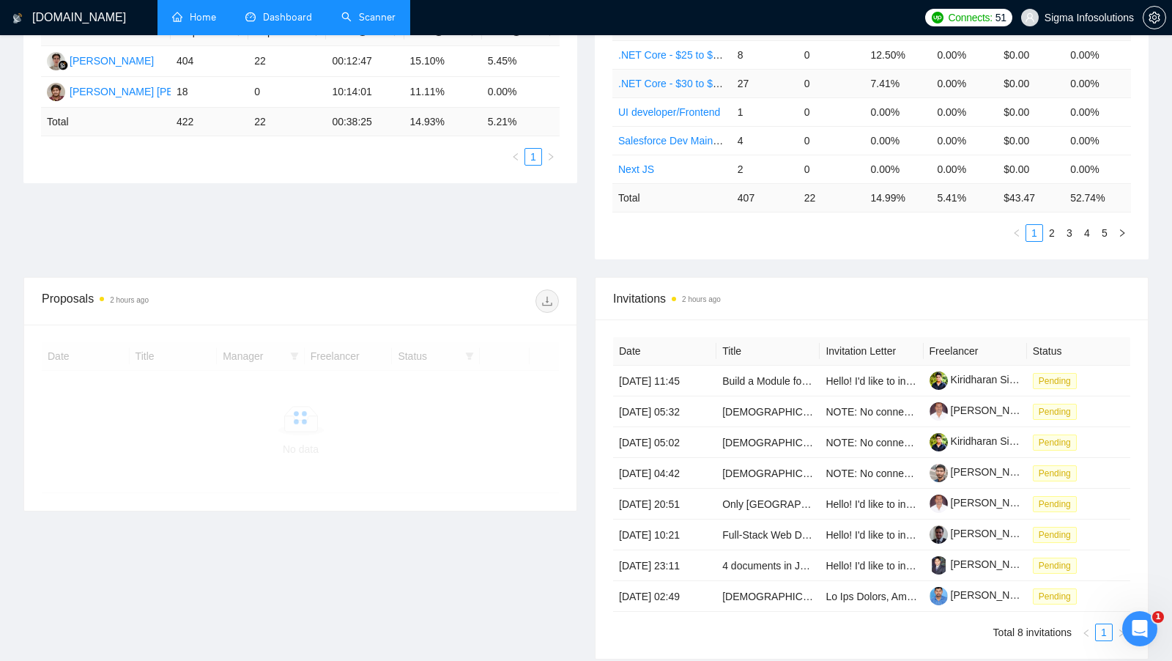
scroll to position [305, 0]
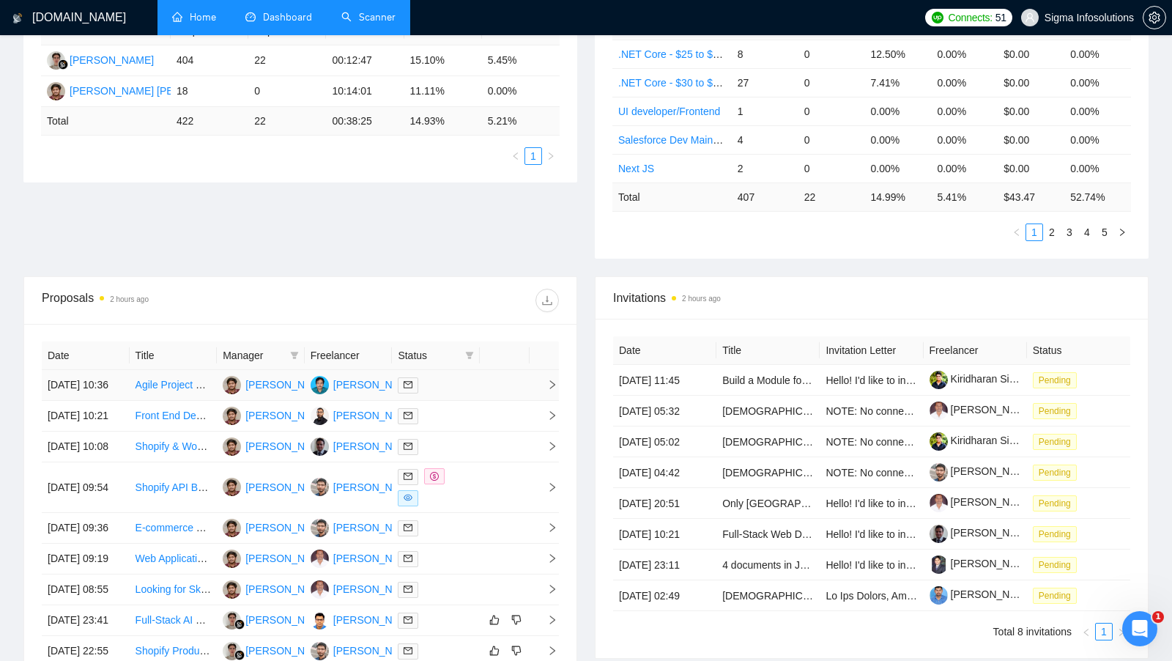
click at [461, 401] on td at bounding box center [436, 385] width 88 height 31
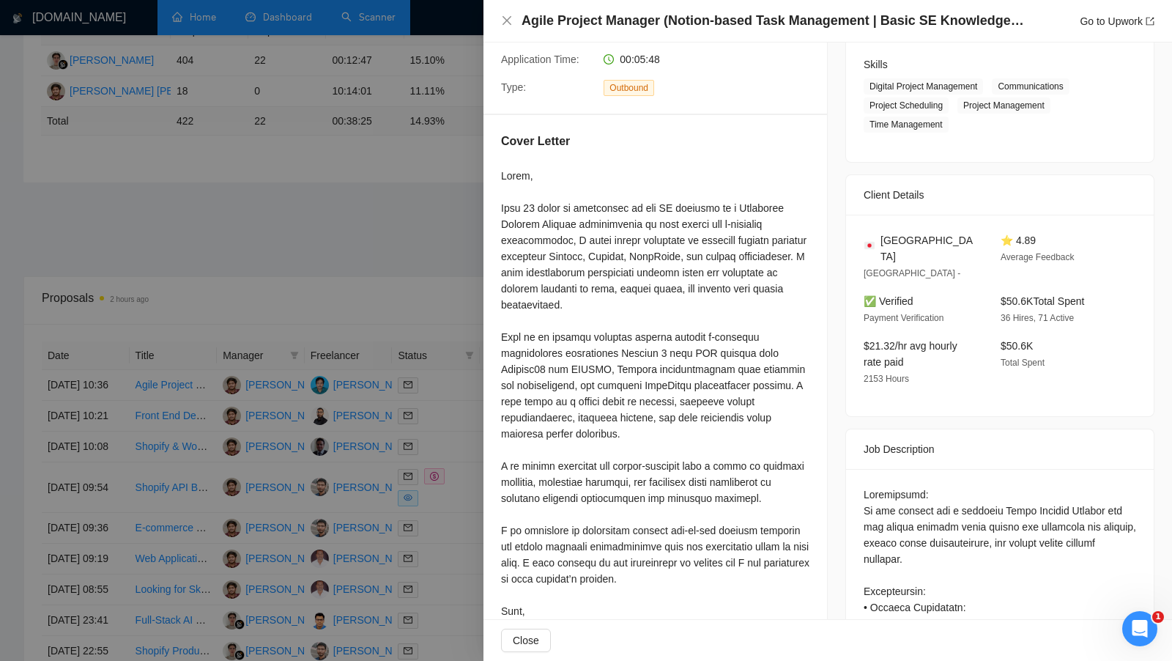
scroll to position [259, 0]
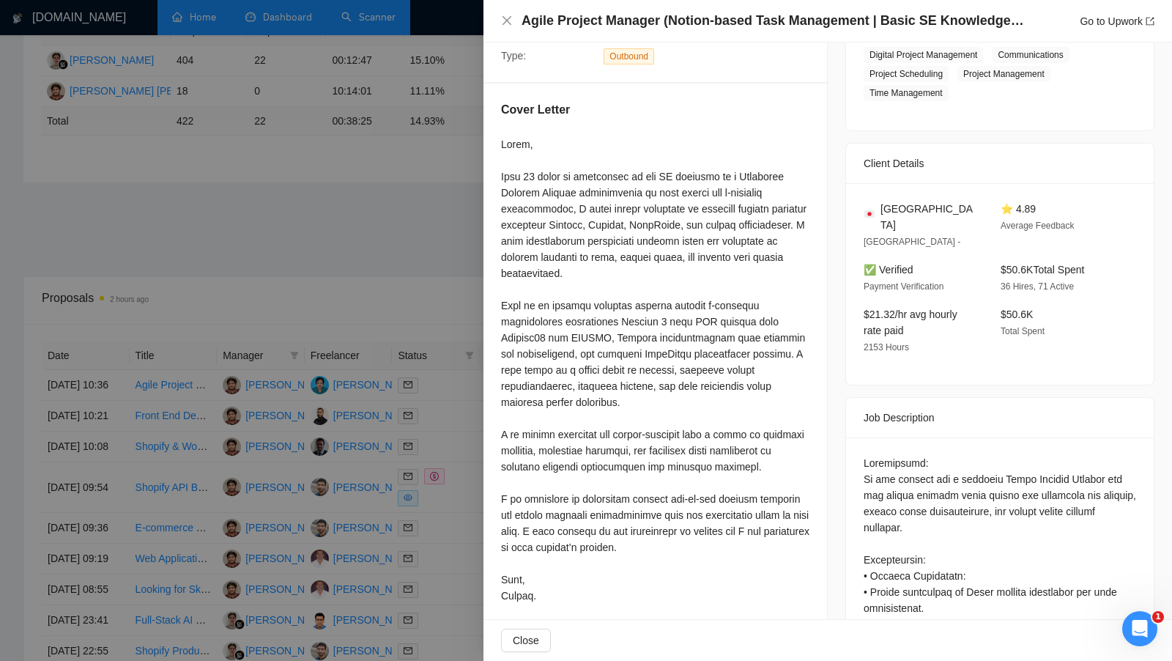
click at [444, 446] on div at bounding box center [586, 330] width 1172 height 661
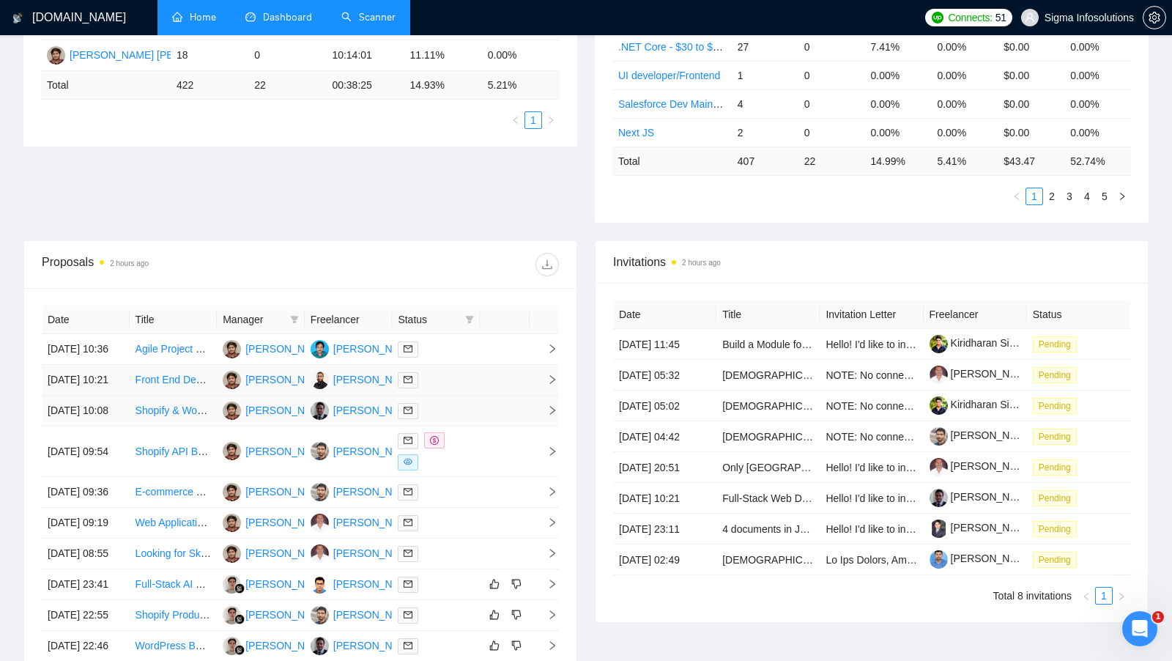
scroll to position [342, 0]
click at [361, 387] on div "[PERSON_NAME]" at bounding box center [375, 379] width 84 height 16
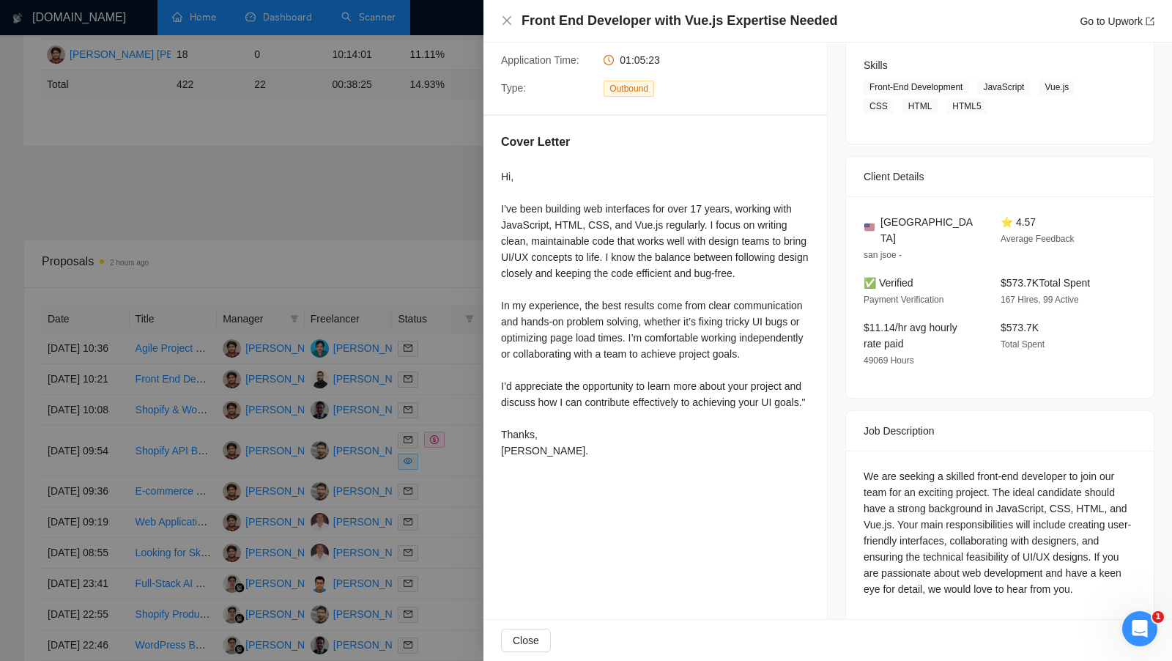
click at [456, 237] on div at bounding box center [586, 330] width 1172 height 661
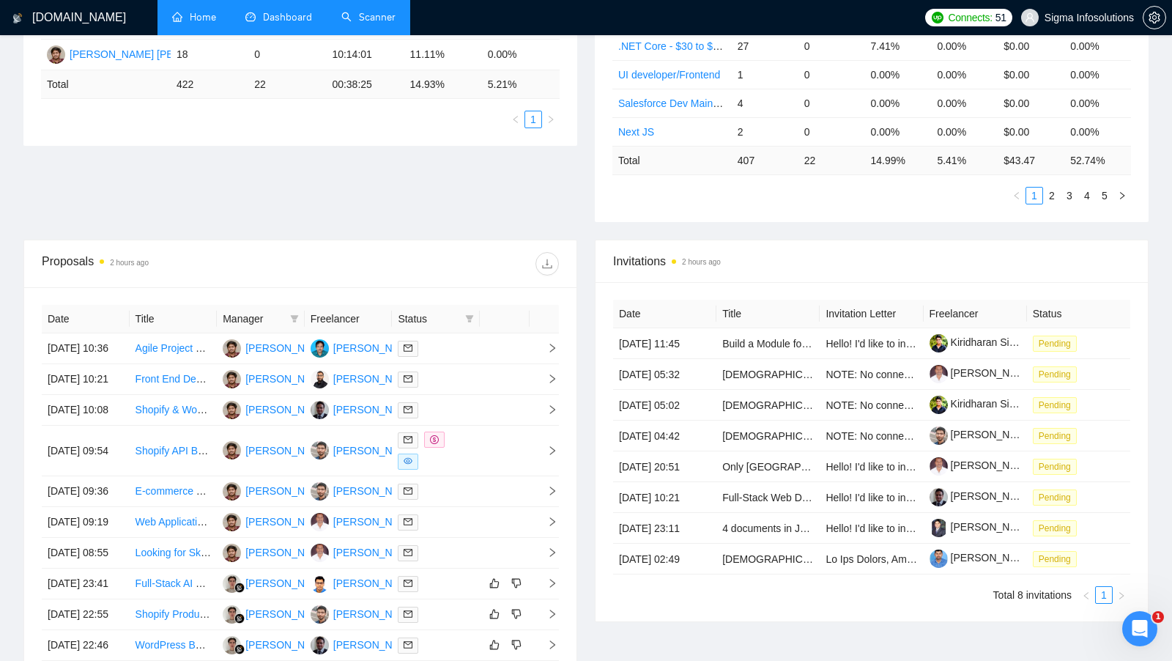
click at [391, 18] on link "Scanner" at bounding box center [368, 17] width 54 height 12
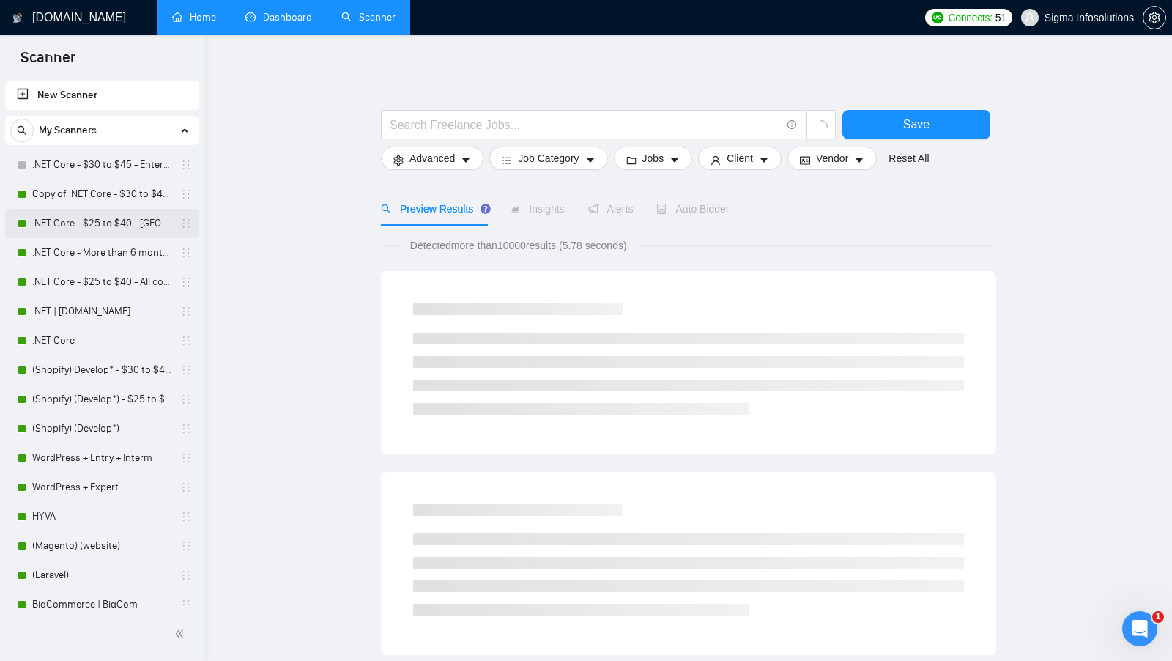
click at [96, 209] on link ".NET Core - $25 to $40 - USA and Oceania" at bounding box center [101, 223] width 139 height 29
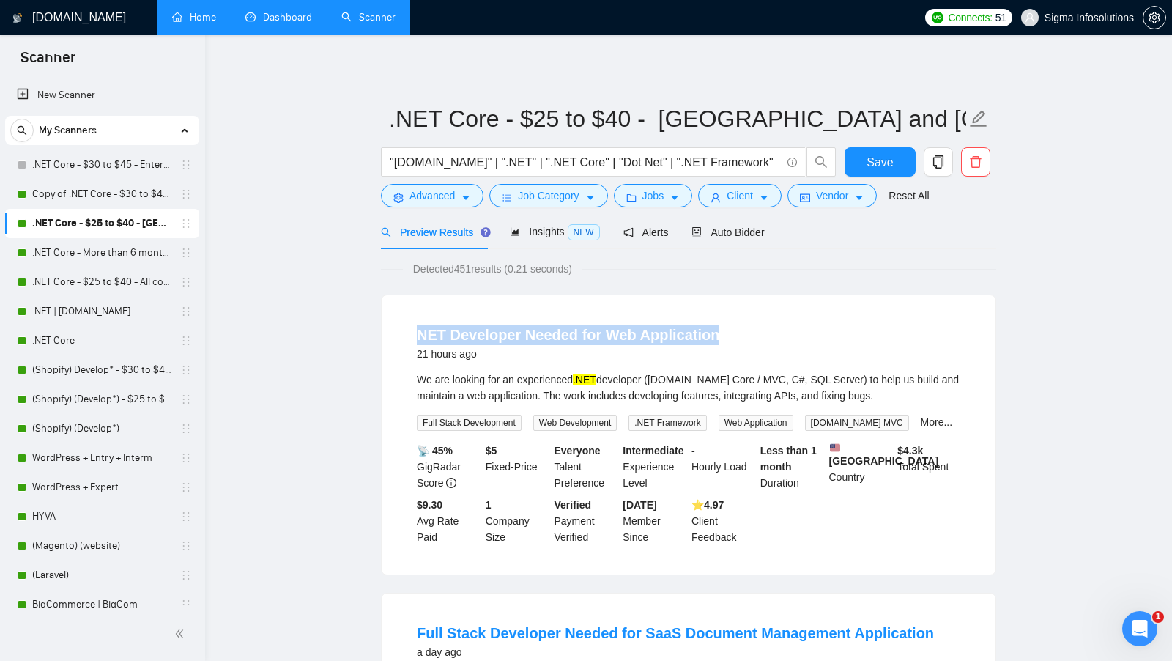
drag, startPoint x: 739, startPoint y: 333, endPoint x: 409, endPoint y: 330, distance: 329.6
click at [409, 330] on li "NET Developer Needed for Web Application 21 hours ago We are looking for an exp…" at bounding box center [688, 435] width 579 height 244
copy link "NET Developer Needed for Web Application"
click at [285, 23] on link "Dashboard" at bounding box center [278, 17] width 67 height 12
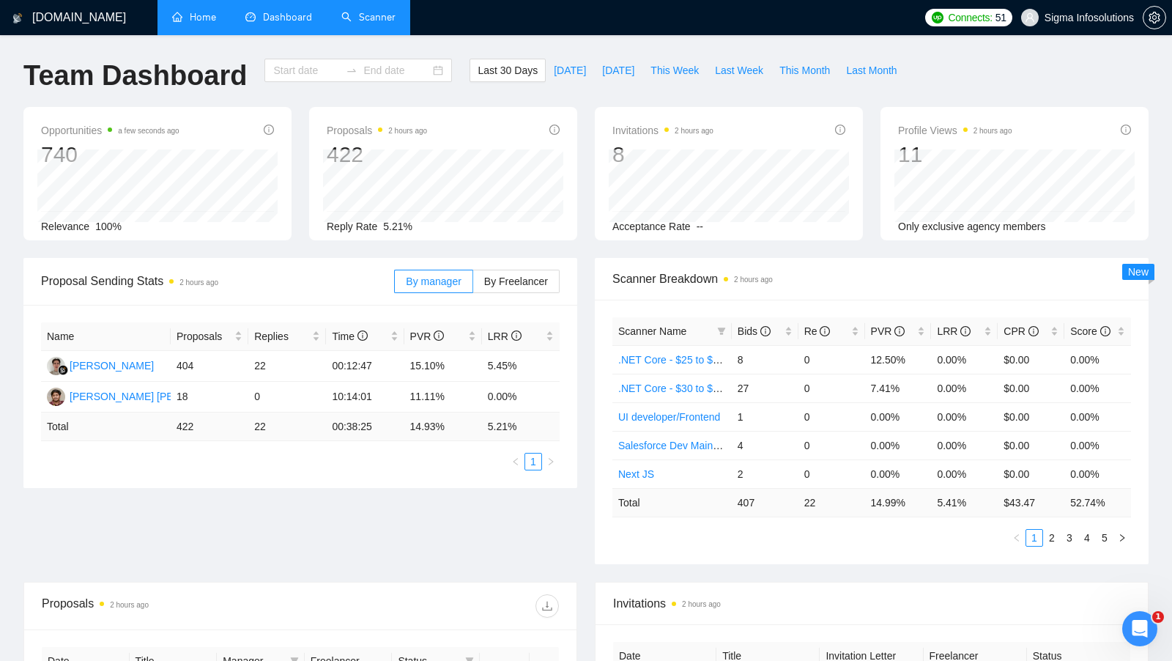
type input "2025-08-10"
type input "2025-09-09"
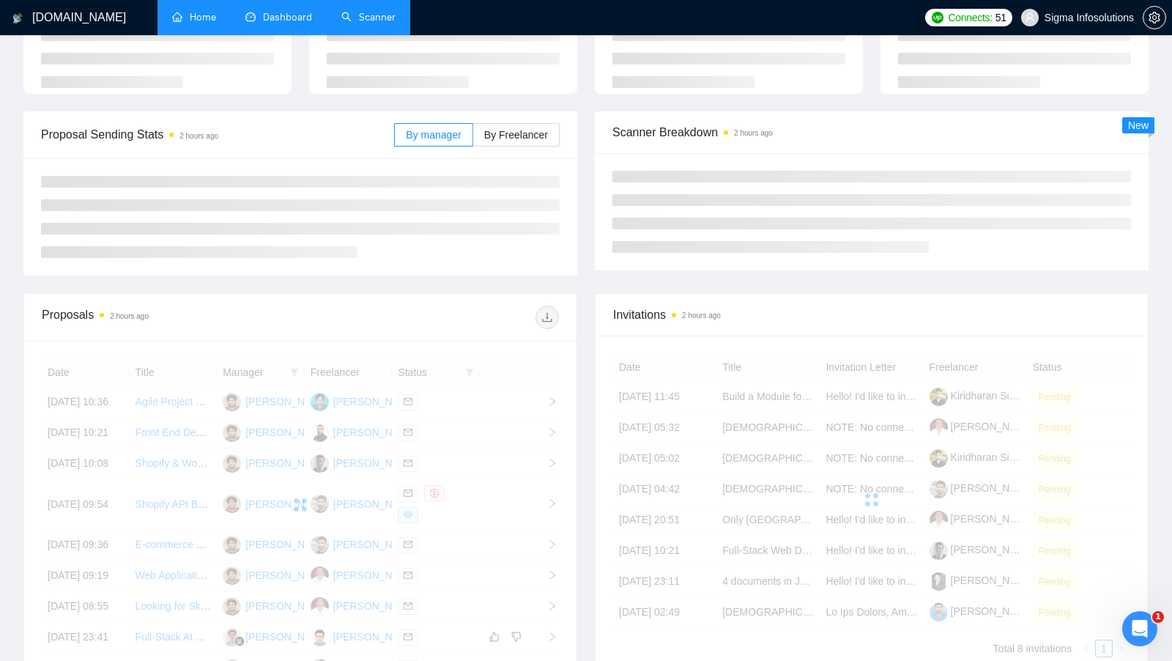
scroll to position [133, 0]
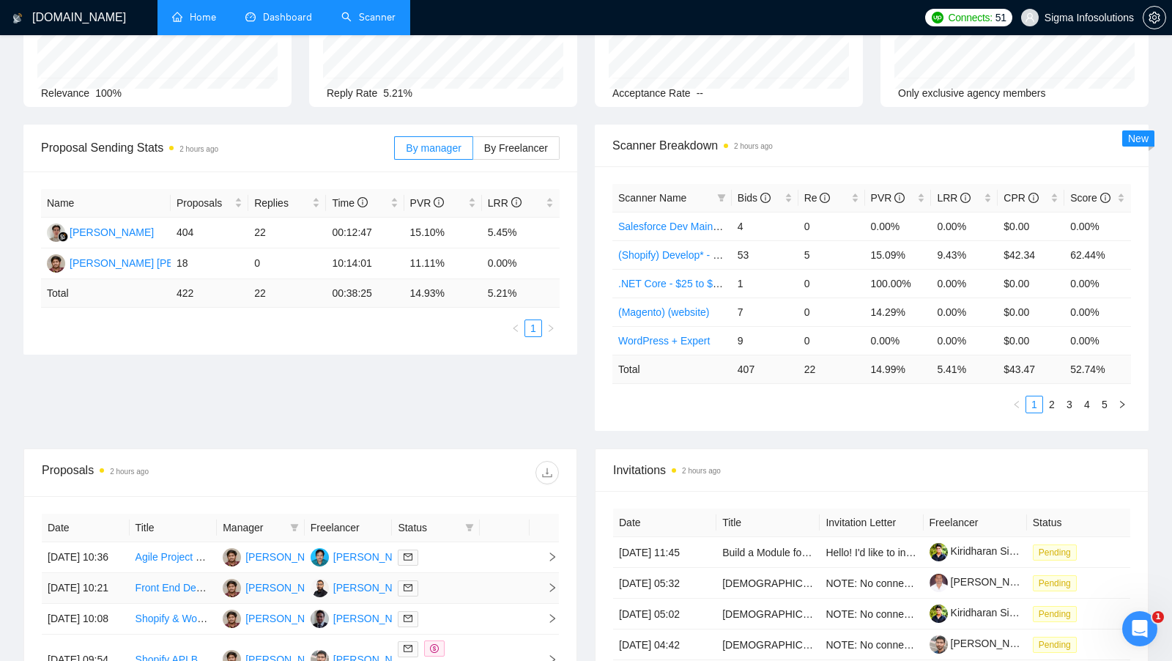
click at [467, 593] on td at bounding box center [436, 588] width 88 height 31
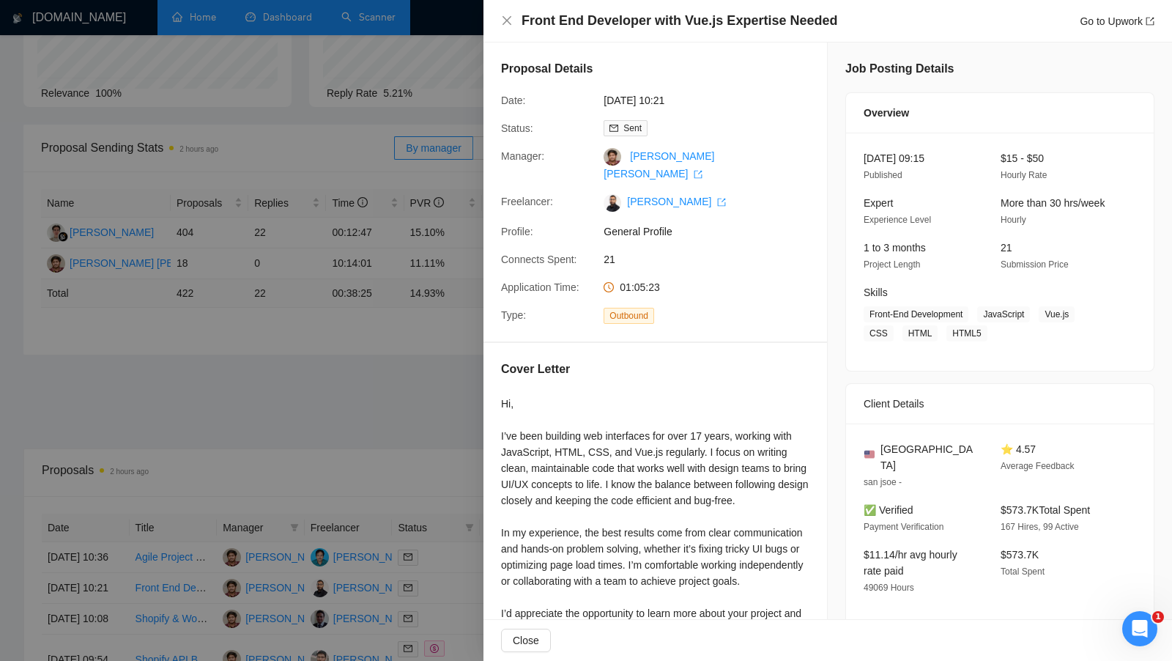
click at [363, 341] on div at bounding box center [586, 330] width 1172 height 661
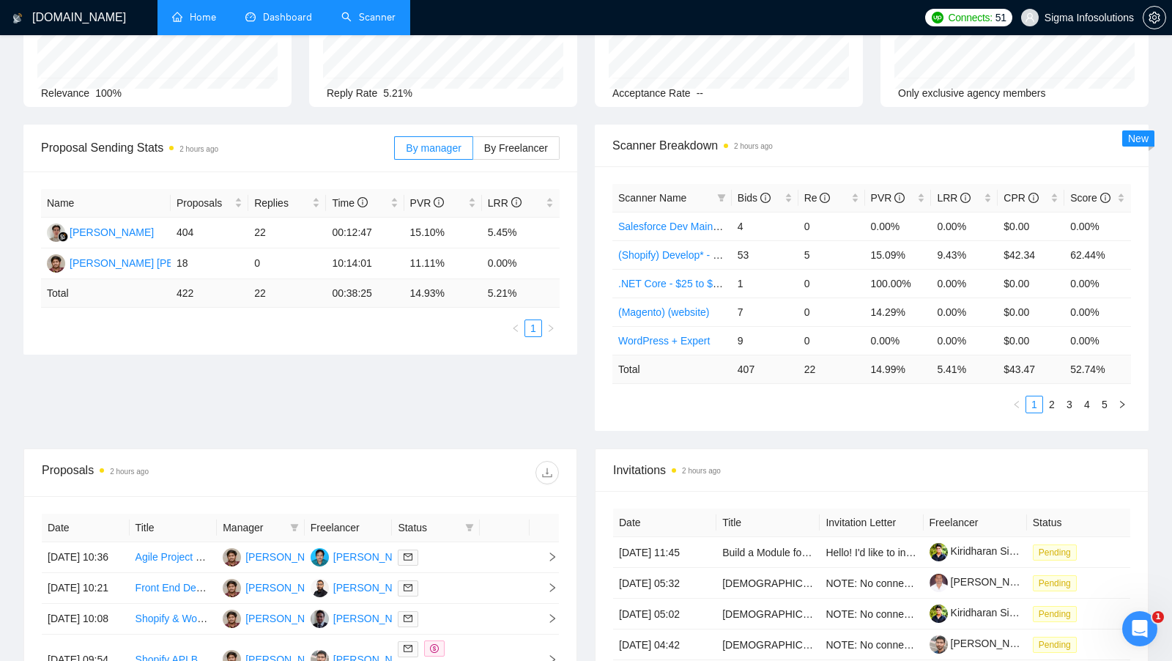
click at [341, 11] on link "Scanner" at bounding box center [368, 17] width 54 height 12
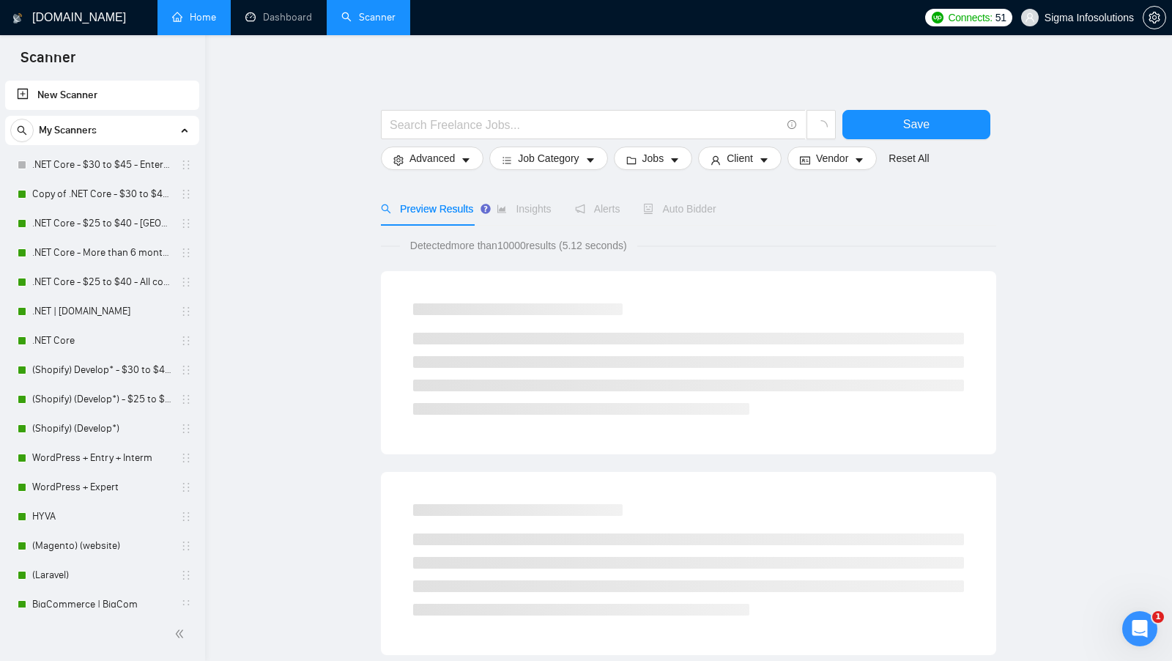
scroll to position [26, 0]
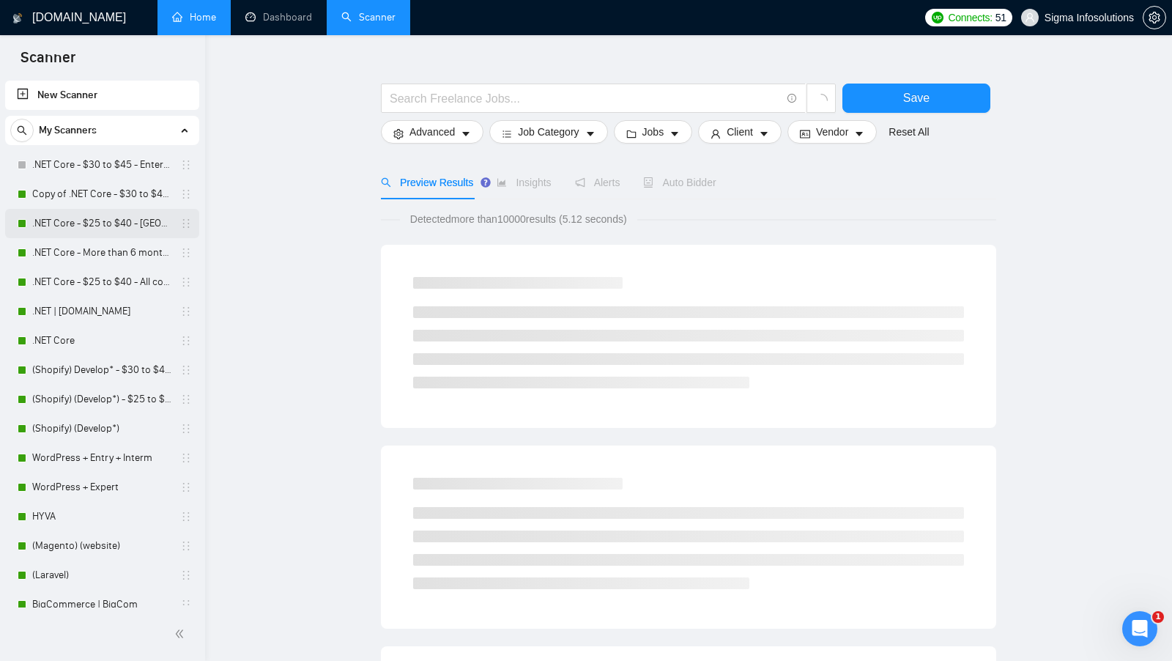
click at [103, 229] on link ".NET Core - $25 to $40 - USA and Oceania" at bounding box center [101, 223] width 139 height 29
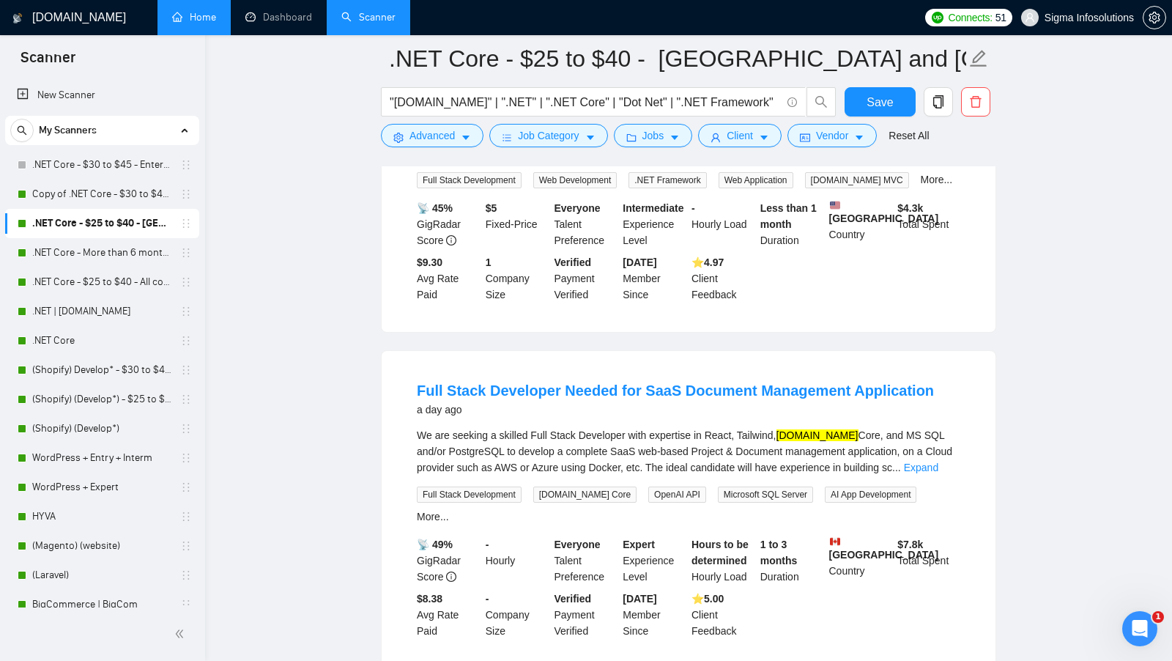
scroll to position [280, 0]
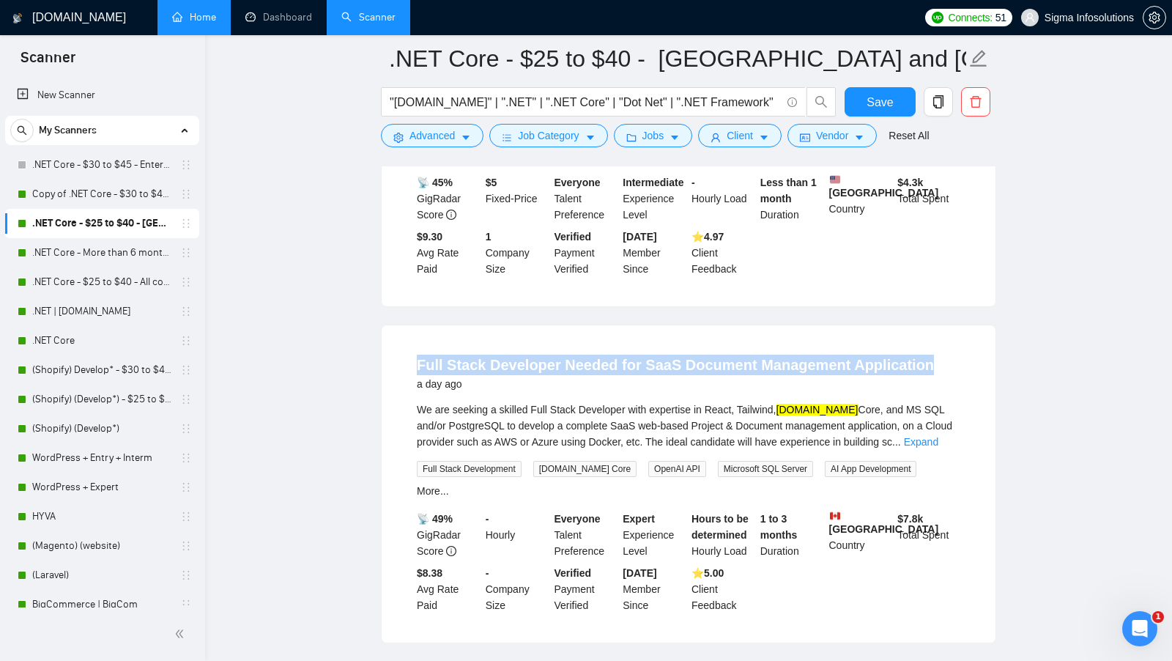
drag, startPoint x: 397, startPoint y: 371, endPoint x: 927, endPoint y: 370, distance: 529.6
click at [927, 370] on div "Full Stack Developer Needed for SaaS Document Management Application a day ago …" at bounding box center [689, 483] width 614 height 317
copy link "Full Stack Developer Needed for SaaS Document Management Application"
click at [88, 267] on link ".NET Core - $25 to $40 - All continents" at bounding box center [101, 281] width 139 height 29
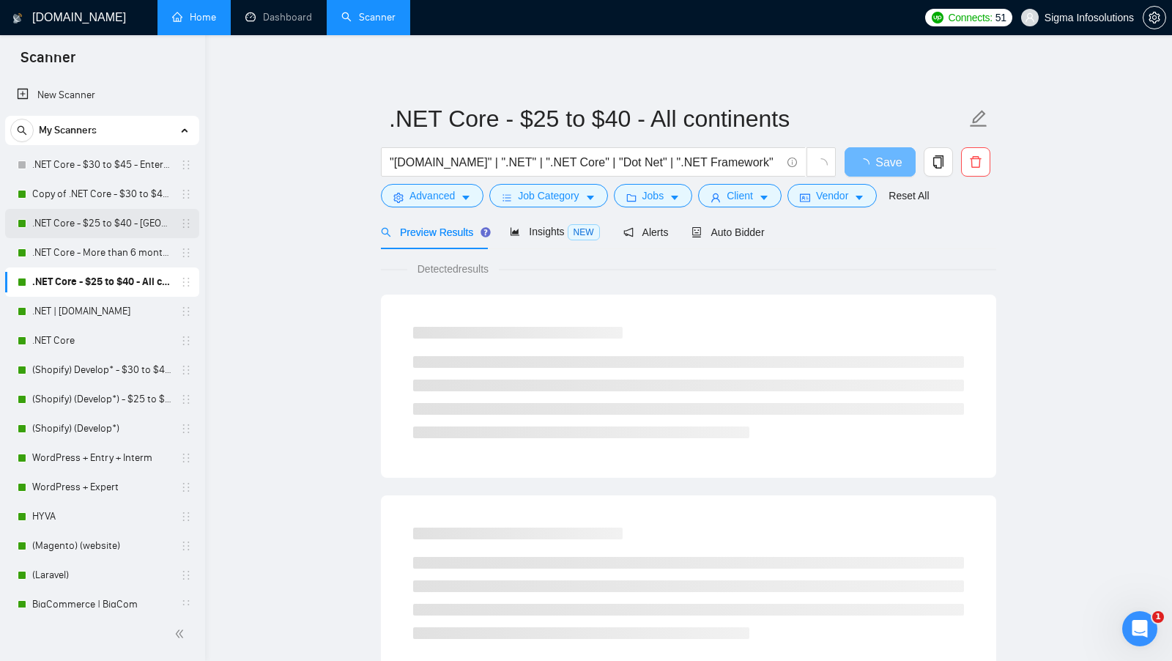
click at [97, 219] on link ".NET Core - $25 to $40 - USA and Oceania" at bounding box center [101, 223] width 139 height 29
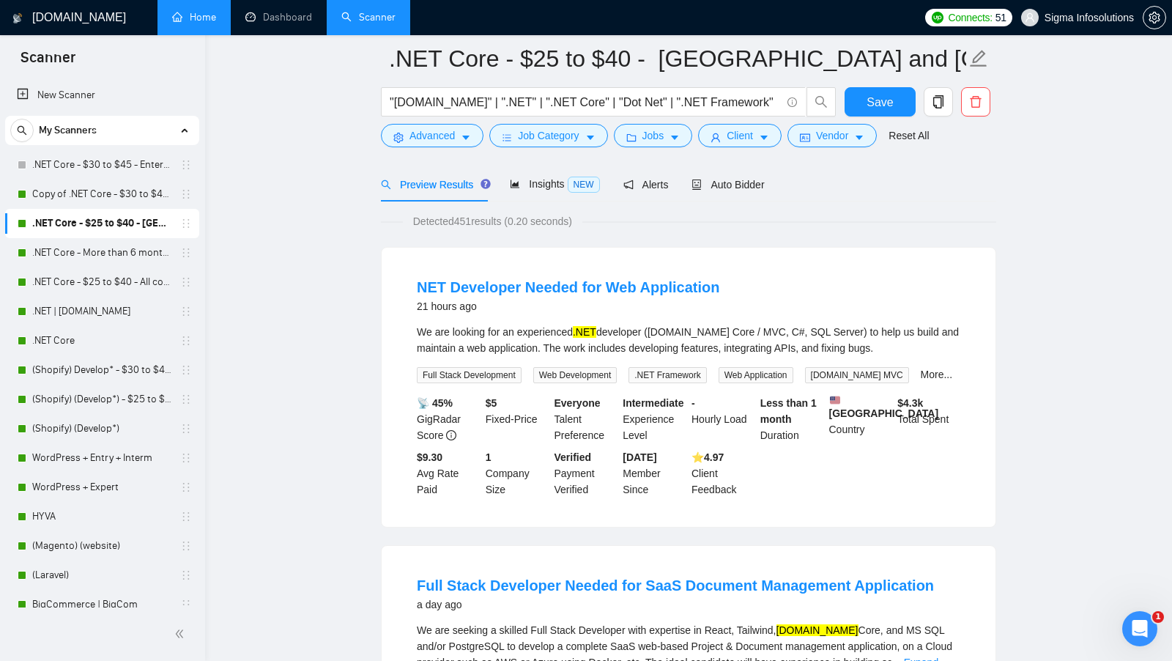
scroll to position [95, 0]
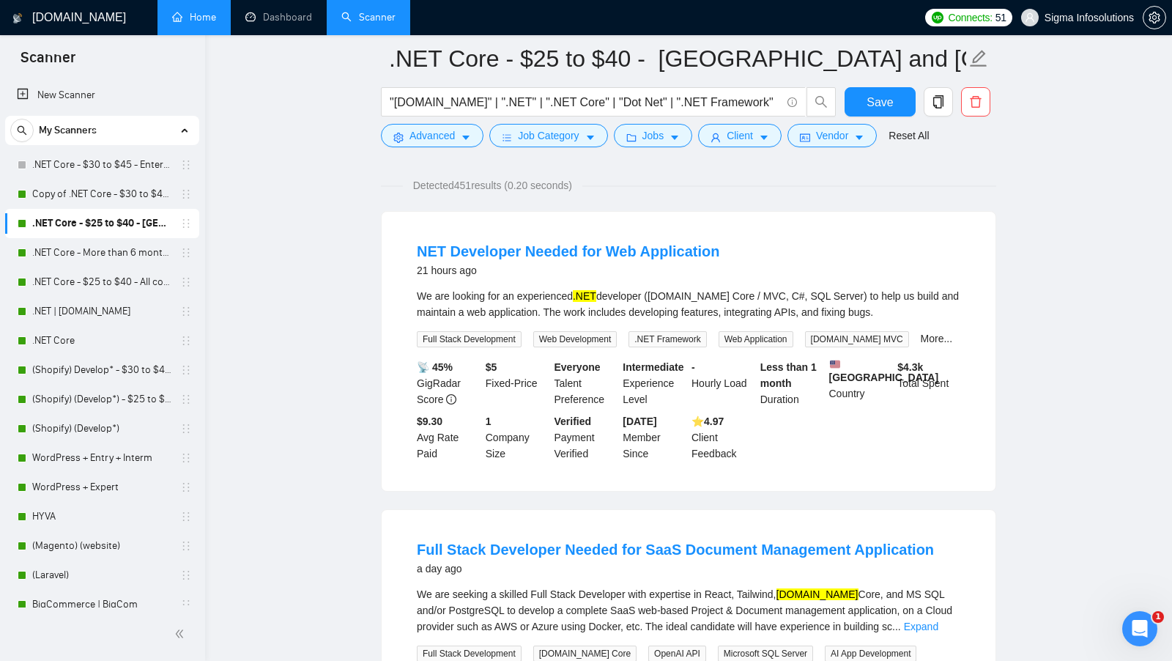
click at [737, 152] on form ".NET Core - $25 to $40 - USA and Oceania "ASP.NET" | ".NET" | ".NET Core" | "Do…" at bounding box center [688, 94] width 615 height 119
click at [743, 138] on span "Client" at bounding box center [740, 135] width 26 height 16
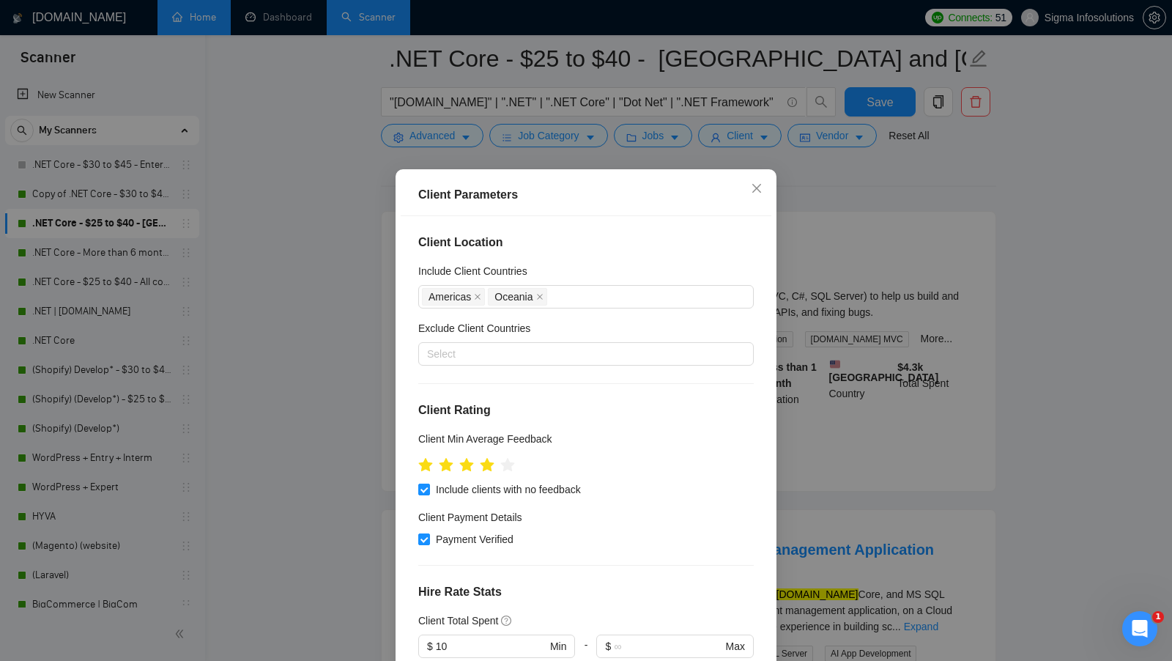
click at [371, 363] on div "Client Parameters Client Location Include Client Countries Americas Oceania Exc…" at bounding box center [586, 330] width 1172 height 661
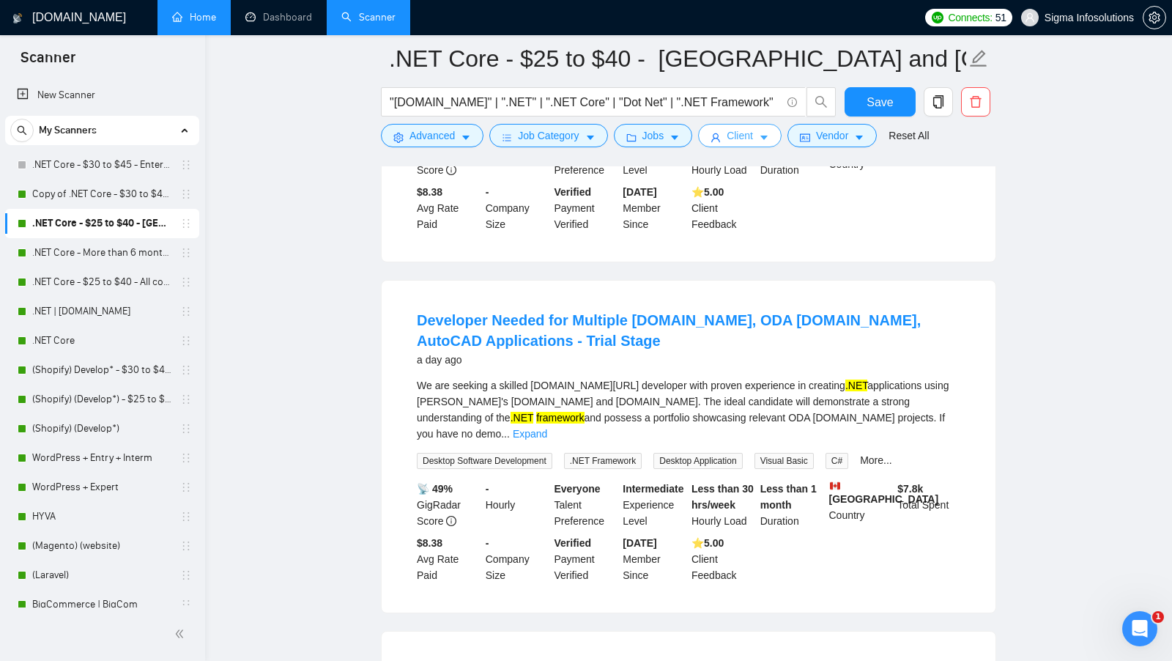
scroll to position [665, 0]
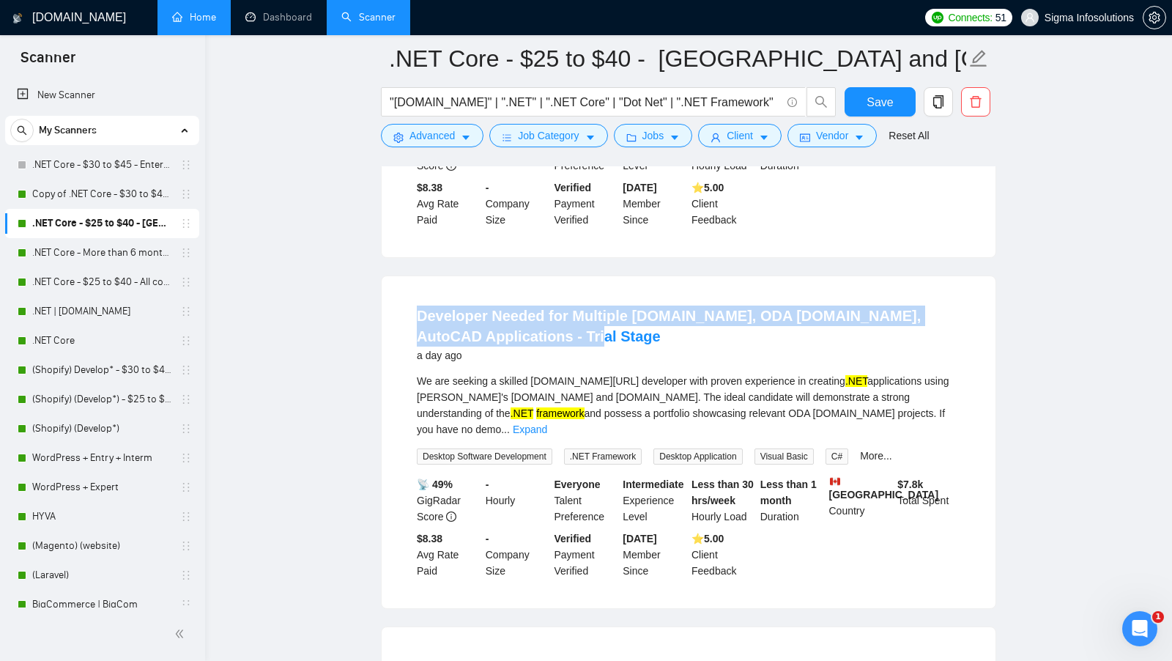
copy link "Developer Needed for Multiple VS.NET, ODA Drawings.Net, AutoCAD Applications - …"
drag, startPoint x: 613, startPoint y: 326, endPoint x: 415, endPoint y: 303, distance: 199.1
click at [417, 305] on h4 "Developer Needed for Multiple VS.NET, ODA Drawings.Net, AutoCAD Applications - …" at bounding box center [689, 325] width 544 height 41
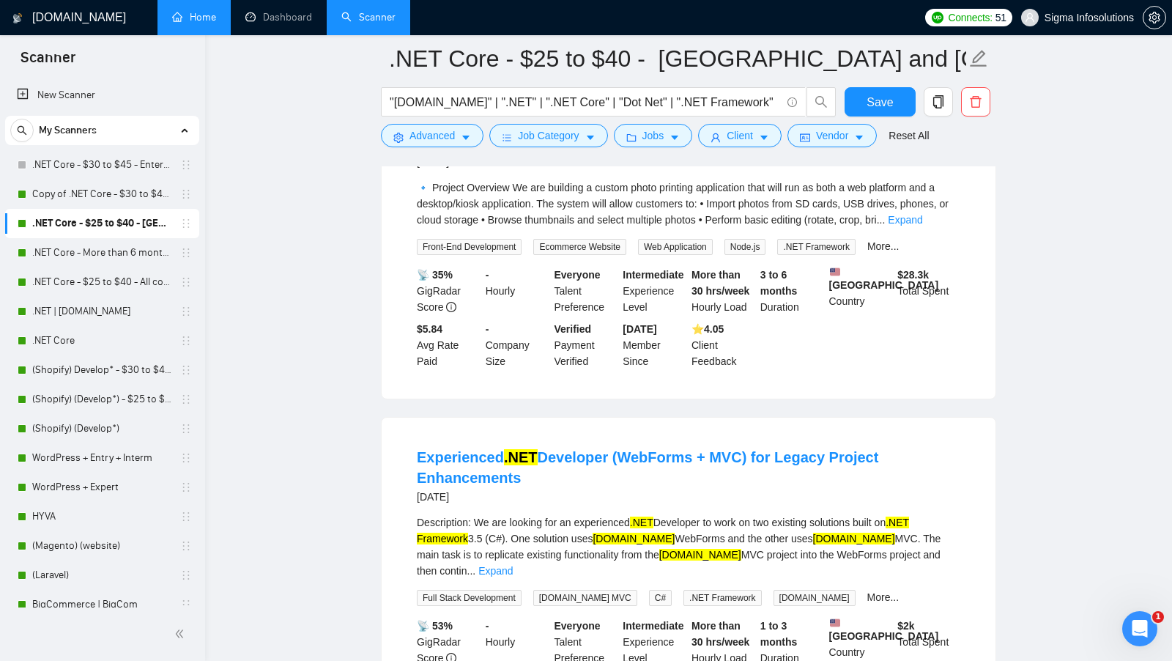
scroll to position [1835, 0]
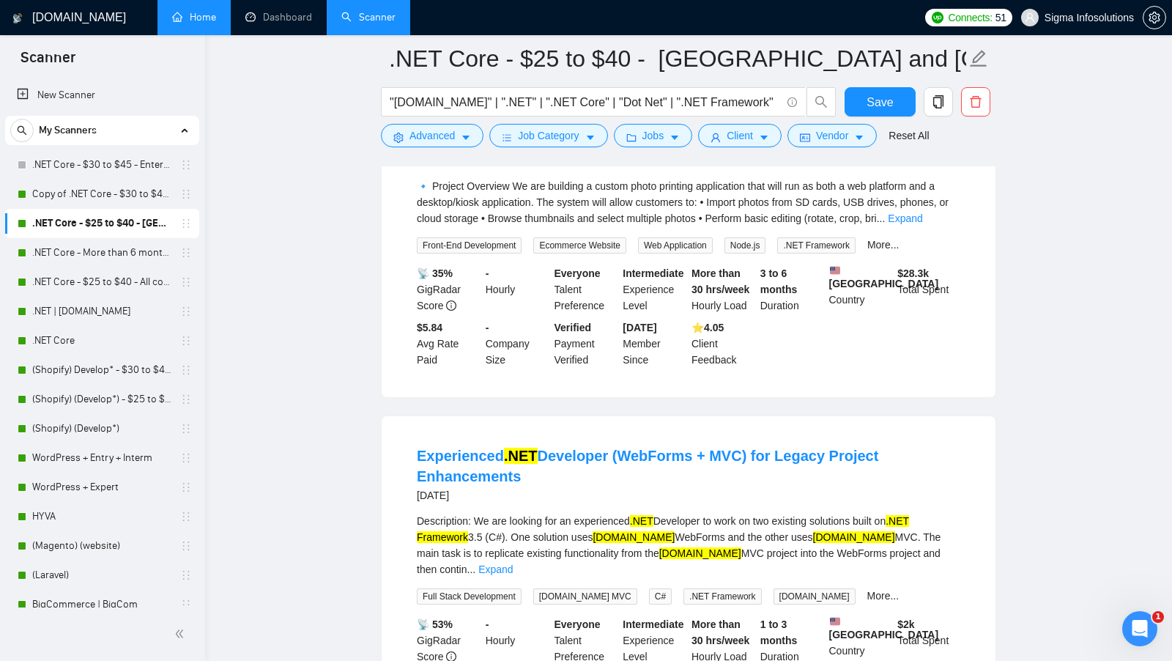
copy link "Experienced .NET Developer (WebForms + MVC) for Legacy Project Enhancements"
drag, startPoint x: 533, startPoint y: 453, endPoint x: 384, endPoint y: 426, distance: 151.9
click at [384, 426] on div "Experienced .NET Developer (WebForms + MVC) for Legacy Project Enhancements 9 d…" at bounding box center [689, 582] width 614 height 332
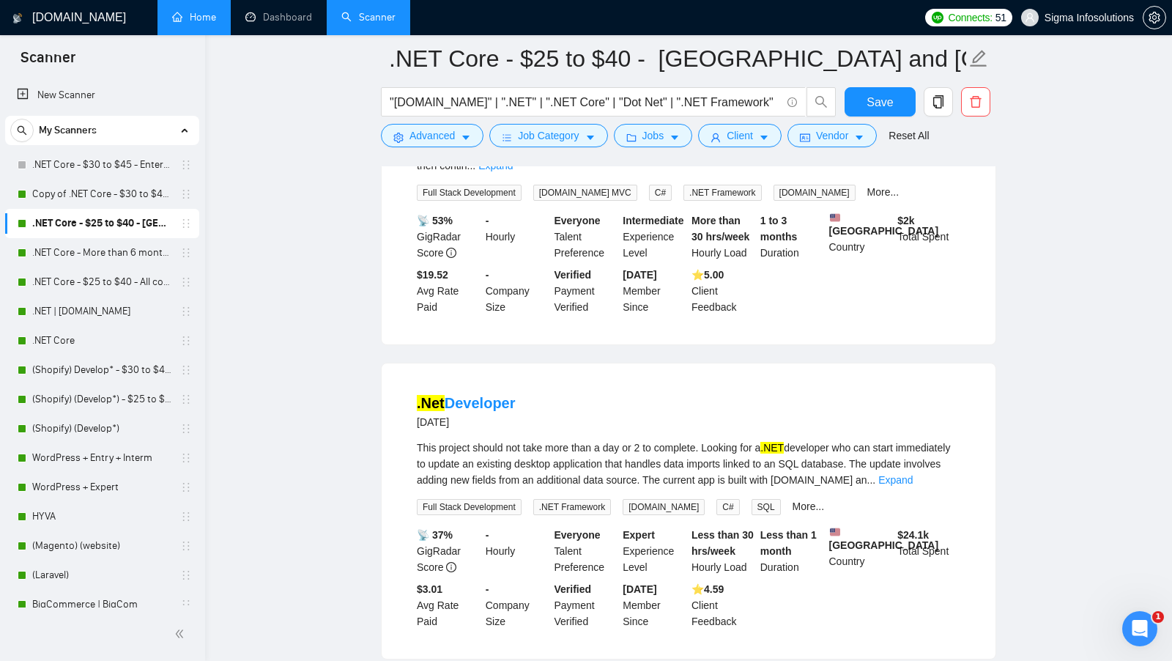
scroll to position [2245, 0]
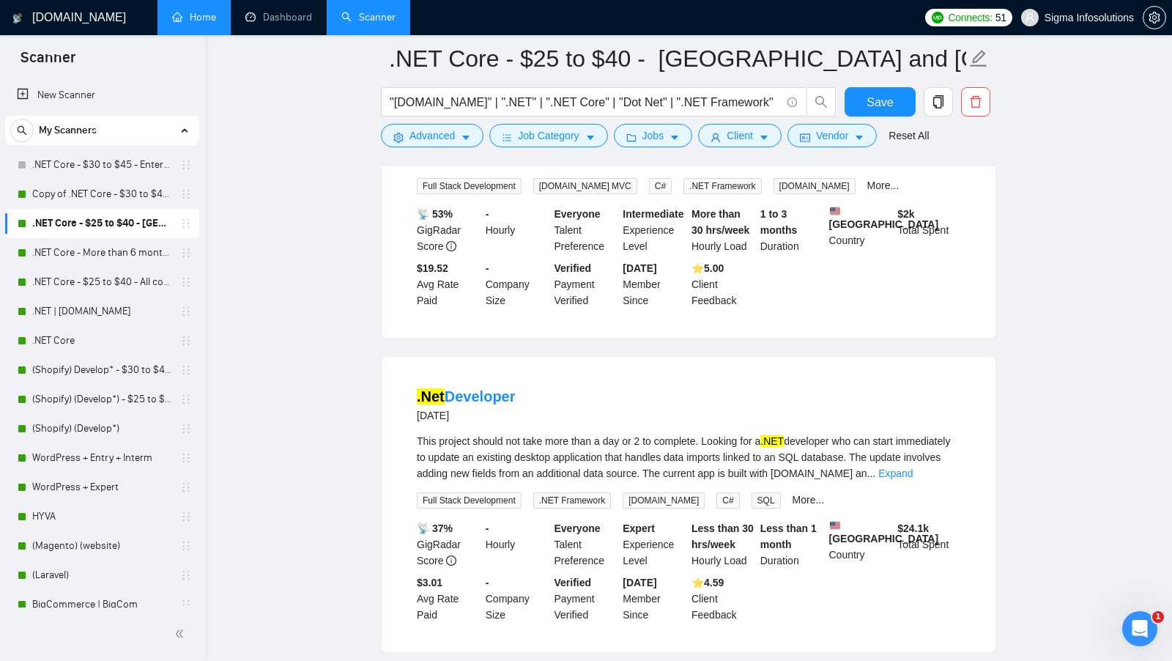
drag, startPoint x: 538, startPoint y: 363, endPoint x: 404, endPoint y: 363, distance: 133.3
click at [404, 374] on li ".Net Developer 12 days ago This project should not take more than a day or 2 to…" at bounding box center [688, 504] width 579 height 260
copy link ".Net Developer"
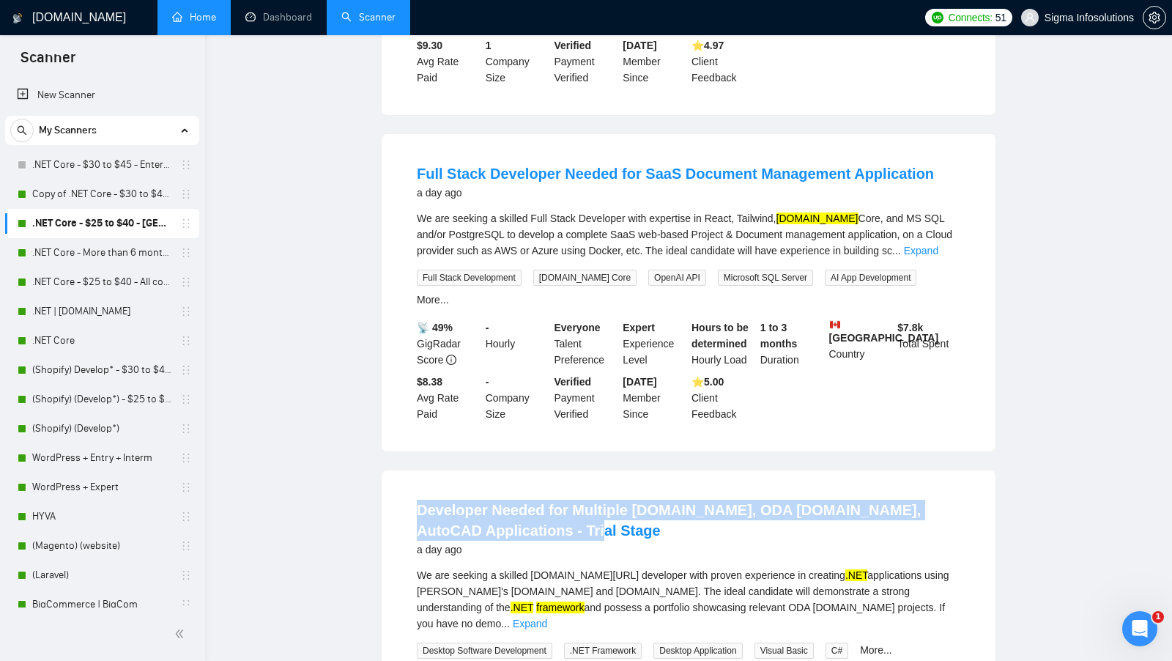
scroll to position [0, 0]
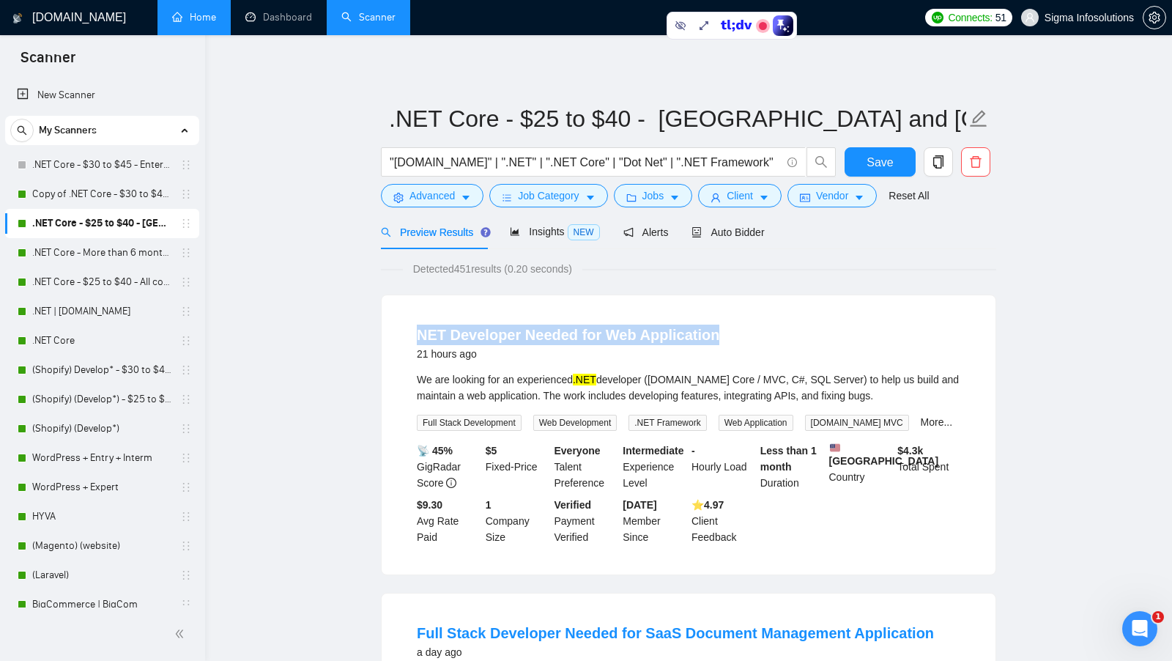
drag, startPoint x: 402, startPoint y: 330, endPoint x: 733, endPoint y: 330, distance: 330.4
click at [733, 330] on li "NET Developer Needed for Web Application 21 hours ago We are looking for an exp…" at bounding box center [688, 435] width 579 height 244
copy link "NET Developer Needed for Web Application"
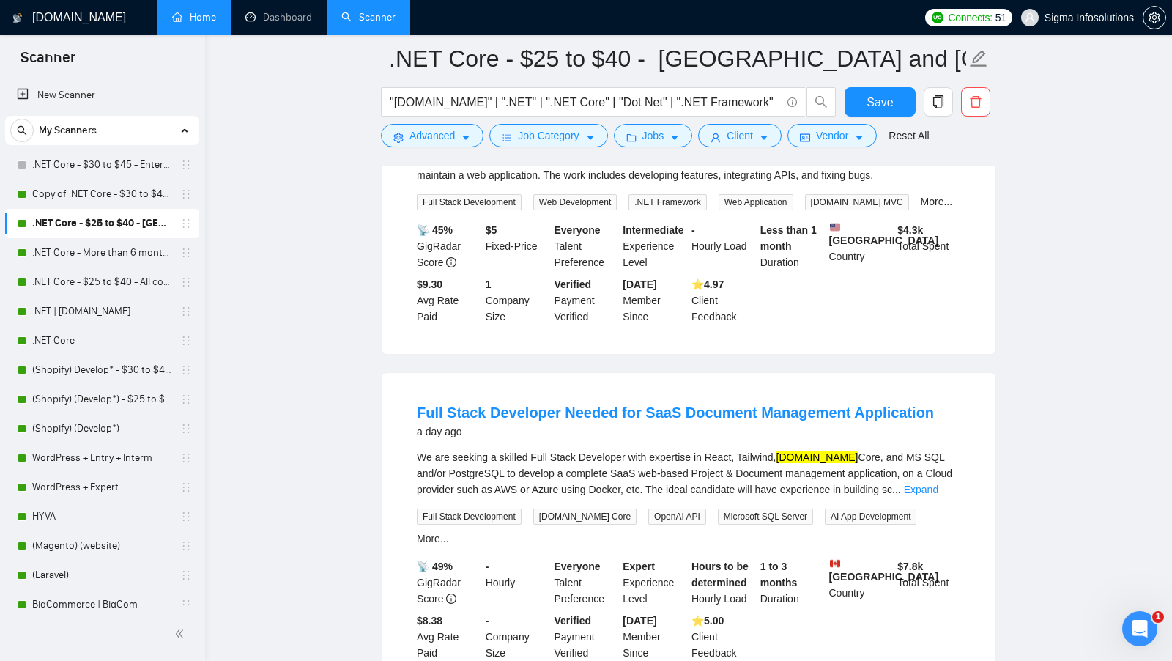
scroll to position [273, 0]
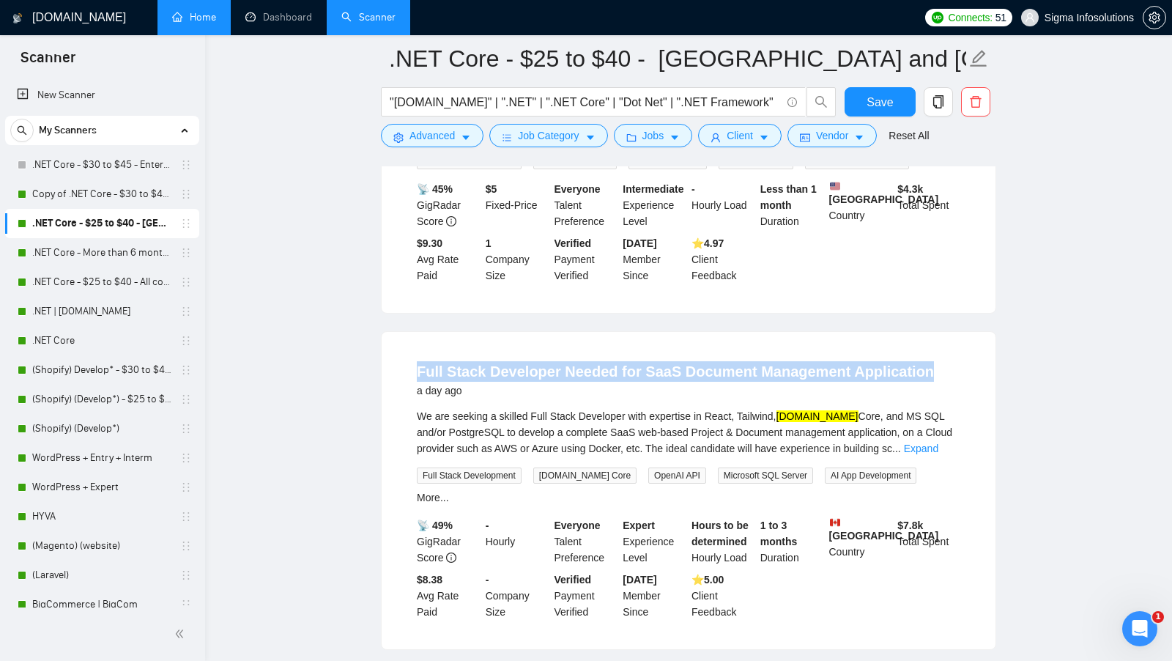
copy link "Full Stack Developer Needed for SaaS Document Management Application"
drag, startPoint x: 405, startPoint y: 376, endPoint x: 925, endPoint y: 377, distance: 520.1
click at [925, 377] on li "Full Stack Developer Needed for SaaS Document Management Application a day ago …" at bounding box center [688, 490] width 579 height 282
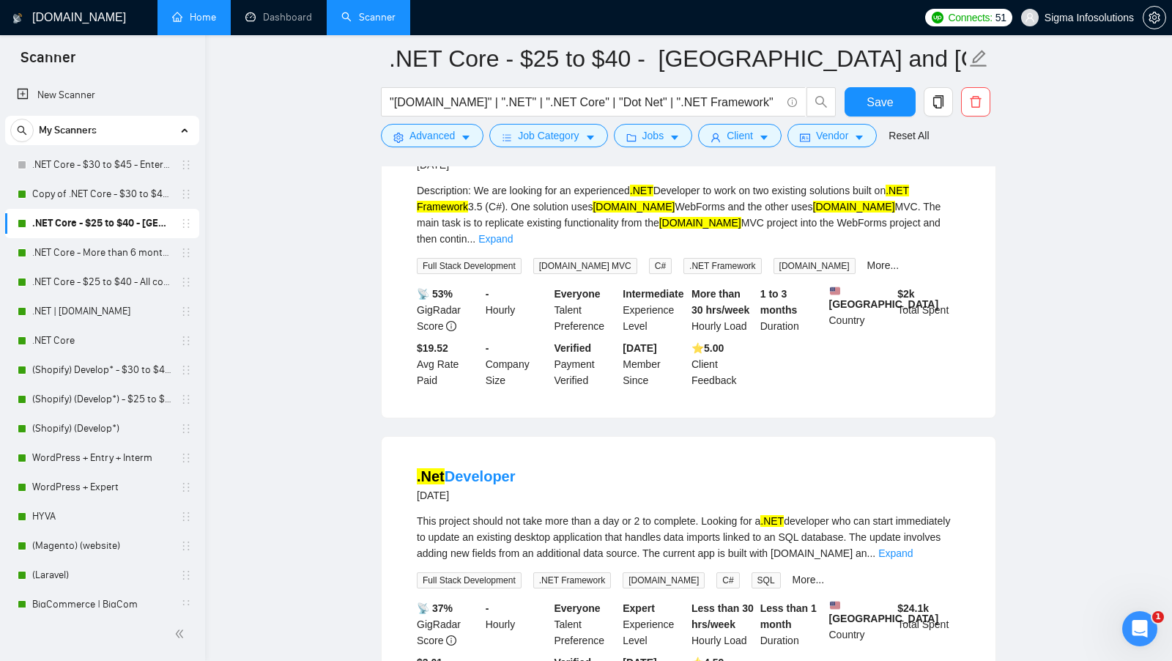
scroll to position [2169, 0]
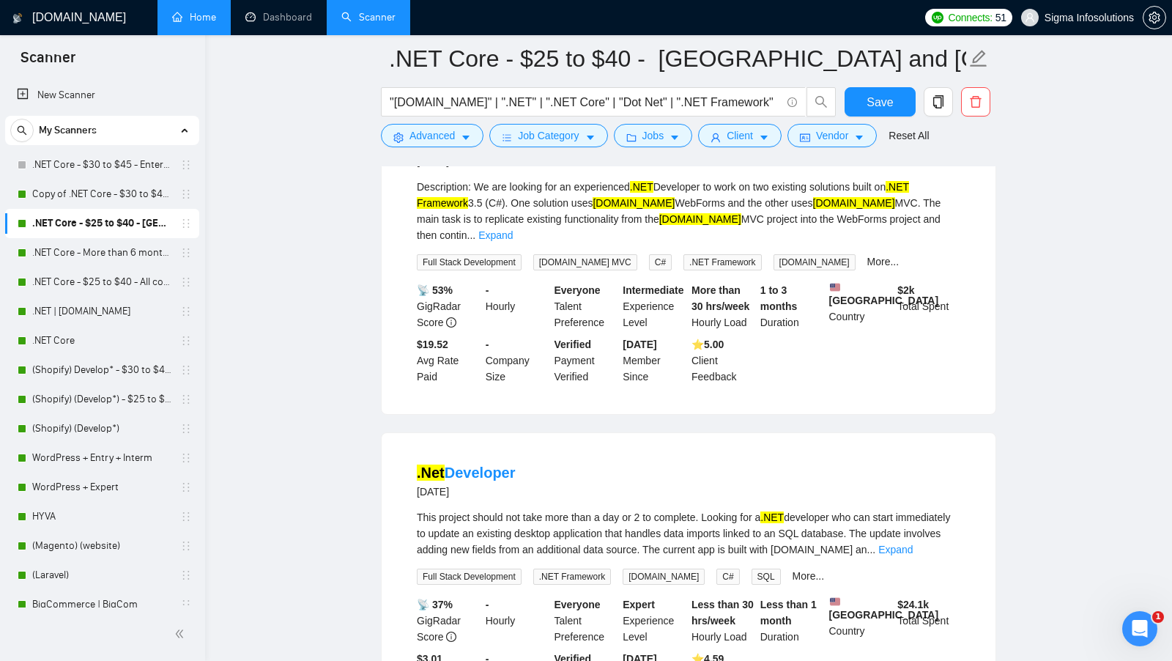
drag, startPoint x: 541, startPoint y: 445, endPoint x: 387, endPoint y: 442, distance: 153.9
click at [387, 442] on div ".Net Developer 12 days ago This project should not take more than a day or 2 to…" at bounding box center [689, 580] width 614 height 295
copy link ".Net Developer"
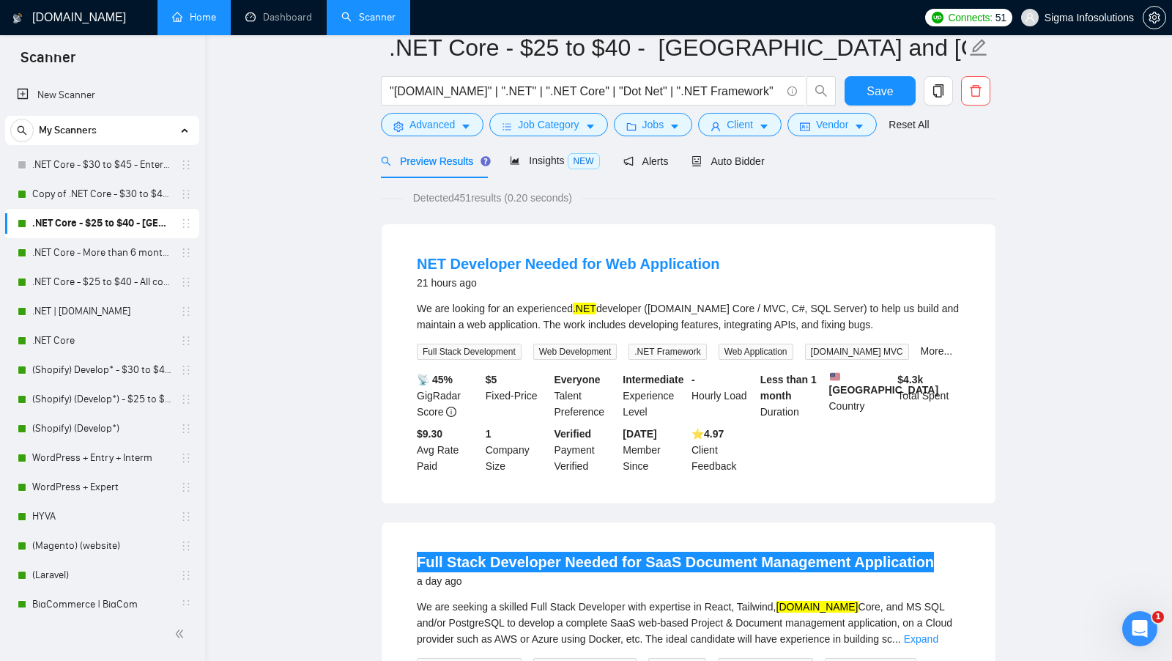
scroll to position [0, 0]
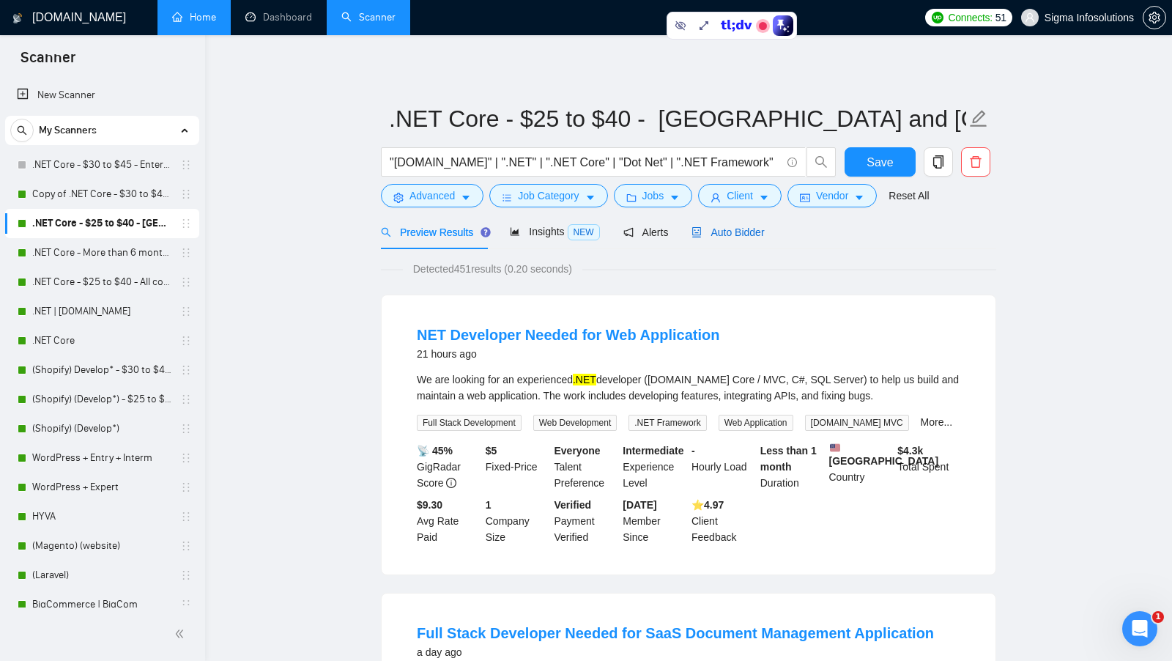
click at [738, 230] on span "Auto Bidder" at bounding box center [727, 232] width 73 height 12
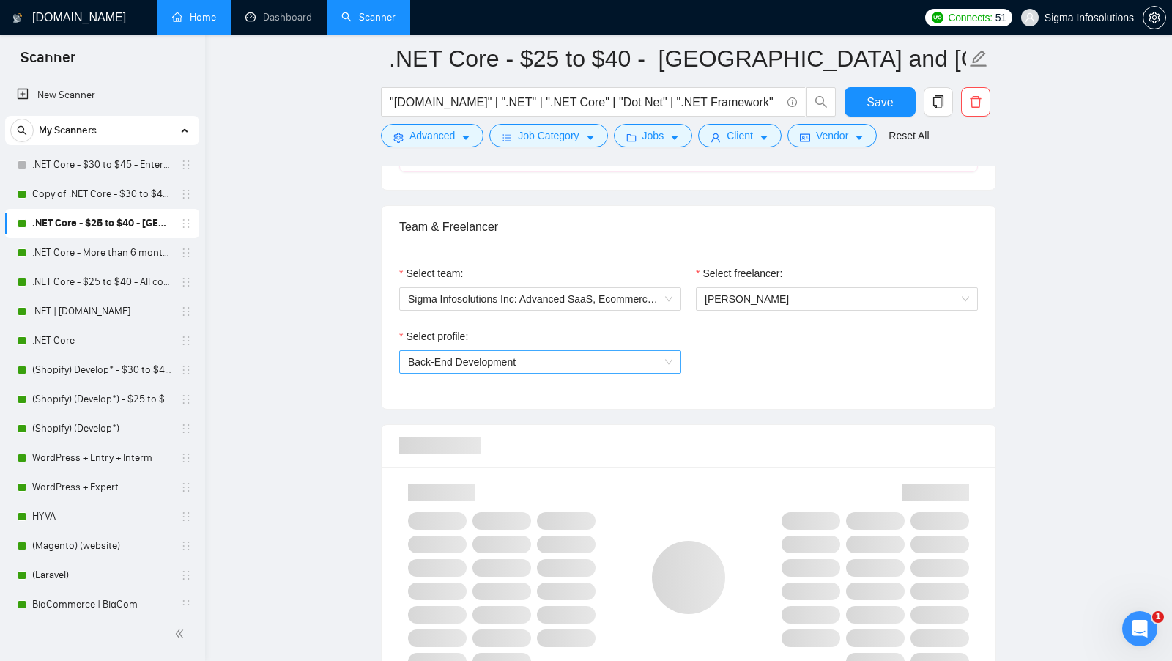
click at [620, 351] on span "Back-End Development" at bounding box center [540, 362] width 264 height 22
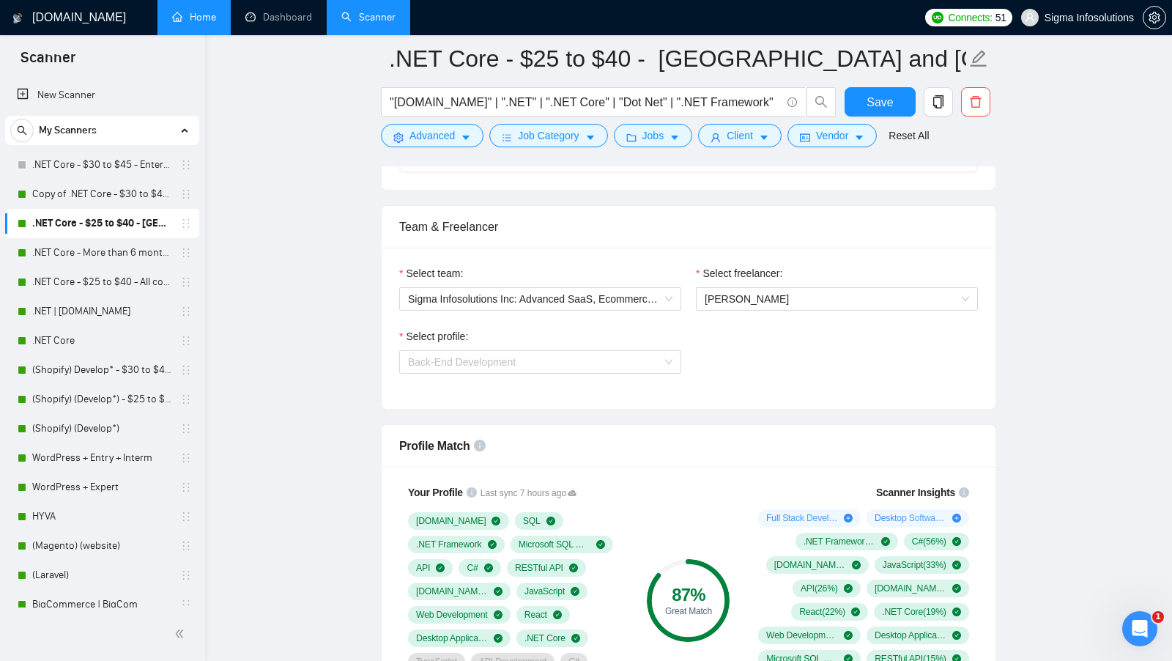
scroll to position [727, 0]
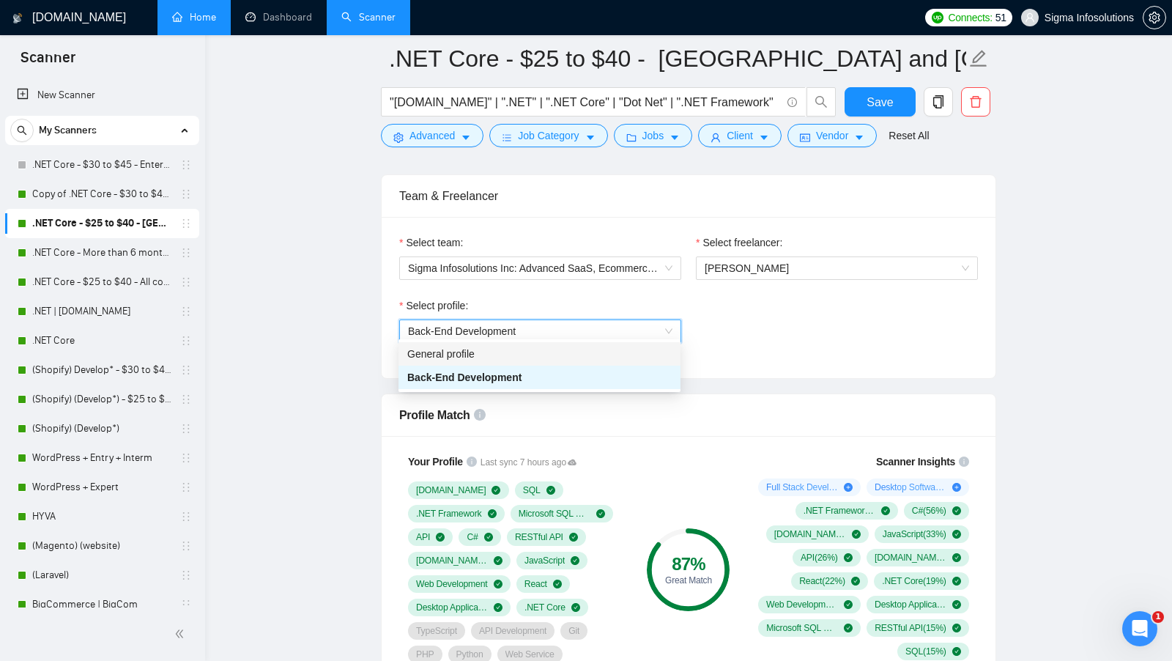
click at [733, 335] on div "Select profile: 1110580748673863680 Back-End Development" at bounding box center [688, 328] width 593 height 63
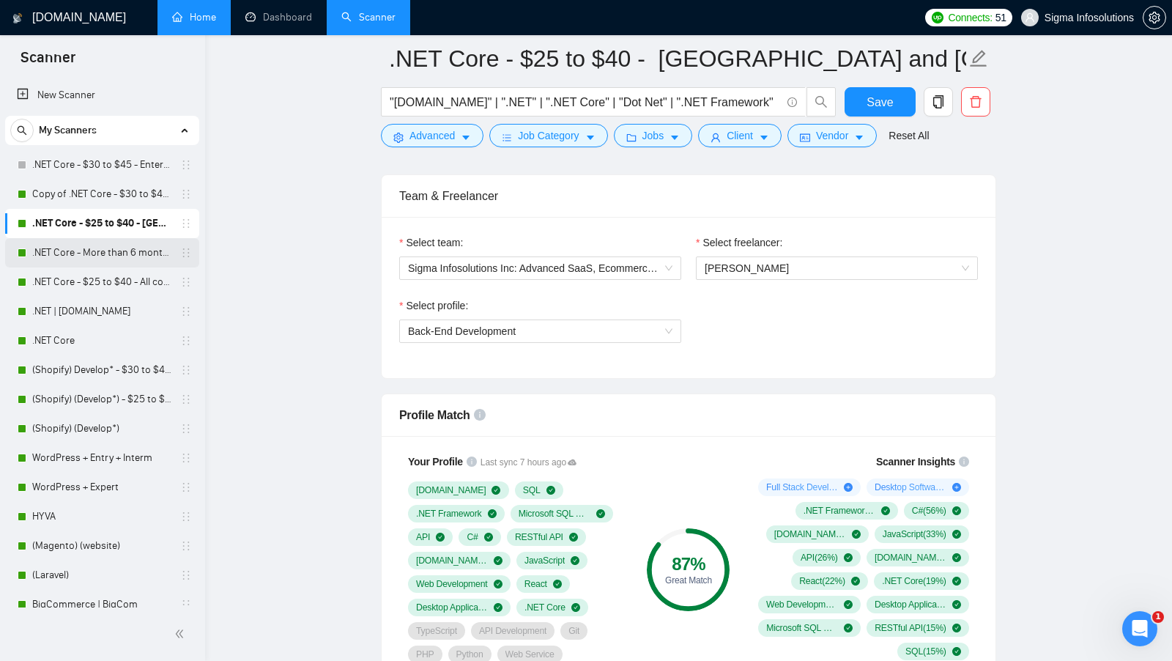
click at [105, 264] on link ".NET Core - More than 6 months of work" at bounding box center [101, 252] width 139 height 29
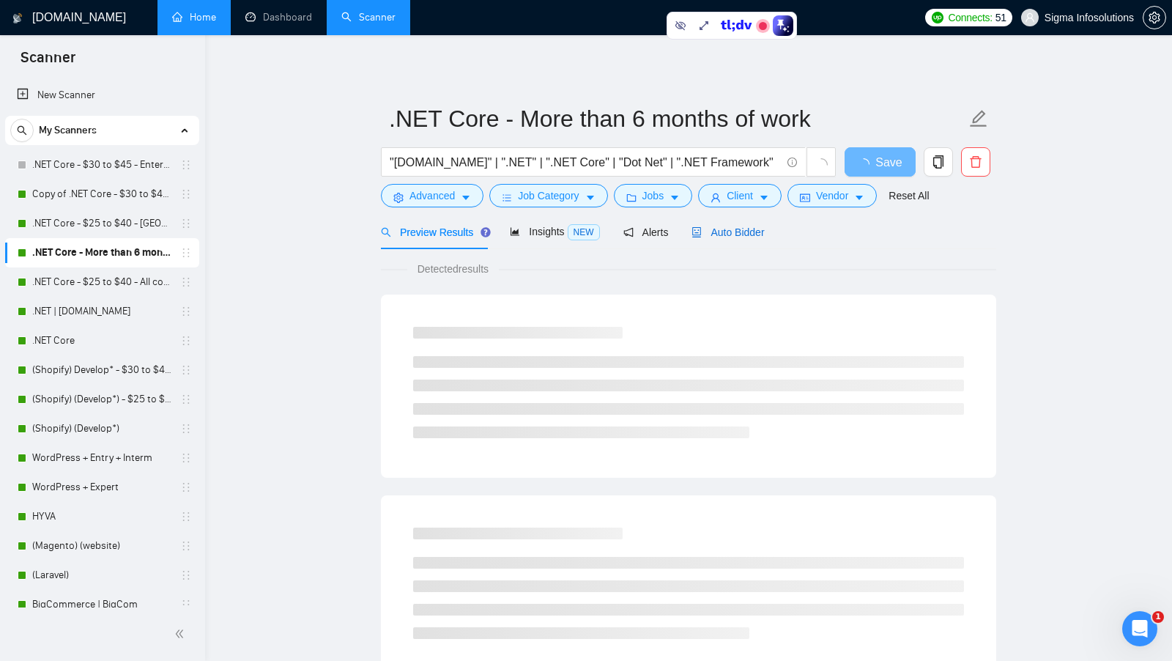
click at [722, 226] on span "Auto Bidder" at bounding box center [727, 232] width 73 height 12
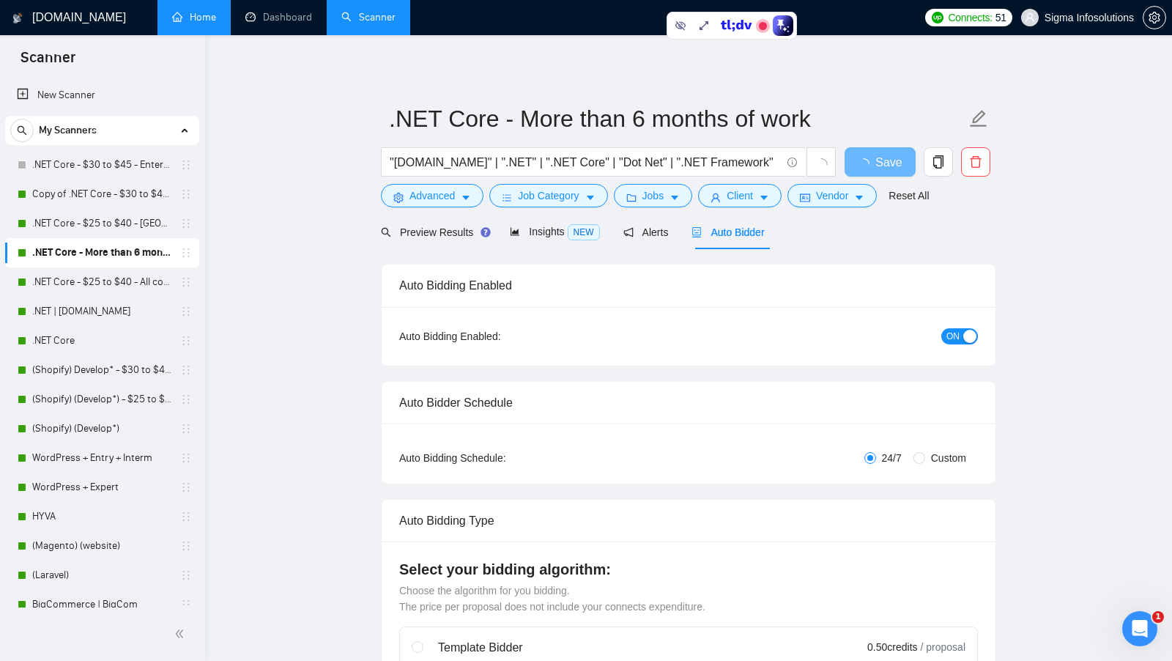
radio input "false"
radio input "true"
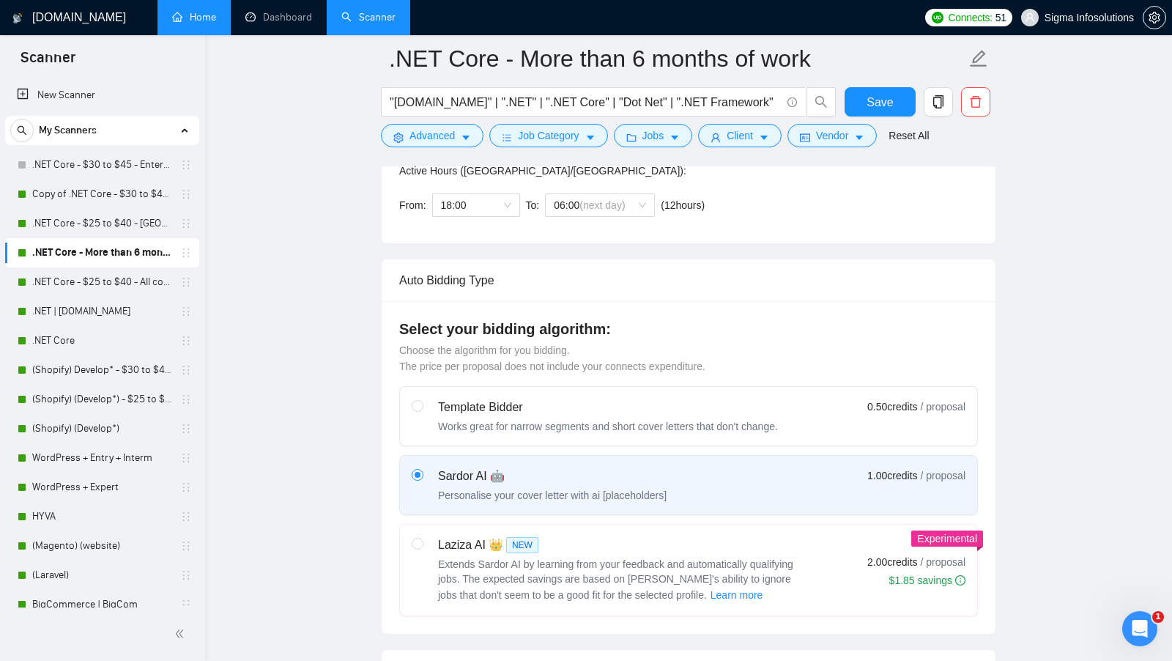
scroll to position [856, 0]
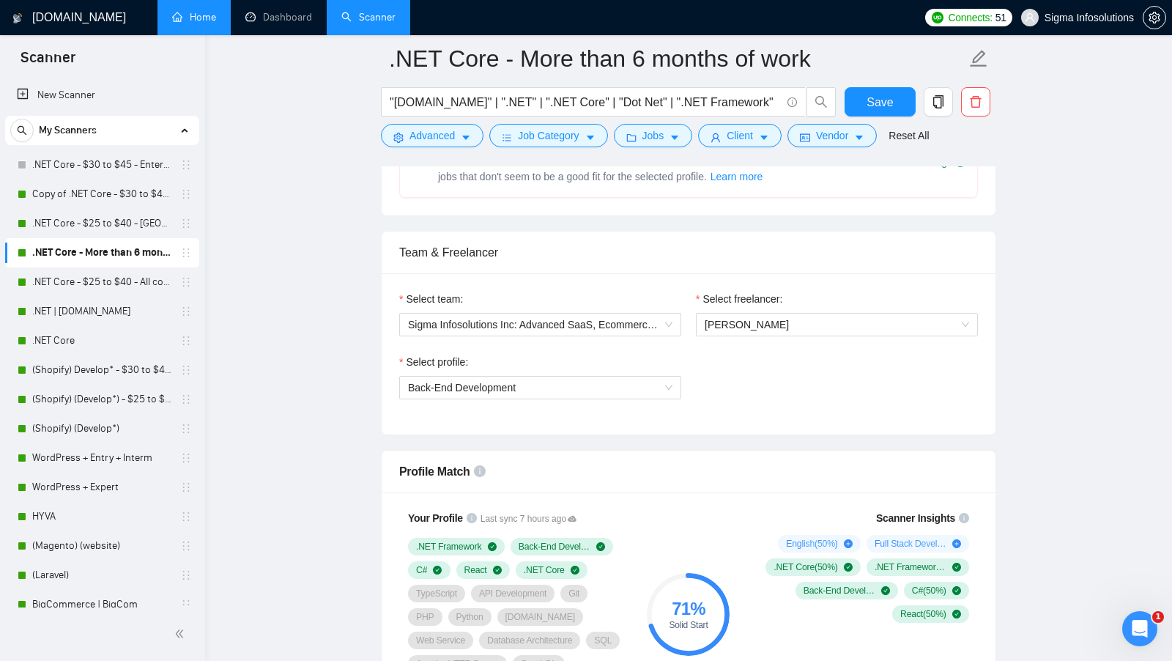
click at [601, 393] on div "Select profile: Back-End Development" at bounding box center [540, 385] width 297 height 63
click at [593, 387] on span "Back-End Development" at bounding box center [540, 388] width 264 height 22
click at [740, 393] on div "Select profile: Back-End Development" at bounding box center [688, 385] width 593 height 63
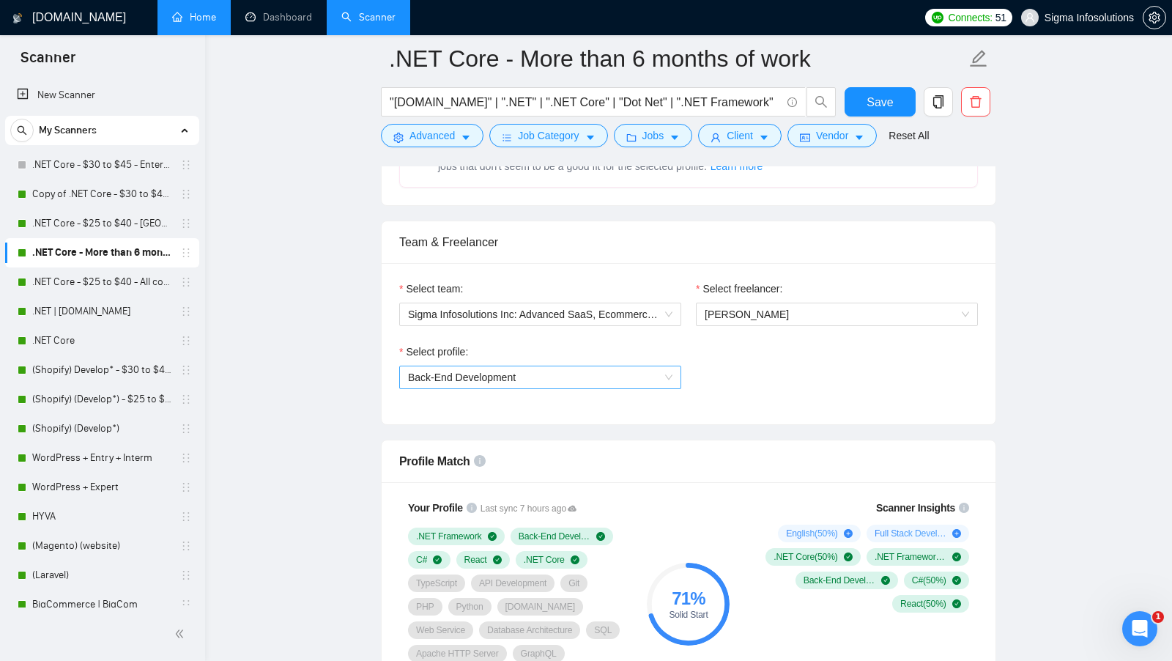
click at [547, 366] on span "Back-End Development" at bounding box center [540, 377] width 264 height 22
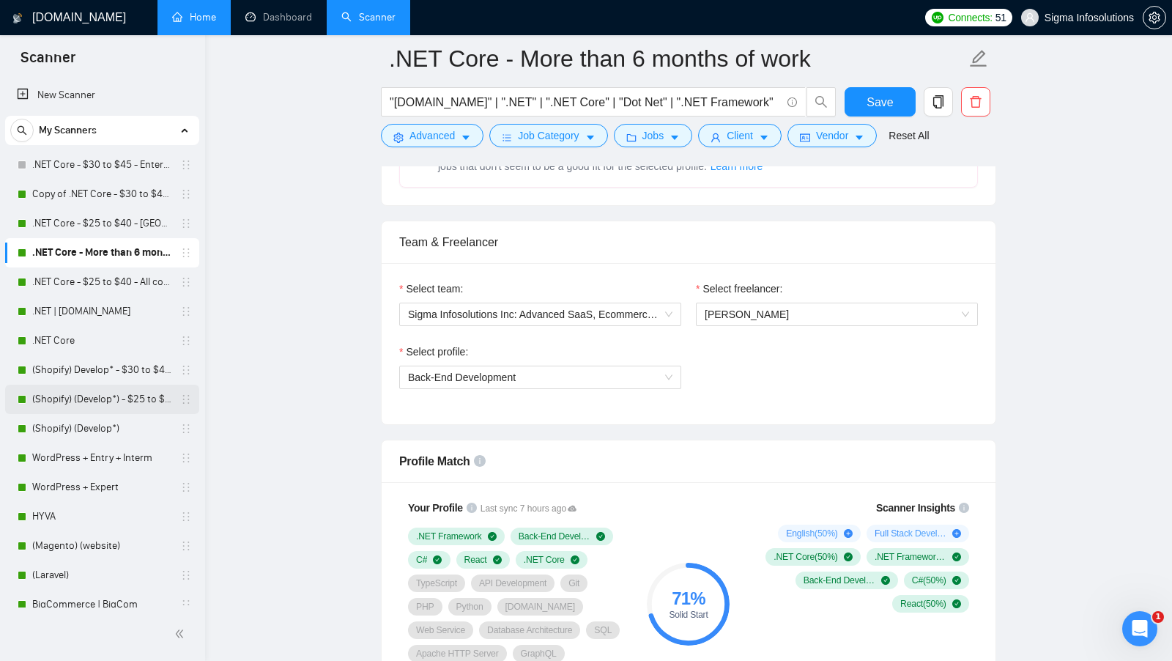
click at [84, 397] on link "(Shopify) (Develop*) - $25 to $40 - USA and Ocenia" at bounding box center [101, 399] width 139 height 29
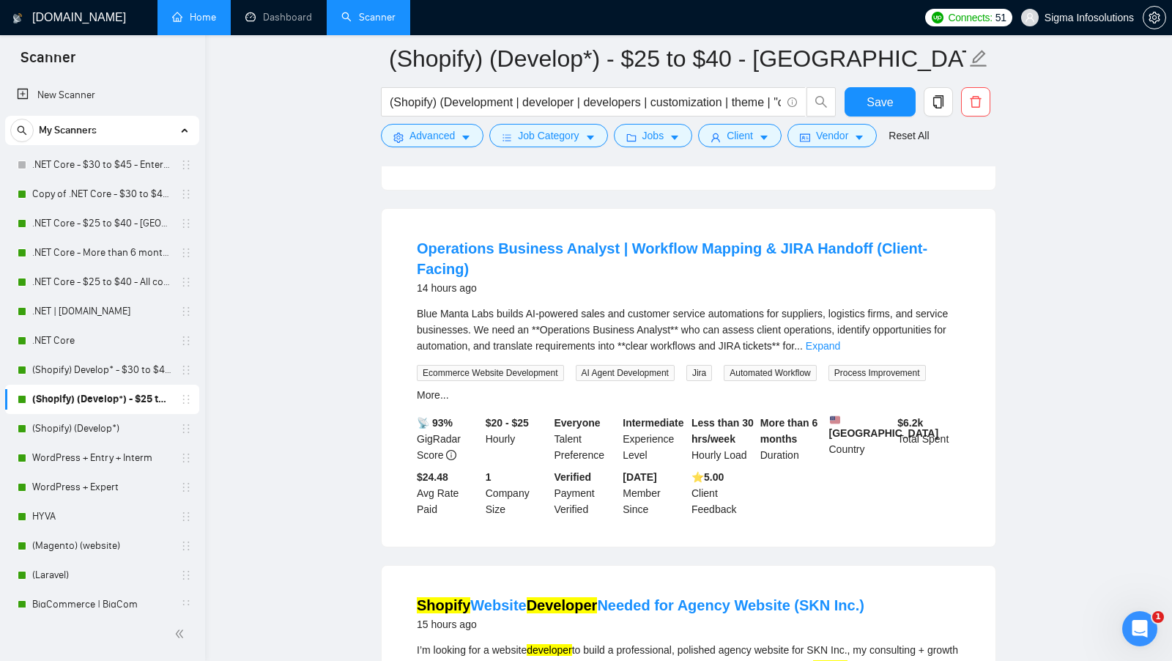
scroll to position [593, 0]
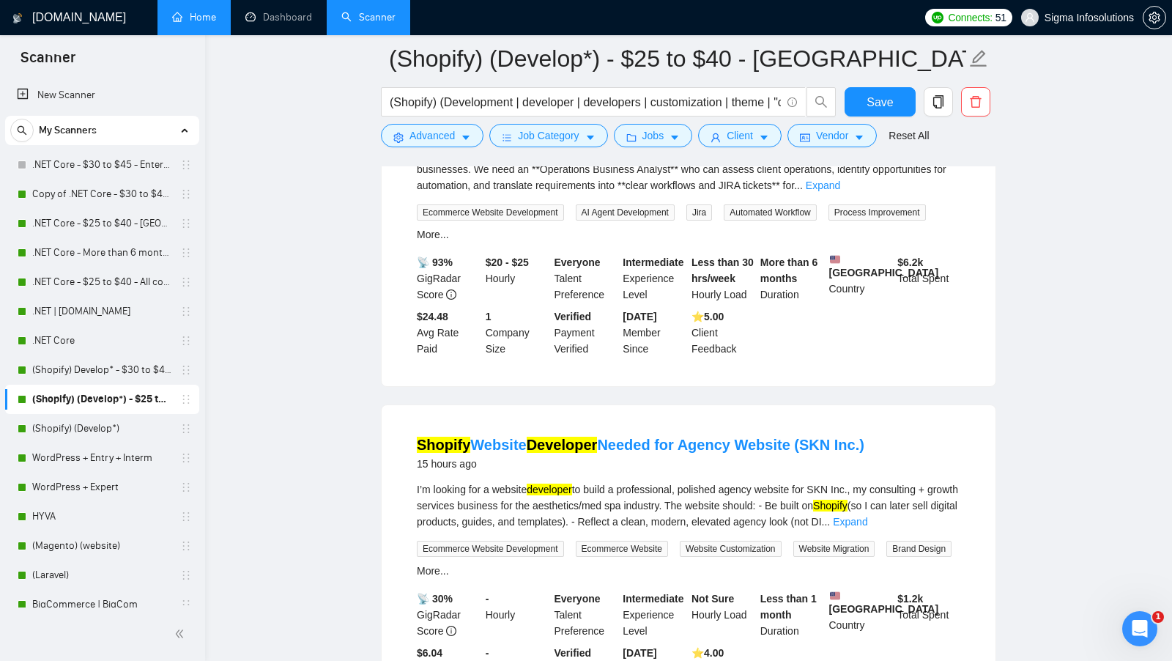
copy link "Shopify Website Developer Needed for Agency Website (SKN Inc.)"
drag, startPoint x: 404, startPoint y: 430, endPoint x: 882, endPoint y: 426, distance: 477.6
click at [882, 426] on li "Shopify Website Developer Needed for Agency Website (SKN Inc.) 15 hours ago I’m…" at bounding box center [688, 564] width 579 height 282
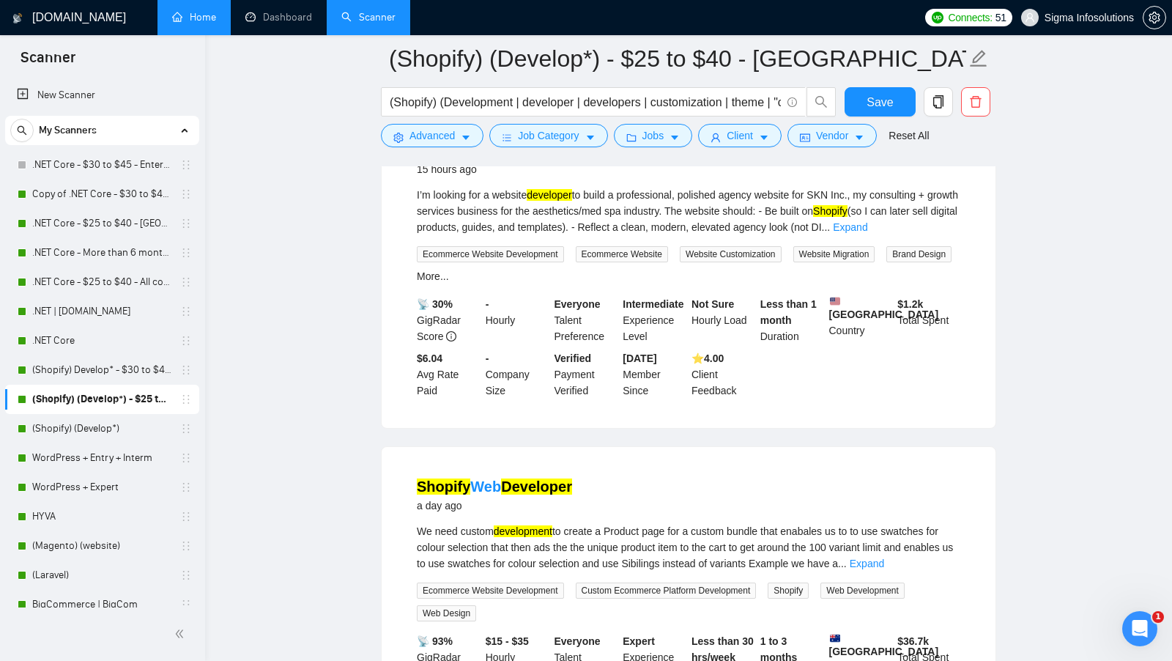
scroll to position [892, 0]
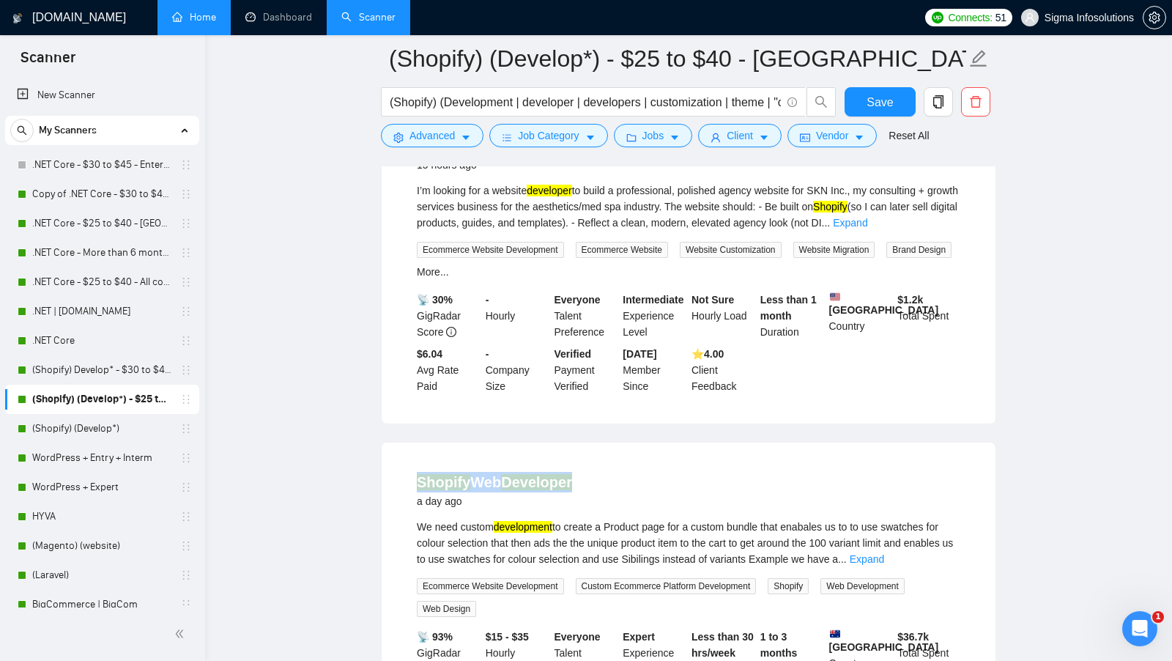
drag, startPoint x: 587, startPoint y: 480, endPoint x: 415, endPoint y: 472, distance: 172.3
click at [415, 472] on li "Shopify Web Developer a day ago We need custom development to create a Product …" at bounding box center [688, 601] width 579 height 283
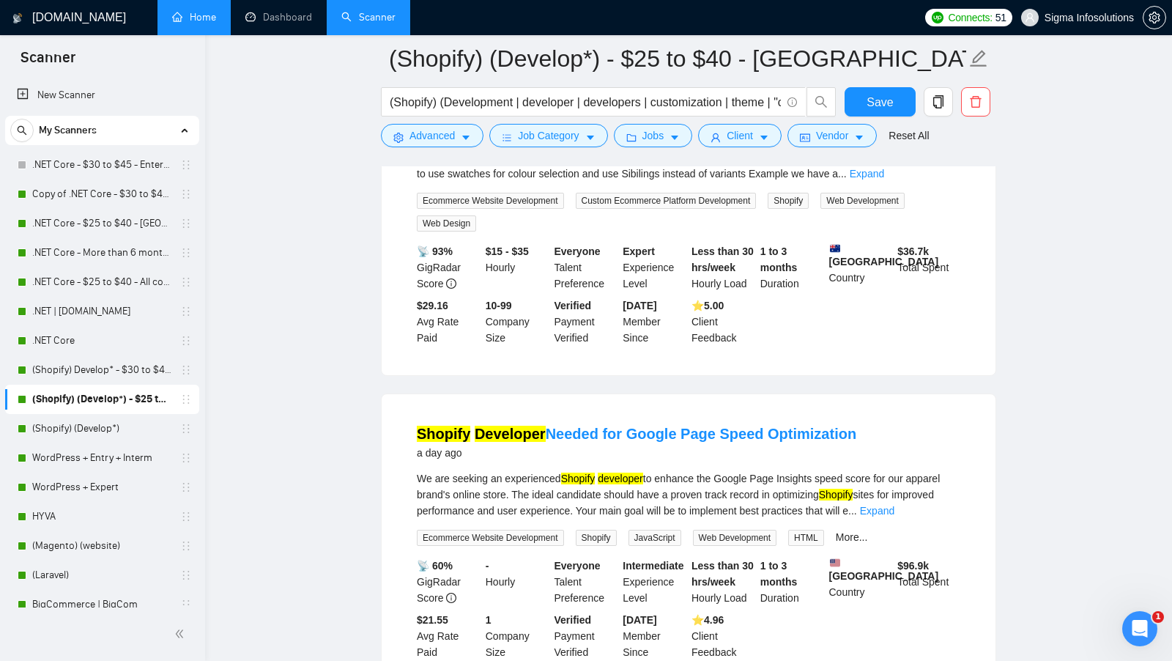
scroll to position [1285, 0]
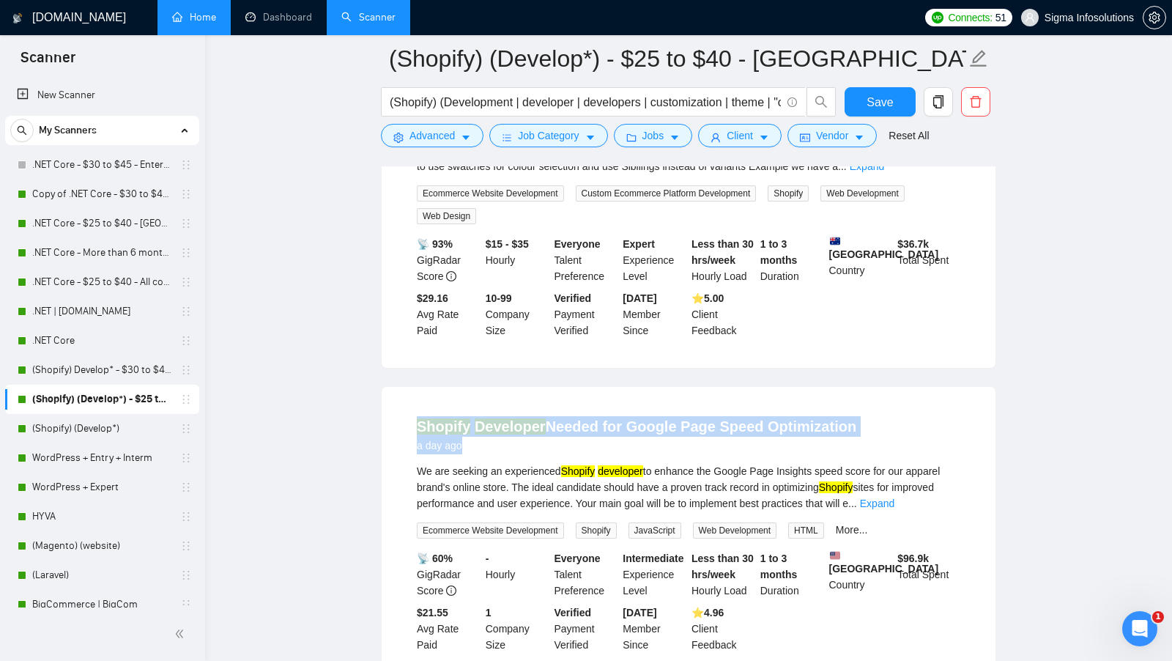
drag, startPoint x: 901, startPoint y: 414, endPoint x: 406, endPoint y: 409, distance: 495.2
click at [406, 409] on li "Shopify Developer Needed for Google Page Speed Optimization a day ago We are se…" at bounding box center [688, 534] width 579 height 260
drag, startPoint x: 405, startPoint y: 419, endPoint x: 908, endPoint y: 415, distance: 502.5
click at [908, 415] on li "Shopify Developer Needed for Google Page Speed Optimization a day ago We are se…" at bounding box center [688, 534] width 579 height 260
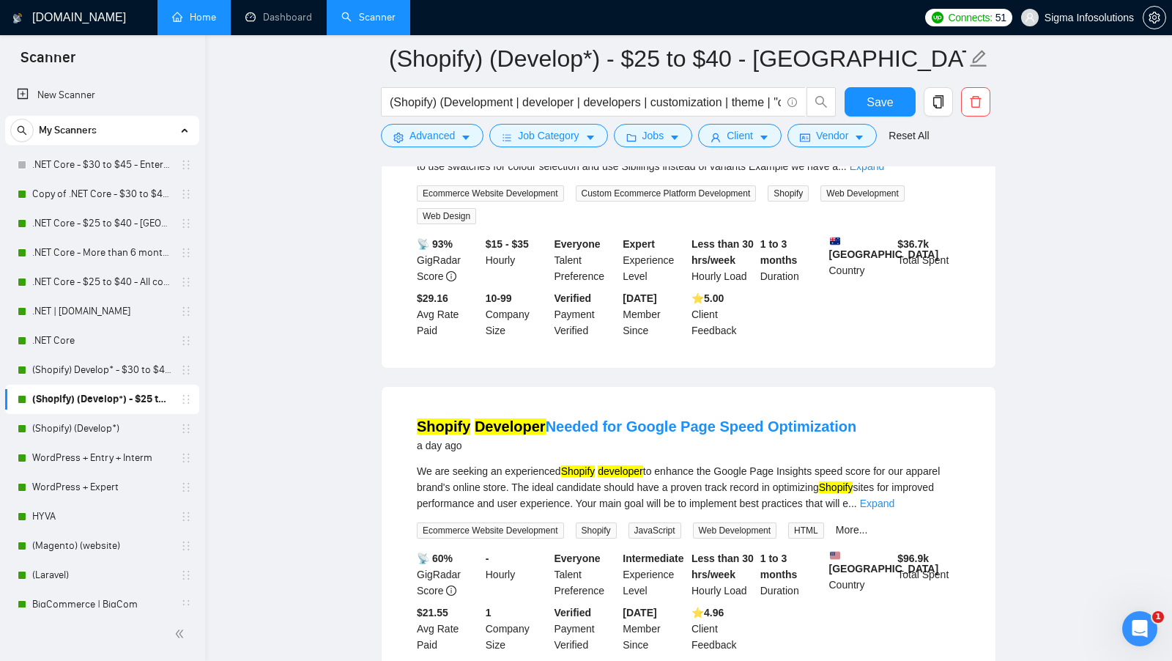
click at [906, 416] on div "Shopify Developer Needed for Google Page Speed Optimization a day ago" at bounding box center [689, 435] width 544 height 38
drag, startPoint x: 867, startPoint y: 415, endPoint x: 434, endPoint y: 407, distance: 432.2
click at [434, 407] on li "Shopify Developer Needed for Google Page Speed Optimization a day ago We are se…" at bounding box center [688, 534] width 579 height 260
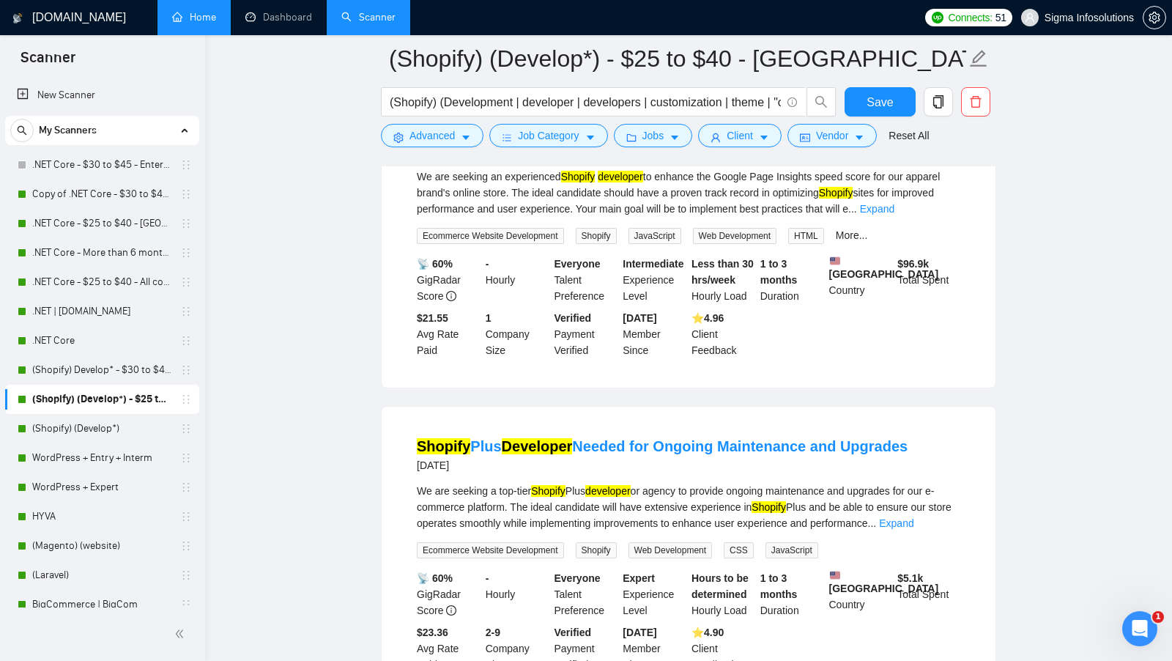
scroll to position [1582, 0]
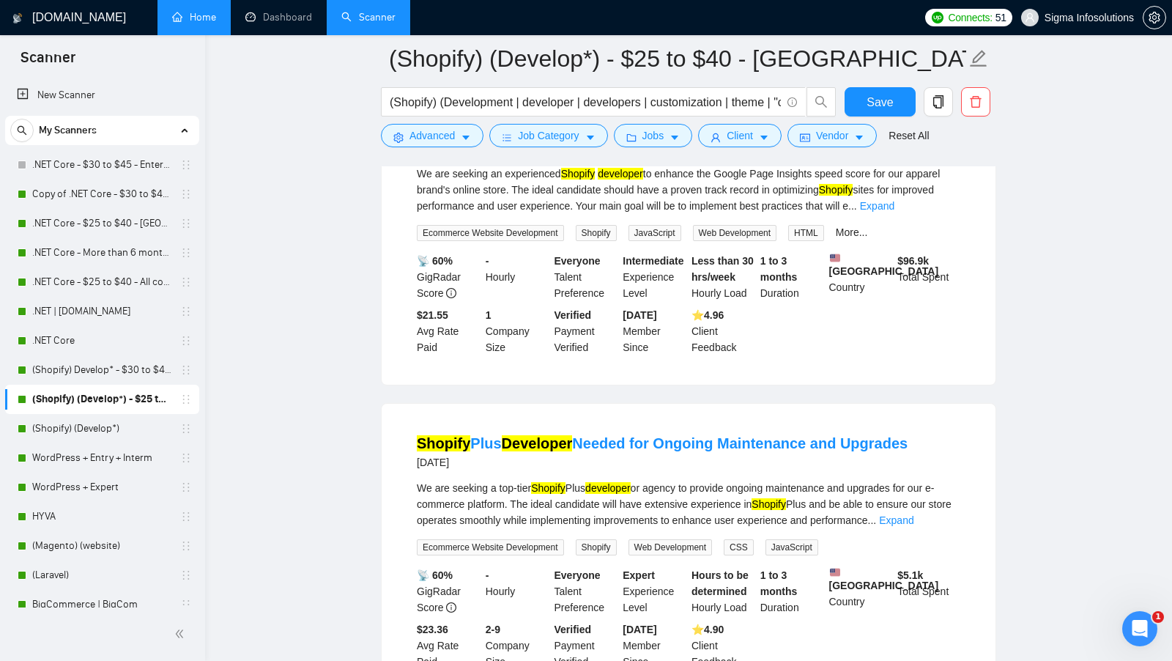
drag, startPoint x: 409, startPoint y: 440, endPoint x: 907, endPoint y: 440, distance: 498.1
click at [907, 440] on li "Shopify Plus Developer Needed for Ongoing Maintenance and Upgrades 2 days ago W…" at bounding box center [688, 551] width 579 height 260
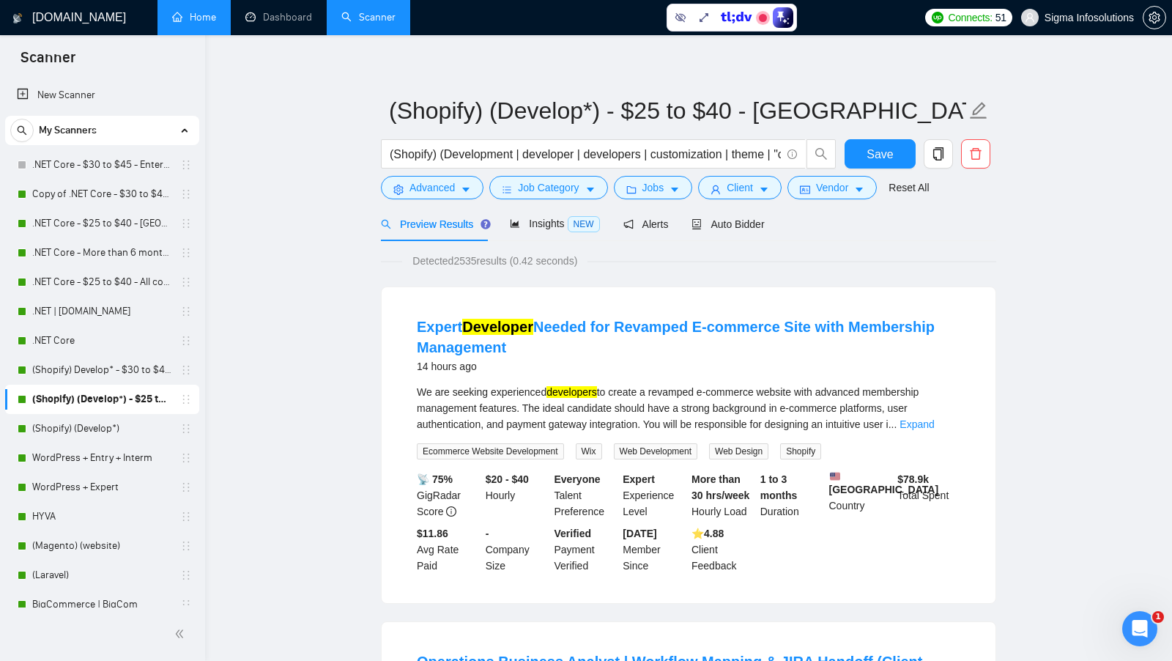
scroll to position [0, 0]
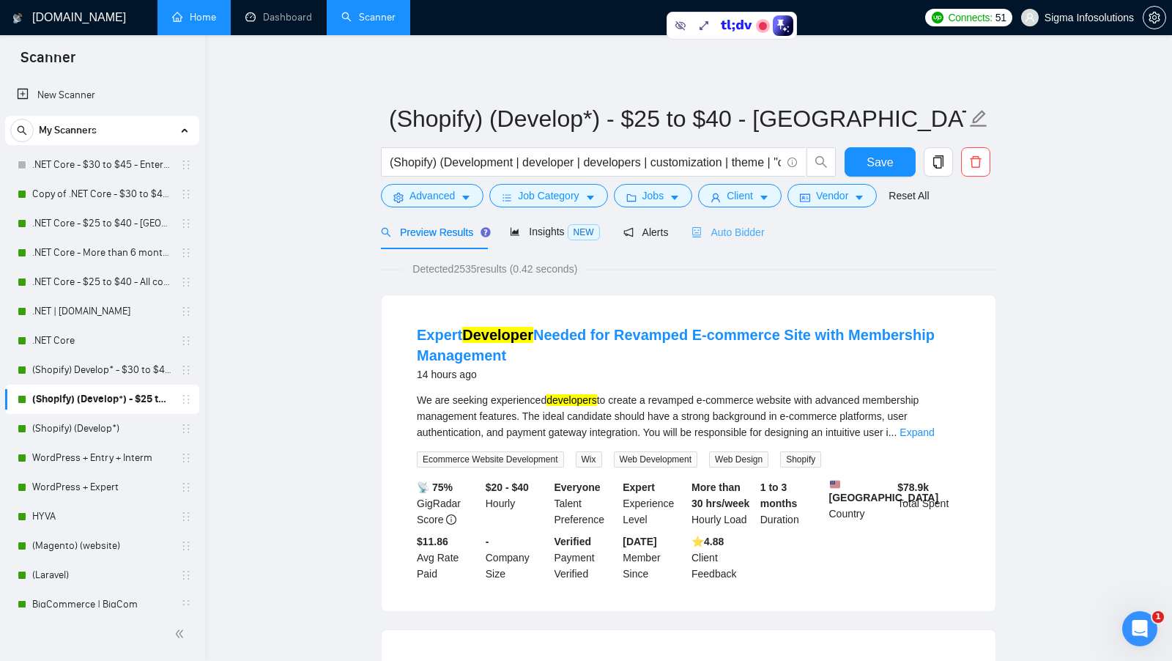
click at [742, 218] on div "Auto Bidder" at bounding box center [727, 232] width 73 height 34
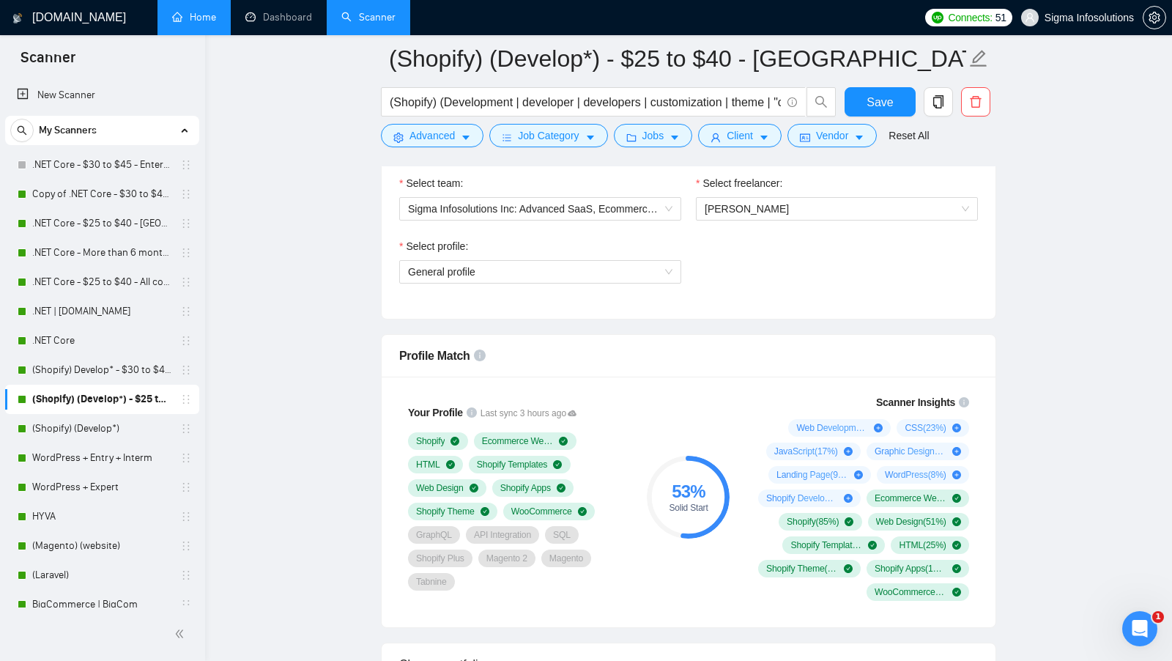
scroll to position [678, 0]
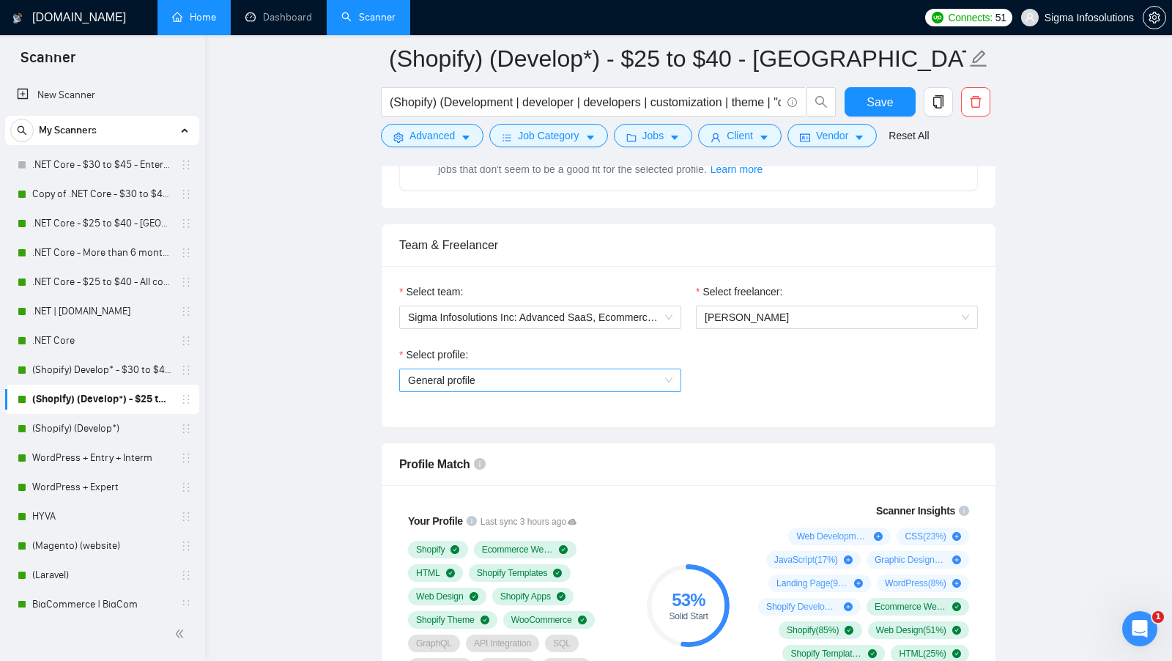
click at [632, 369] on span "General profile" at bounding box center [540, 380] width 264 height 22
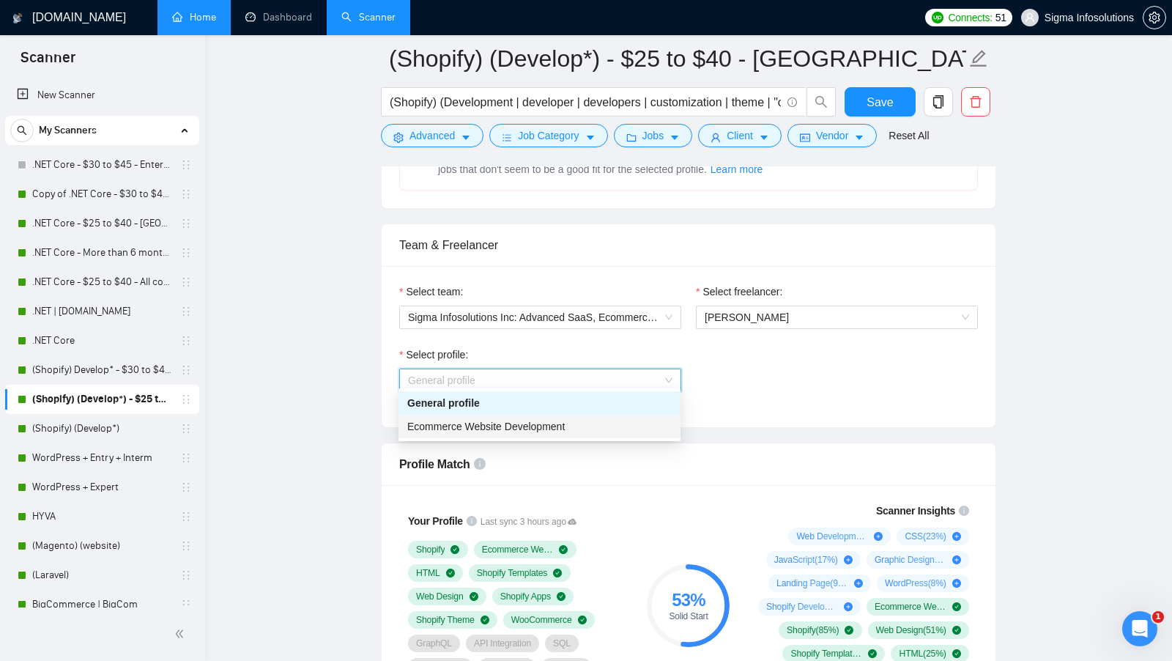
click at [730, 390] on div "Select profile: General profile" at bounding box center [688, 377] width 593 height 63
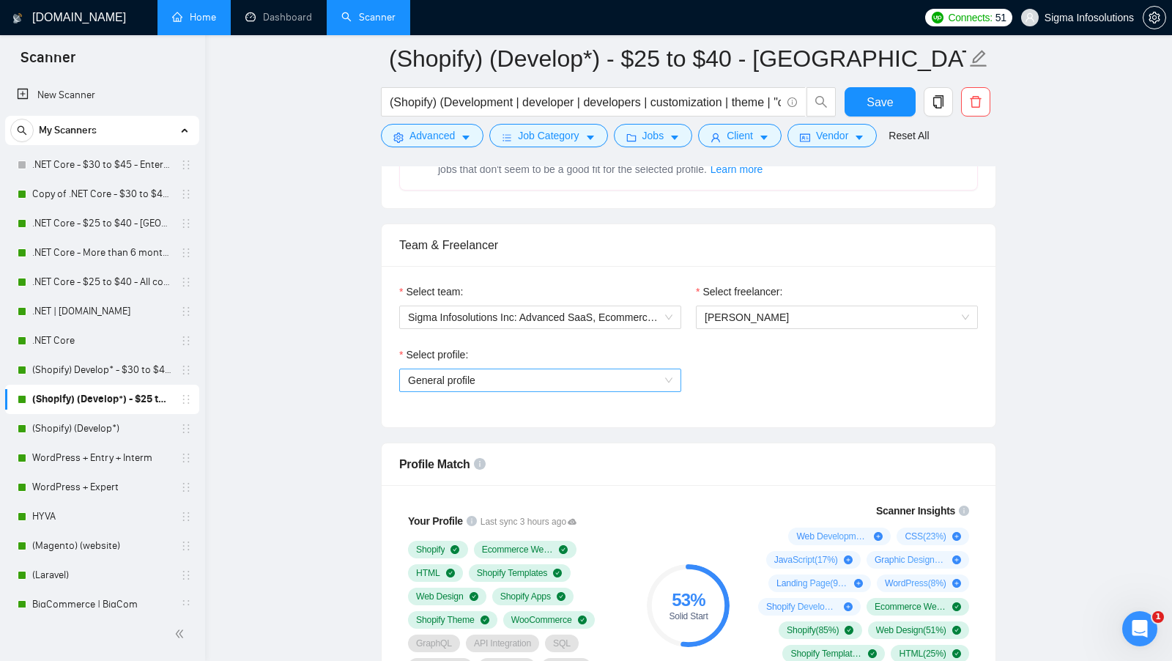
click at [479, 375] on span "General profile" at bounding box center [540, 380] width 264 height 22
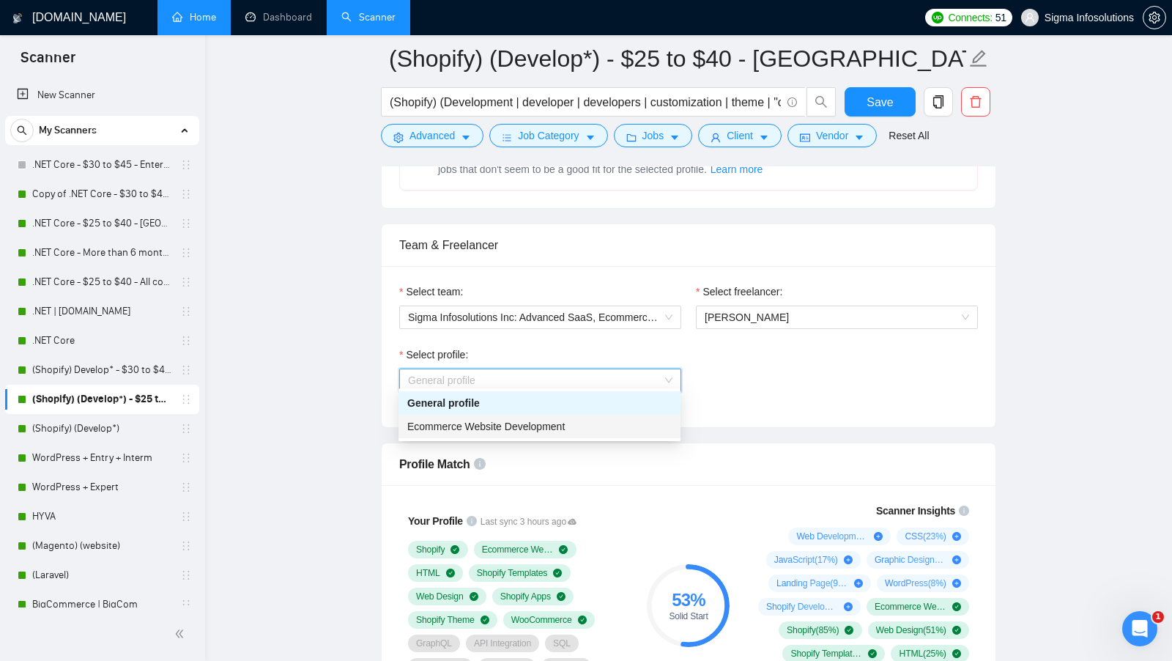
click at [493, 426] on span "Ecommerce Website Development" at bounding box center [485, 426] width 157 height 12
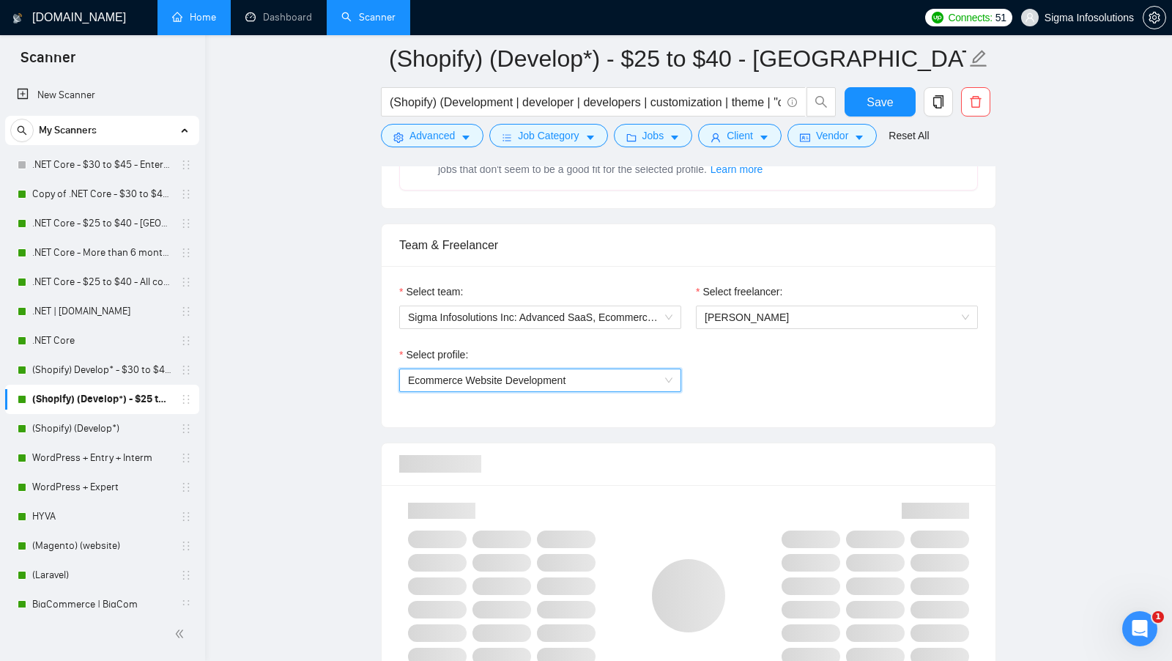
click at [754, 398] on div "Select profile: 1017484851352698949 Ecommerce Website Development" at bounding box center [688, 377] width 593 height 63
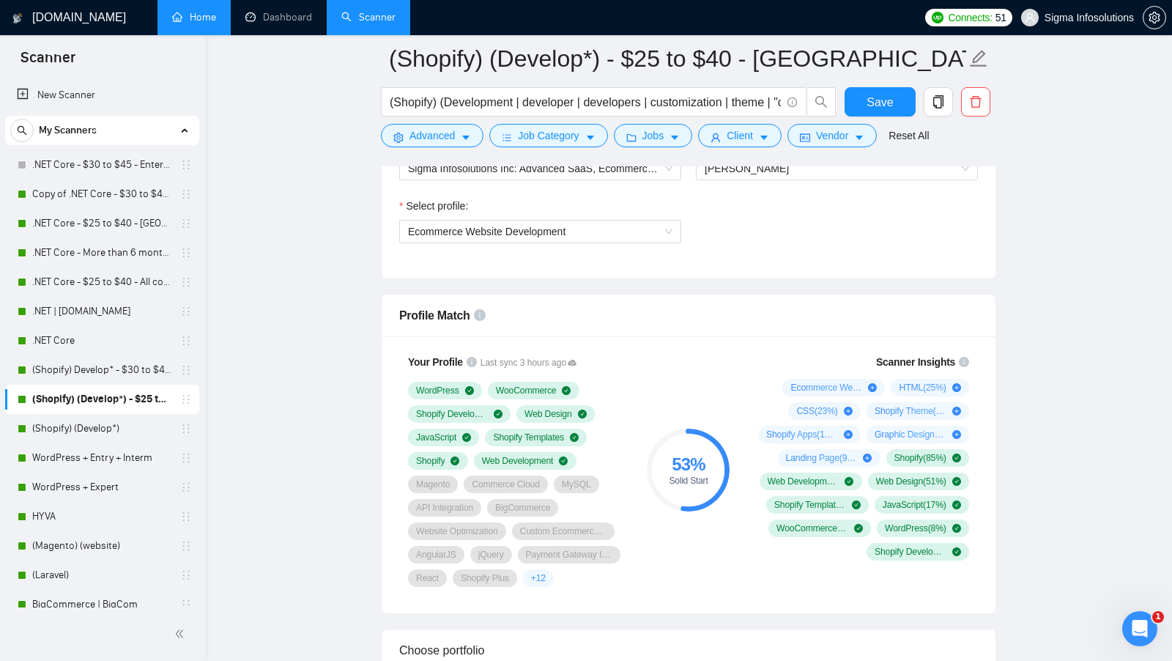
scroll to position [828, 0]
click at [672, 454] on div "53 %" at bounding box center [688, 463] width 83 height 18
click at [636, 363] on div "Your Profile Last sync 3 hours ago WordPress WooCommerce Shopify Development We…" at bounding box center [516, 469] width 246 height 251
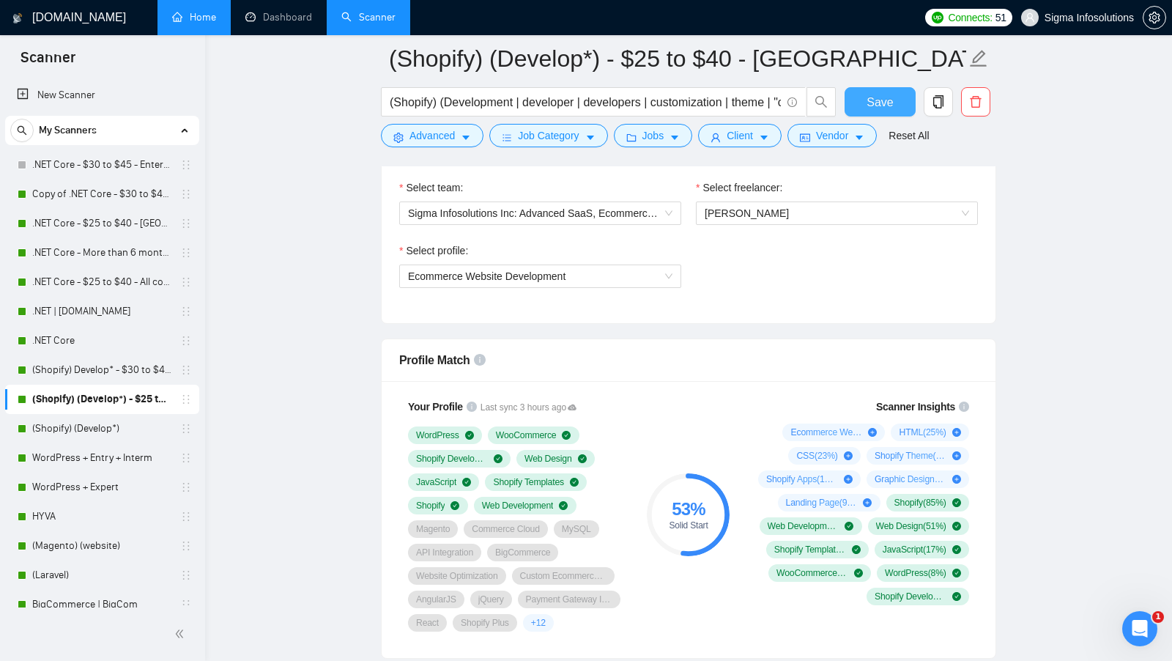
click at [875, 110] on span "Save" at bounding box center [880, 102] width 26 height 18
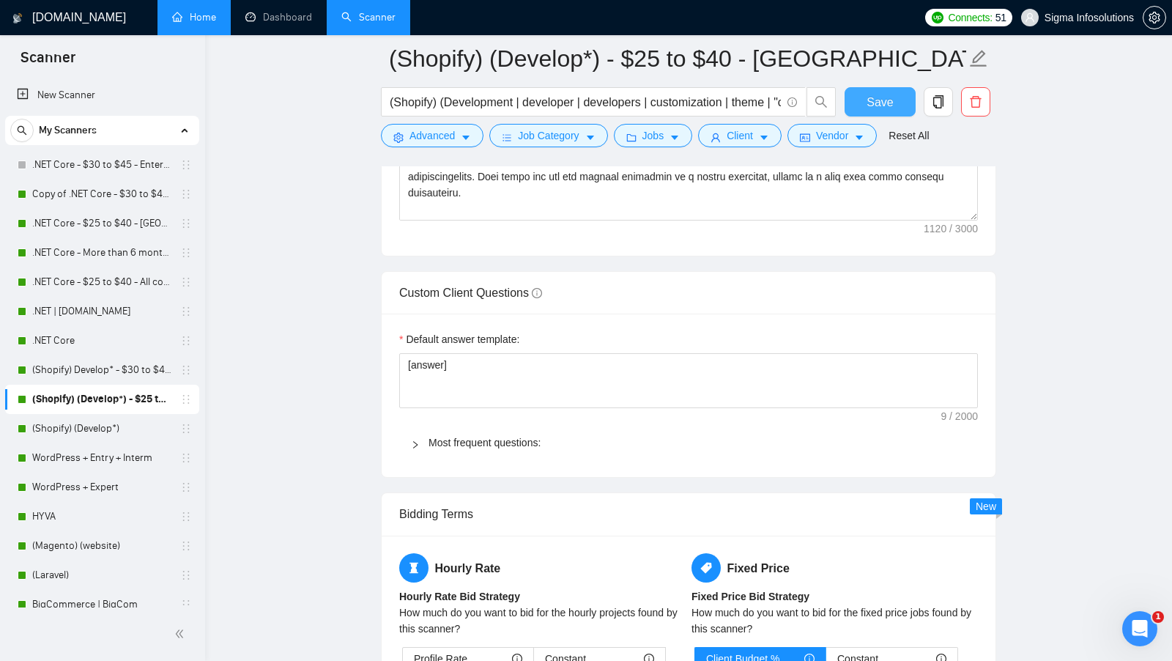
scroll to position [1717, 0]
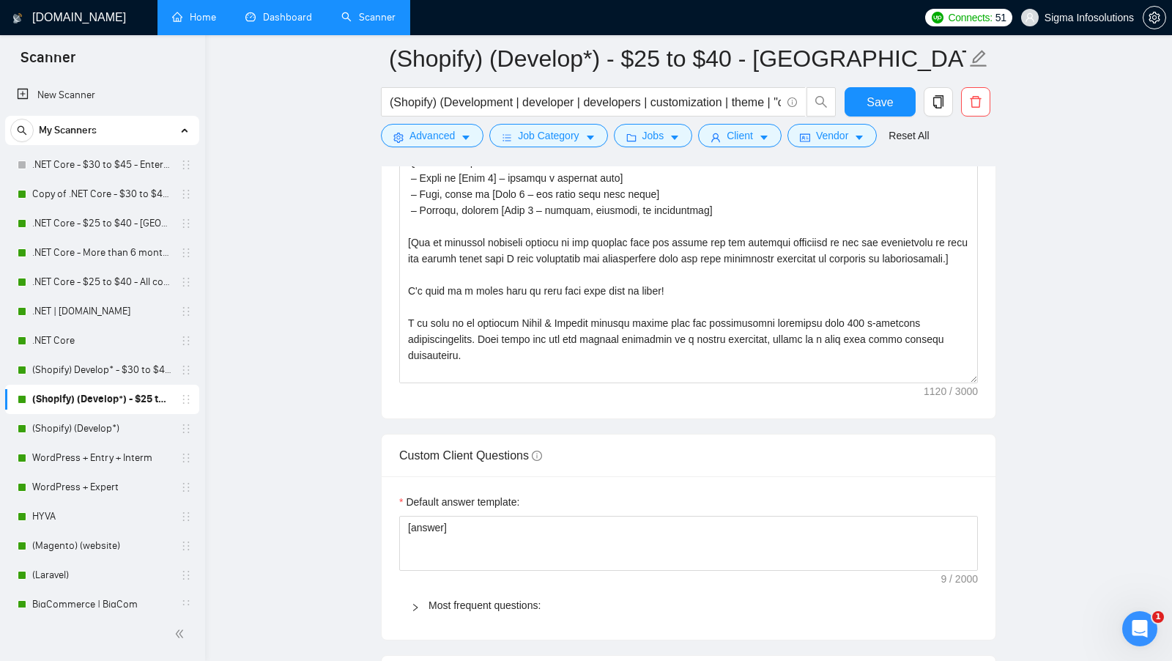
click at [267, 11] on link "Dashboard" at bounding box center [278, 17] width 67 height 12
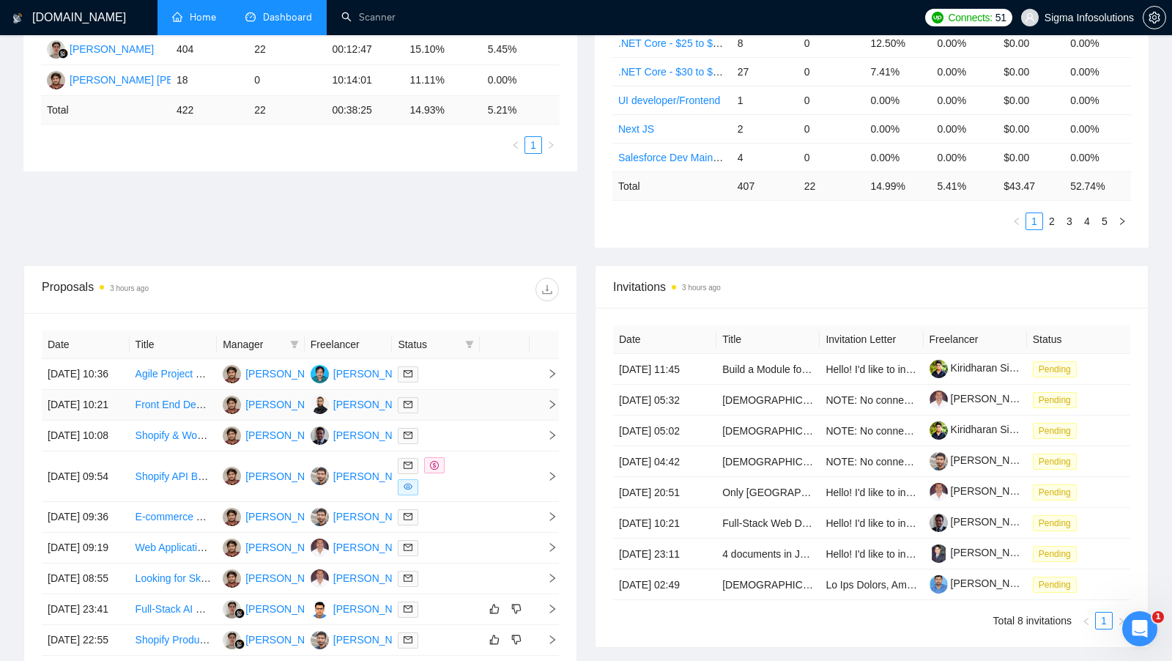
scroll to position [330, 0]
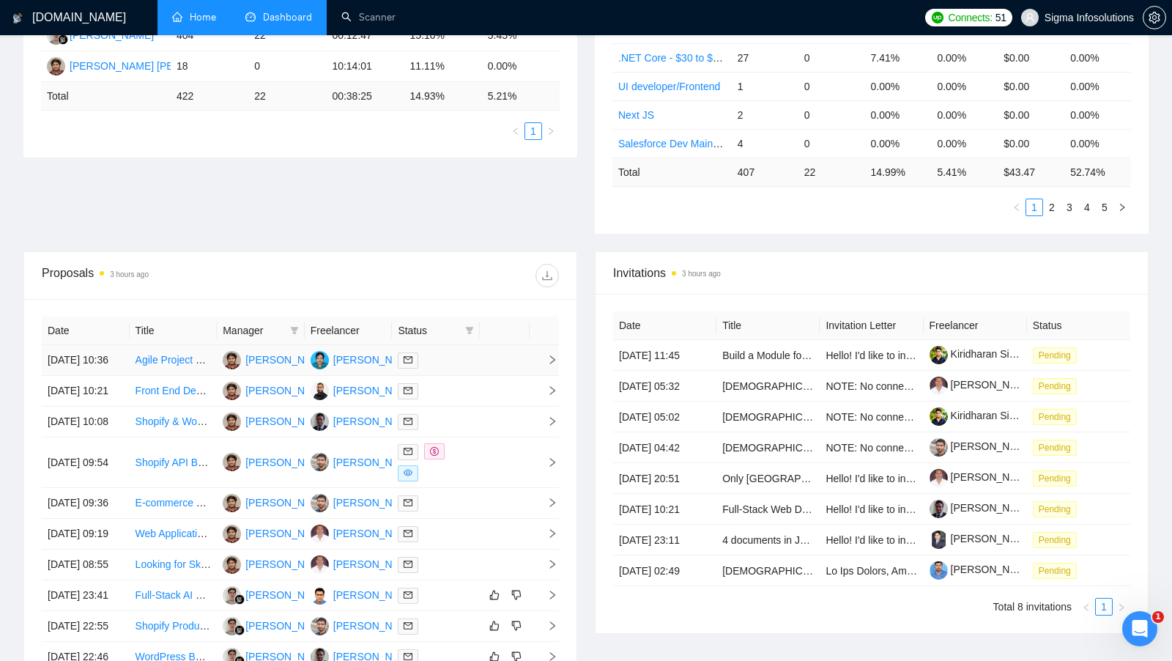
click at [500, 376] on td at bounding box center [505, 360] width 50 height 31
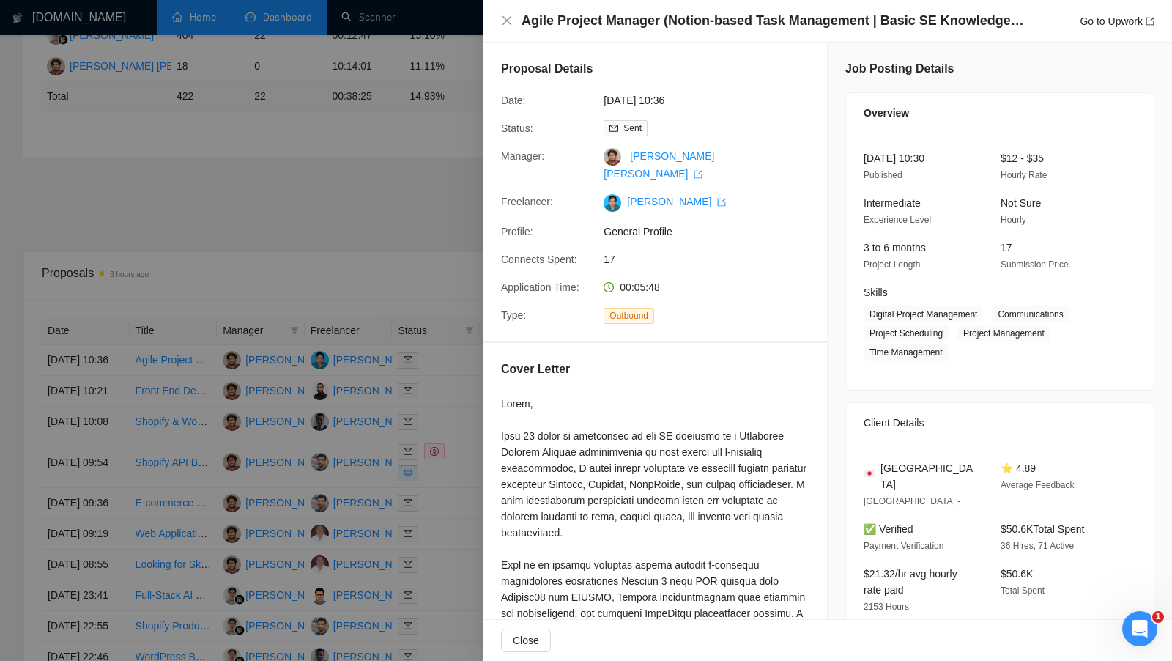
click at [463, 421] on div at bounding box center [586, 330] width 1172 height 661
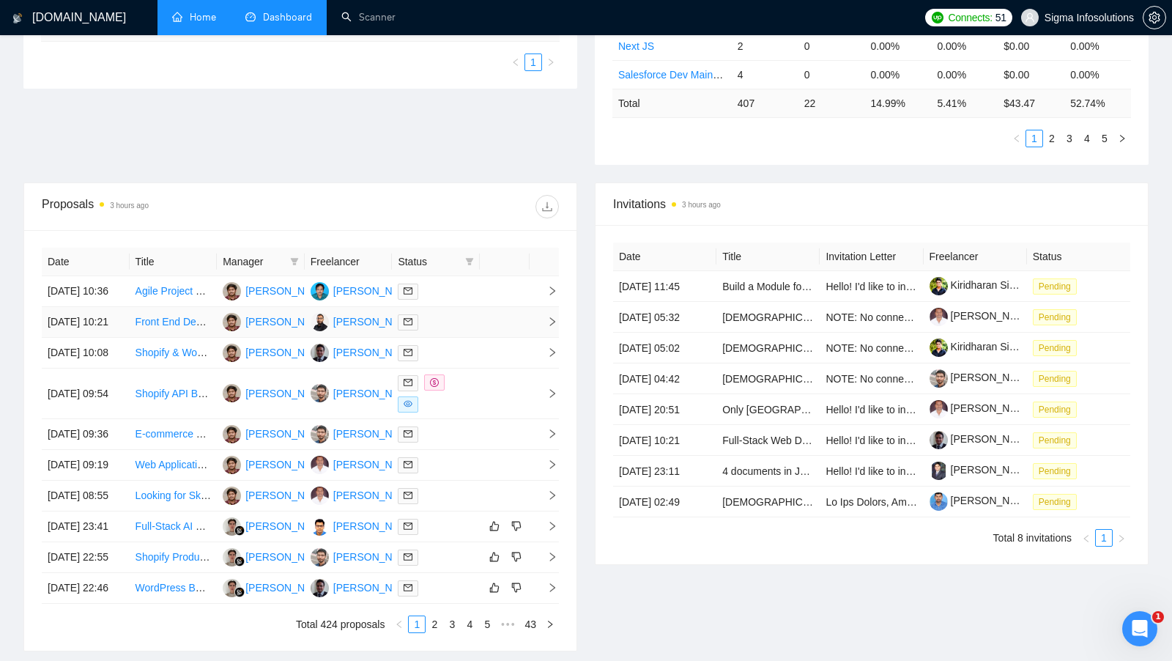
scroll to position [412, 0]
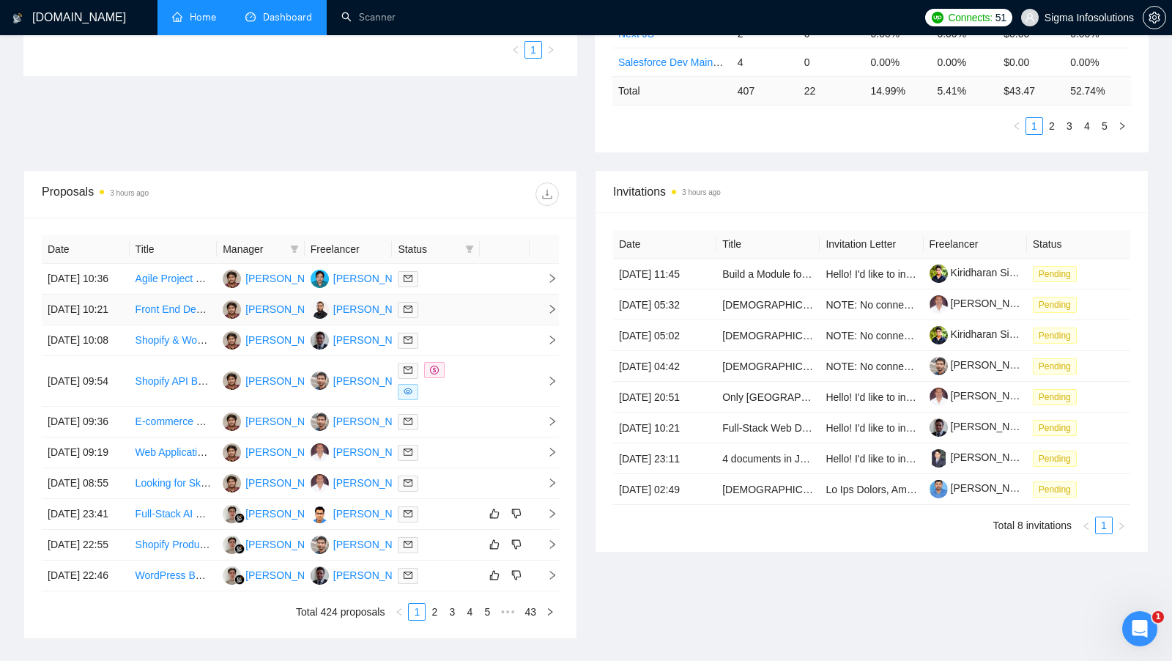
click at [479, 325] on td at bounding box center [436, 309] width 88 height 31
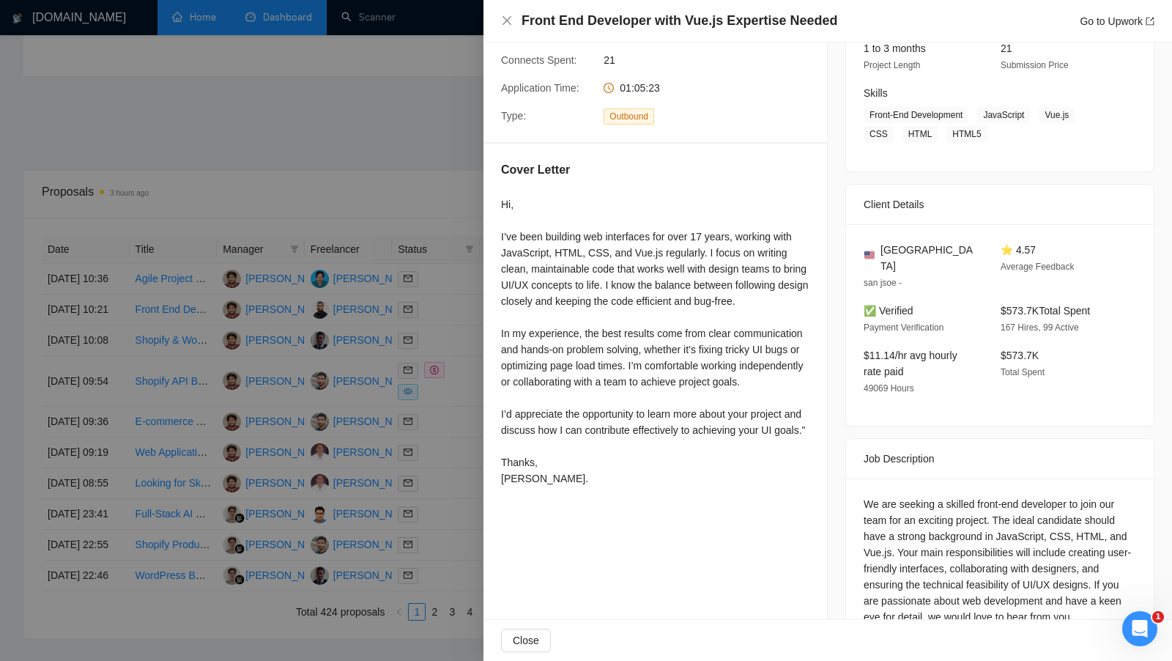
scroll to position [201, 0]
drag, startPoint x: 500, startPoint y: 234, endPoint x: 737, endPoint y: 236, distance: 236.6
click at [737, 236] on div "Hi, I’ve been building web interfaces for over 17 years, working with JavaScrip…" at bounding box center [655, 340] width 308 height 290
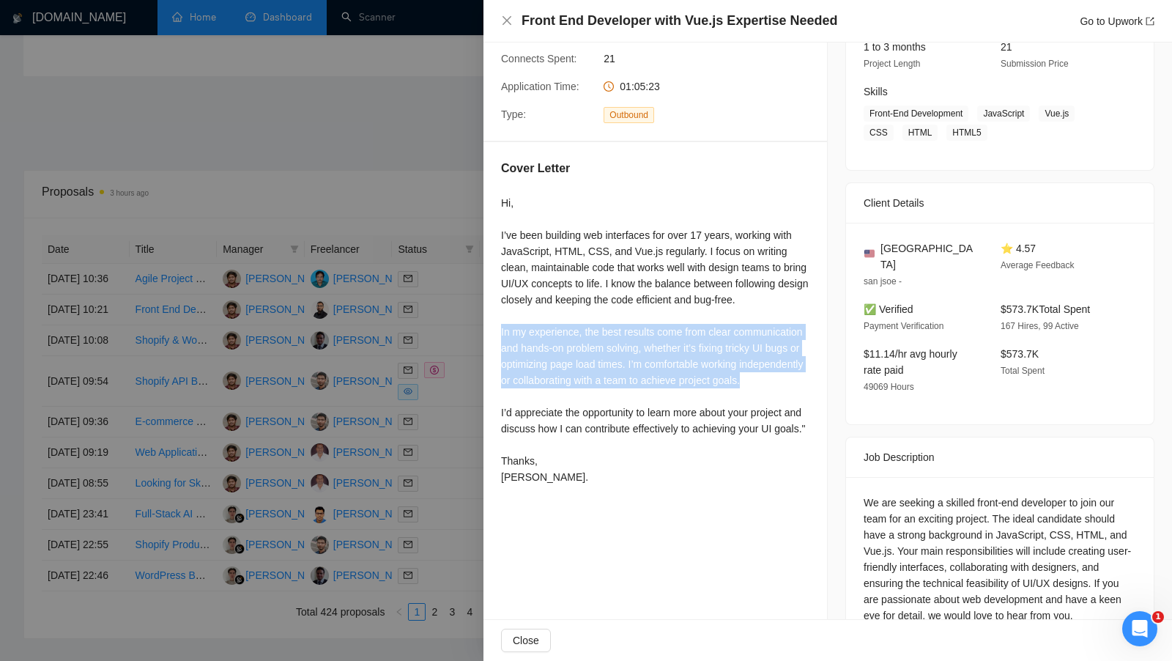
drag, startPoint x: 496, startPoint y: 345, endPoint x: 650, endPoint y: 409, distance: 167.2
click at [650, 409] on div "Cover Letter Hi, I’ve been building web interfaces for over 17 years, working w…" at bounding box center [655, 325] width 344 height 366
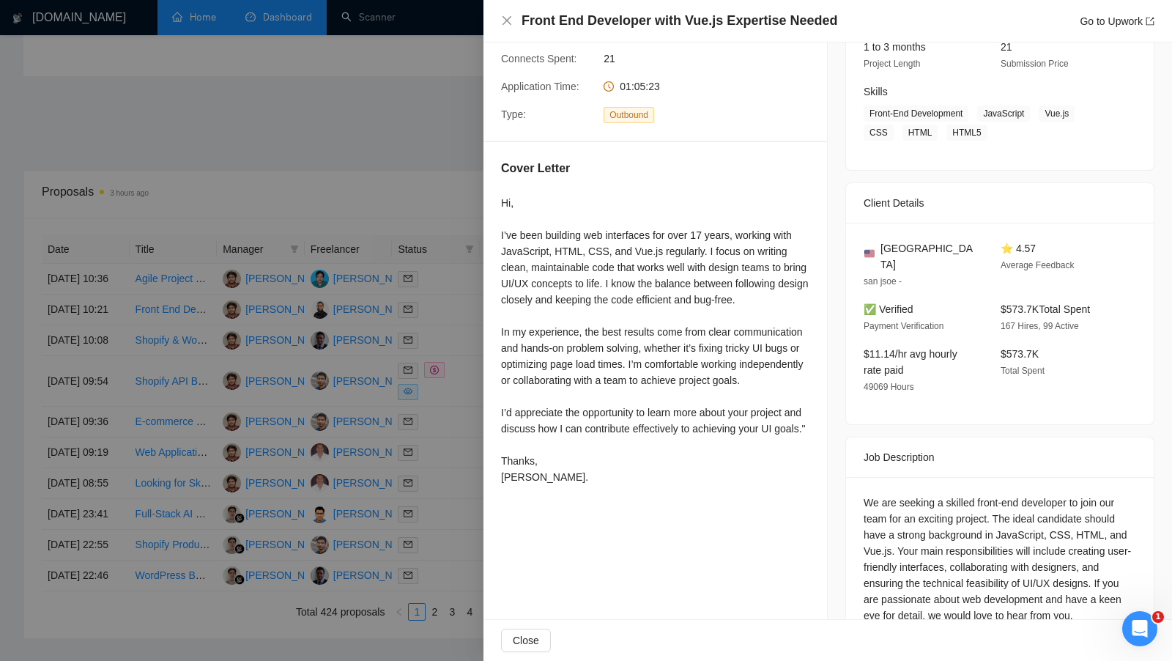
click at [431, 212] on div at bounding box center [586, 330] width 1172 height 661
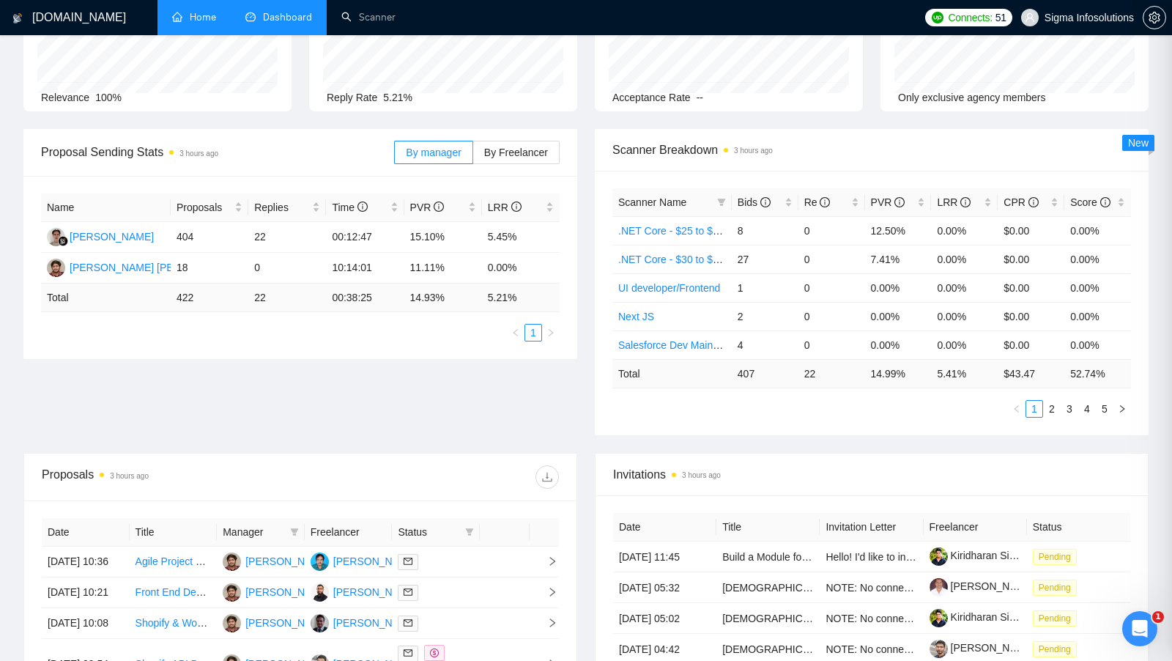
scroll to position [0, 0]
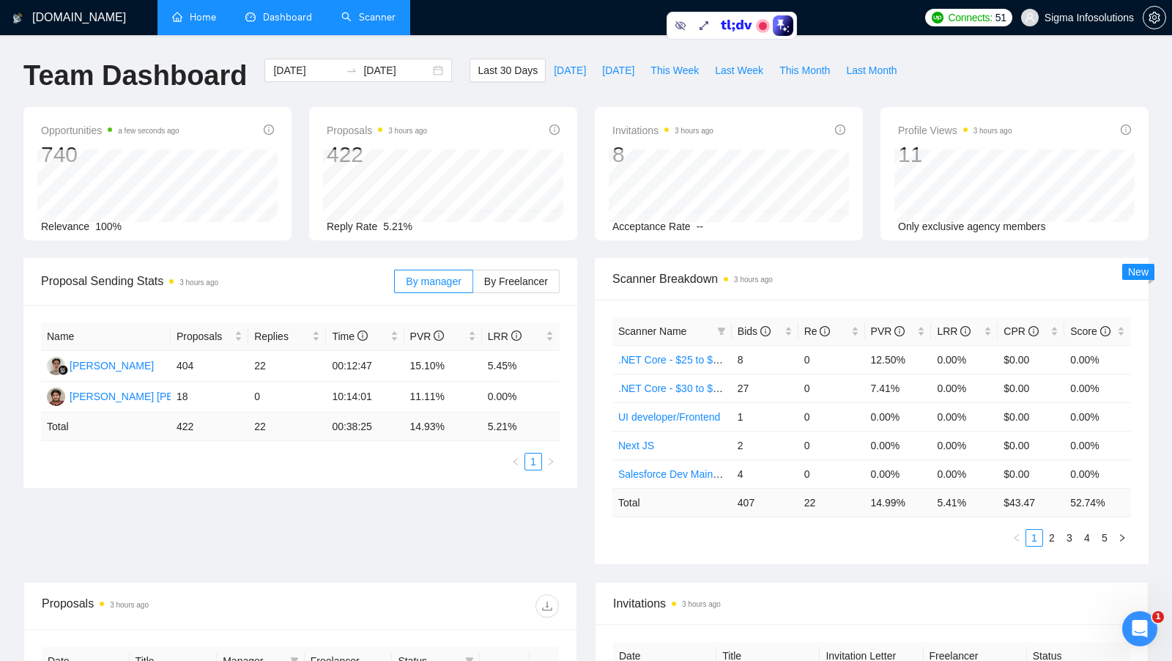
click at [390, 19] on link "Scanner" at bounding box center [368, 17] width 54 height 12
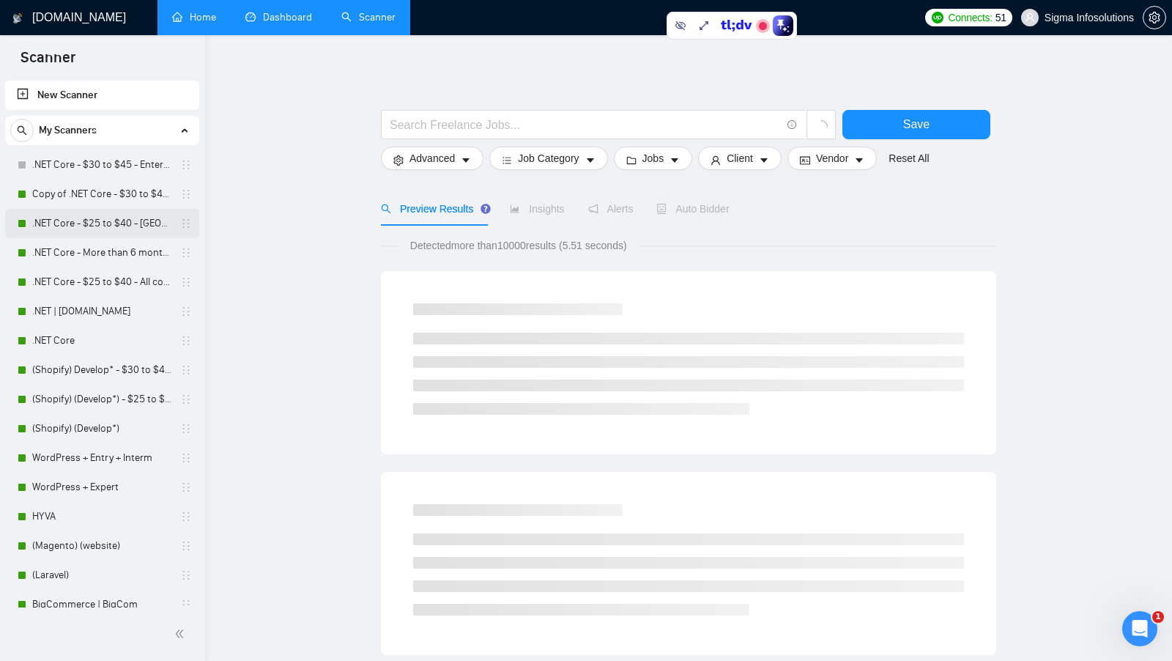
click at [90, 223] on link ".NET Core - $25 to $40 - USA and Oceania" at bounding box center [101, 223] width 139 height 29
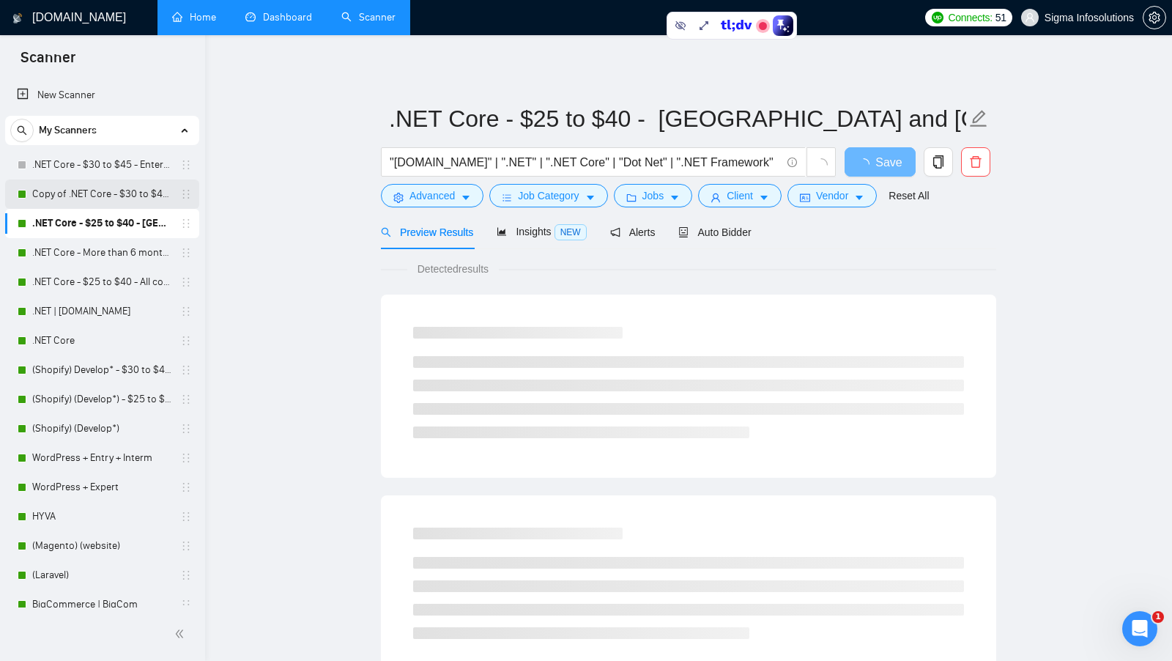
click at [145, 199] on link "Copy of .NET Core - $30 to $45 - Enterprise client - ROW" at bounding box center [101, 193] width 139 height 29
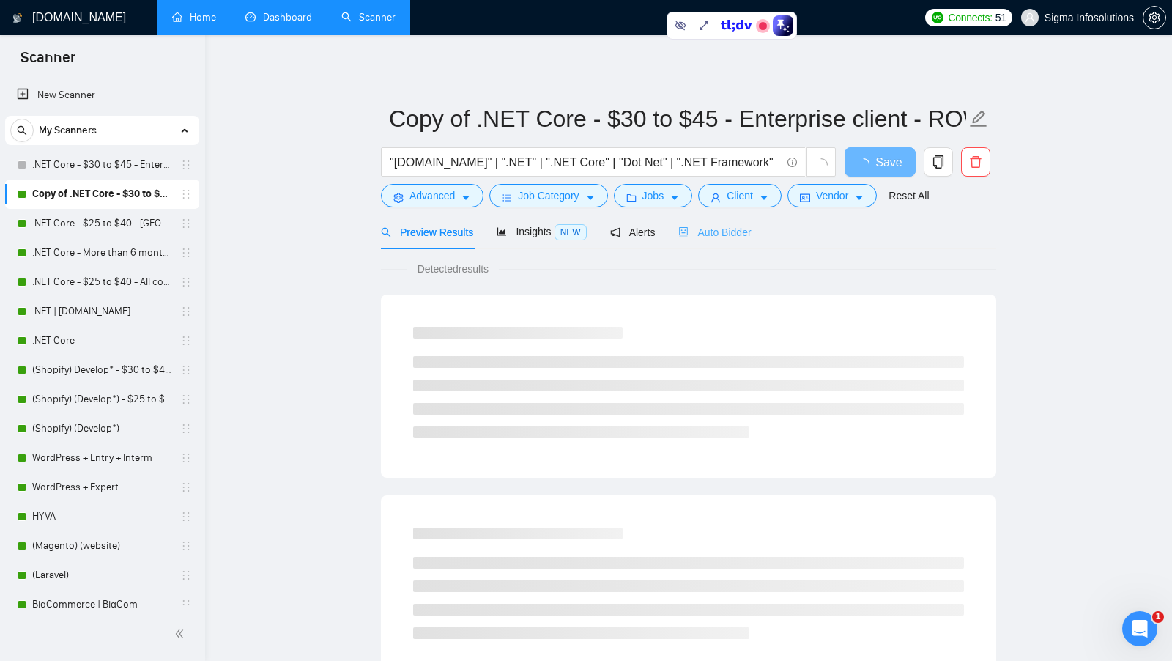
click at [741, 240] on div "Auto Bidder" at bounding box center [714, 232] width 73 height 34
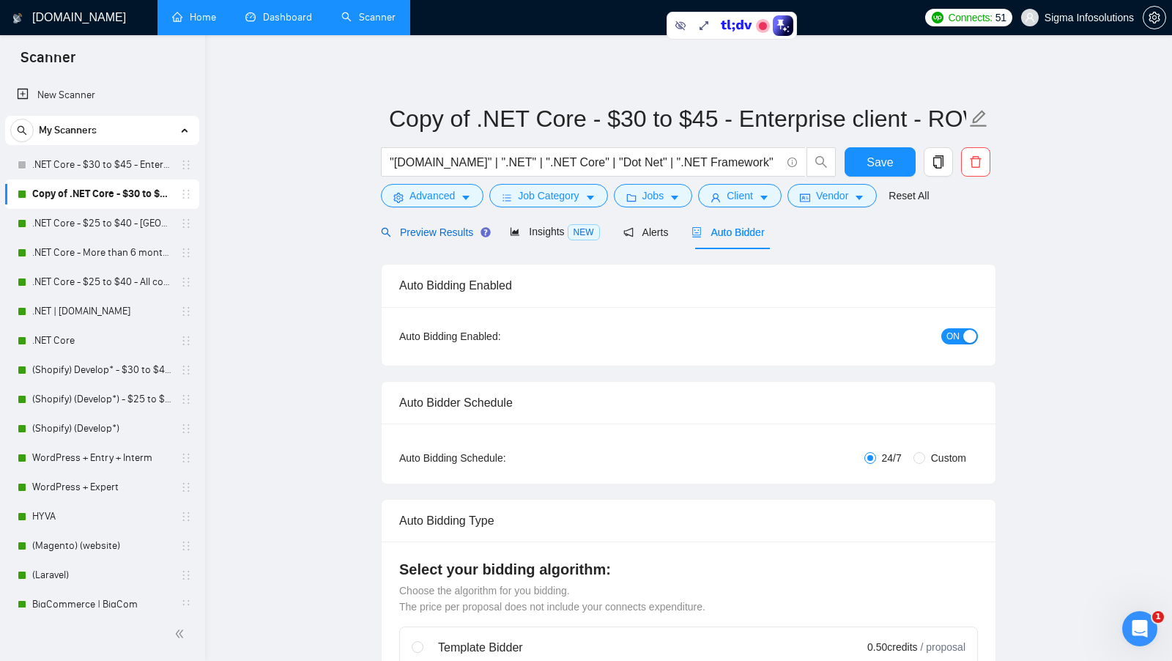
click at [432, 227] on span "Preview Results" at bounding box center [433, 232] width 105 height 12
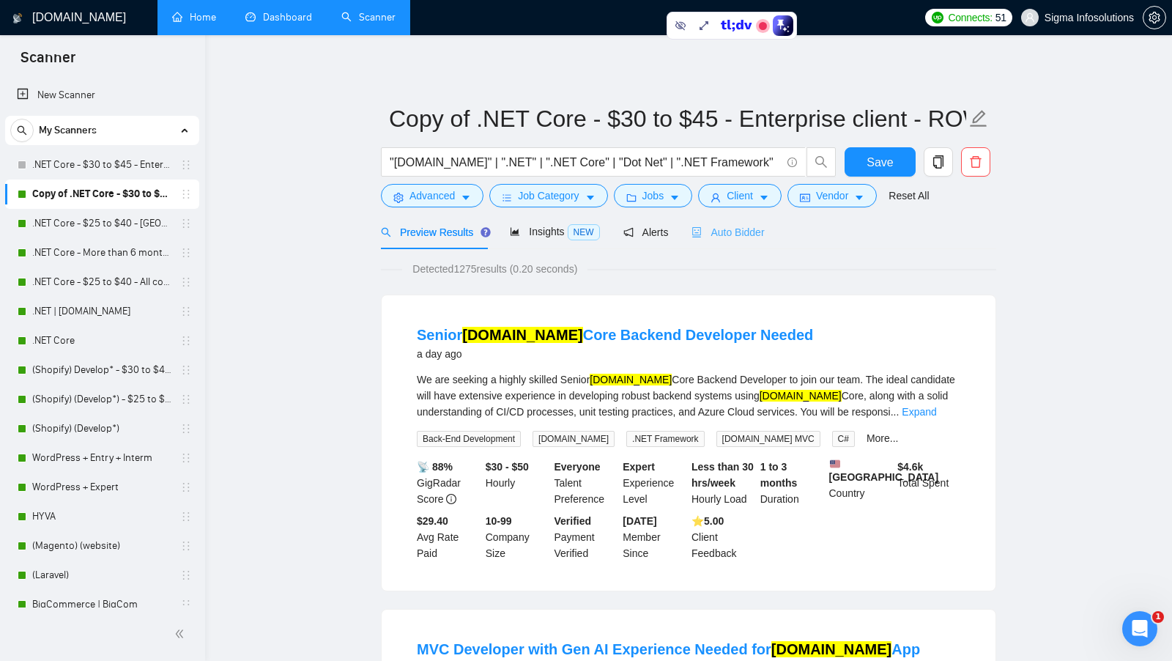
click at [750, 240] on div "Auto Bidder" at bounding box center [727, 232] width 73 height 34
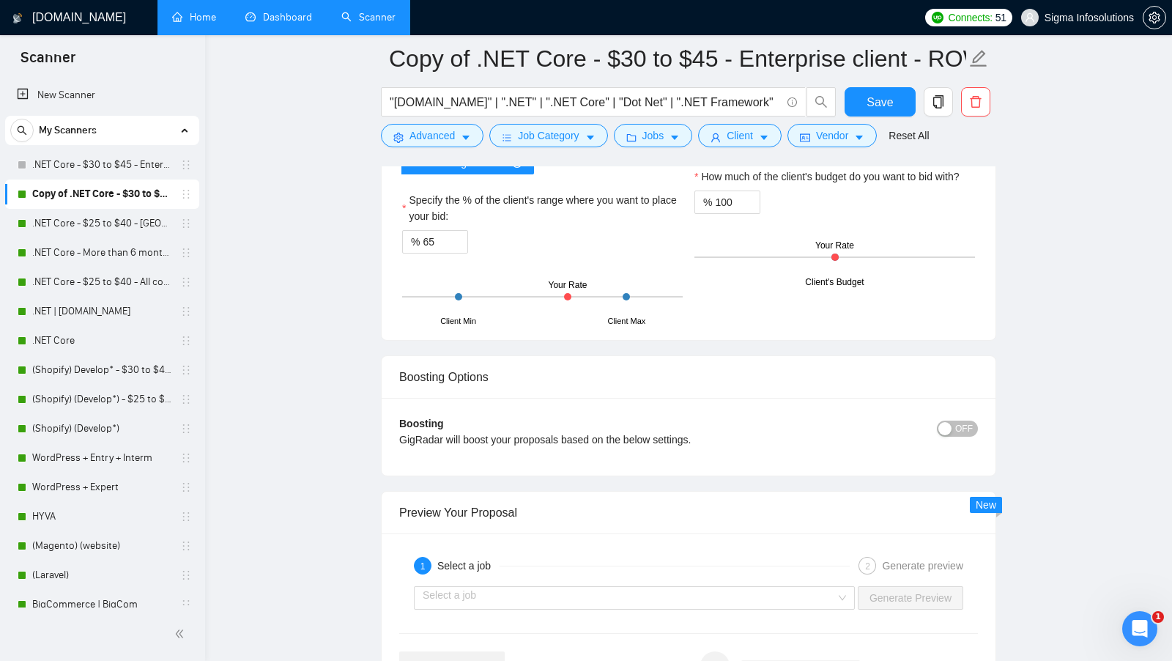
scroll to position [2478, 0]
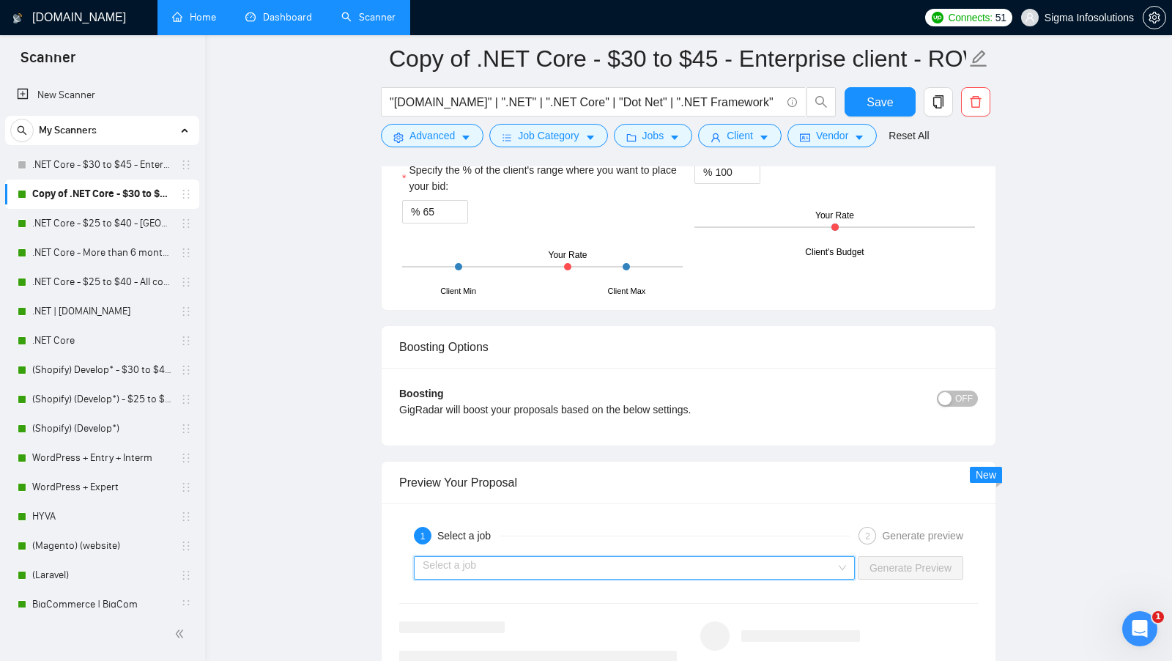
click at [647, 557] on input "search" at bounding box center [629, 568] width 413 height 22
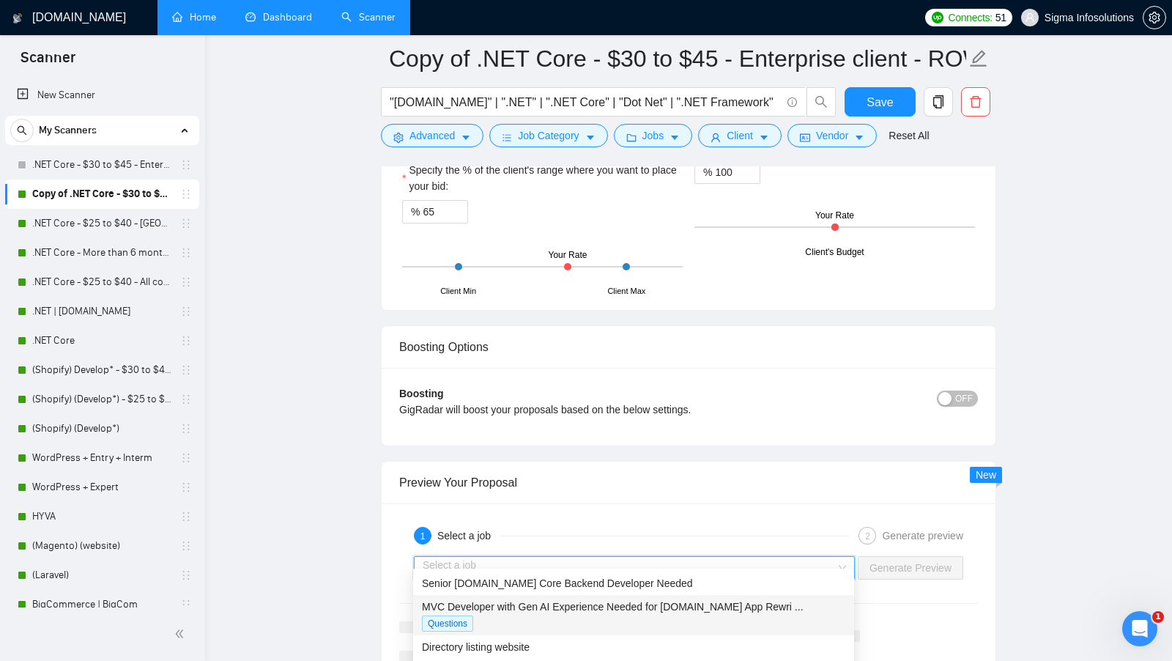
click at [578, 599] on div "MVC Developer with Gen AI Experience Needed for ASP.NET App Rewri ..." at bounding box center [633, 606] width 423 height 16
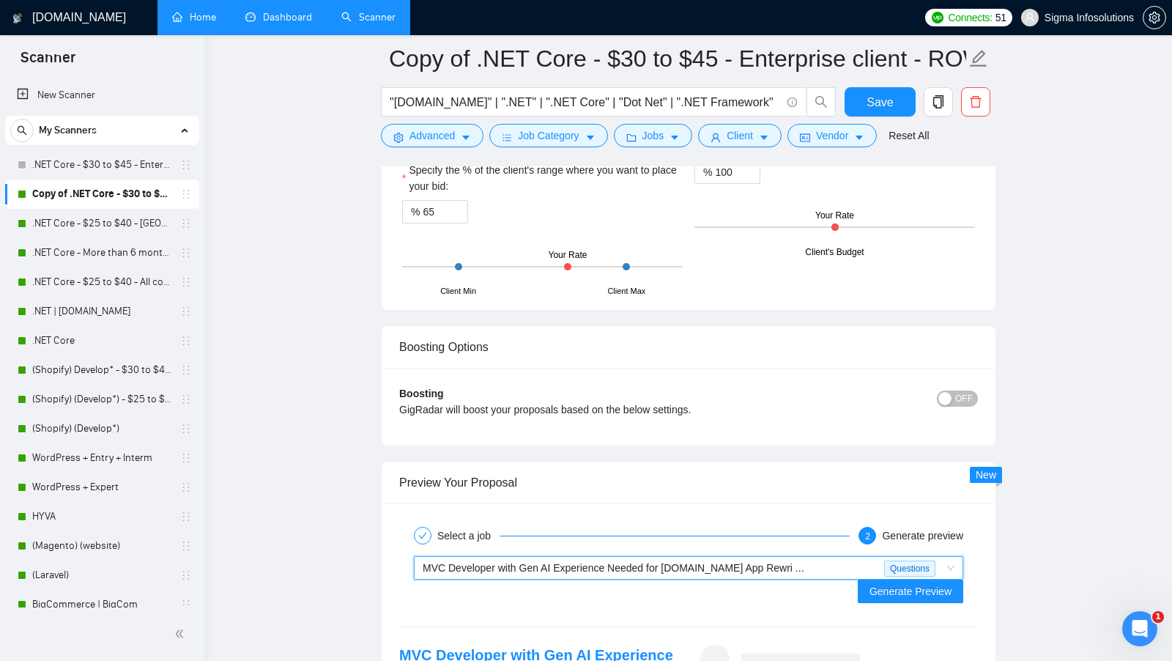
click at [670, 557] on div "MVC Developer with Gen AI Experience Needed for ASP.NET App Rewri ..." at bounding box center [653, 568] width 461 height 22
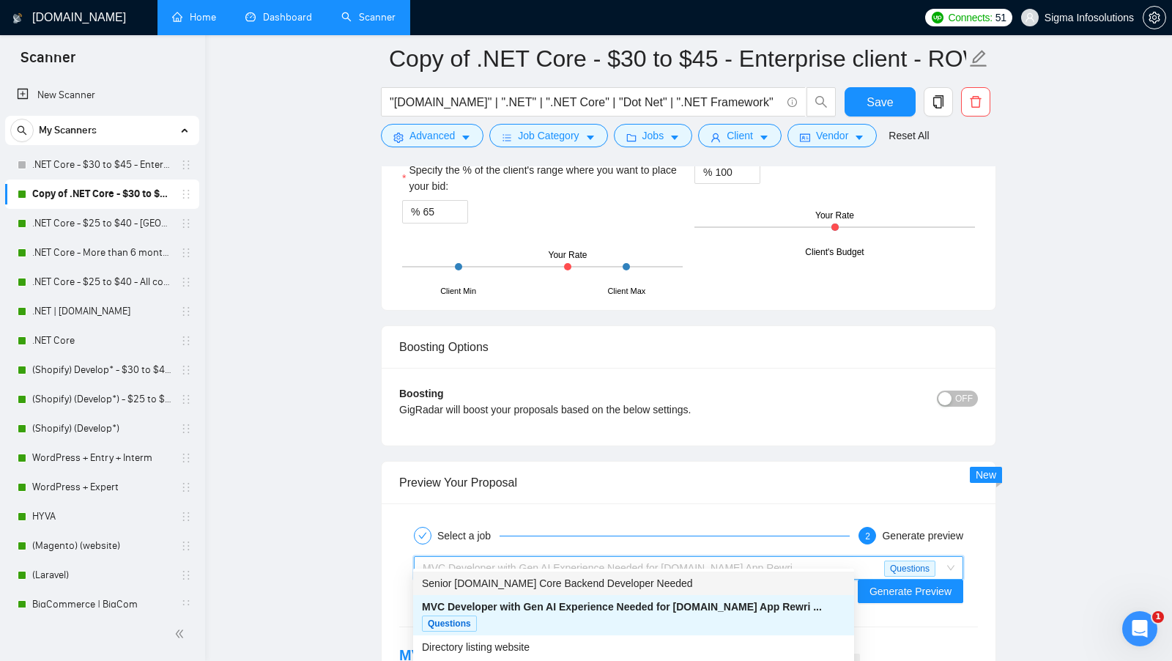
click at [601, 585] on span "Senior ASP.NET Core Backend Developer Needed" at bounding box center [557, 583] width 271 height 12
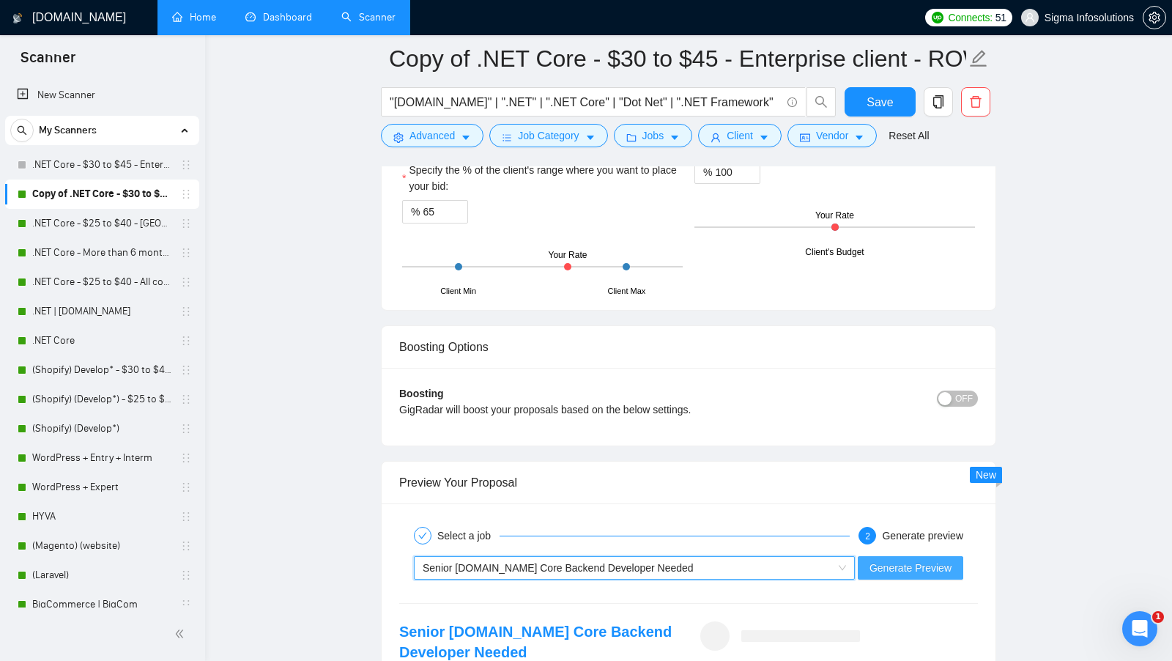
click at [936, 560] on span "Generate Preview" at bounding box center [910, 568] width 82 height 16
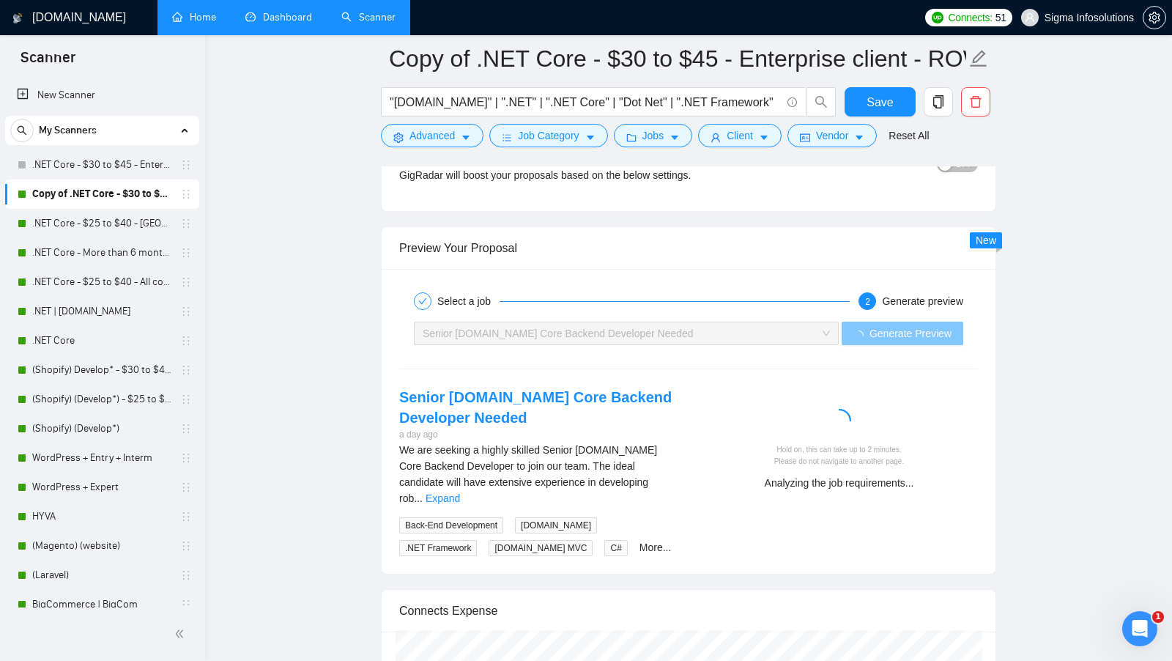
scroll to position [2698, 0]
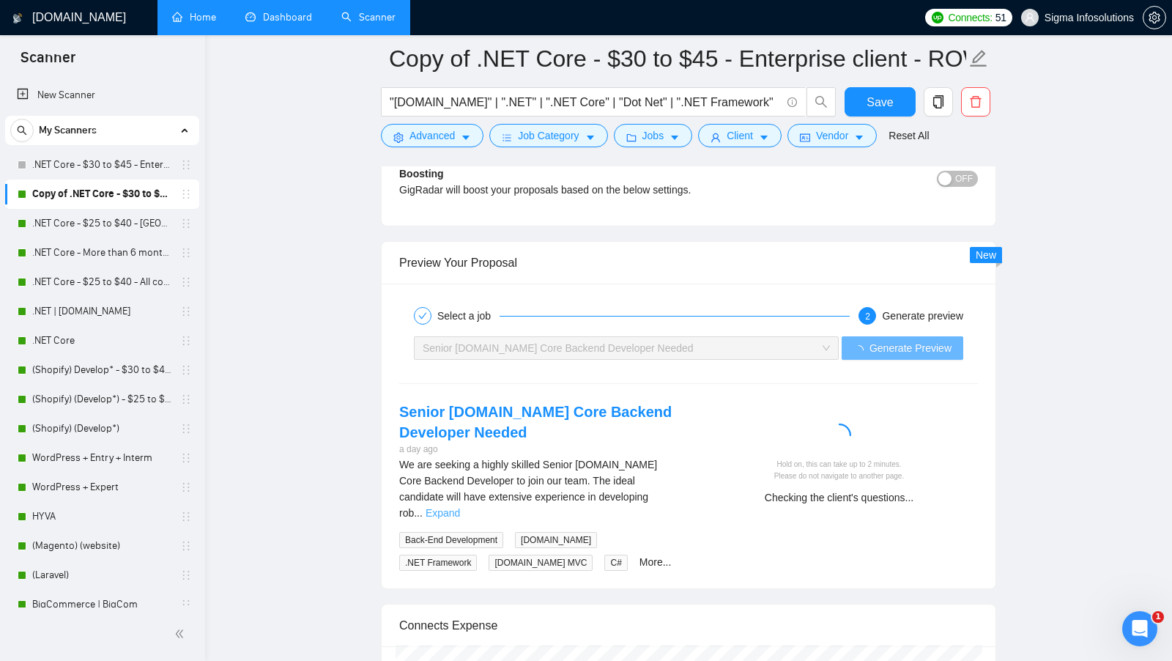
click at [460, 507] on link "Expand" at bounding box center [443, 513] width 34 height 12
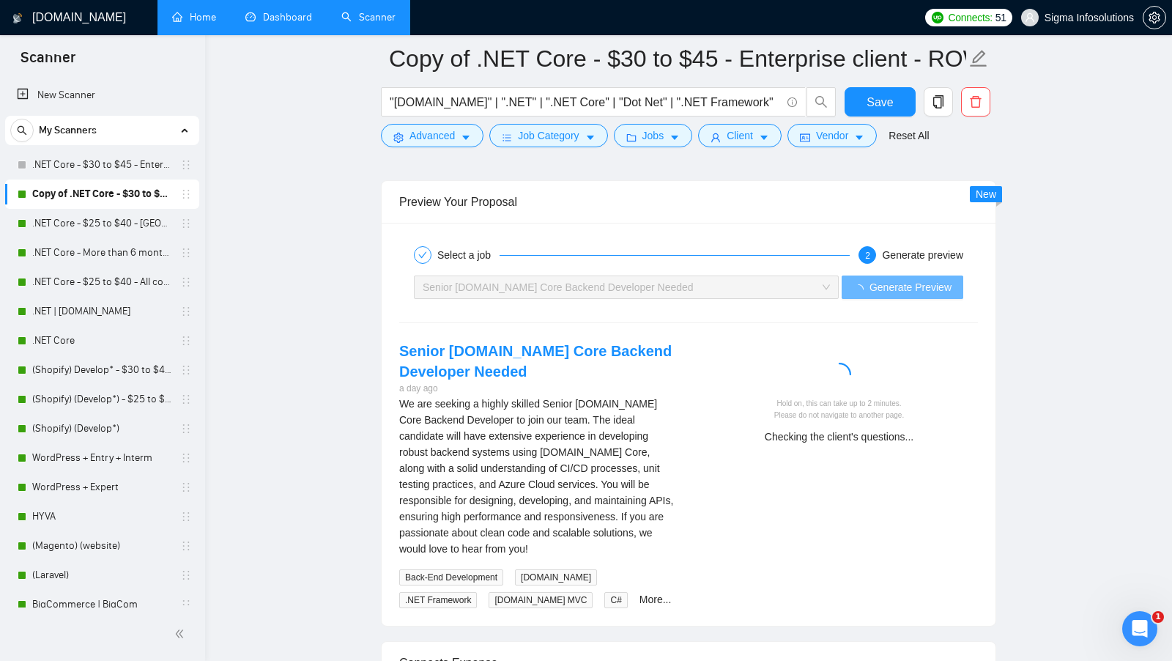
scroll to position [2756, 0]
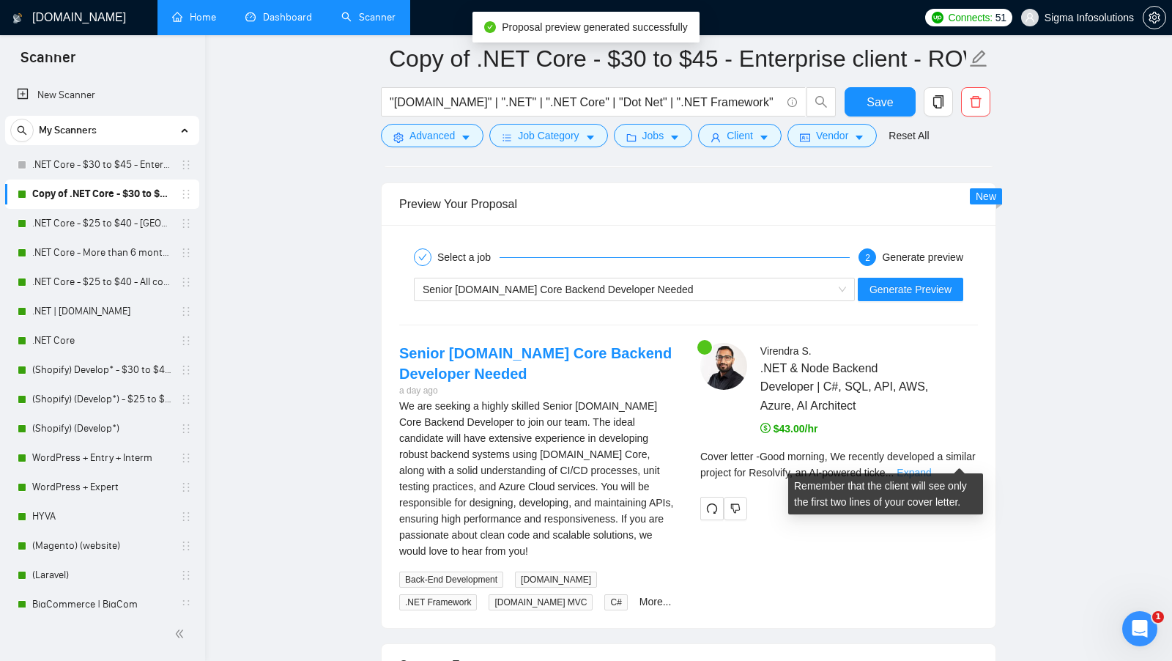
click at [931, 467] on link "Expand" at bounding box center [914, 473] width 34 height 12
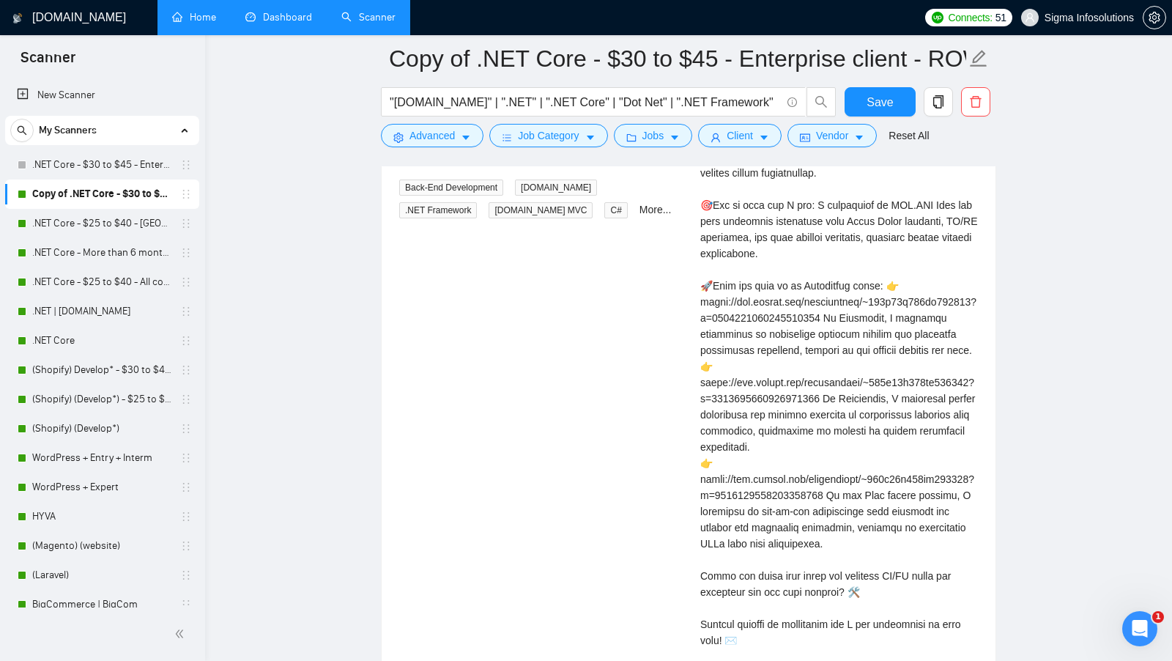
scroll to position [3157, 0]
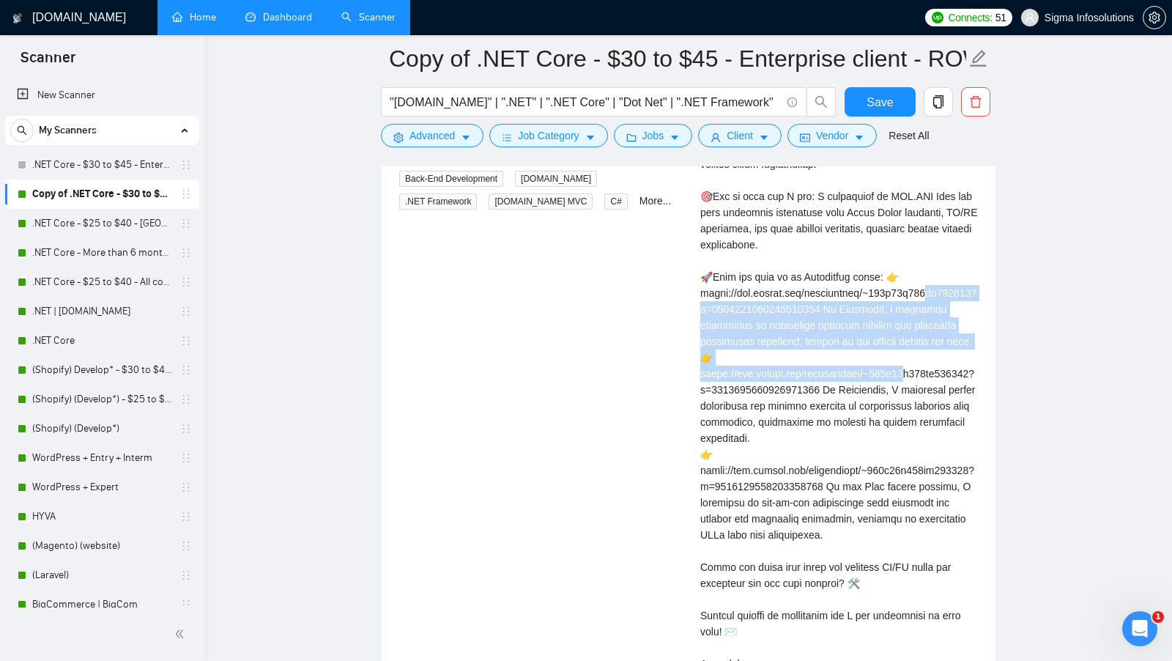
drag, startPoint x: 700, startPoint y: 283, endPoint x: 746, endPoint y: 338, distance: 72.2
click at [746, 337] on div "Cover letter" at bounding box center [839, 373] width 278 height 628
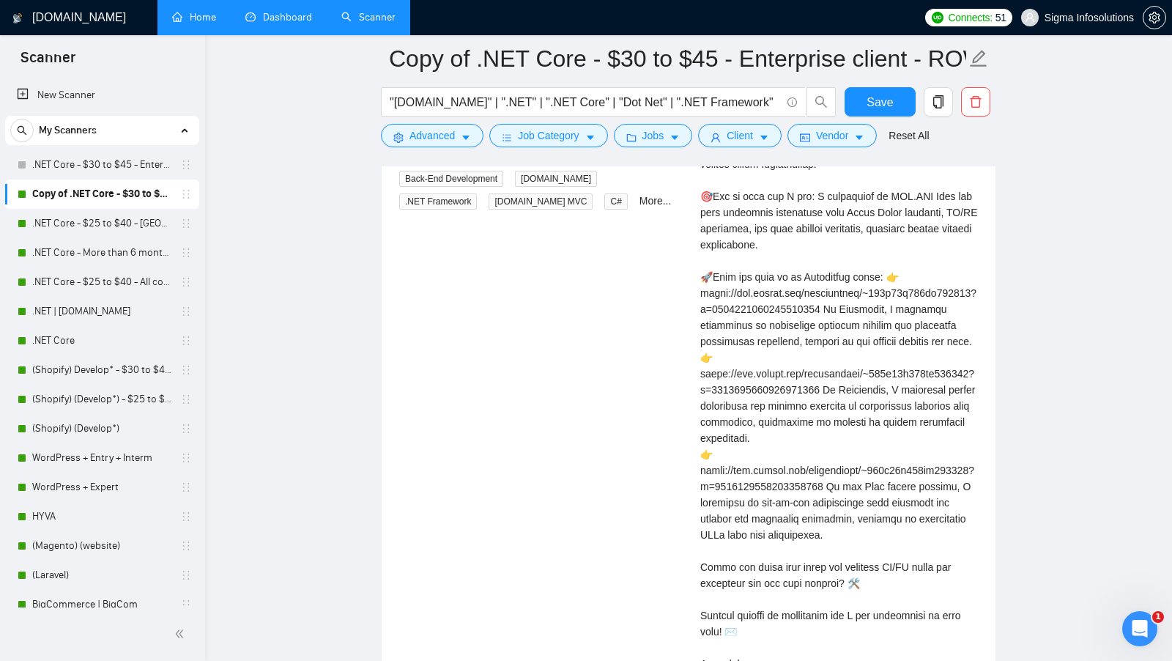
click at [699, 376] on div "Virendra S . .NET & Node Backend Developer | C#, SQL, API, AWS, Azure, AI Archi…" at bounding box center [839, 334] width 301 height 785
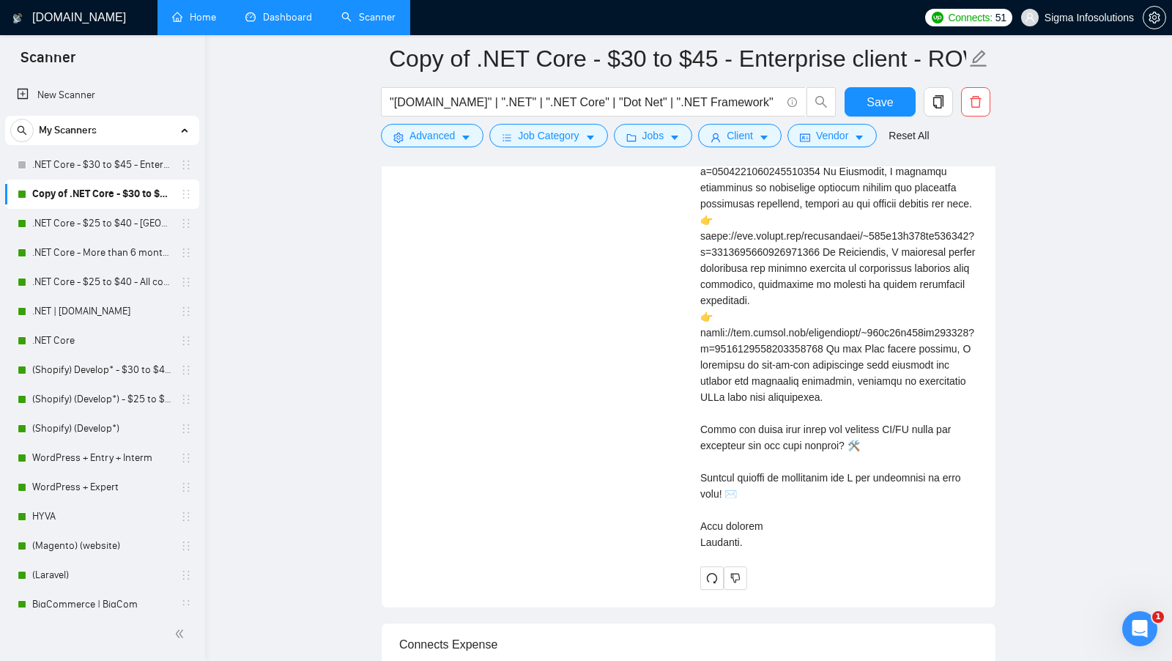
scroll to position [3296, 0]
drag, startPoint x: 753, startPoint y: 500, endPoint x: 700, endPoint y: 481, distance: 56.5
click at [700, 481] on div "Virendra S . .NET & Node Backend Developer | C#, SQL, API, AWS, Azure, AI Archi…" at bounding box center [839, 196] width 301 height 785
drag, startPoint x: 858, startPoint y: 446, endPoint x: 686, endPoint y: 431, distance: 172.0
click at [686, 431] on div "Senior ASP.NET Core Backend Developer Needed a day ago We are seeking a highly …" at bounding box center [688, 196] width 602 height 785
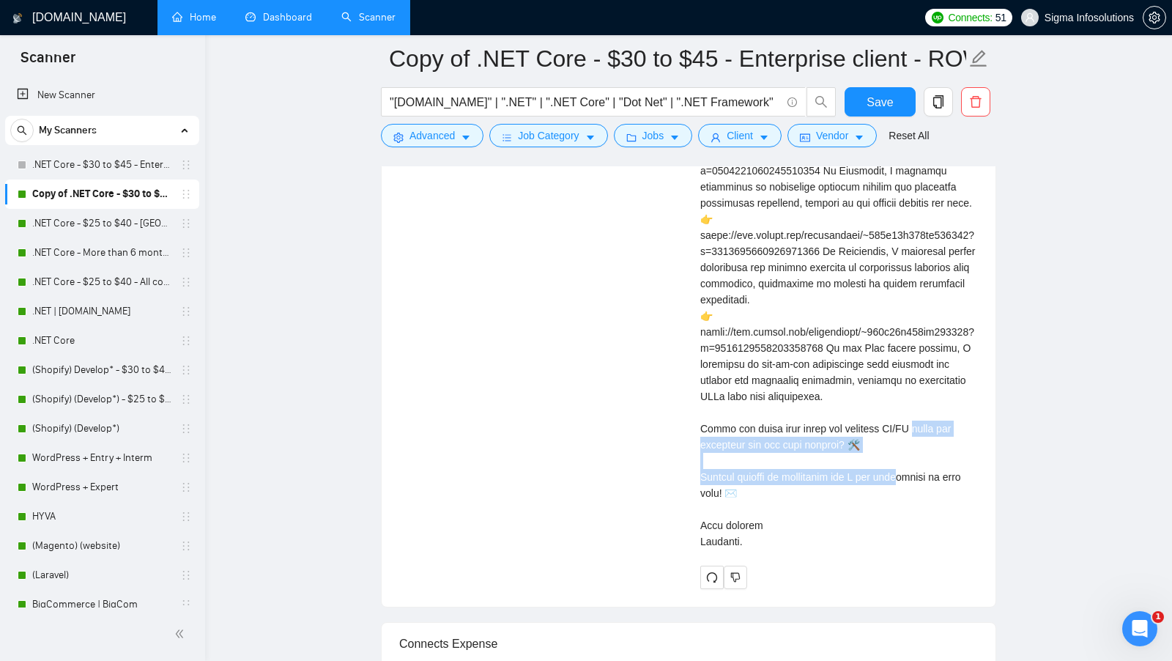
drag, startPoint x: 752, startPoint y: 497, endPoint x: 697, endPoint y: 483, distance: 56.0
click at [697, 483] on div "Virendra S . .NET & Node Backend Developer | C#, SQL, API, AWS, Azure, AI Archi…" at bounding box center [839, 196] width 301 height 785
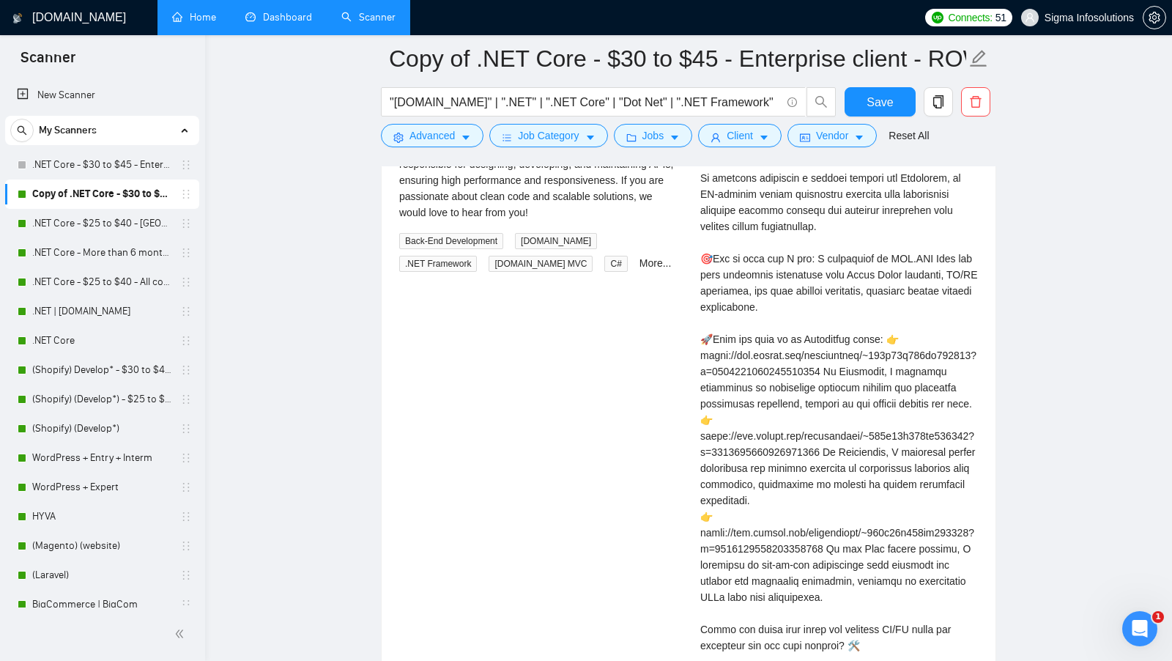
scroll to position [3127, 0]
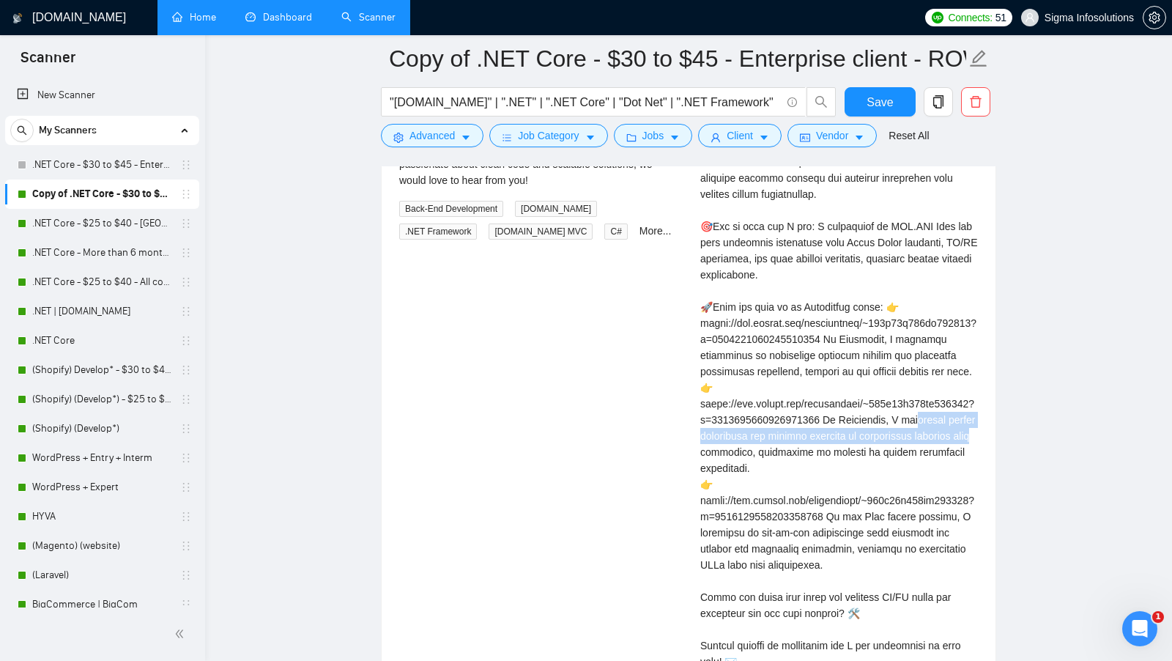
drag, startPoint x: 697, startPoint y: 417, endPoint x: 846, endPoint y: 443, distance: 151.7
click at [846, 442] on div "Virendra S . .NET & Node Backend Developer | C#, SQL, API, AWS, Azure, AI Archi…" at bounding box center [839, 364] width 301 height 785
click at [846, 443] on div "Cover letter" at bounding box center [839, 403] width 278 height 628
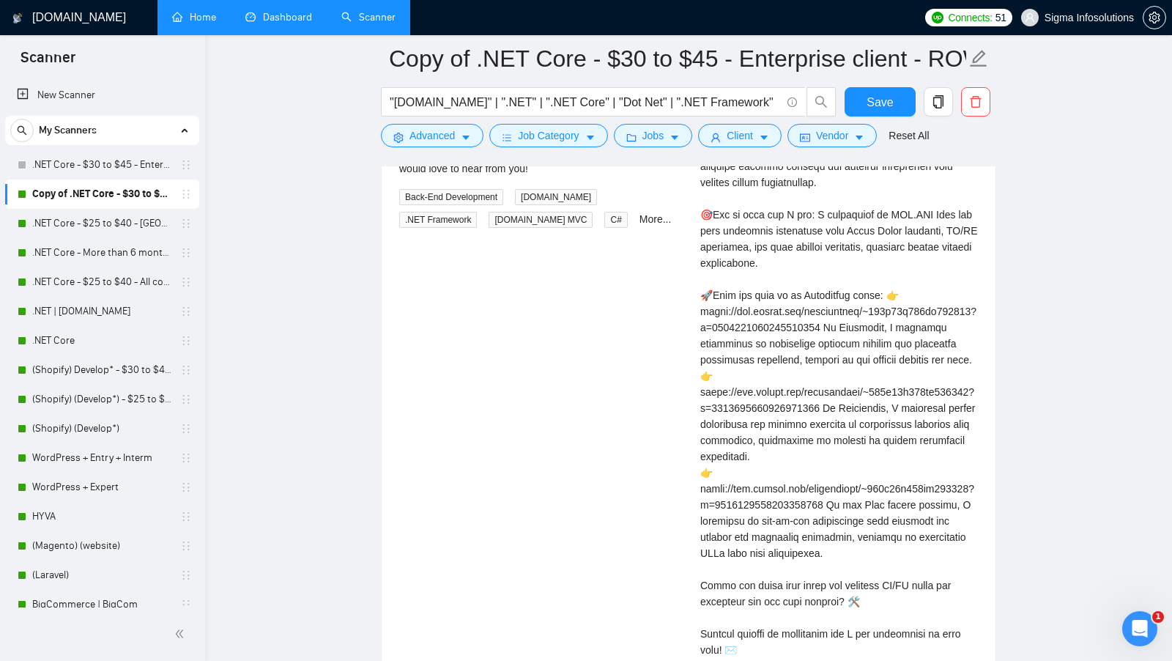
scroll to position [3140, 0]
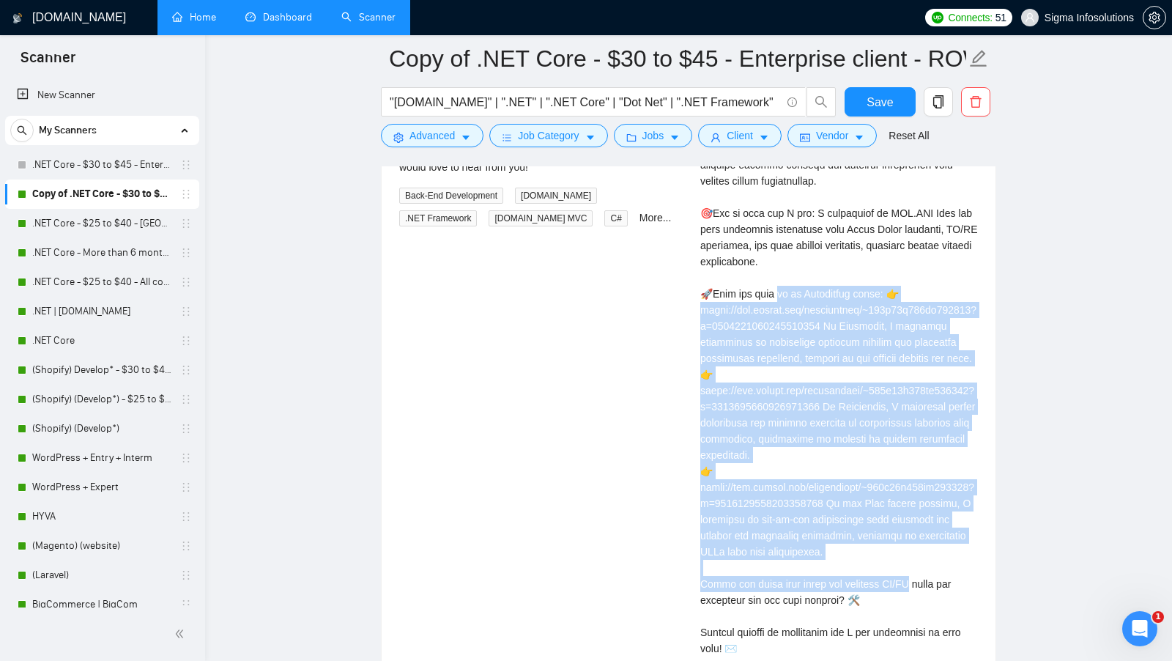
drag, startPoint x: 702, startPoint y: 282, endPoint x: 963, endPoint y: 562, distance: 382.0
click at [963, 562] on div "Cover letter" at bounding box center [839, 390] width 278 height 628
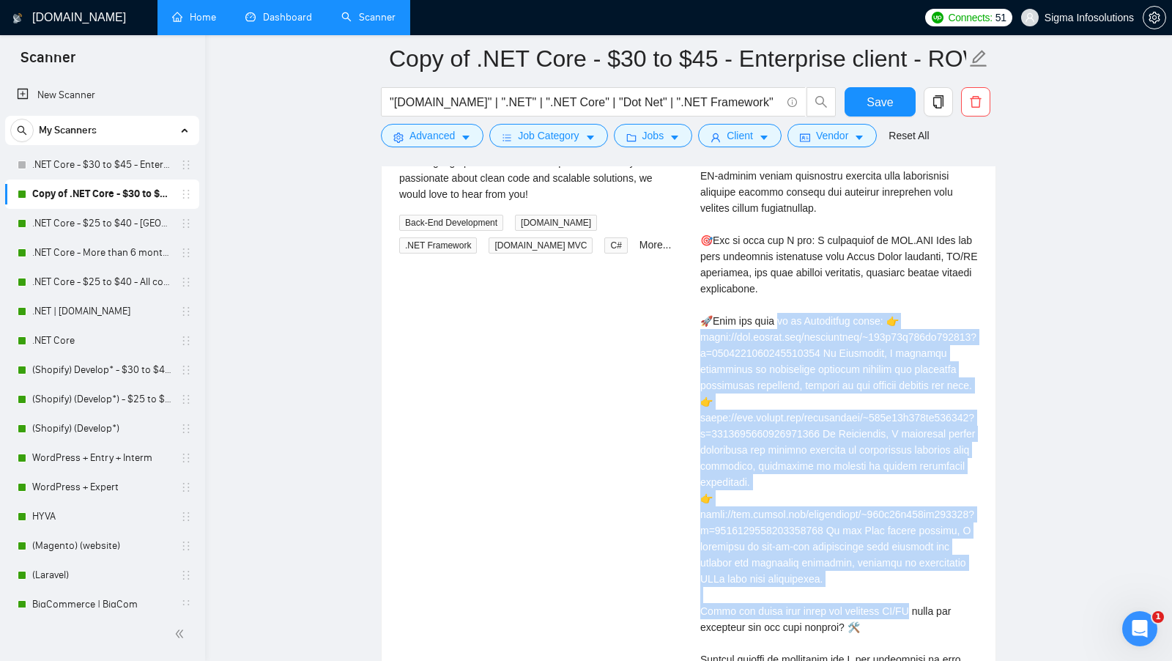
scroll to position [3107, 0]
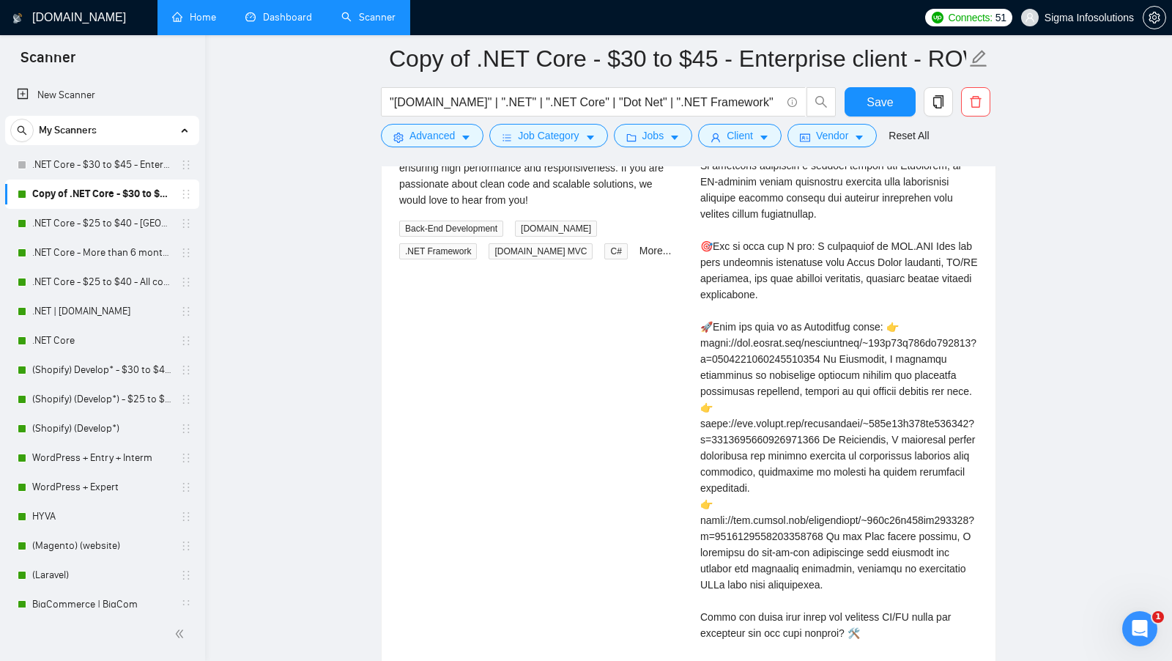
click at [813, 401] on div "Cover letter" at bounding box center [839, 423] width 278 height 628
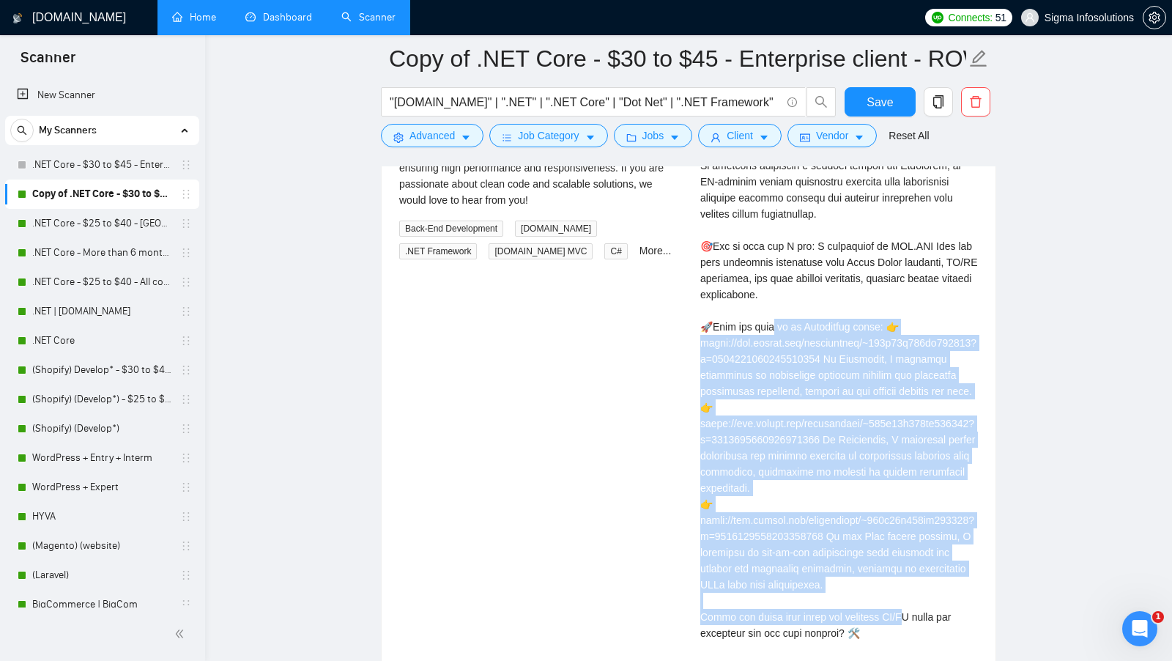
drag, startPoint x: 688, startPoint y: 294, endPoint x: 908, endPoint y: 586, distance: 365.5
click at [908, 586] on div "Senior ASP.NET Core Backend Developer Needed a day ago We are seeking a highly …" at bounding box center [688, 384] width 602 height 785
click at [908, 586] on div "Cover letter" at bounding box center [839, 423] width 278 height 628
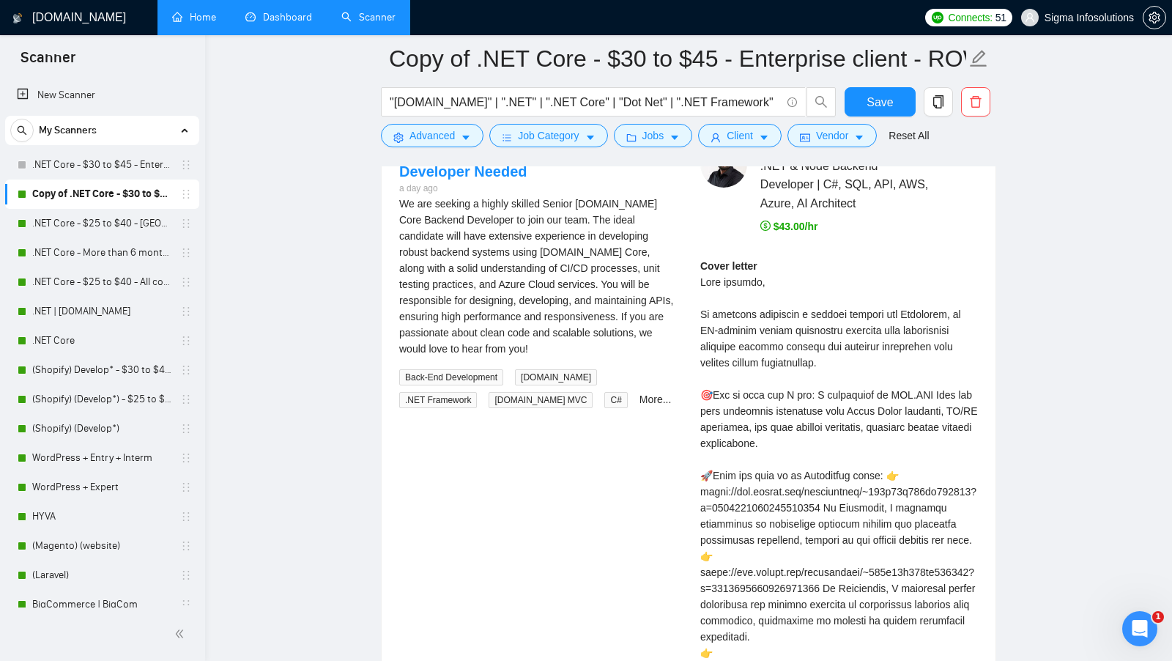
scroll to position [2958, 0]
click at [883, 383] on div "Cover letter" at bounding box center [839, 573] width 278 height 628
click at [882, 383] on div "Cover letter" at bounding box center [839, 573] width 278 height 628
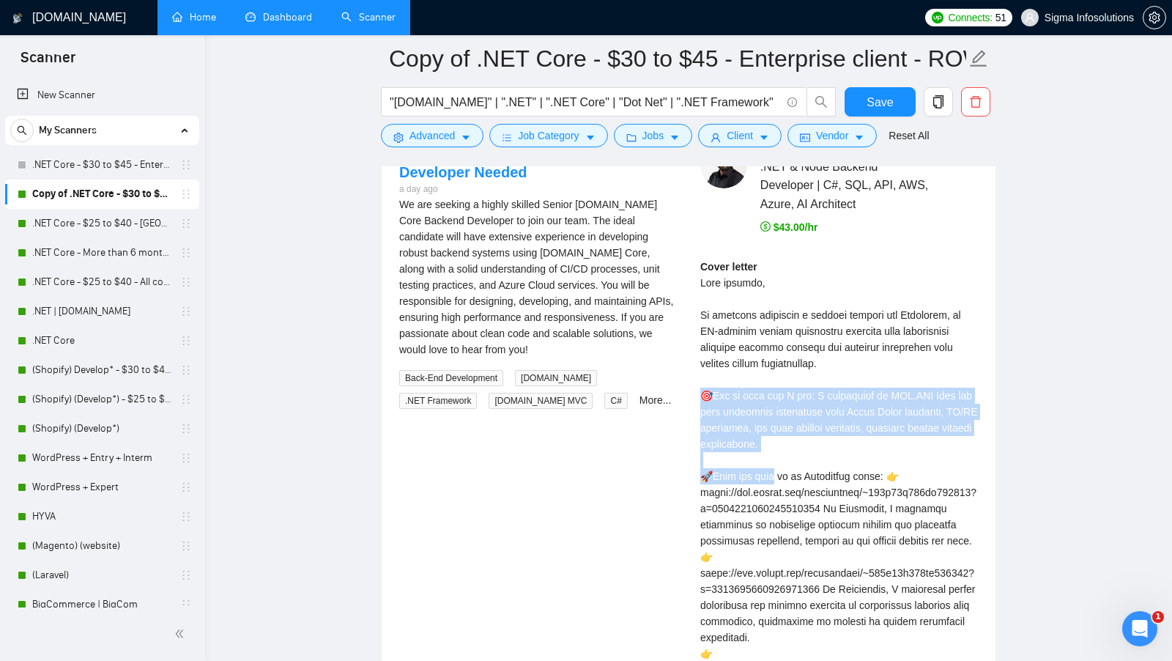
click at [882, 383] on div "Cover letter" at bounding box center [839, 573] width 278 height 628
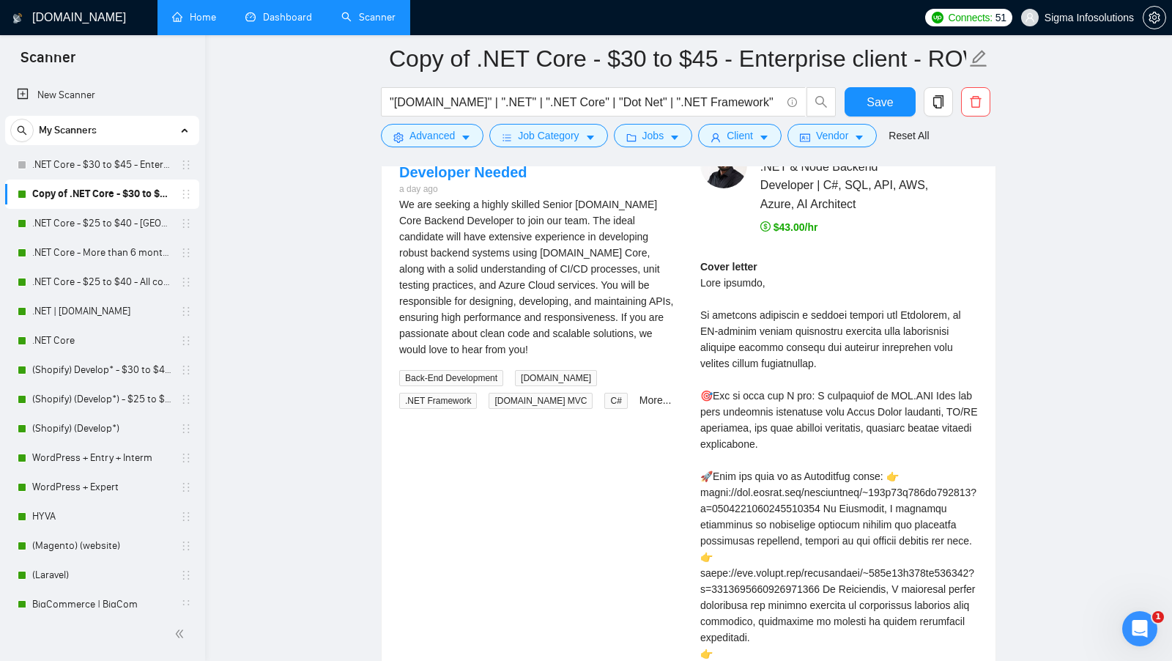
click at [881, 384] on div "Cover letter" at bounding box center [839, 573] width 278 height 628
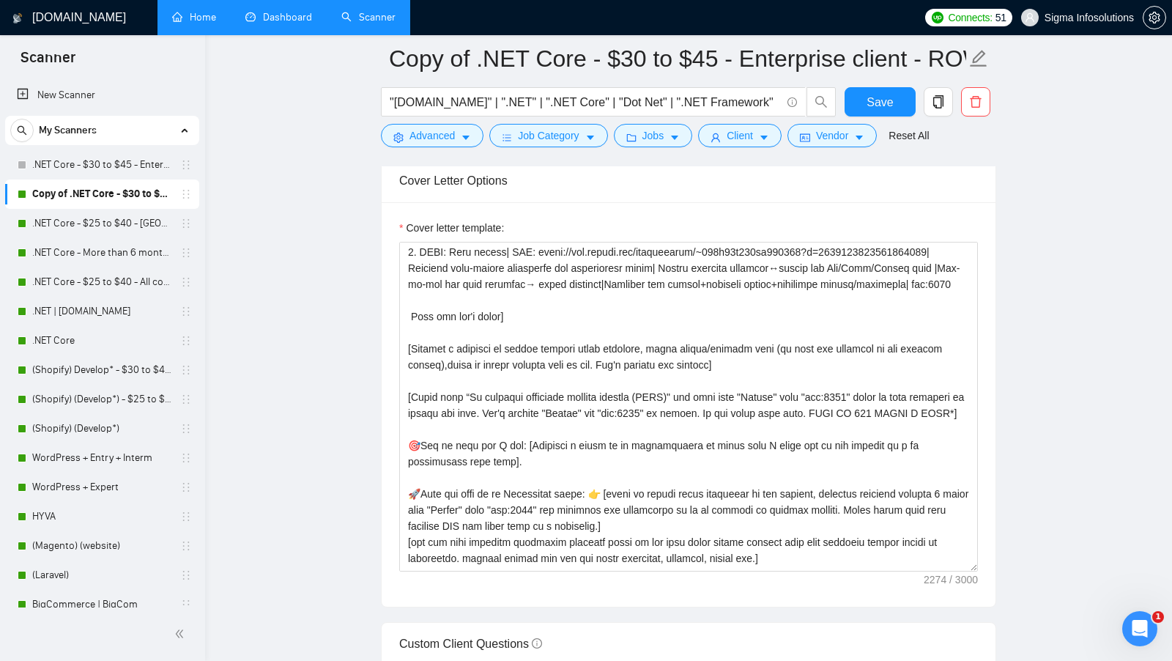
scroll to position [283, 0]
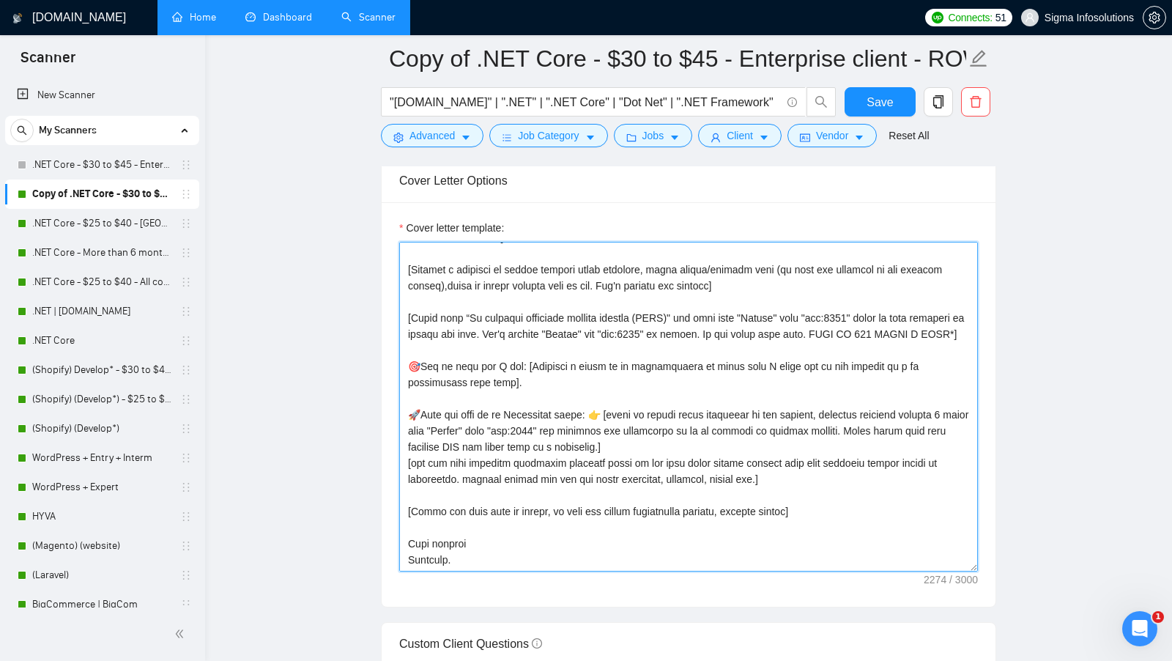
click at [454, 382] on textarea "Cover letter template:" at bounding box center [688, 407] width 579 height 330
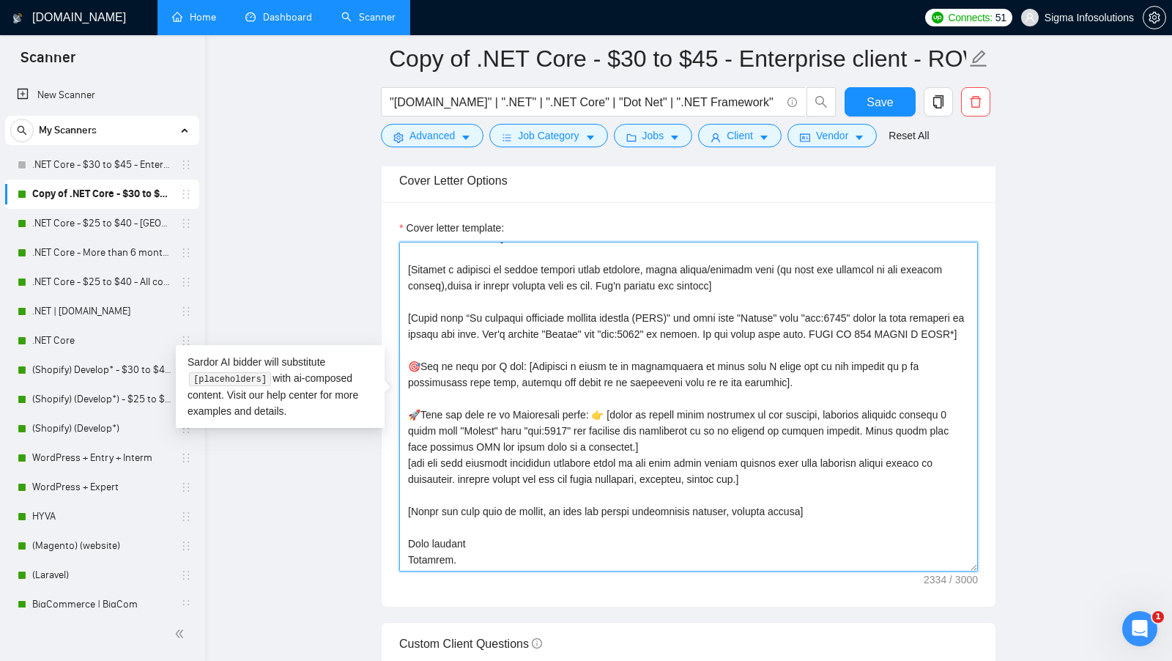
click at [727, 385] on textarea "Cover letter template:" at bounding box center [688, 407] width 579 height 330
drag, startPoint x: 780, startPoint y: 385, endPoint x: 404, endPoint y: 360, distance: 376.6
click at [404, 360] on textarea "Cover letter template:" at bounding box center [688, 407] width 579 height 330
type textarea "[Folder= 1. CLNT: Resolvify | URL: https://www.upwork.com/freelancers/~018a66e4…"
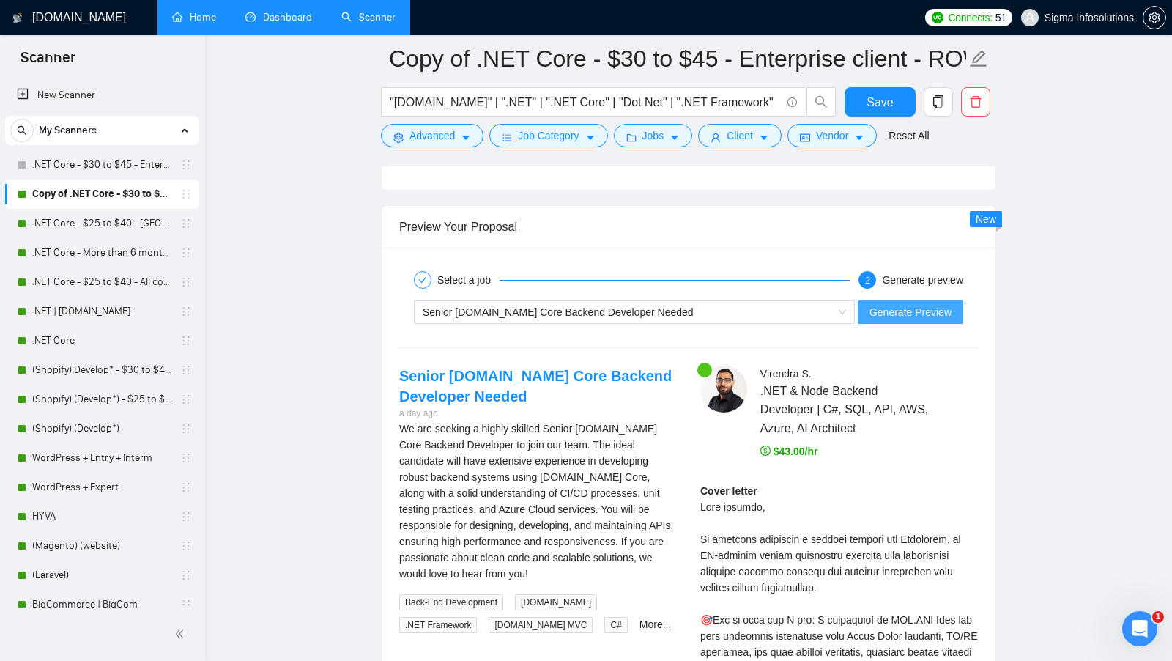
scroll to position [2734, 0]
click at [935, 303] on span "Generate Preview" at bounding box center [910, 311] width 82 height 16
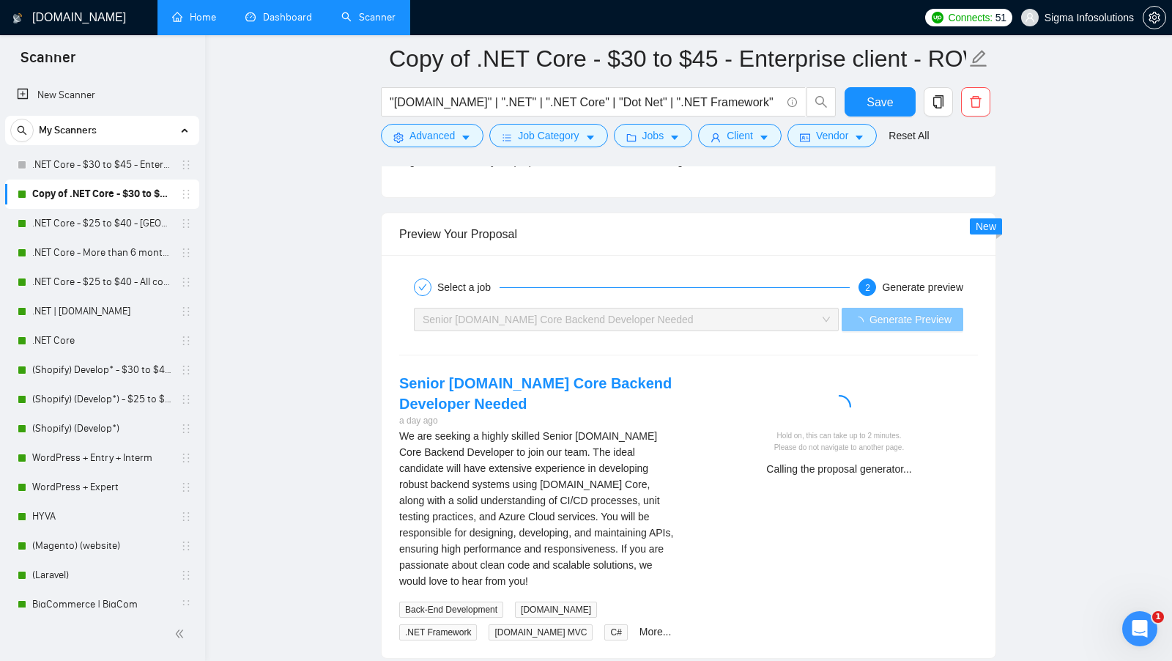
scroll to position [2726, 0]
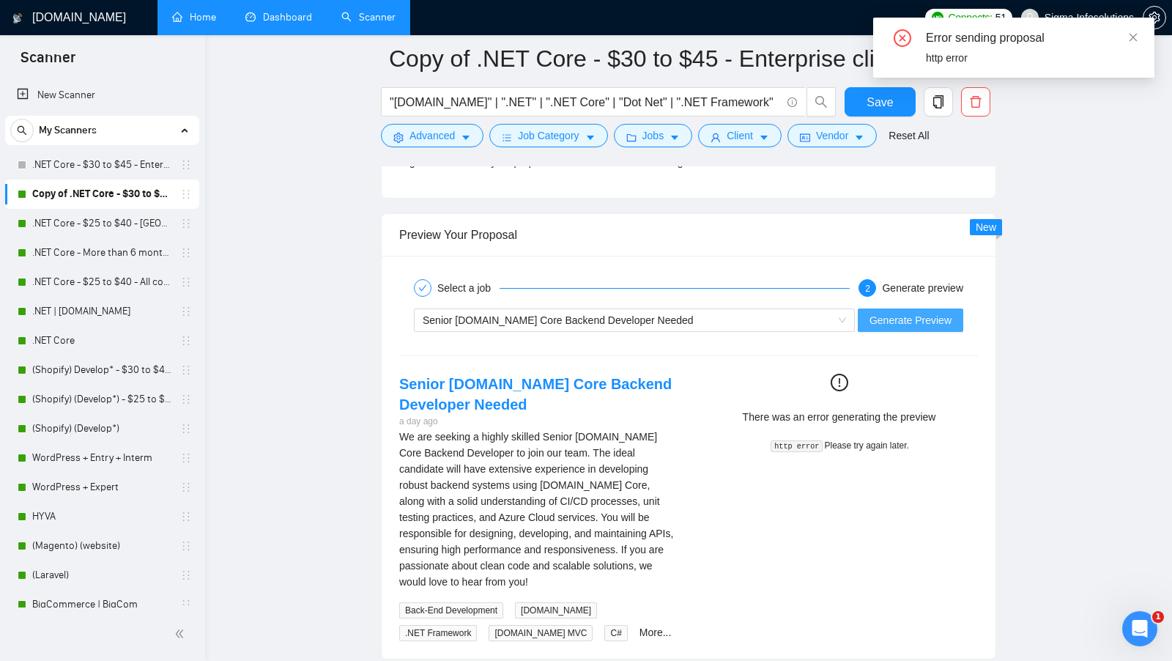
click at [908, 312] on span "Generate Preview" at bounding box center [910, 320] width 82 height 16
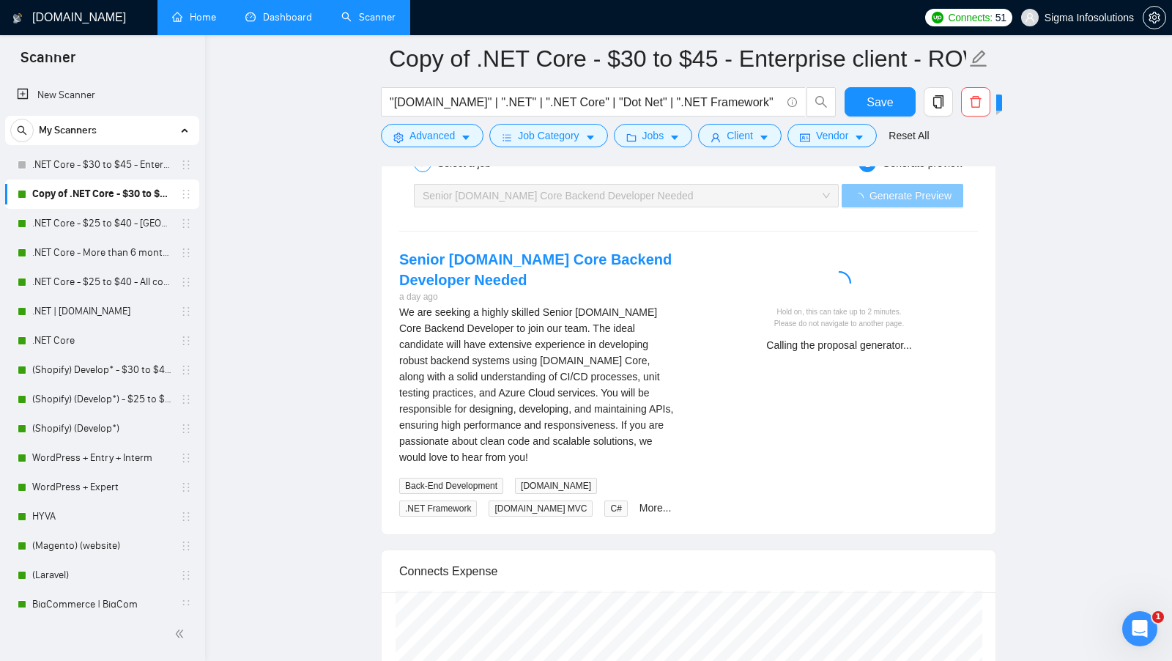
scroll to position [2846, 0]
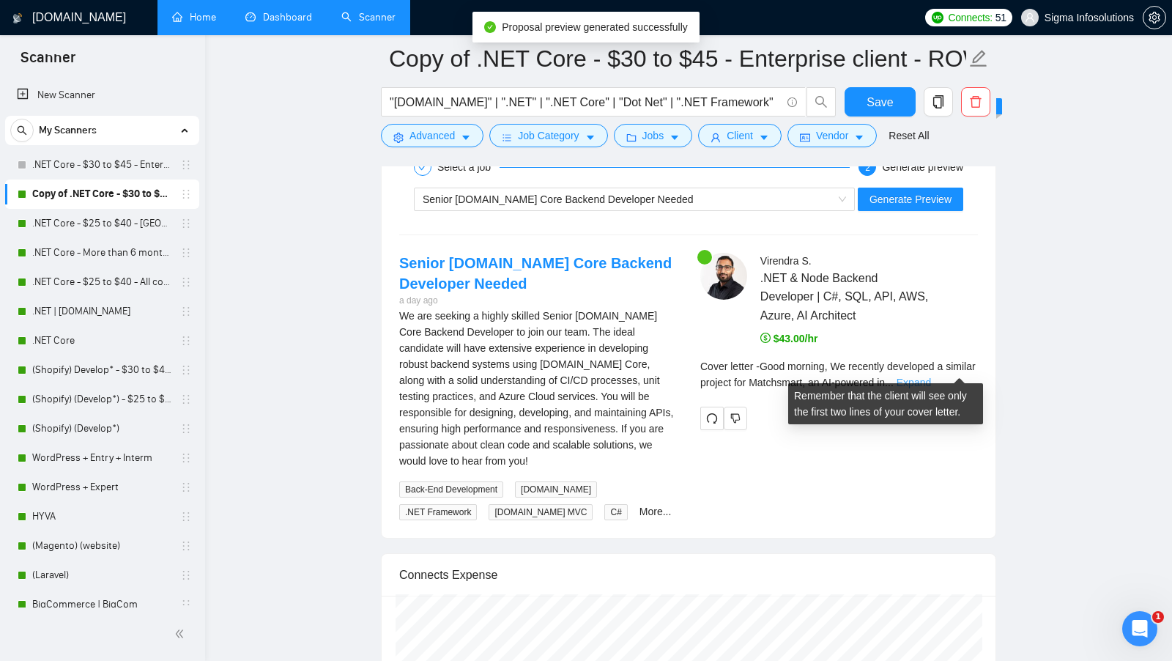
click at [931, 377] on link "Expand" at bounding box center [914, 383] width 34 height 12
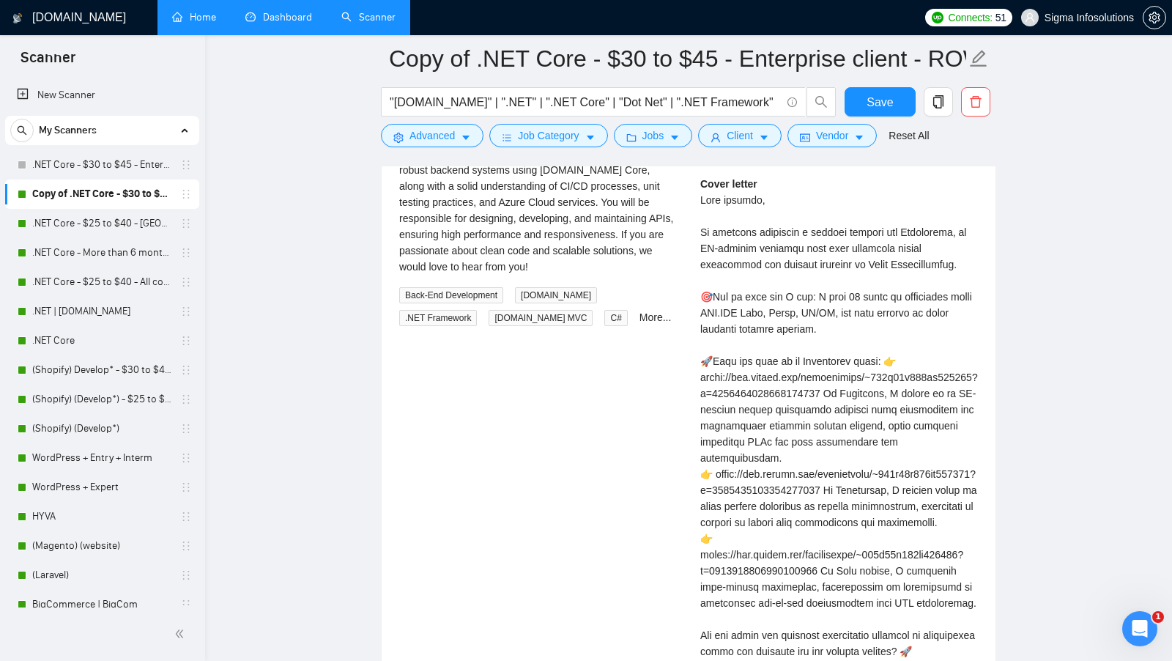
scroll to position [3038, 0]
click at [426, 143] on span "Advanced" at bounding box center [431, 135] width 45 height 16
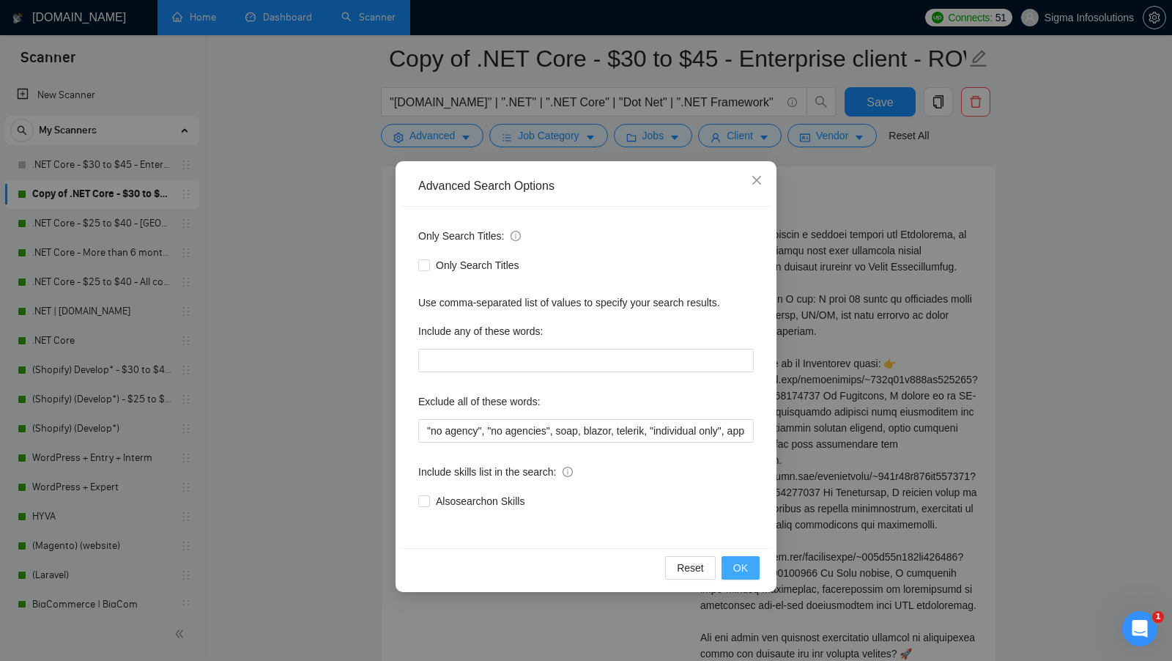
click at [729, 563] on button "OK" at bounding box center [741, 567] width 38 height 23
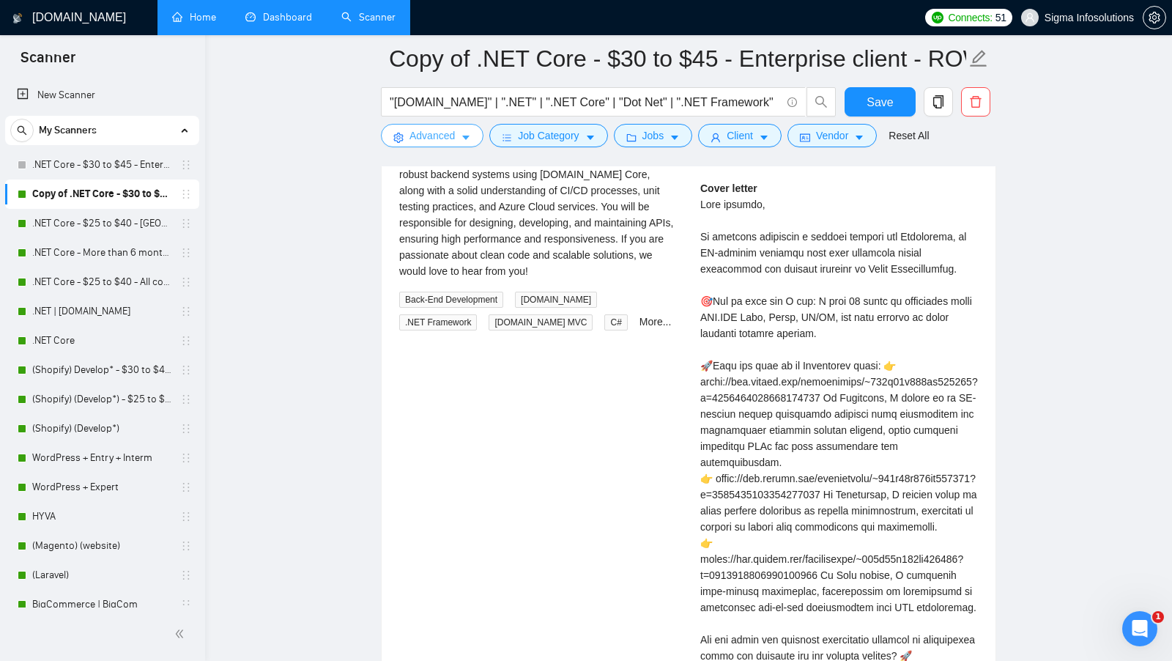
scroll to position [3033, 0]
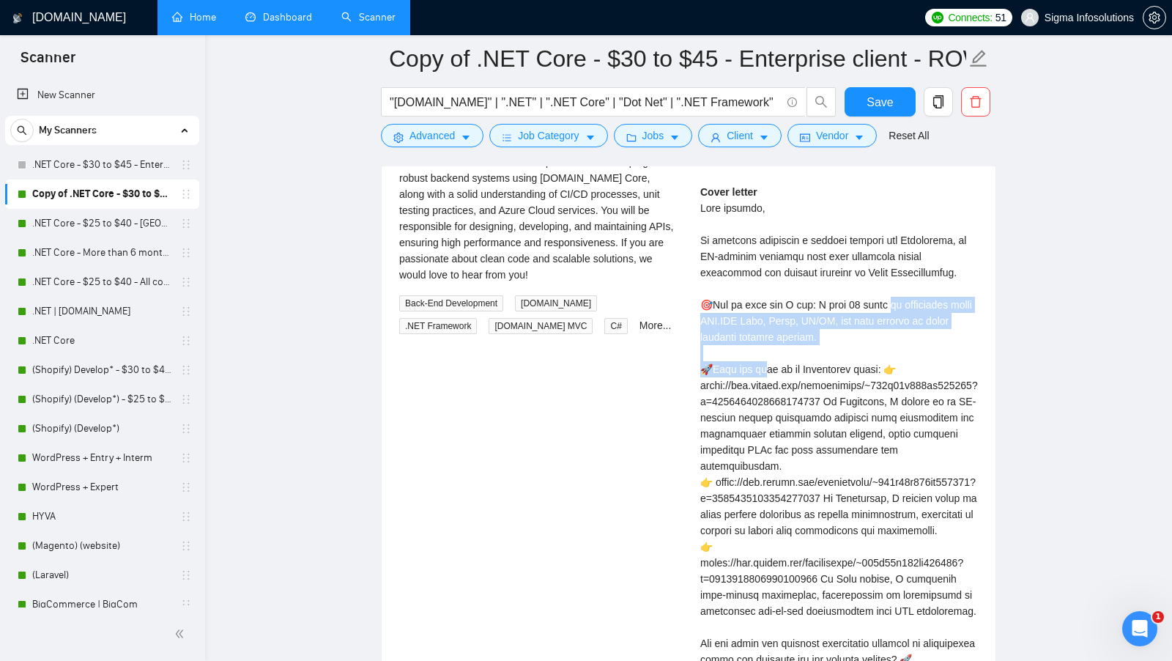
drag, startPoint x: 809, startPoint y: 287, endPoint x: 825, endPoint y: 319, distance: 35.4
click at [825, 319] on div "Cover letter" at bounding box center [839, 450] width 278 height 532
click at [910, 296] on div "Cover letter" at bounding box center [839, 450] width 278 height 532
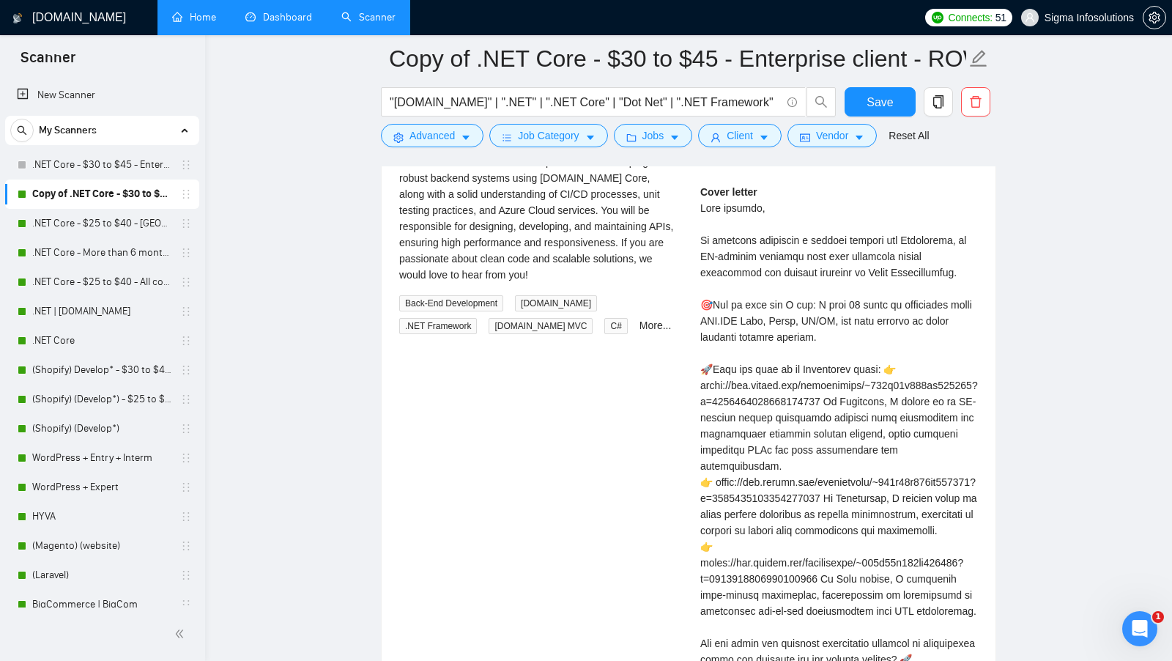
click at [843, 288] on div "Cover letter" at bounding box center [839, 450] width 278 height 532
click at [892, 94] on span "Save" at bounding box center [880, 102] width 26 height 18
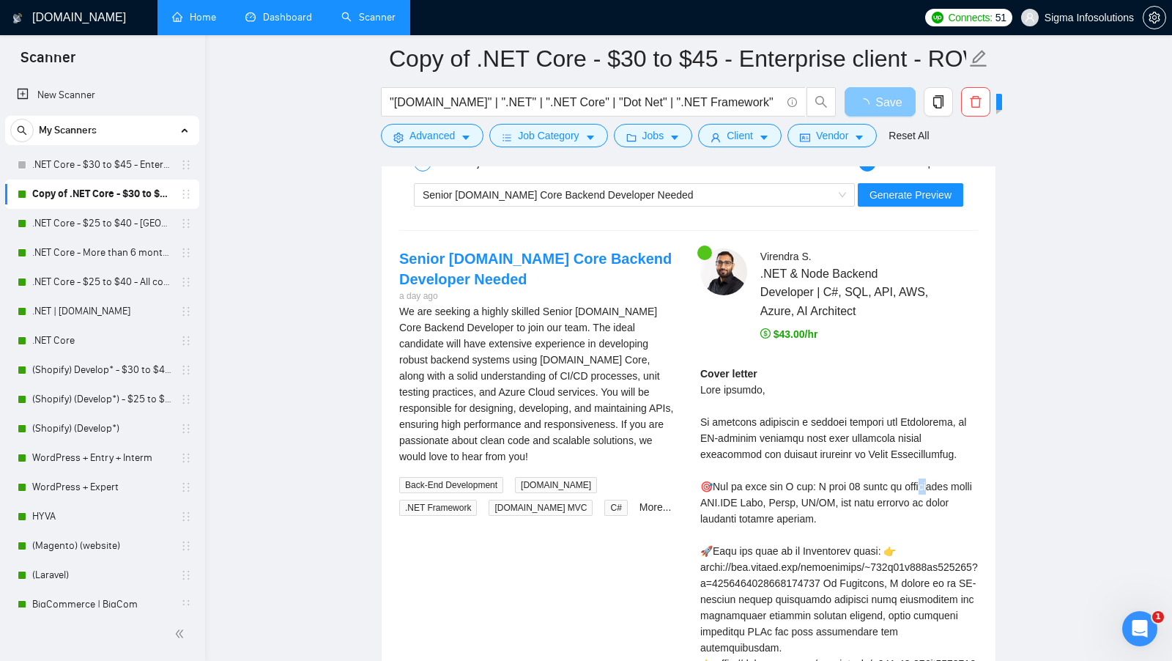
scroll to position [2825, 0]
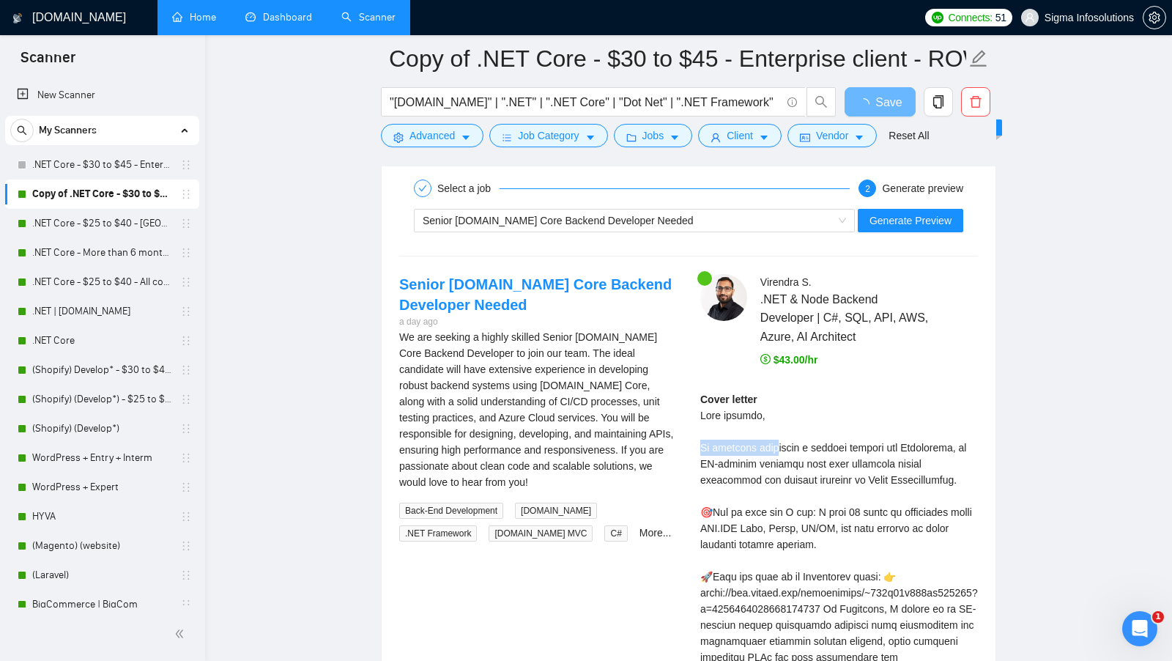
drag, startPoint x: 699, startPoint y: 431, endPoint x: 779, endPoint y: 431, distance: 80.6
click at [779, 431] on div "Virendra S . .NET & Node Backend Developer | C#, SQL, API, AWS, Azure, AI Archi…" at bounding box center [839, 618] width 301 height 688
click at [779, 431] on div "Cover letter" at bounding box center [839, 657] width 278 height 532
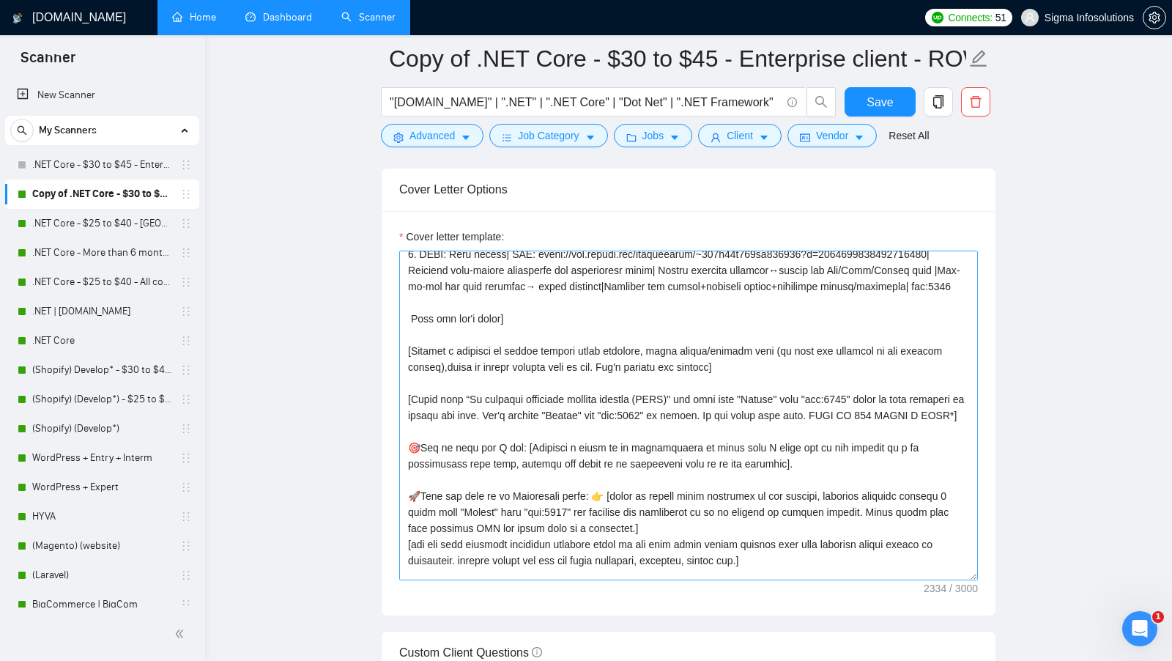
scroll to position [191, 0]
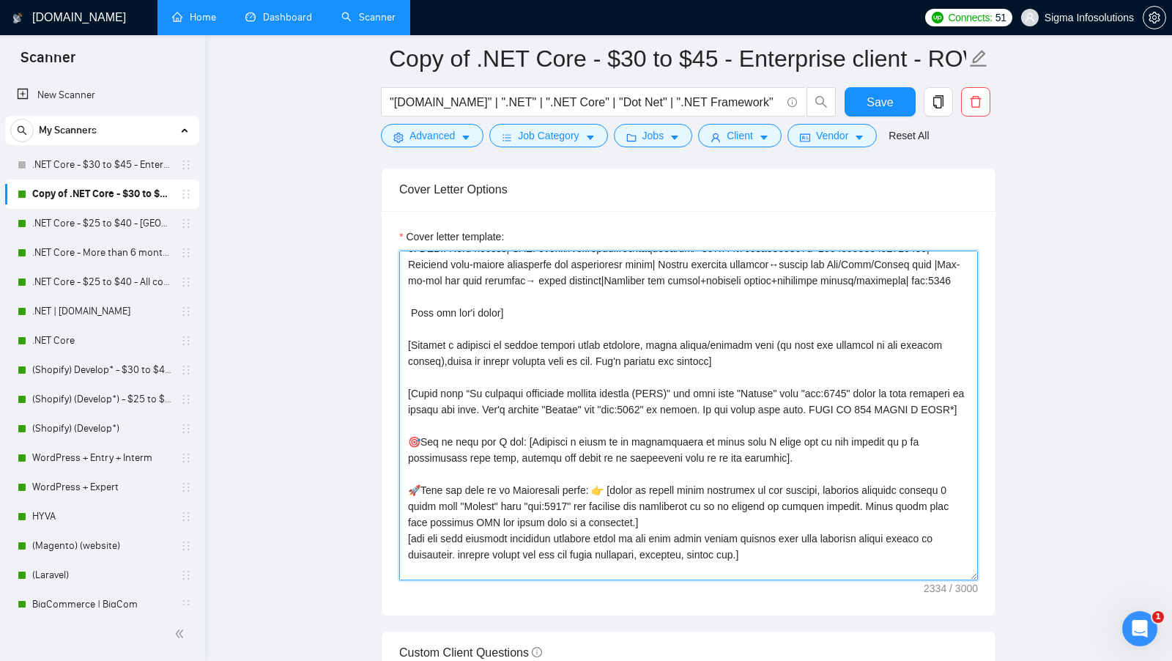
click at [467, 397] on textarea "Cover letter template:" at bounding box center [688, 416] width 579 height 330
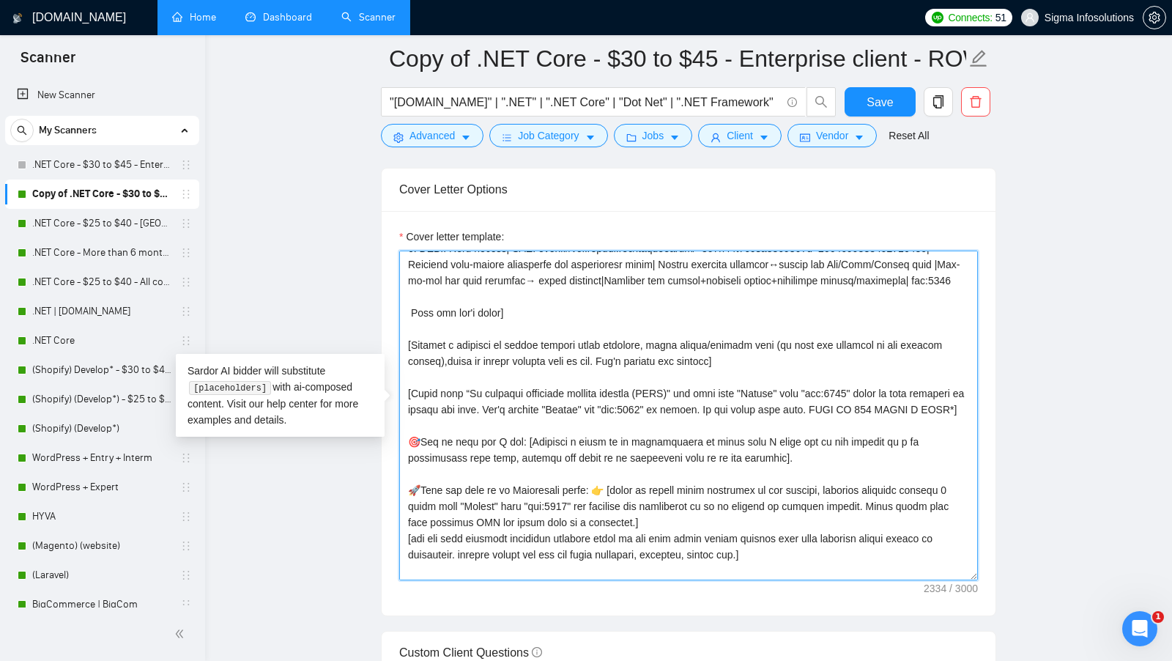
click at [467, 398] on textarea "Cover letter template:" at bounding box center [688, 416] width 579 height 330
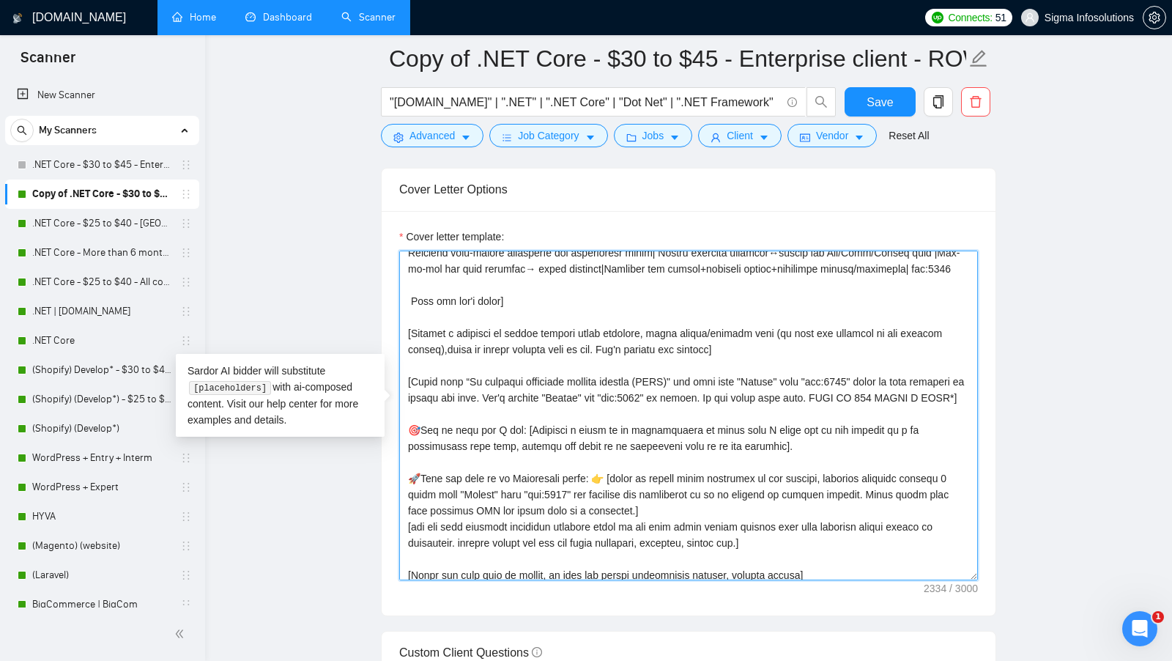
click at [499, 453] on textarea "Cover letter template:" at bounding box center [688, 416] width 579 height 330
click at [472, 387] on textarea "Cover letter template:" at bounding box center [688, 416] width 579 height 330
drag, startPoint x: 497, startPoint y: 498, endPoint x: 585, endPoint y: 512, distance: 89.7
click at [585, 512] on textarea "Cover letter template:" at bounding box center [688, 416] width 579 height 330
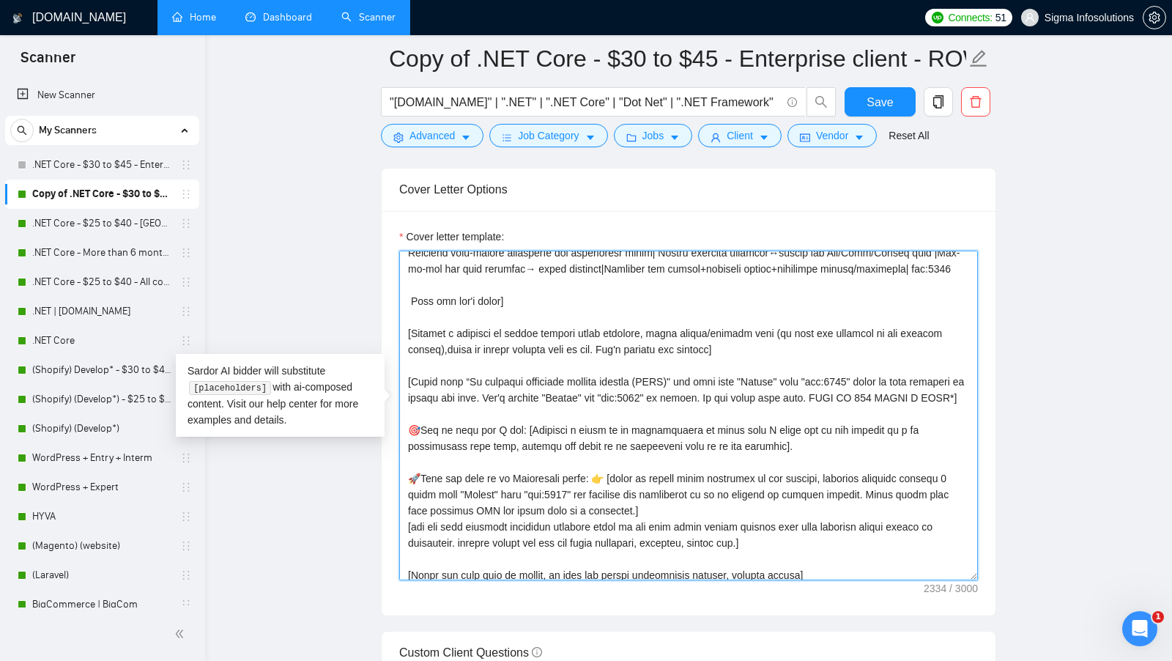
click at [466, 384] on textarea "Cover letter template:" at bounding box center [688, 416] width 579 height 330
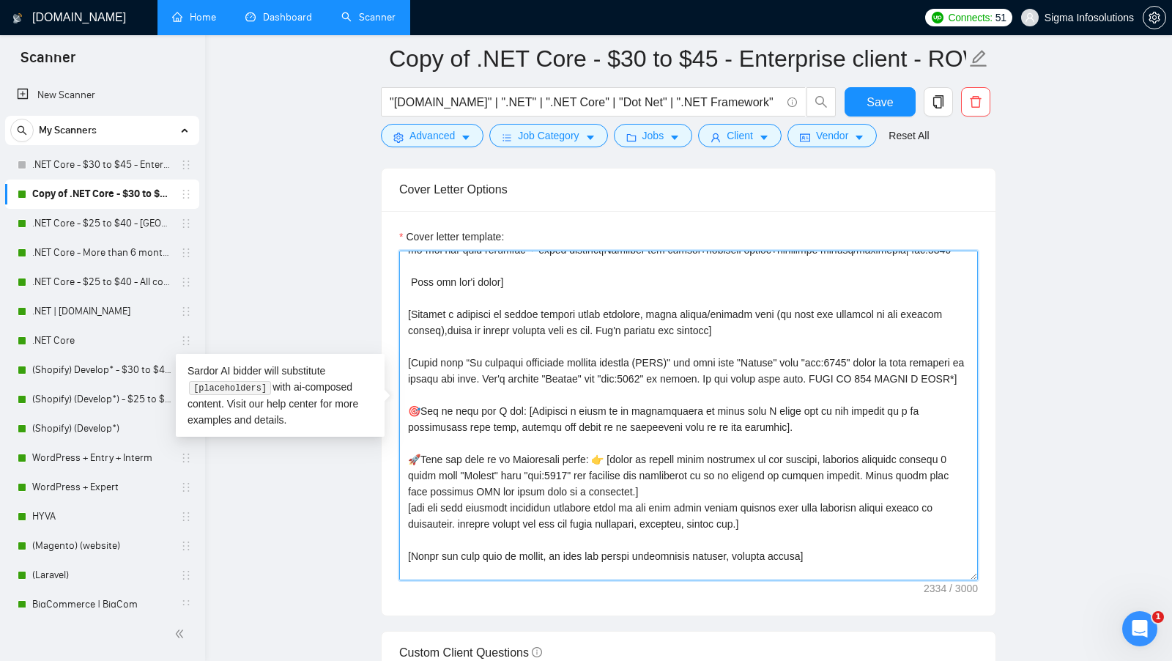
scroll to position [221, 0]
type textarea "[Folder= 1. CLNT: Resolvify | URL: https://www.upwork.com/freelancers/~018a66e4…"
click at [738, 413] on textarea "Cover letter template:" at bounding box center [688, 416] width 579 height 330
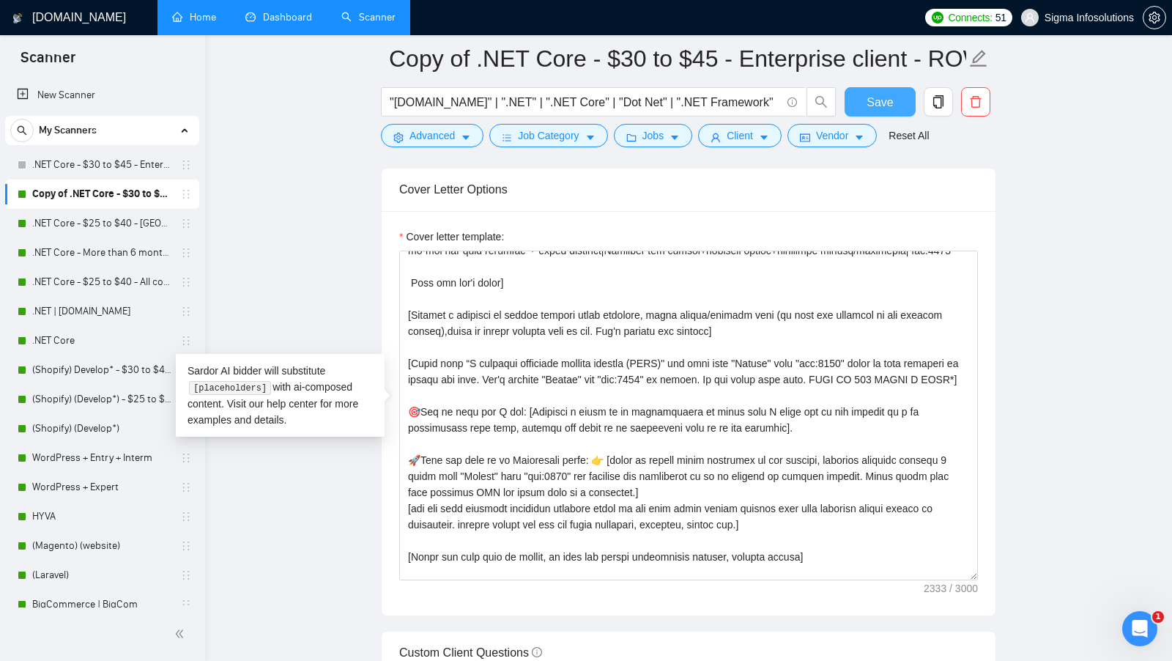
click at [886, 106] on span "Save" at bounding box center [880, 102] width 26 height 18
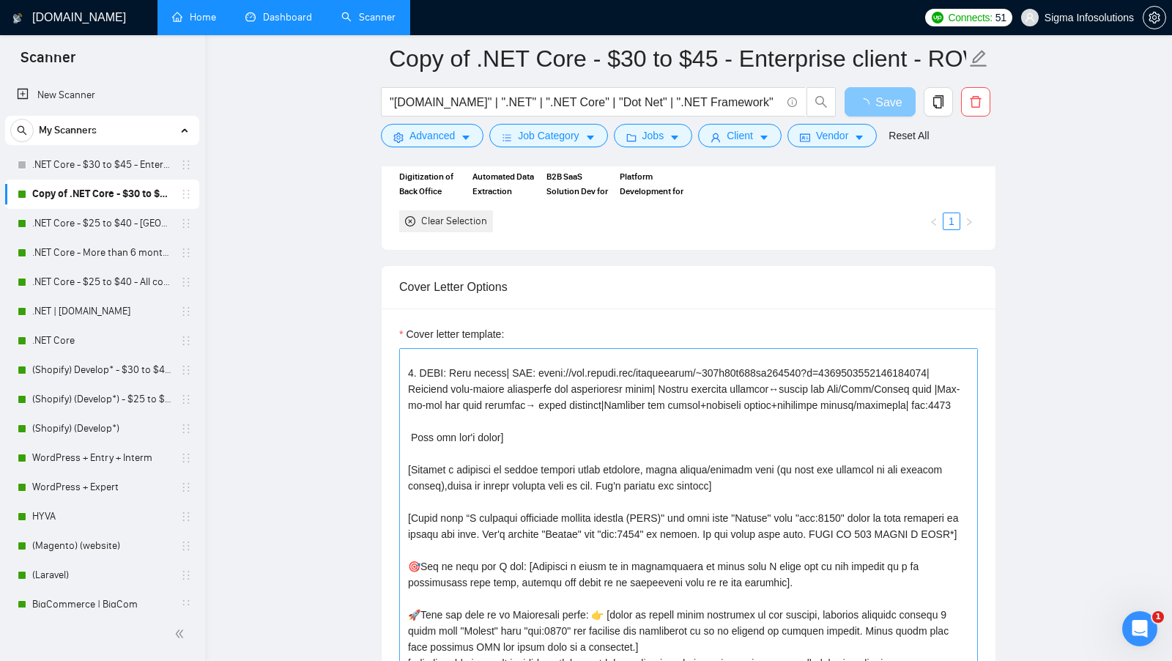
scroll to position [165, 0]
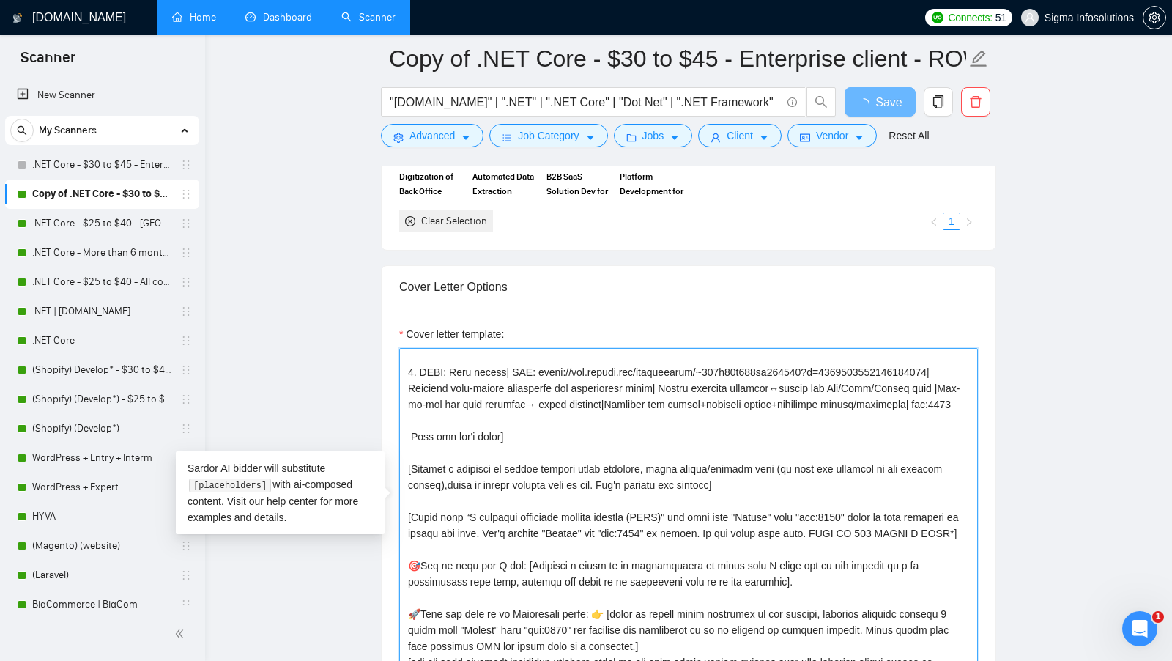
click at [470, 522] on textarea "Cover letter template:" at bounding box center [688, 513] width 579 height 330
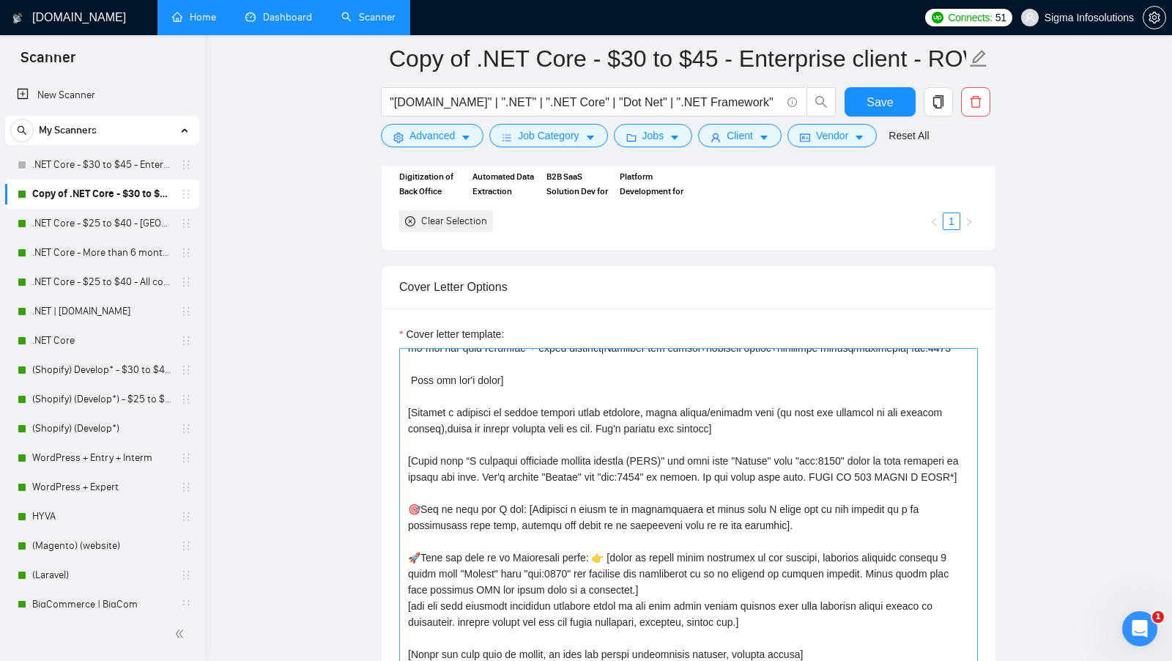
scroll to position [223, 0]
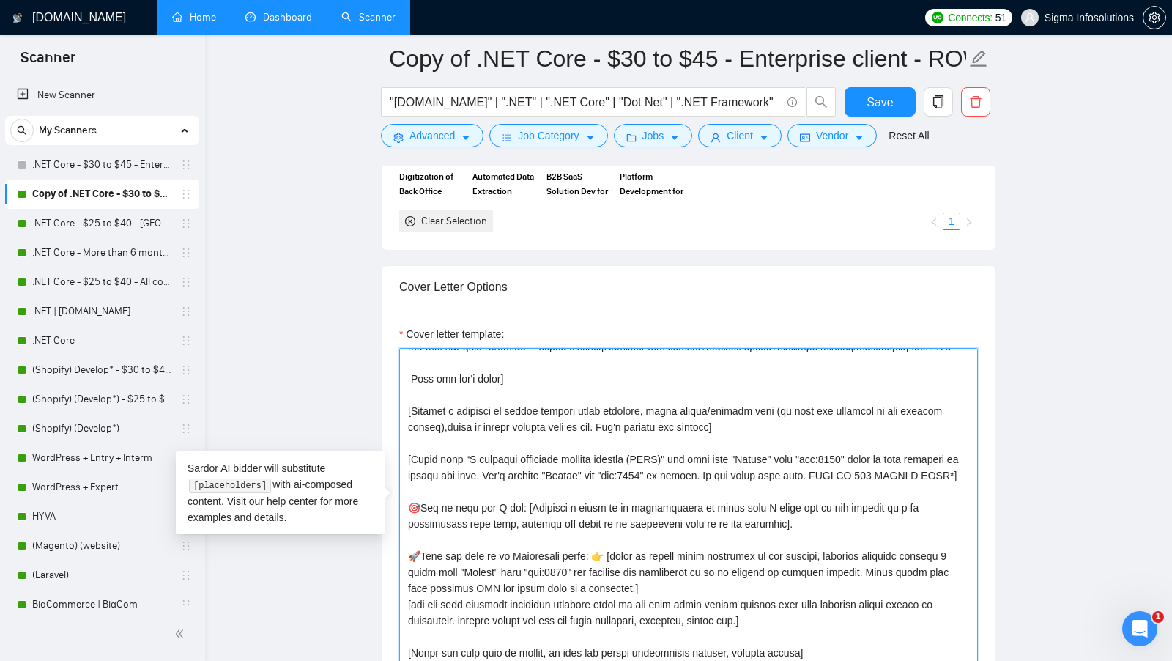
drag, startPoint x: 493, startPoint y: 529, endPoint x: 503, endPoint y: 532, distance: 10.7
click at [503, 532] on textarea "Cover letter template:" at bounding box center [688, 513] width 579 height 330
click at [569, 523] on textarea "Cover letter template:" at bounding box center [688, 513] width 579 height 330
click at [500, 533] on textarea "Cover letter template:" at bounding box center [688, 513] width 579 height 330
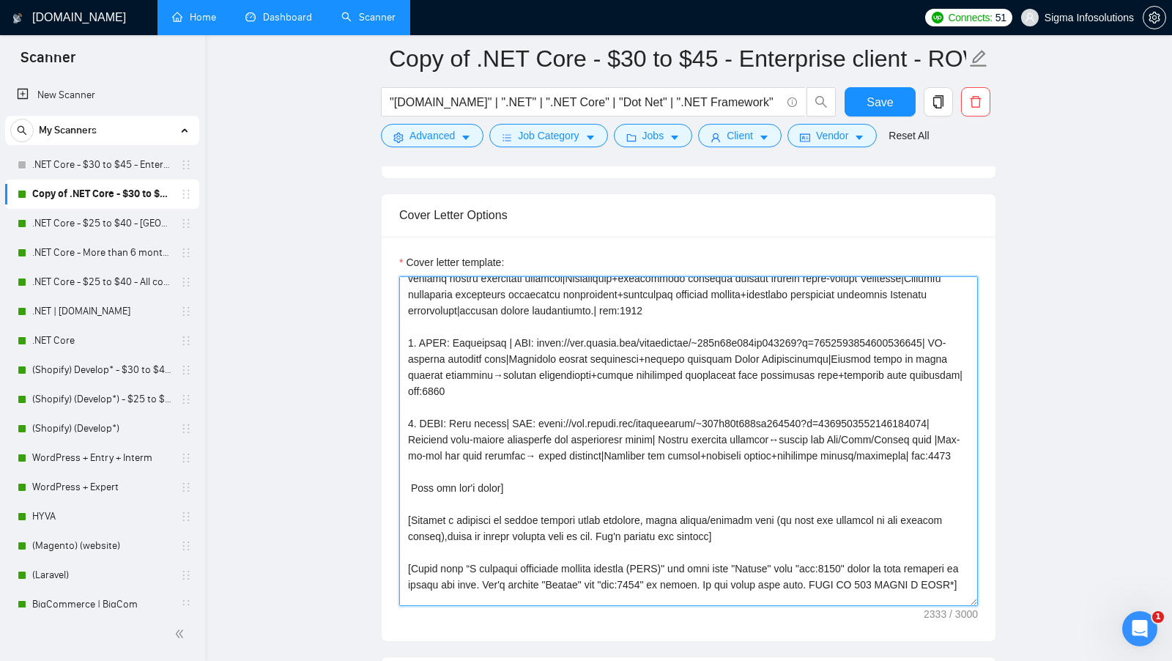
scroll to position [0, 0]
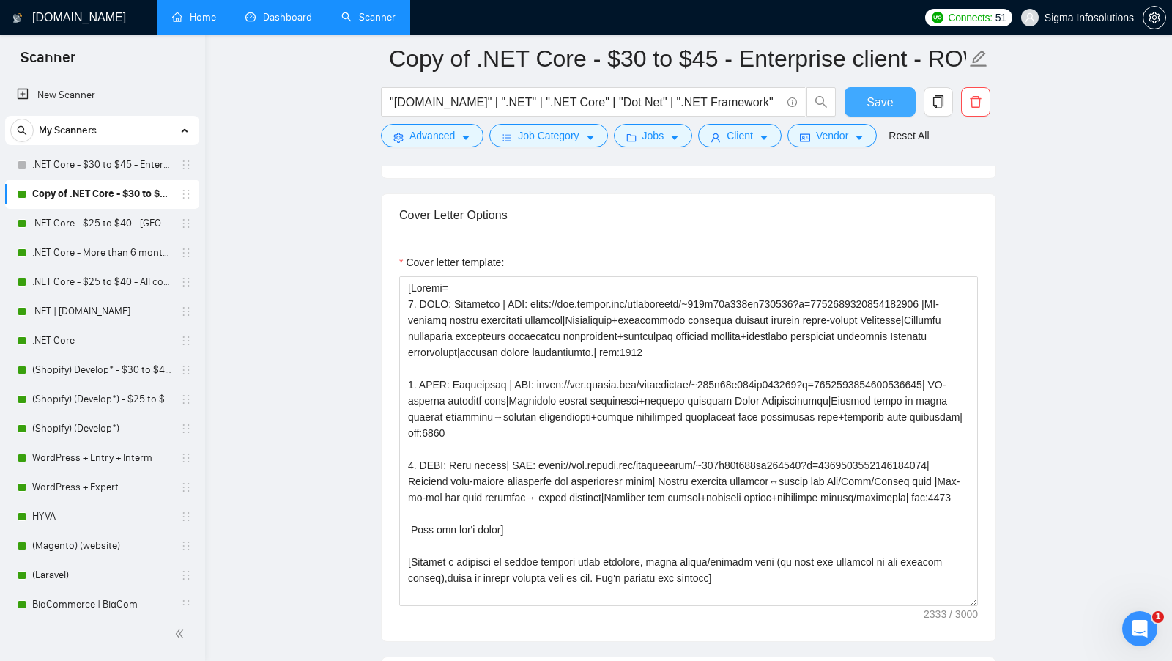
click at [880, 103] on span "Save" at bounding box center [880, 102] width 26 height 18
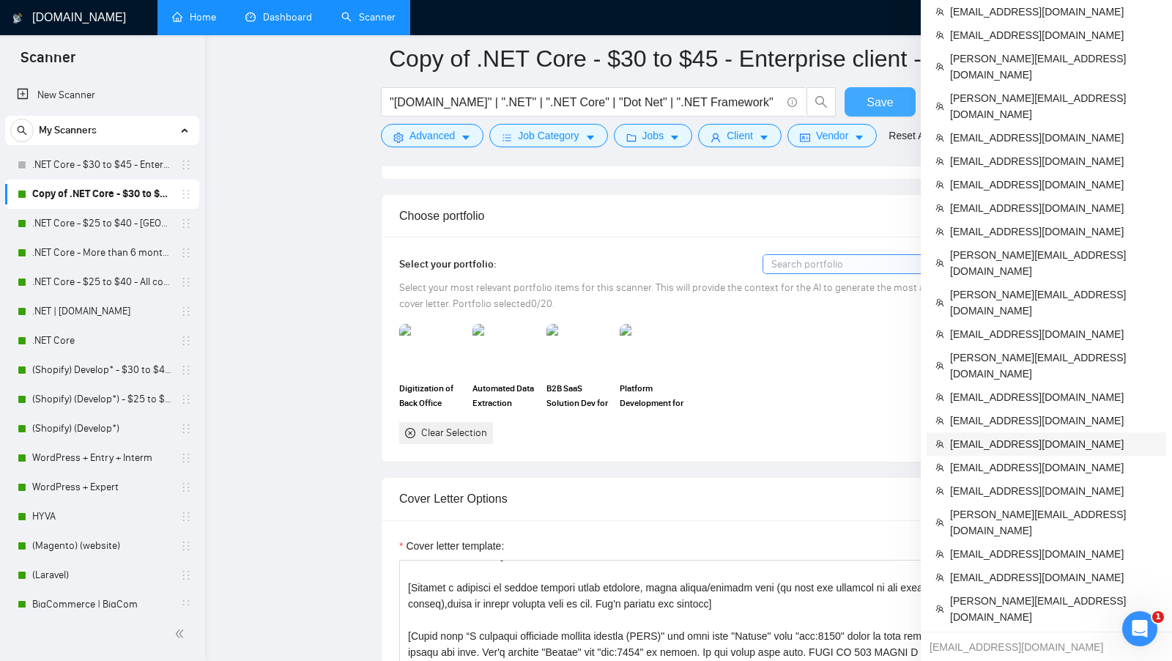
scroll to position [1272, 0]
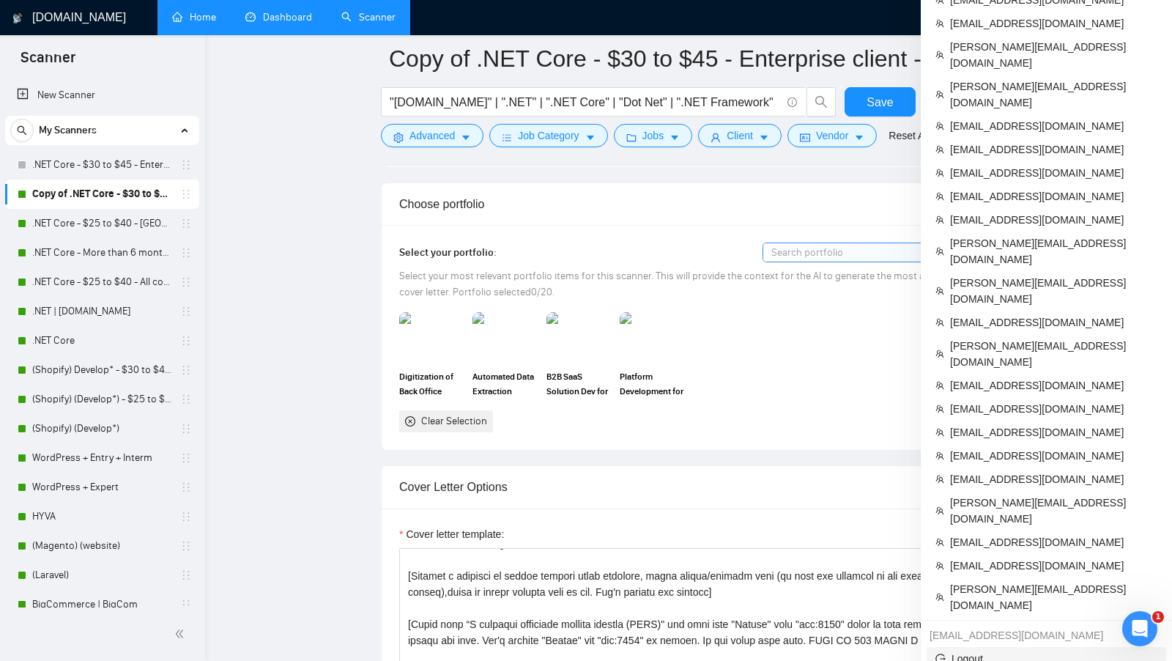
click at [980, 650] on span "Logout" at bounding box center [1046, 658] width 222 height 16
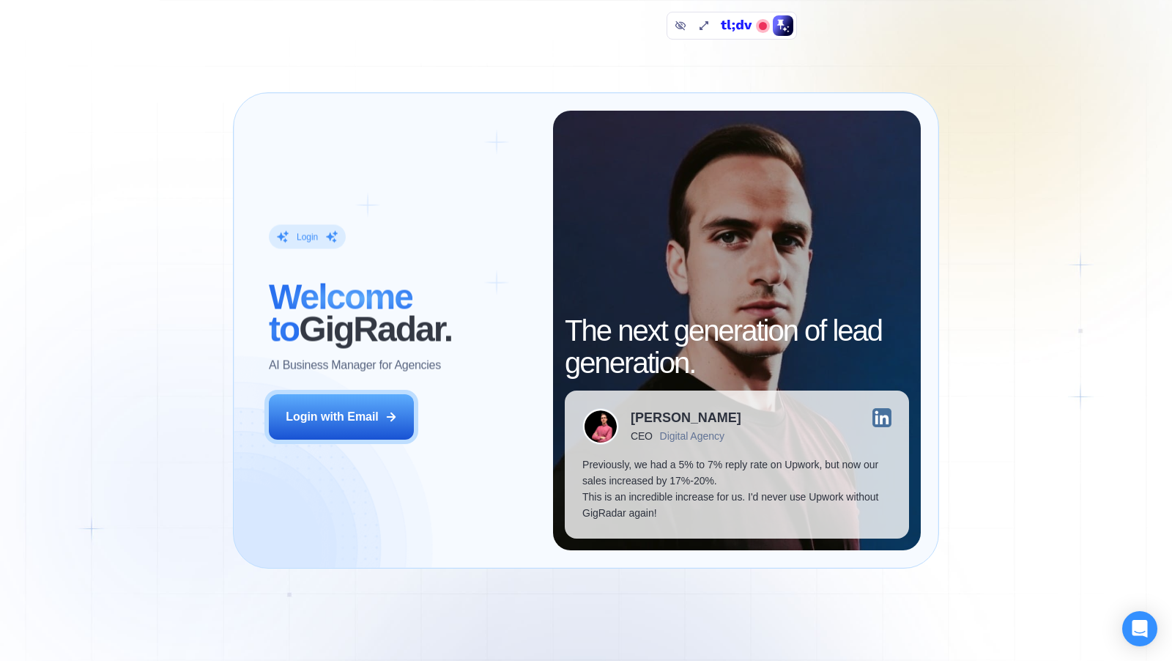
click at [392, 432] on button "Login with Email" at bounding box center [341, 416] width 145 height 45
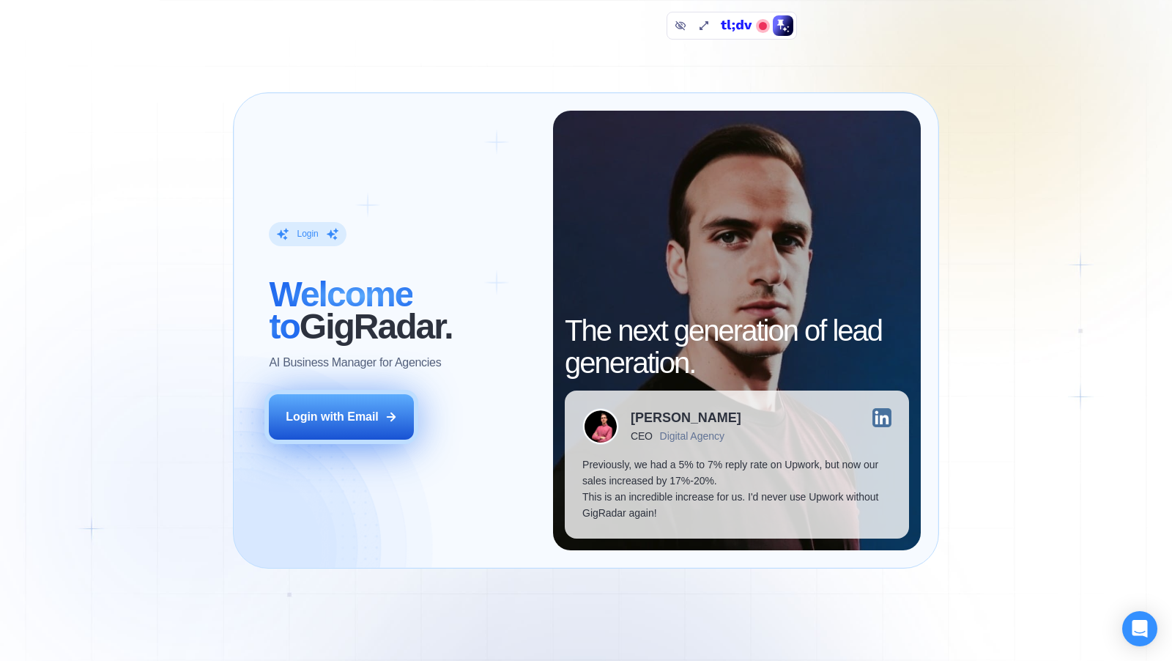
click at [387, 418] on icon at bounding box center [391, 416] width 13 height 13
